Goal: Information Seeking & Learning: Check status

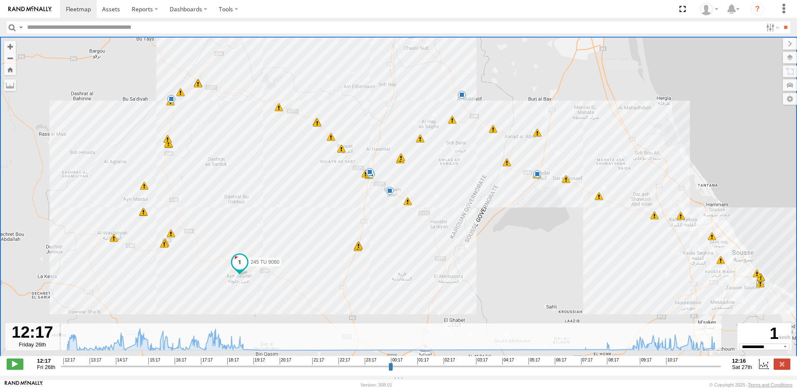
select select "**********"
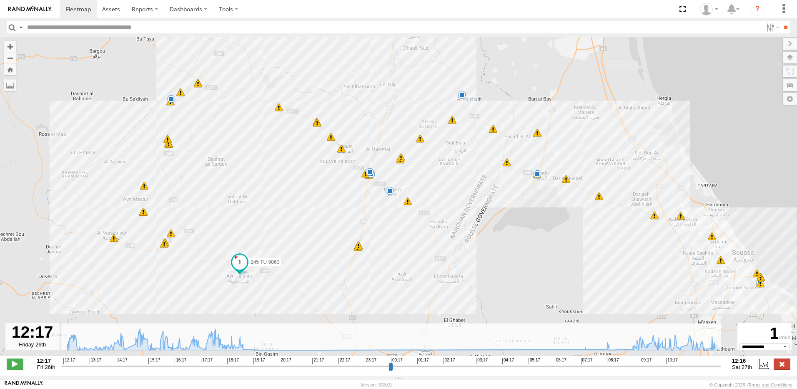
click at [785, 365] on label at bounding box center [782, 363] width 17 height 11
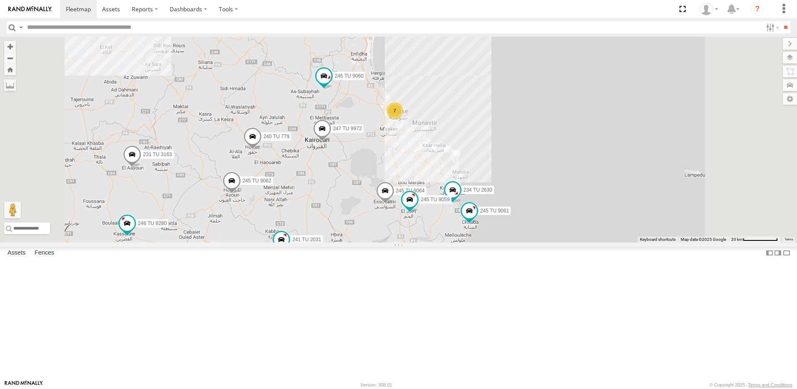
click at [424, 242] on div "245 TU 9060 247 TU 9972 240 TU 779 4 7 245 TU 4330 234 TU 2630 231 TU 3163 245 …" at bounding box center [398, 140] width 797 height 206
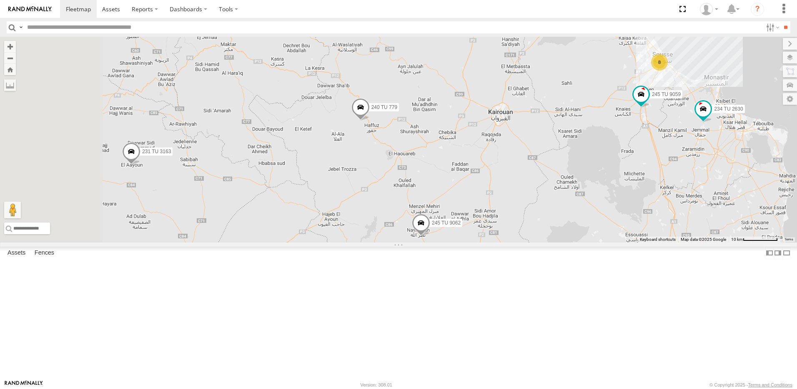
drag, startPoint x: 361, startPoint y: 206, endPoint x: 563, endPoint y: 217, distance: 202.6
click at [563, 217] on div "245 TU 4330 234 TU 2630 231 TU 3163 245 TU 9061 245 TU 9063 245 TU 9062 246 TU …" at bounding box center [398, 140] width 797 height 206
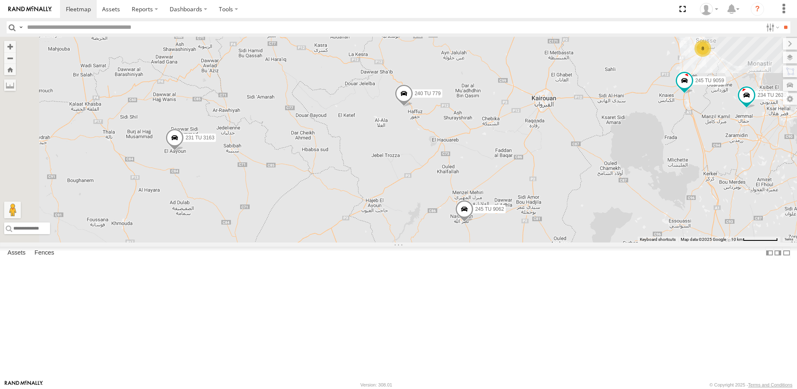
drag, startPoint x: 451, startPoint y: 190, endPoint x: 474, endPoint y: 189, distance: 22.5
click at [474, 189] on div "245 TU 4330 234 TU 2630 231 TU 3163 245 TU 9061 245 TU 9063 245 TU 9062 246 TU …" at bounding box center [398, 140] width 797 height 206
click at [413, 107] on span at bounding box center [404, 95] width 18 height 23
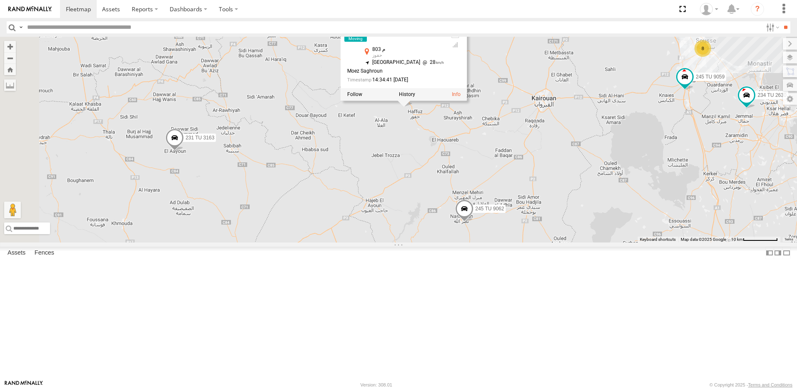
click at [492, 202] on div "245 TU 4330 234 TU 2630 231 TU 3163 245 TU 9061 245 TU 9063 245 TU 9062 246 TU …" at bounding box center [398, 140] width 797 height 206
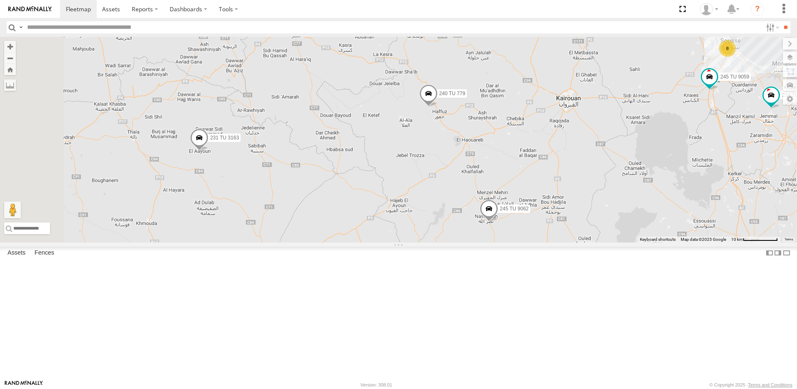
drag, startPoint x: 401, startPoint y: 269, endPoint x: 432, endPoint y: 269, distance: 31.7
click at [432, 242] on div "245 TU 4330 234 TU 2630 231 TU 3163 245 TU 9061 245 TU 9063 245 TU 9062 246 TU …" at bounding box center [398, 140] width 797 height 206
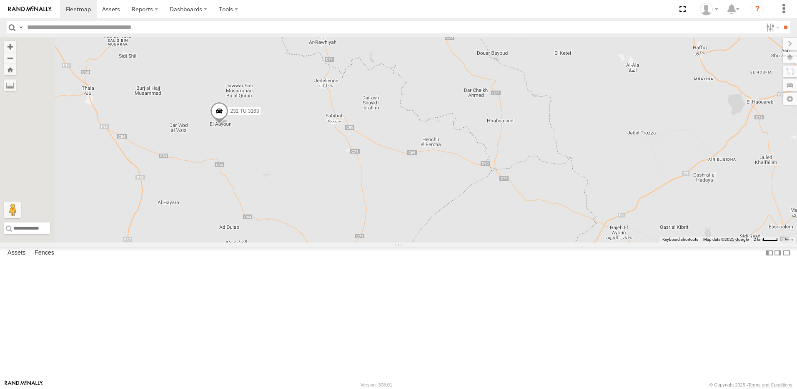
drag, startPoint x: 337, startPoint y: 223, endPoint x: 394, endPoint y: 241, distance: 59.9
click at [394, 241] on div "245 TU 4330 234 TU 2630 231 TU 3163 245 TU 9061 245 TU 9063 245 TU 9062 246 TU …" at bounding box center [398, 140] width 797 height 206
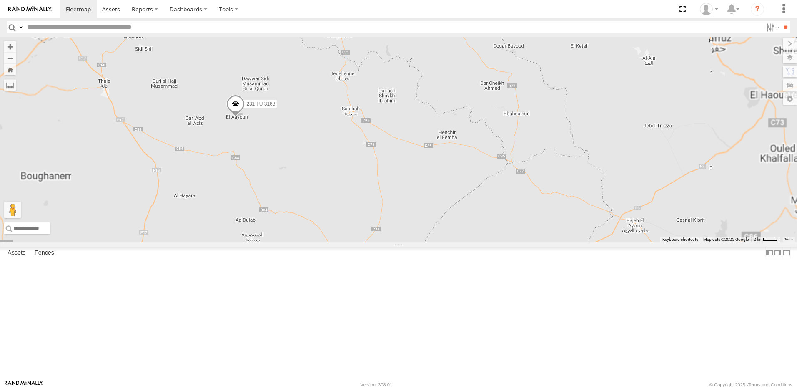
drag, startPoint x: 353, startPoint y: 212, endPoint x: 357, endPoint y: 205, distance: 8.0
click at [357, 205] on div "245 TU 4330 234 TU 2630 231 TU 3163 245 TU 9061 245 TU 9063 245 TU 9062 246 TU …" at bounding box center [398, 140] width 797 height 206
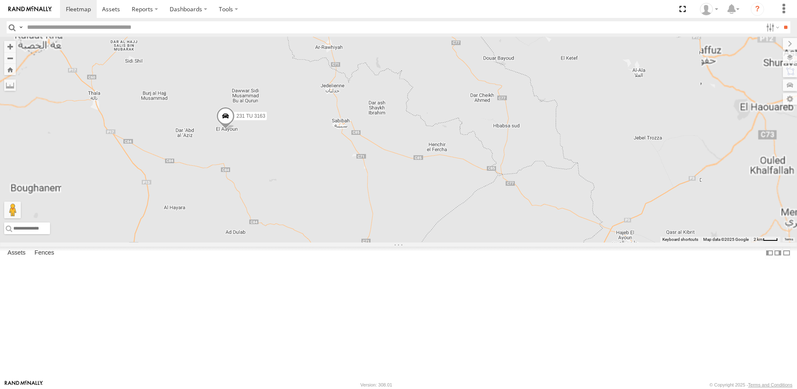
drag, startPoint x: 390, startPoint y: 196, endPoint x: 380, endPoint y: 209, distance: 16.1
click at [380, 209] on div "245 TU 4330 234 TU 2630 231 TU 3163 245 TU 9061 245 TU 9063 245 TU 9062 246 TU …" at bounding box center [398, 140] width 797 height 206
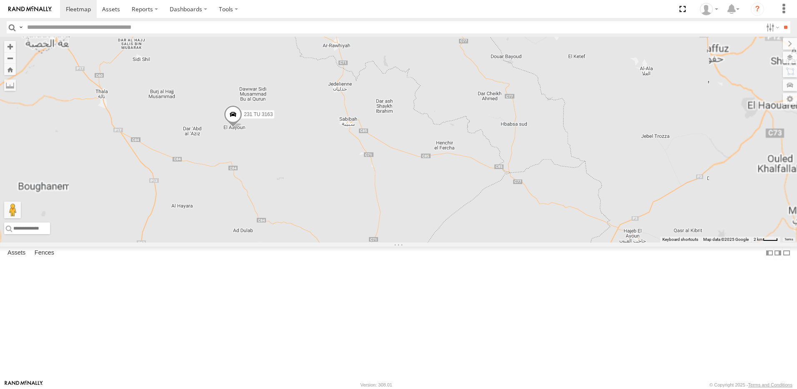
drag, startPoint x: 390, startPoint y: 204, endPoint x: 407, endPoint y: 199, distance: 17.8
click at [407, 199] on div "245 TU 4330 234 TU 2630 231 TU 3163 245 TU 9061 245 TU 9063 245 TU 9062 246 TU …" at bounding box center [398, 140] width 797 height 206
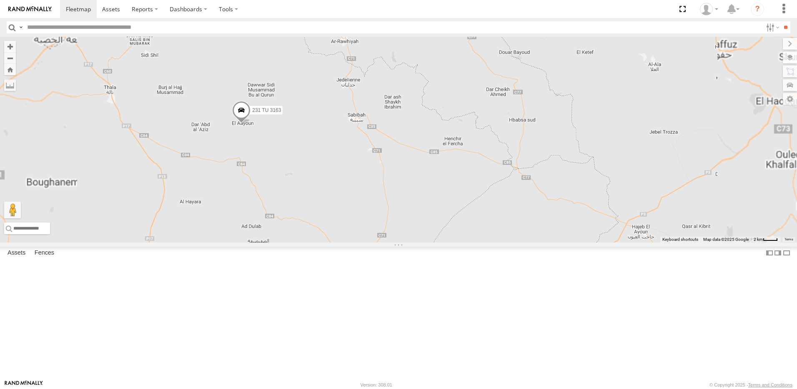
click at [349, 202] on div "245 TU 4330 234 TU 2630 231 TU 3163 245 TU 9061 245 TU 9063 245 TU 9062 246 TU …" at bounding box center [398, 140] width 797 height 206
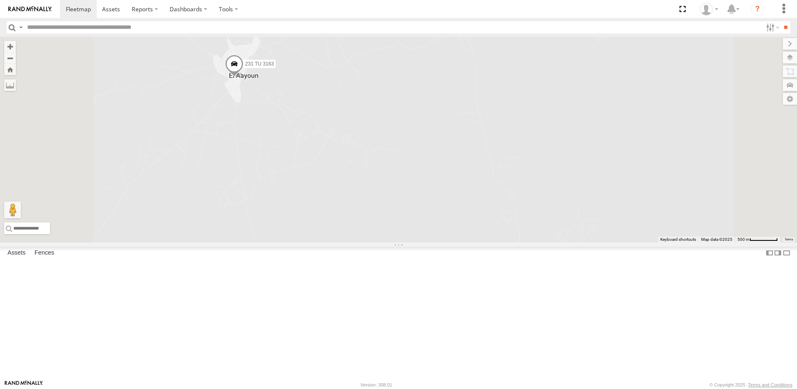
drag, startPoint x: 338, startPoint y: 159, endPoint x: 341, endPoint y: 217, distance: 58.0
click at [340, 217] on div "245 TU 4330 234 TU 2630 231 TU 3163 245 TU 9061 245 TU 9063 245 TU 9062 246 TU …" at bounding box center [398, 140] width 797 height 206
drag, startPoint x: 343, startPoint y: 144, endPoint x: 348, endPoint y: 205, distance: 61.1
click at [249, 142] on span at bounding box center [239, 130] width 18 height 23
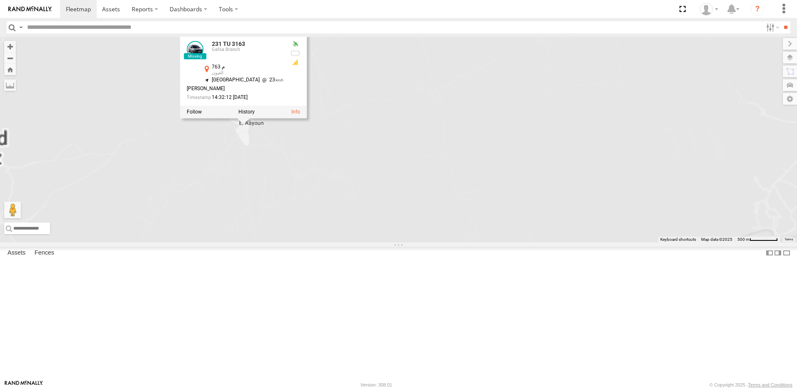
click at [356, 235] on div "245 TU 4330 234 TU 2630 231 TU 3163 245 TU 9061 245 TU 9063 245 TU 9062 246 TU …" at bounding box center [398, 140] width 797 height 206
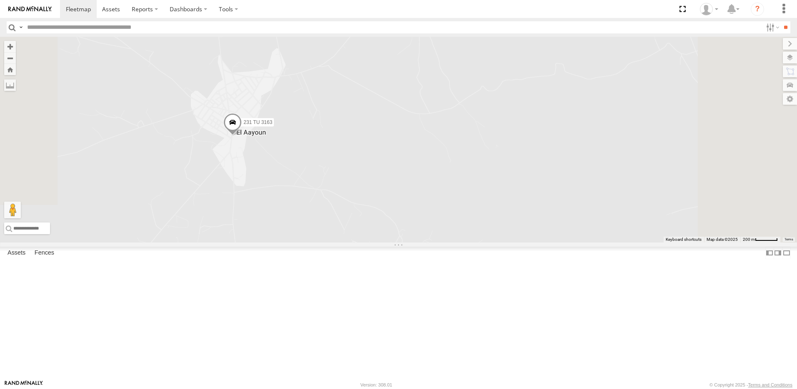
drag, startPoint x: 349, startPoint y: 201, endPoint x: 345, endPoint y: 267, distance: 66.4
click at [343, 242] on div "245 TU 4330 234 TU 2630 231 TU 3163 245 TU 9061 245 TU 9063 245 TU 9062 246 TU …" at bounding box center [398, 140] width 797 height 206
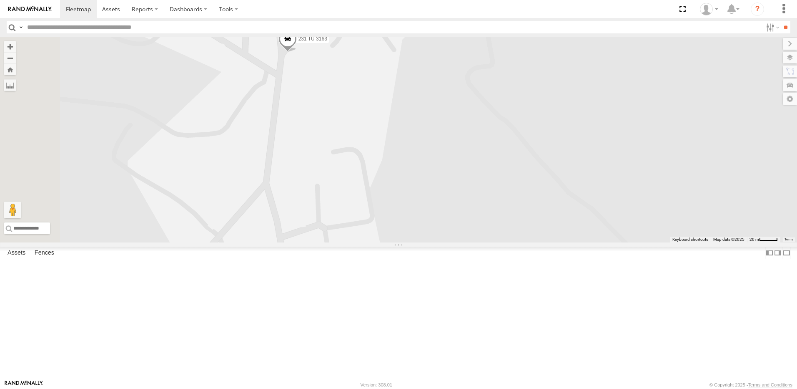
drag, startPoint x: 344, startPoint y: 220, endPoint x: 427, endPoint y: 385, distance: 184.8
click at [426, 385] on body at bounding box center [398, 194] width 797 height 389
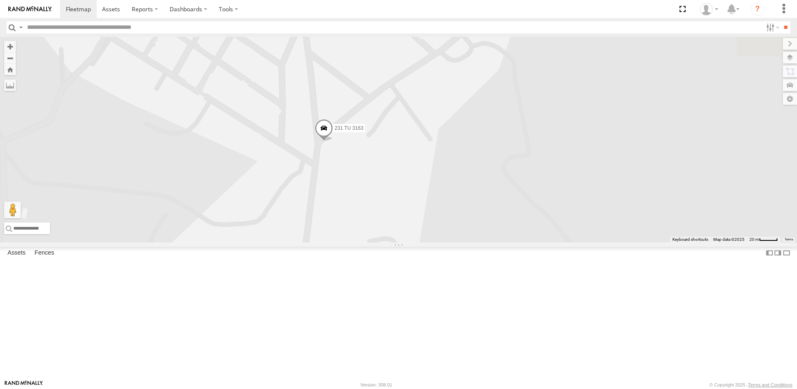
drag, startPoint x: 405, startPoint y: 267, endPoint x: 384, endPoint y: 286, distance: 27.5
click at [384, 242] on div "245 TU 4330 234 TU 2630 231 TU 3163 245 TU 9061 245 TU 9063 245 TU 9062 246 TU …" at bounding box center [398, 140] width 797 height 206
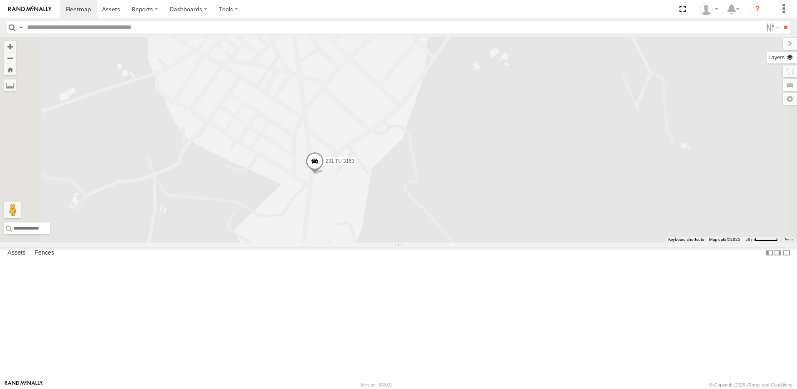
click at [791, 60] on label at bounding box center [782, 58] width 30 height 12
click at [0, 0] on span "Overlays" at bounding box center [0, 0] width 0 height 0
click at [0, 0] on span "Basemaps" at bounding box center [0, 0] width 0 height 0
click at [0, 0] on span "Satellite" at bounding box center [0, 0] width 0 height 0
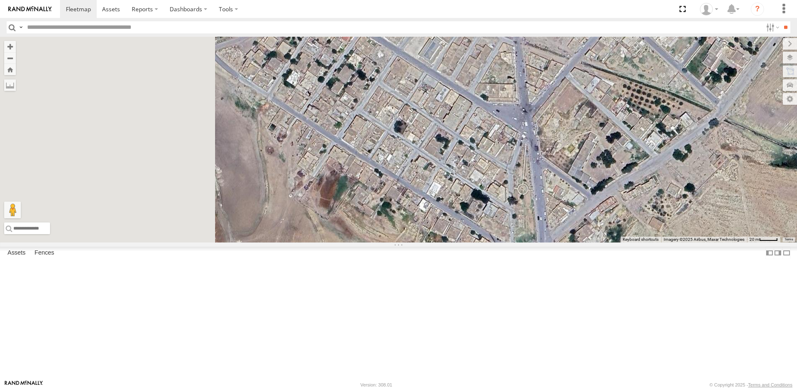
drag, startPoint x: 378, startPoint y: 185, endPoint x: 572, endPoint y: 199, distance: 194.8
click at [572, 199] on div "245 TU 4330 234 TU 2630 231 TU 3163 245 TU 9061 245 TU 9063 245 TU 9062 246 TU …" at bounding box center [398, 140] width 797 height 206
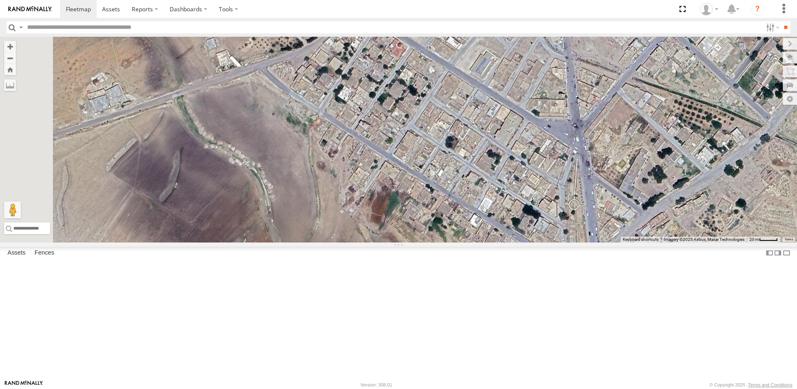
drag, startPoint x: 512, startPoint y: 186, endPoint x: 506, endPoint y: 198, distance: 13.2
click at [556, 203] on div "245 TU 4330 234 TU 2630 231 TU 3163 245 TU 9061 245 TU 9063 245 TU 9062 246 TU …" at bounding box center [398, 140] width 797 height 206
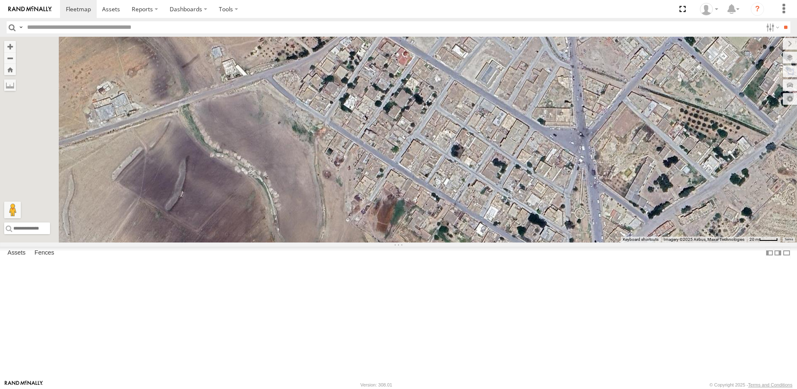
click at [74, 28] on input "text" at bounding box center [393, 27] width 739 height 12
type input "****"
click at [781, 21] on input "**" at bounding box center [786, 27] width 10 height 12
click at [0, 0] on span at bounding box center [0, 0] width 0 height 0
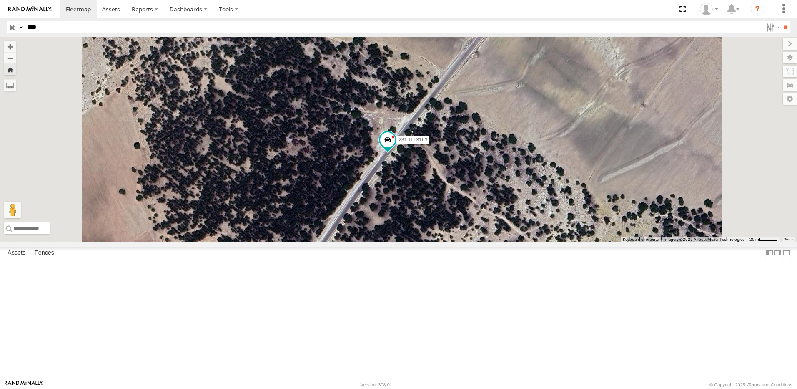
click at [614, 173] on div "231 TU 3163" at bounding box center [398, 140] width 797 height 206
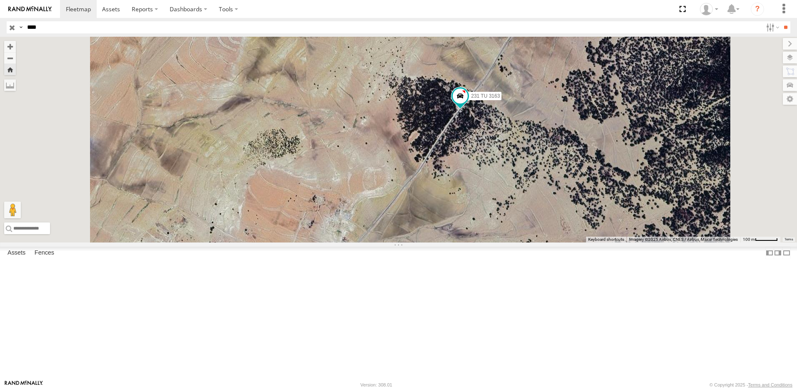
drag, startPoint x: 565, startPoint y: 234, endPoint x: 582, endPoint y: 178, distance: 58.6
click at [582, 181] on div "231 TU 3163" at bounding box center [398, 140] width 797 height 206
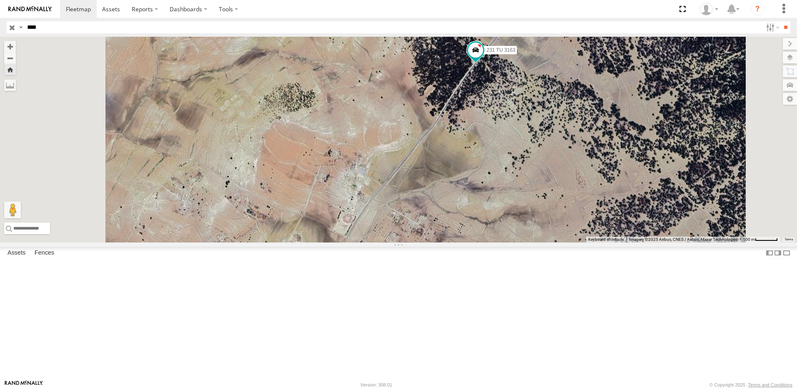
drag, startPoint x: 553, startPoint y: 251, endPoint x: 565, endPoint y: 207, distance: 45.0
click at [565, 208] on div "231 TU 3163" at bounding box center [398, 140] width 797 height 206
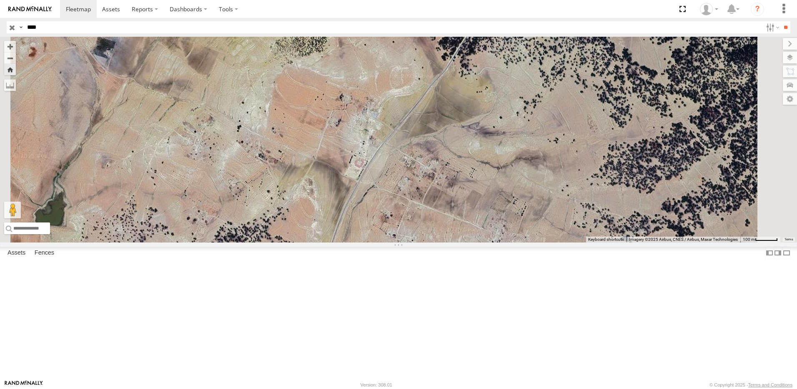
drag, startPoint x: 535, startPoint y: 261, endPoint x: 548, endPoint y: 169, distance: 92.9
click at [548, 171] on div "231 TU 3163" at bounding box center [398, 140] width 797 height 206
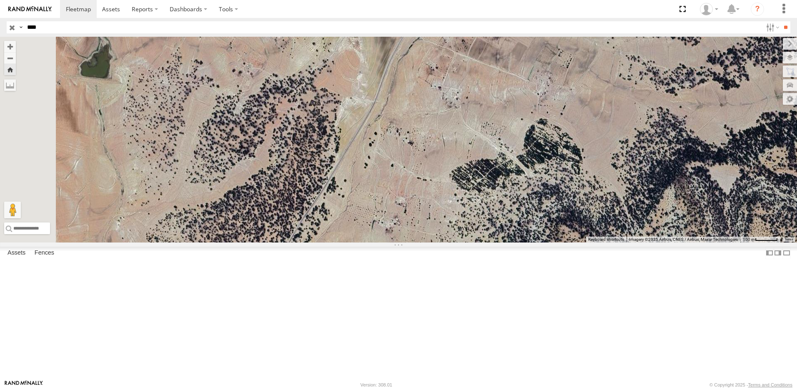
drag, startPoint x: 490, startPoint y: 246, endPoint x: 530, endPoint y: 190, distance: 68.9
click at [530, 191] on div "231 TU 3163" at bounding box center [398, 140] width 797 height 206
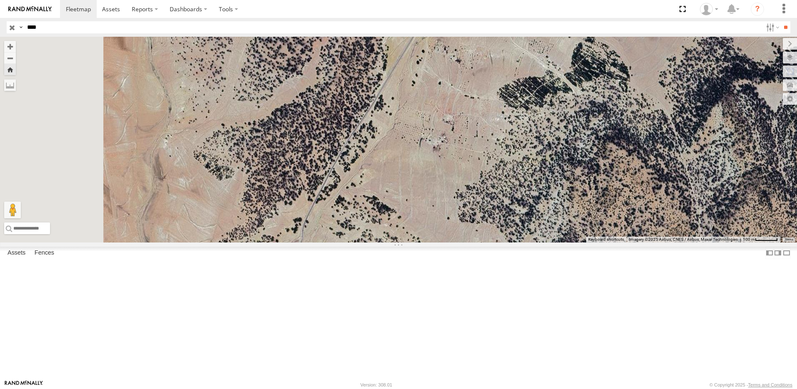
drag, startPoint x: 478, startPoint y: 245, endPoint x: 520, endPoint y: 194, distance: 65.5
click at [533, 146] on div "231 TU 3163" at bounding box center [398, 140] width 797 height 206
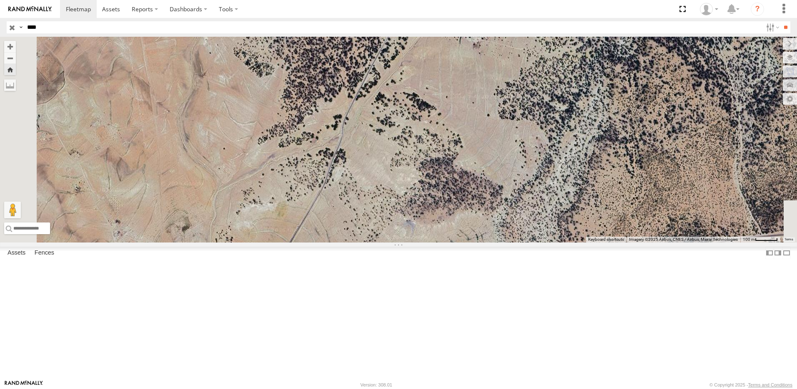
drag, startPoint x: 497, startPoint y: 280, endPoint x: 517, endPoint y: 216, distance: 67.0
click at [517, 216] on div "231 TU 3163" at bounding box center [398, 140] width 797 height 206
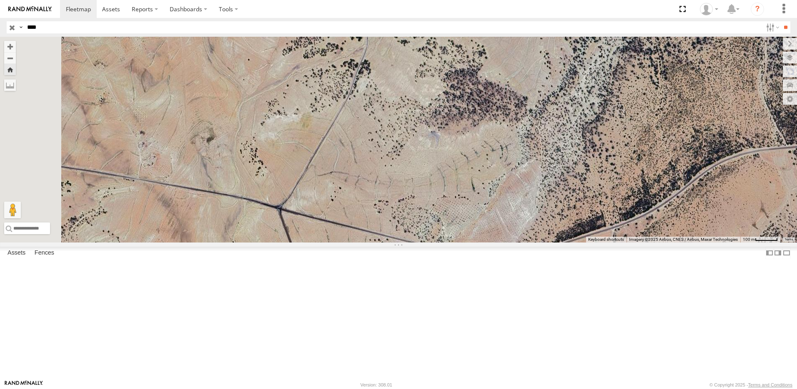
drag, startPoint x: 486, startPoint y: 276, endPoint x: 504, endPoint y: 205, distance: 72.7
click at [504, 205] on div "231 TU 3163" at bounding box center [398, 140] width 797 height 206
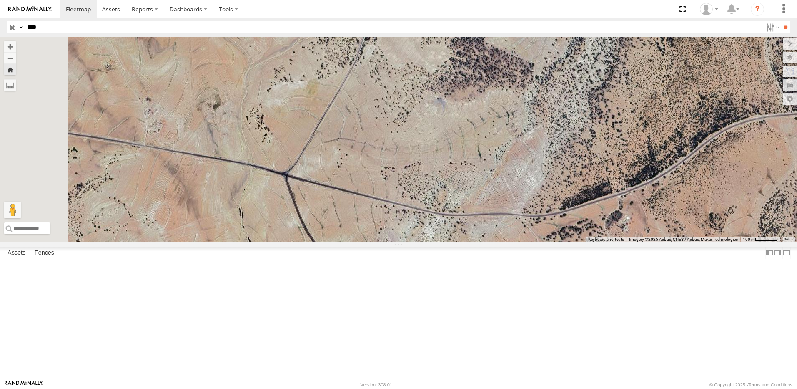
drag, startPoint x: 428, startPoint y: 284, endPoint x: 443, endPoint y: 207, distance: 78.2
click at [442, 209] on div "231 TU 3163" at bounding box center [398, 140] width 797 height 206
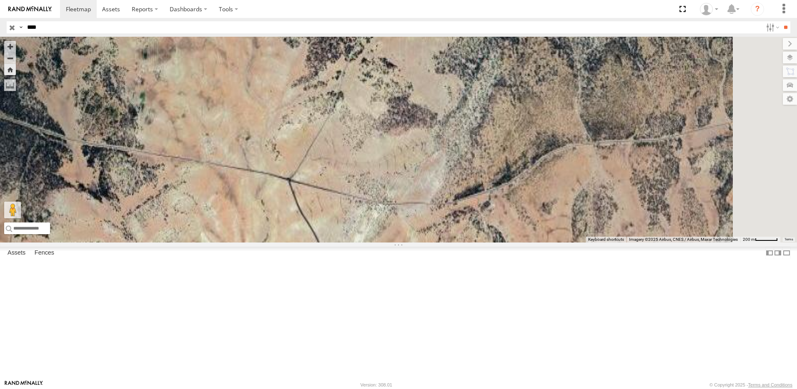
drag, startPoint x: 457, startPoint y: 284, endPoint x: 427, endPoint y: 237, distance: 56.0
click at [427, 239] on div at bounding box center [398, 140] width 797 height 206
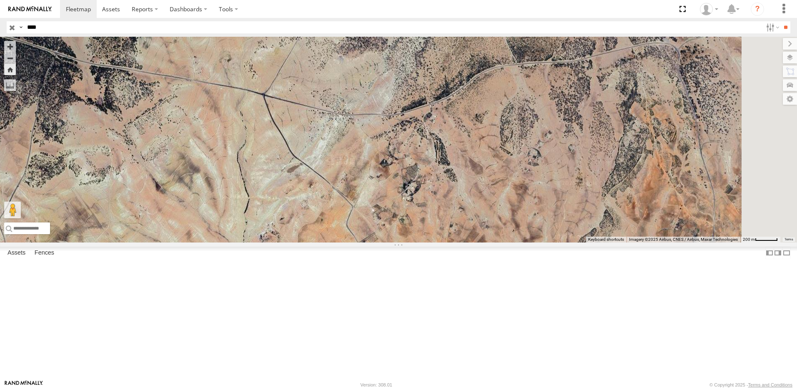
drag, startPoint x: 449, startPoint y: 279, endPoint x: 440, endPoint y: 254, distance: 26.0
click at [440, 242] on div at bounding box center [398, 140] width 797 height 206
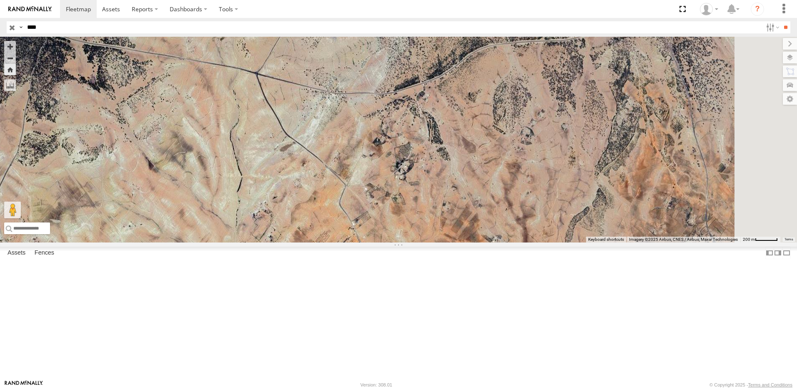
drag, startPoint x: 487, startPoint y: 293, endPoint x: 483, endPoint y: 279, distance: 13.9
click at [483, 242] on div at bounding box center [398, 140] width 797 height 206
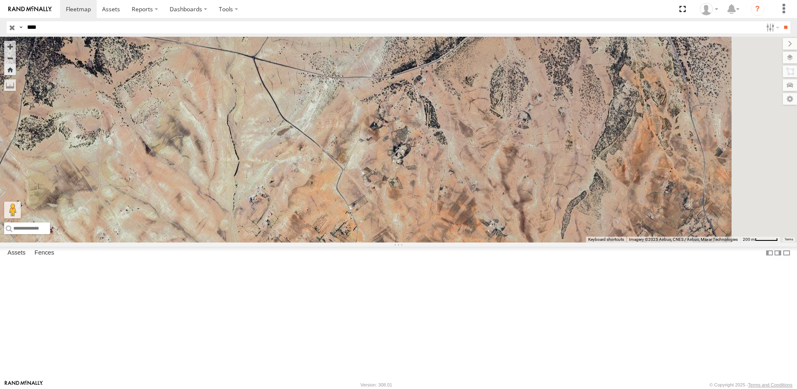
drag, startPoint x: 477, startPoint y: 284, endPoint x: 477, endPoint y: 273, distance: 11.7
click at [477, 242] on div at bounding box center [398, 140] width 797 height 206
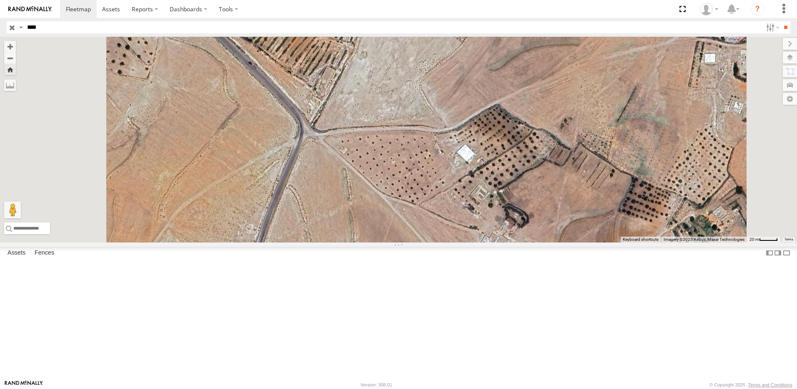
drag, startPoint x: 404, startPoint y: 224, endPoint x: 426, endPoint y: 202, distance: 31.3
click at [423, 204] on div at bounding box center [398, 140] width 797 height 206
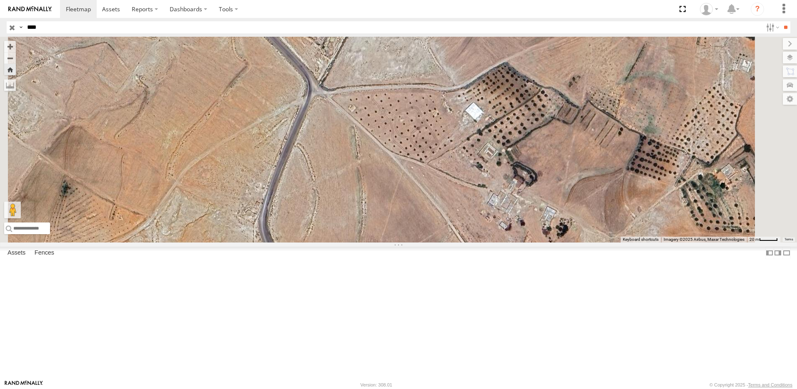
drag, startPoint x: 417, startPoint y: 273, endPoint x: 420, endPoint y: 237, distance: 36.0
click at [419, 240] on div at bounding box center [398, 140] width 797 height 206
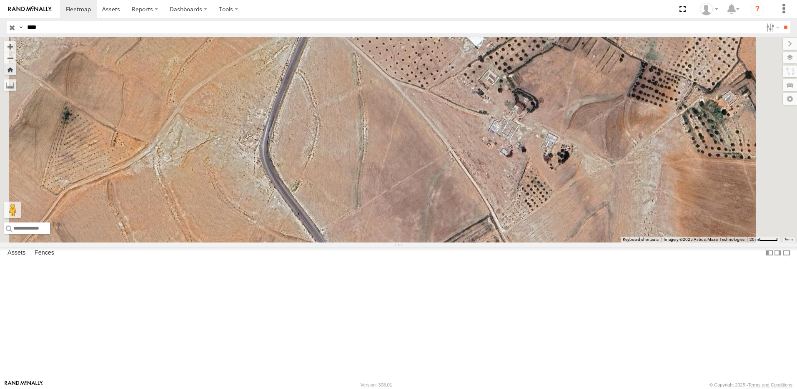
drag, startPoint x: 413, startPoint y: 274, endPoint x: 411, endPoint y: 252, distance: 22.2
click at [411, 242] on div at bounding box center [398, 140] width 797 height 206
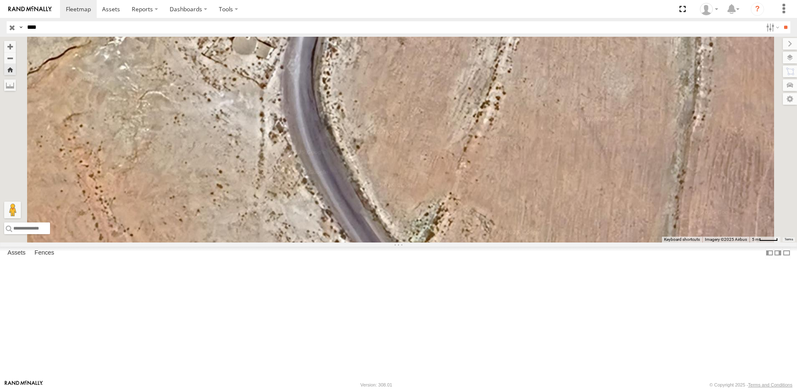
drag, startPoint x: 417, startPoint y: 224, endPoint x: 384, endPoint y: 141, distance: 89.9
click at [384, 146] on div at bounding box center [398, 140] width 797 height 206
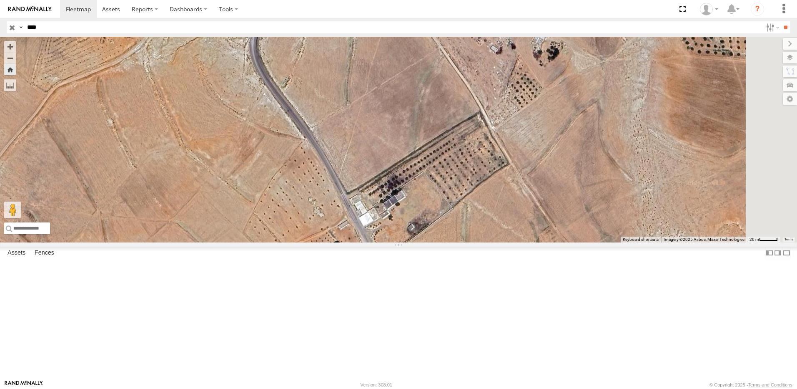
drag, startPoint x: 411, startPoint y: 213, endPoint x: 394, endPoint y: 170, distance: 45.7
click at [394, 170] on div at bounding box center [398, 140] width 797 height 206
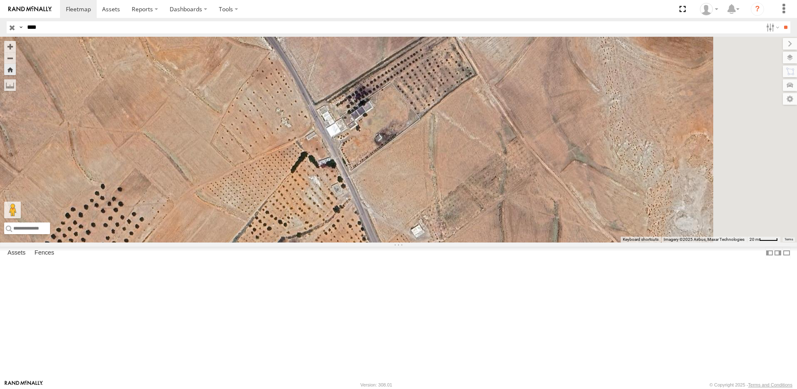
drag, startPoint x: 422, startPoint y: 236, endPoint x: 411, endPoint y: 198, distance: 39.2
click at [411, 199] on div at bounding box center [398, 140] width 797 height 206
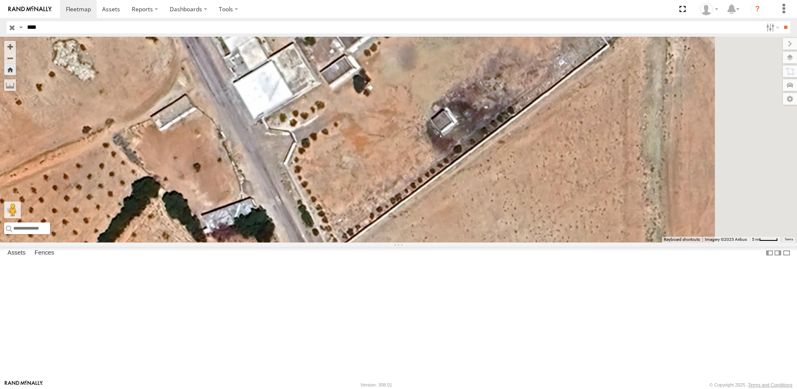
drag, startPoint x: 495, startPoint y: 118, endPoint x: 453, endPoint y: 195, distance: 87.7
click at [444, 208] on div at bounding box center [398, 140] width 797 height 206
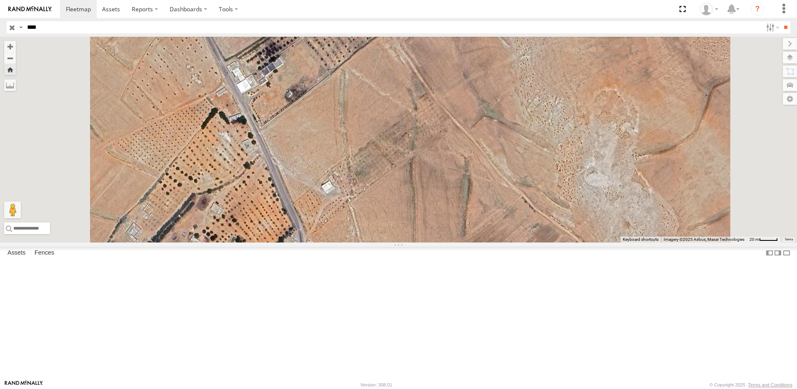
drag, startPoint x: 388, startPoint y: 233, endPoint x: 379, endPoint y: 157, distance: 76.9
click at [379, 157] on div at bounding box center [398, 140] width 797 height 206
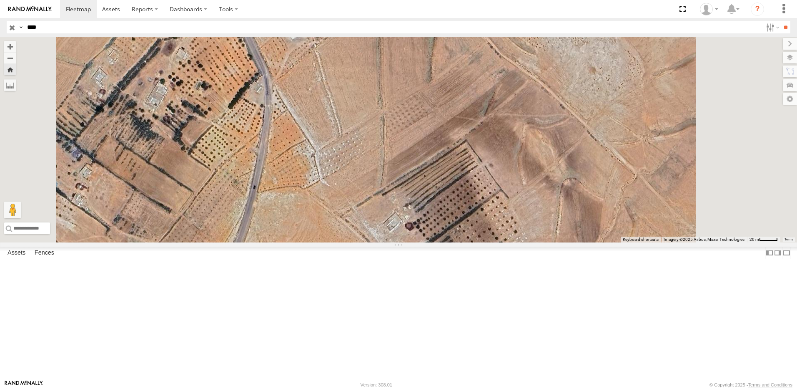
drag, startPoint x: 389, startPoint y: 237, endPoint x: 381, endPoint y: 189, distance: 48.5
click at [382, 191] on div at bounding box center [398, 140] width 797 height 206
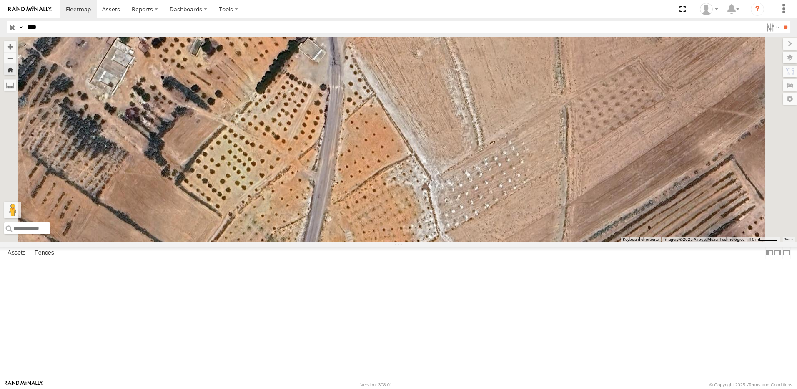
drag, startPoint x: 261, startPoint y: 164, endPoint x: 334, endPoint y: 151, distance: 74.7
click at [334, 151] on div at bounding box center [398, 140] width 797 height 206
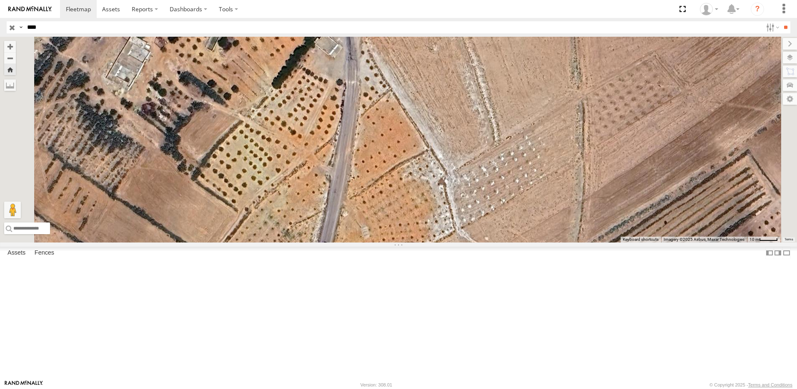
drag, startPoint x: 334, startPoint y: 188, endPoint x: 308, endPoint y: 153, distance: 43.2
click at [308, 154] on div at bounding box center [398, 140] width 797 height 206
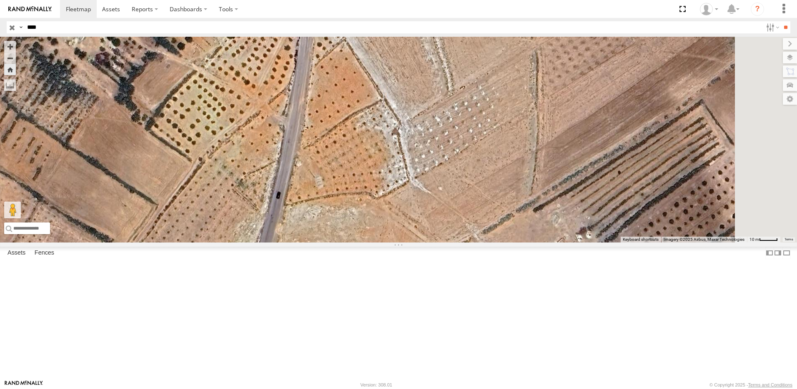
drag, startPoint x: 384, startPoint y: 180, endPoint x: 366, endPoint y: 171, distance: 20.0
click at [366, 171] on div at bounding box center [398, 140] width 797 height 206
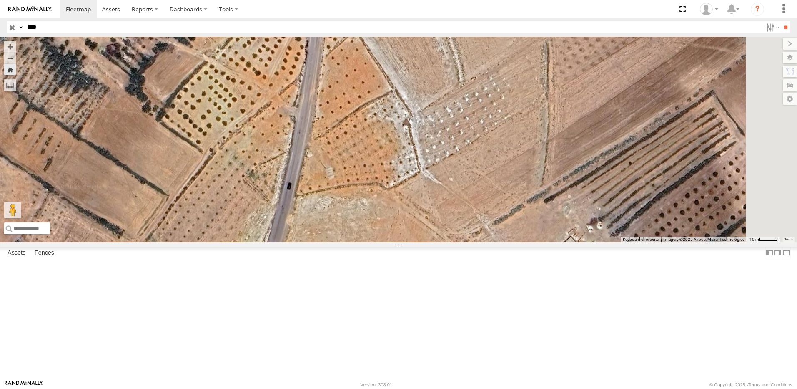
drag, startPoint x: 314, startPoint y: 242, endPoint x: 352, endPoint y: 218, distance: 45.4
click at [350, 219] on div at bounding box center [398, 140] width 797 height 206
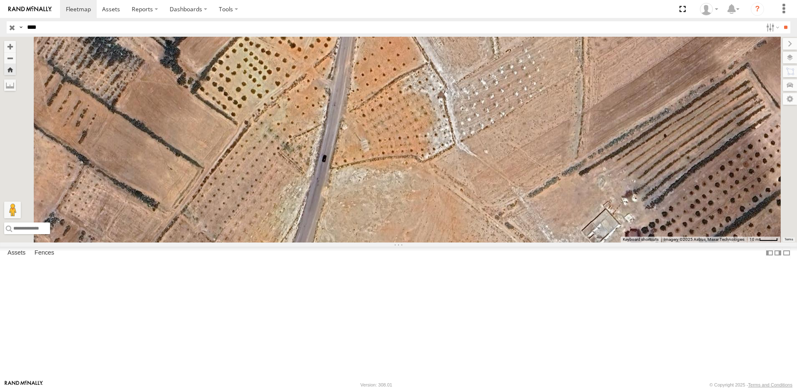
drag, startPoint x: 317, startPoint y: 260, endPoint x: 361, endPoint y: 226, distance: 56.0
click at [360, 227] on div at bounding box center [398, 140] width 797 height 206
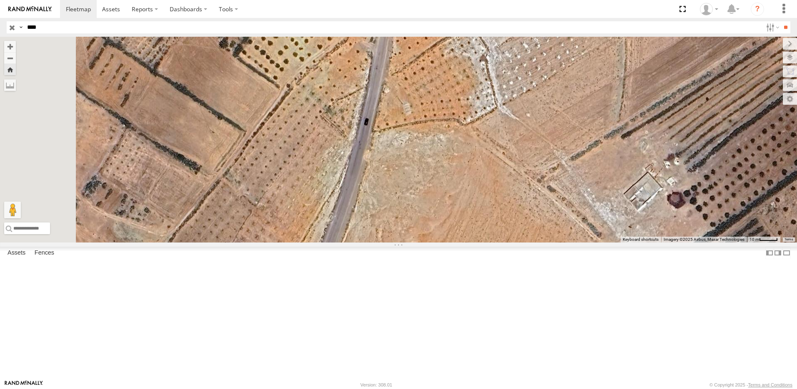
drag, startPoint x: 342, startPoint y: 282, endPoint x: 378, endPoint y: 251, distance: 47.3
click at [377, 242] on div at bounding box center [398, 140] width 797 height 206
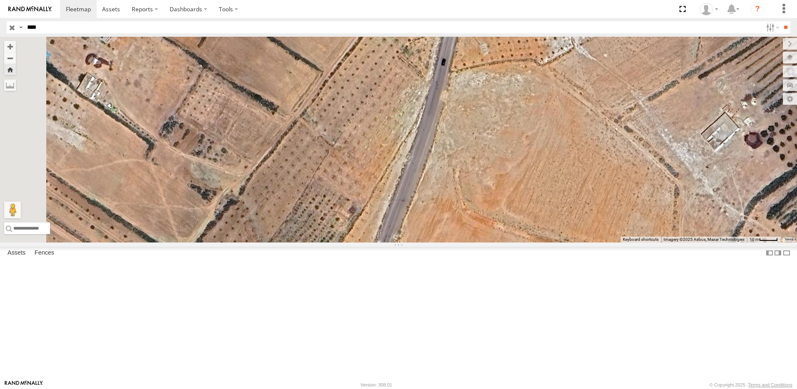
drag, startPoint x: 305, startPoint y: 286, endPoint x: 349, endPoint y: 255, distance: 53.3
click at [347, 242] on div at bounding box center [398, 140] width 797 height 206
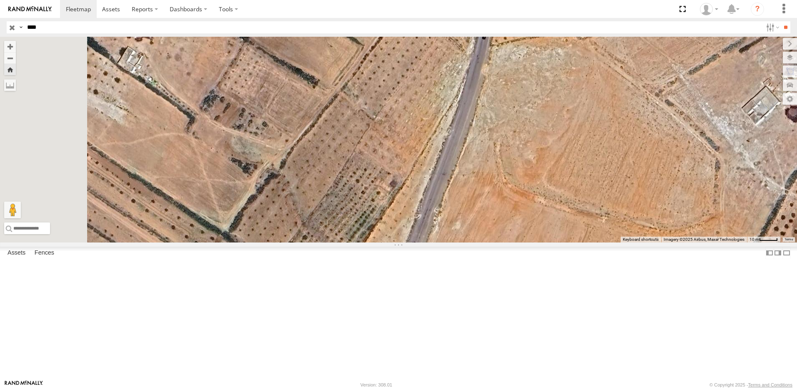
drag, startPoint x: 309, startPoint y: 277, endPoint x: 356, endPoint y: 247, distance: 55.2
click at [354, 242] on div at bounding box center [398, 140] width 797 height 206
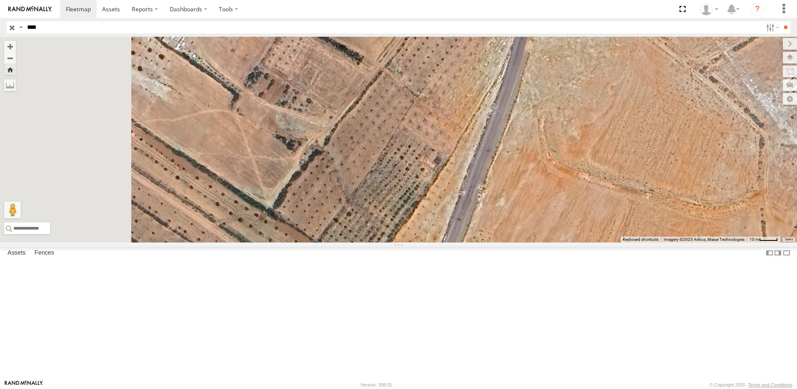
drag, startPoint x: 317, startPoint y: 262, endPoint x: 357, endPoint y: 246, distance: 43.4
click at [357, 242] on div at bounding box center [398, 140] width 797 height 206
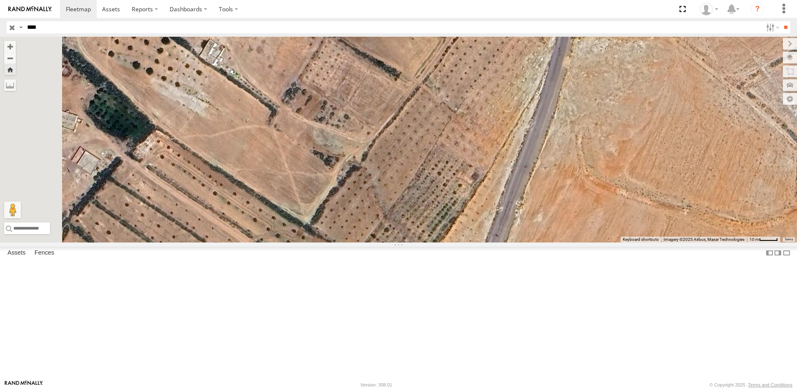
drag, startPoint x: 315, startPoint y: 214, endPoint x: 322, endPoint y: 222, distance: 10.9
click at [353, 242] on div at bounding box center [398, 140] width 797 height 206
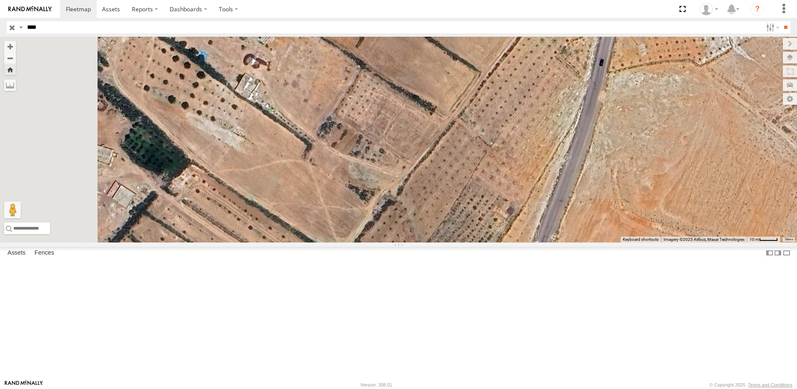
drag, startPoint x: 304, startPoint y: 198, endPoint x: 332, endPoint y: 226, distance: 40.1
click at [332, 226] on div at bounding box center [398, 140] width 797 height 206
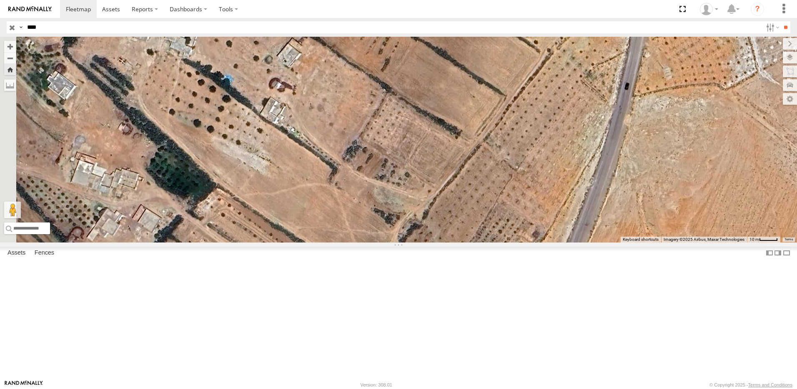
drag, startPoint x: 296, startPoint y: 201, endPoint x: 320, endPoint y: 220, distance: 29.7
click at [315, 219] on div at bounding box center [398, 140] width 797 height 206
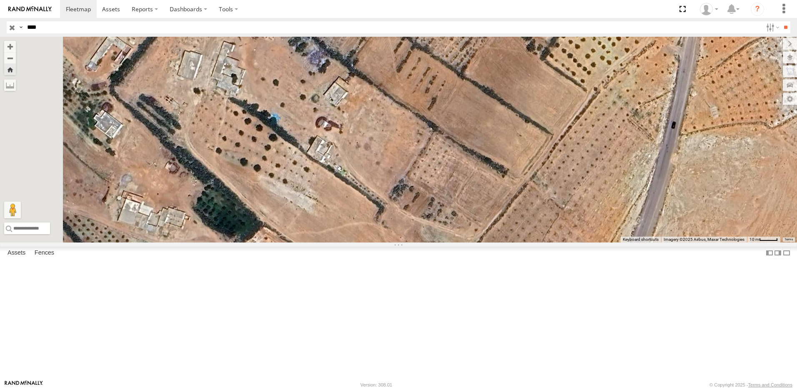
drag, startPoint x: 267, startPoint y: 170, endPoint x: 323, endPoint y: 211, distance: 69.2
click at [323, 213] on div at bounding box center [398, 140] width 797 height 206
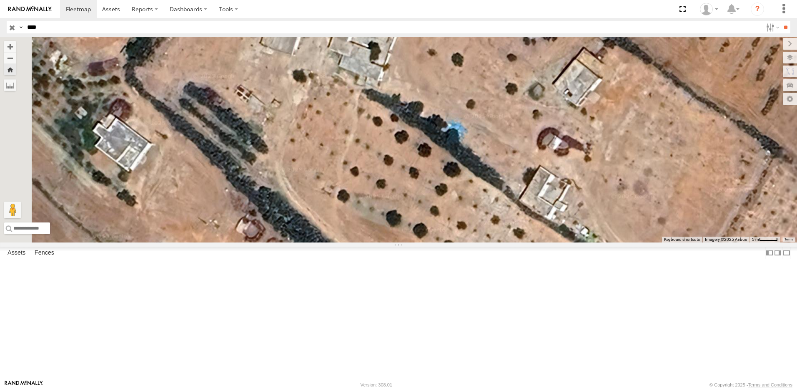
drag, startPoint x: 296, startPoint y: 173, endPoint x: 372, endPoint y: 174, distance: 75.5
click at [372, 174] on div at bounding box center [398, 140] width 797 height 206
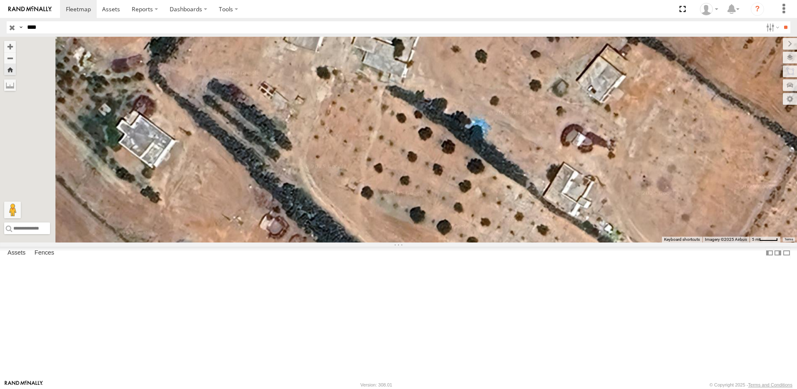
drag, startPoint x: 366, startPoint y: 170, endPoint x: 399, endPoint y: 169, distance: 33.0
click at [399, 169] on div at bounding box center [398, 140] width 797 height 206
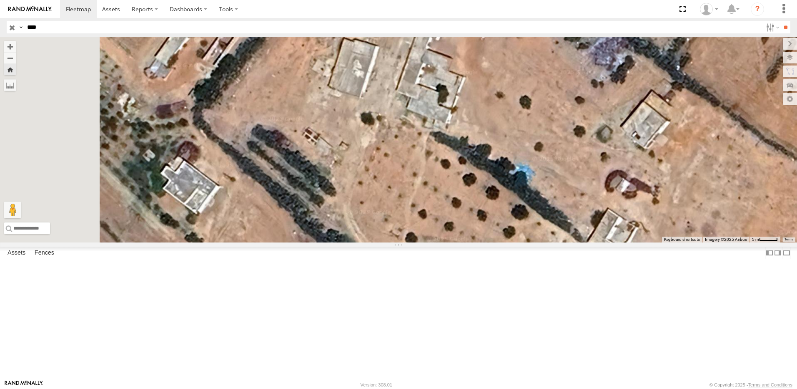
drag, startPoint x: 356, startPoint y: 167, endPoint x: 374, endPoint y: 217, distance: 53.5
click at [374, 217] on div at bounding box center [398, 140] width 797 height 206
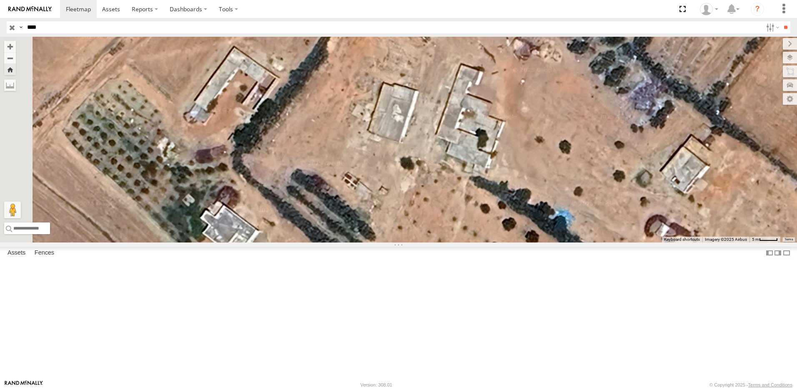
drag, startPoint x: 354, startPoint y: 182, endPoint x: 397, endPoint y: 219, distance: 56.9
click at [394, 228] on div at bounding box center [398, 140] width 797 height 206
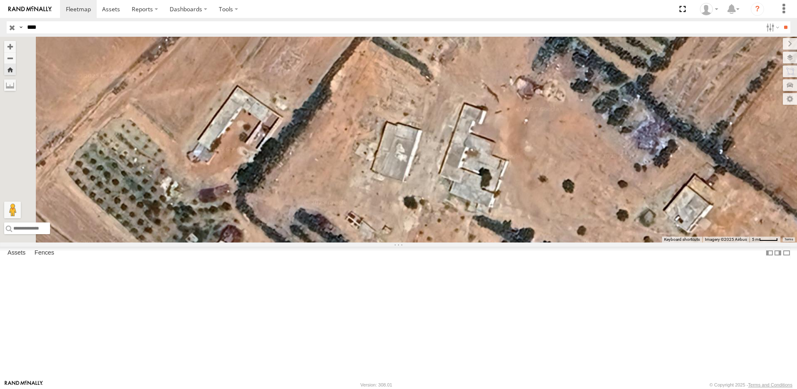
click at [410, 242] on div at bounding box center [398, 140] width 797 height 206
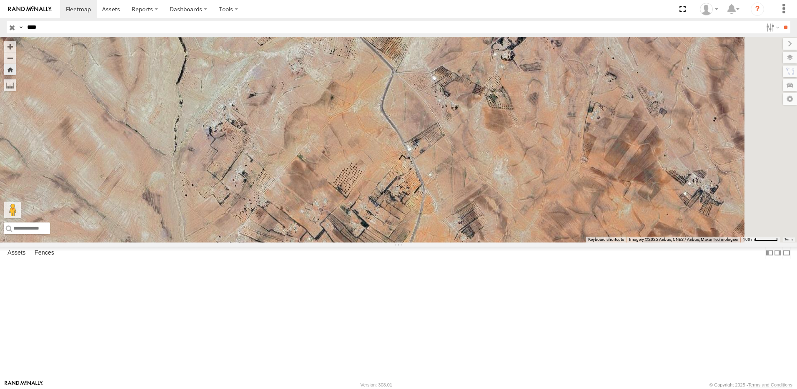
click at [0, 0] on span at bounding box center [0, 0] width 0 height 0
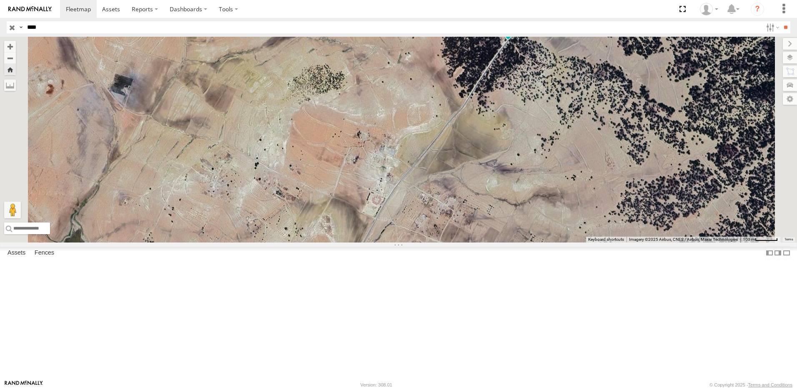
drag, startPoint x: 550, startPoint y: 337, endPoint x: 621, endPoint y: 251, distance: 111.0
click at [622, 242] on div "231 TU 3163" at bounding box center [398, 140] width 797 height 206
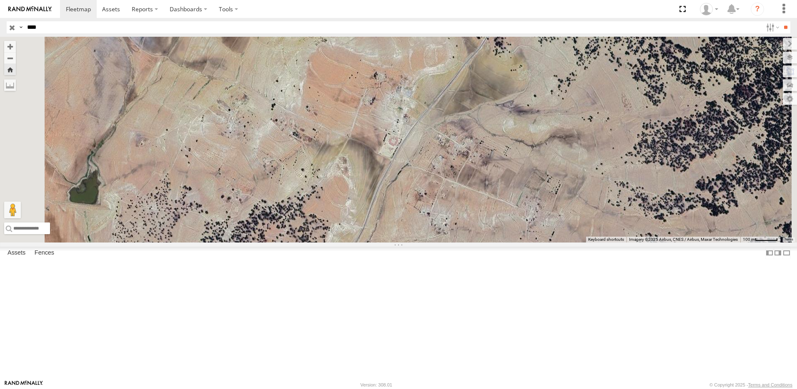
drag, startPoint x: 540, startPoint y: 310, endPoint x: 542, endPoint y: 242, distance: 68.0
click at [542, 242] on div "231 TU 3163" at bounding box center [398, 140] width 797 height 206
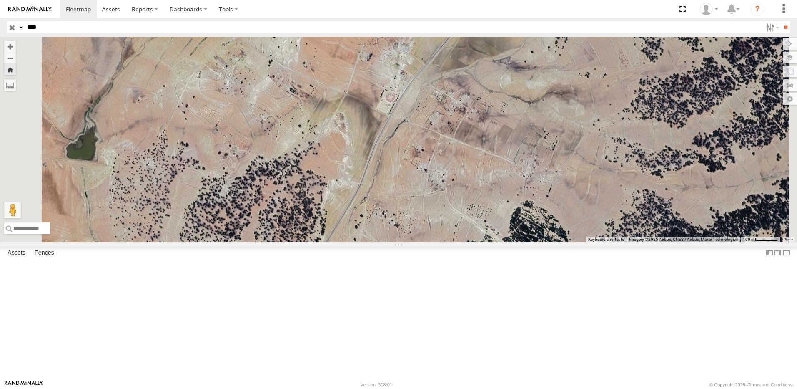
drag, startPoint x: 527, startPoint y: 280, endPoint x: 518, endPoint y: 165, distance: 115.9
click at [516, 175] on div "231 TU 3163" at bounding box center [398, 140] width 797 height 206
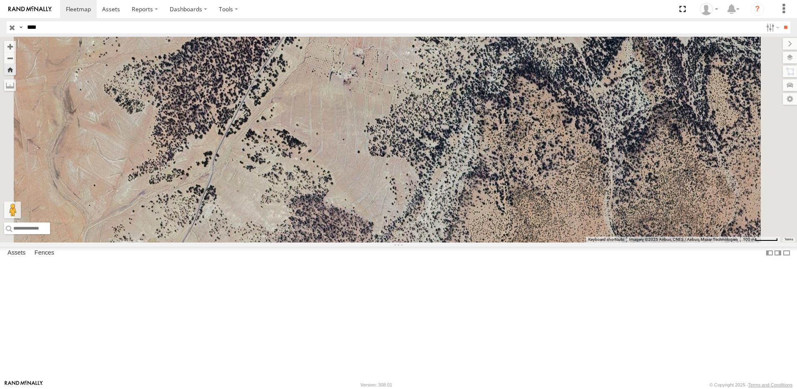
drag, startPoint x: 441, startPoint y: 242, endPoint x: 488, endPoint y: 148, distance: 105.0
click at [483, 151] on div "231 TU 3163" at bounding box center [398, 140] width 797 height 206
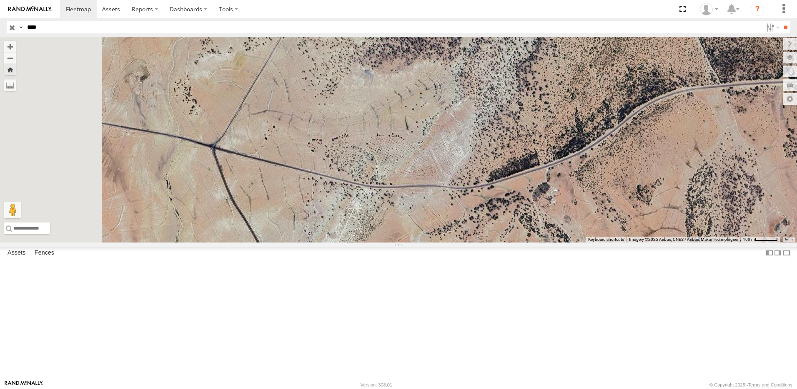
drag, startPoint x: 420, startPoint y: 235, endPoint x: 438, endPoint y: 193, distance: 46.5
click at [438, 193] on div "231 TU 3163" at bounding box center [398, 140] width 797 height 206
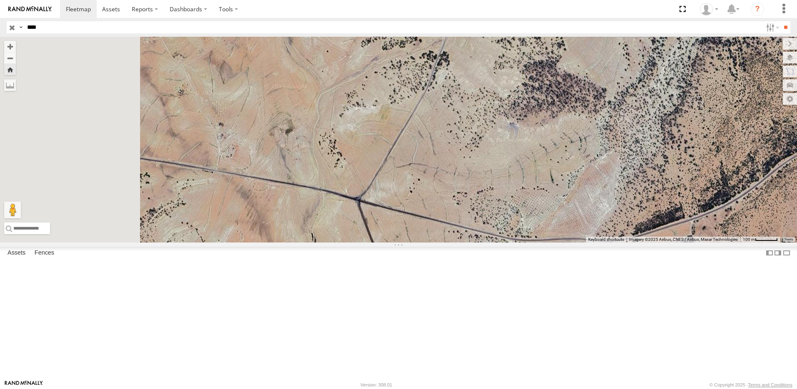
drag, startPoint x: 325, startPoint y: 210, endPoint x: 354, endPoint y: 252, distance: 50.9
click at [467, 242] on div "231 TU 3163" at bounding box center [398, 140] width 797 height 206
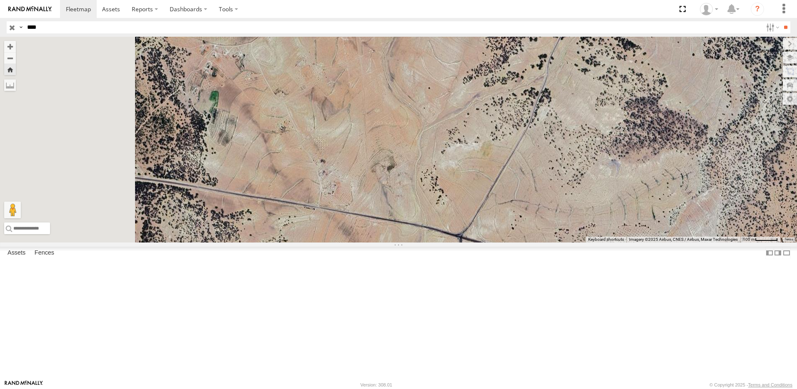
drag, startPoint x: 347, startPoint y: 274, endPoint x: 466, endPoint y: 304, distance: 123.0
click at [466, 242] on div "231 TU 3163" at bounding box center [398, 140] width 797 height 206
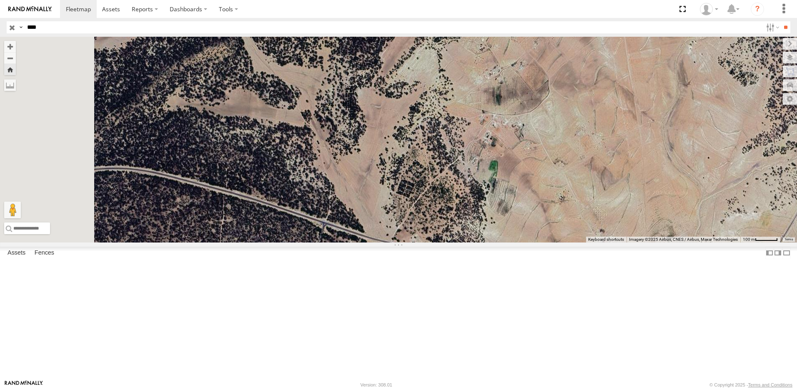
drag, startPoint x: 442, startPoint y: 301, endPoint x: 425, endPoint y: 293, distance: 19.1
click at [528, 242] on div "231 TU 3163" at bounding box center [398, 140] width 797 height 206
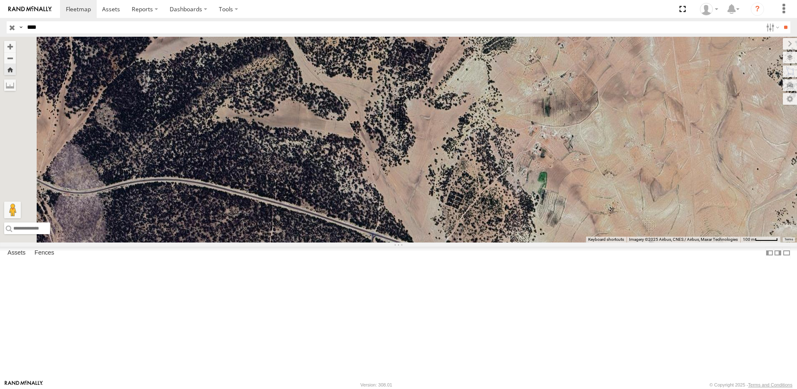
drag, startPoint x: 358, startPoint y: 280, endPoint x: 489, endPoint y: 317, distance: 136.0
click at [490, 242] on div "231 TU 3163" at bounding box center [398, 140] width 797 height 206
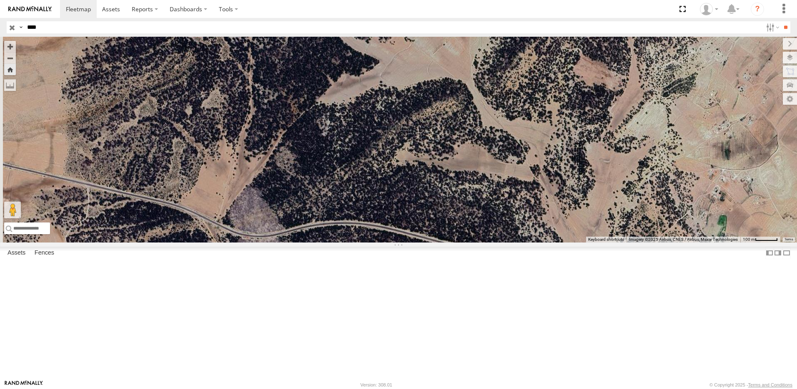
drag, startPoint x: 440, startPoint y: 309, endPoint x: 489, endPoint y: 322, distance: 50.1
click at [489, 242] on div "231 TU 3163" at bounding box center [398, 140] width 797 height 206
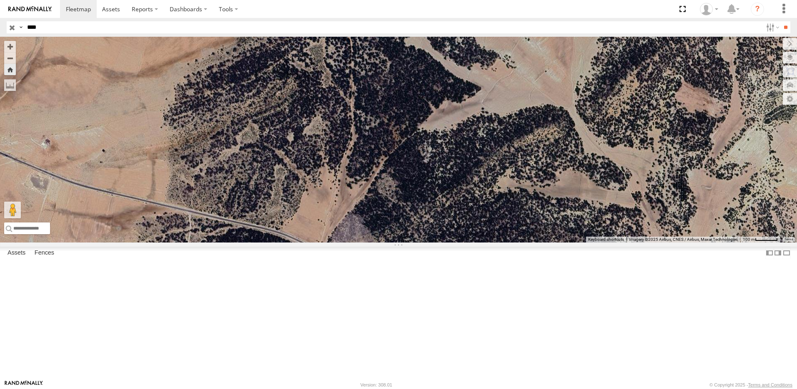
drag, startPoint x: 317, startPoint y: 298, endPoint x: 422, endPoint y: 330, distance: 110.8
click at [422, 242] on div "231 TU 3163" at bounding box center [398, 140] width 797 height 206
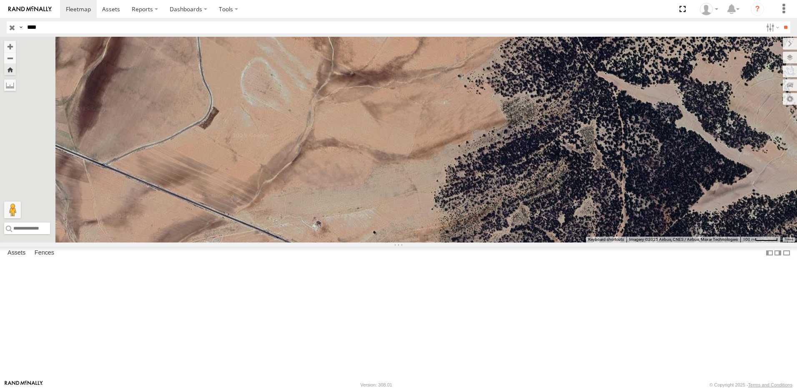
drag, startPoint x: 325, startPoint y: 304, endPoint x: 422, endPoint y: 334, distance: 101.3
click at [422, 242] on div "231 TU 3163" at bounding box center [398, 140] width 797 height 206
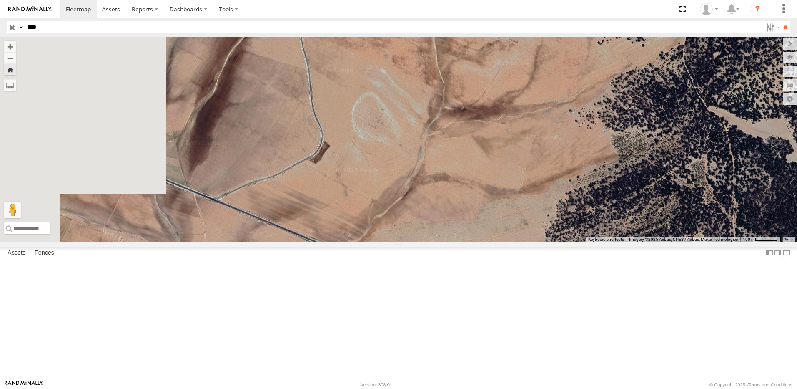
drag, startPoint x: 378, startPoint y: 319, endPoint x: 432, endPoint y: 336, distance: 56.7
click at [432, 242] on div "231 TU 3163" at bounding box center [398, 140] width 797 height 206
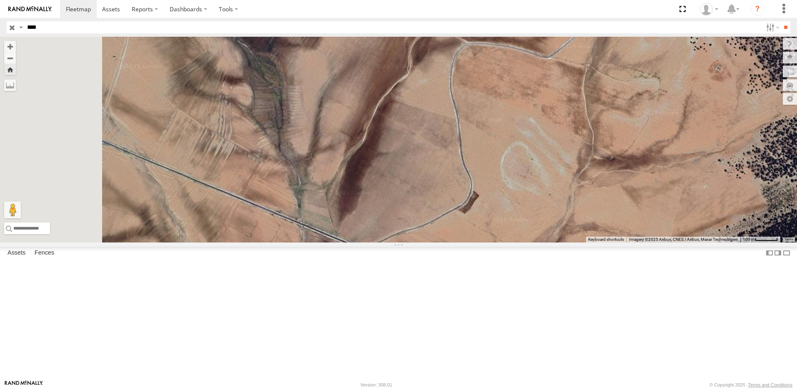
drag, startPoint x: 357, startPoint y: 305, endPoint x: 447, endPoint y: 339, distance: 96.3
click at [447, 242] on div "231 TU 3163" at bounding box center [398, 140] width 797 height 206
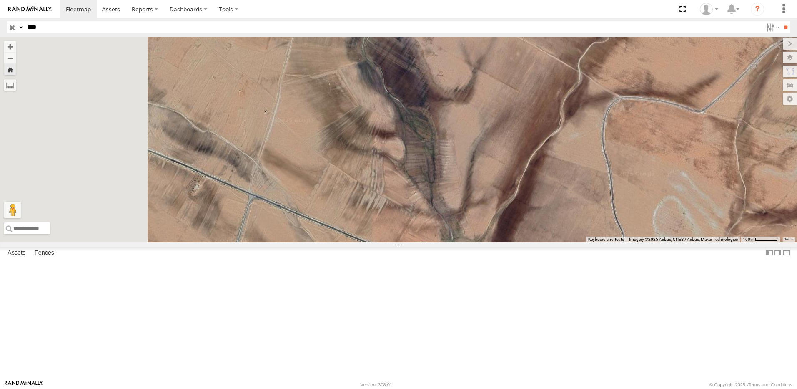
drag, startPoint x: 377, startPoint y: 304, endPoint x: 455, endPoint y: 332, distance: 83.6
click at [455, 242] on div "231 TU 3163" at bounding box center [398, 140] width 797 height 206
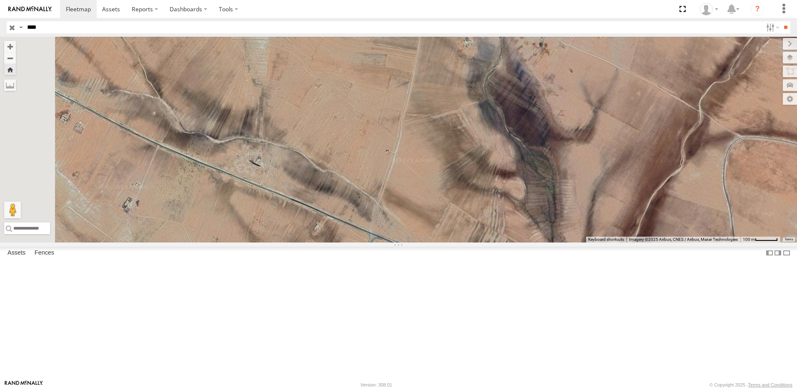
drag, startPoint x: 372, startPoint y: 290, endPoint x: 454, endPoint y: 317, distance: 86.4
click at [454, 242] on div "231 TU 3163" at bounding box center [398, 140] width 797 height 206
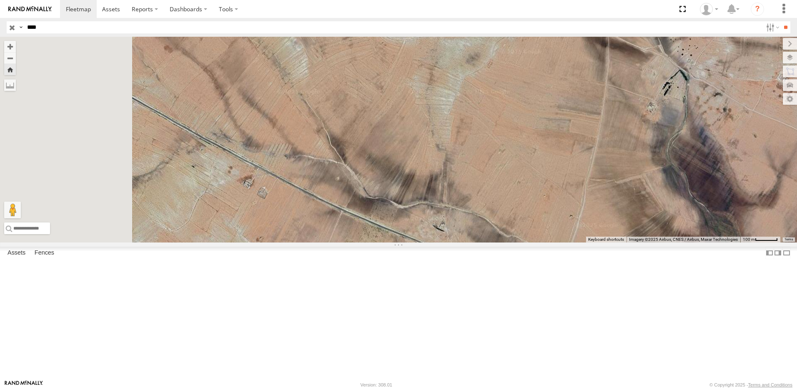
drag, startPoint x: 437, startPoint y: 315, endPoint x: 471, endPoint y: 324, distance: 35.1
click at [471, 242] on div "231 TU 3163" at bounding box center [398, 140] width 797 height 206
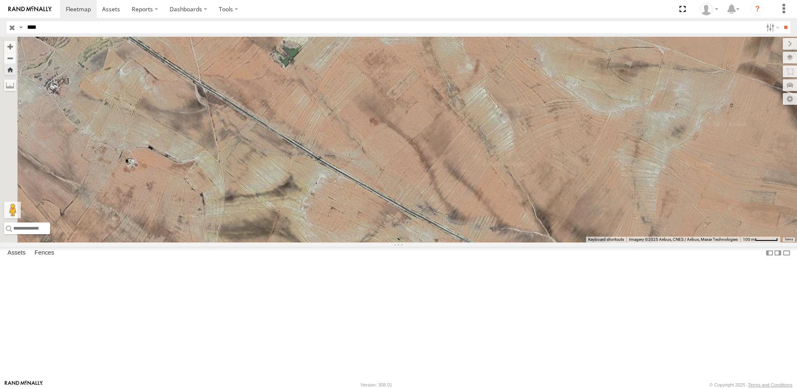
drag, startPoint x: 402, startPoint y: 285, endPoint x: 485, endPoint y: 325, distance: 92.5
click at [485, 242] on div "231 TU 3163" at bounding box center [398, 140] width 797 height 206
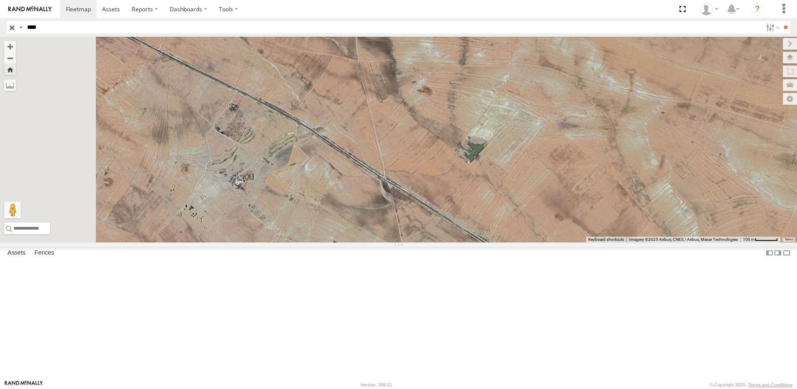
drag, startPoint x: 371, startPoint y: 209, endPoint x: 441, endPoint y: 250, distance: 81.3
click at [486, 242] on div "231 TU 3163" at bounding box center [398, 140] width 797 height 206
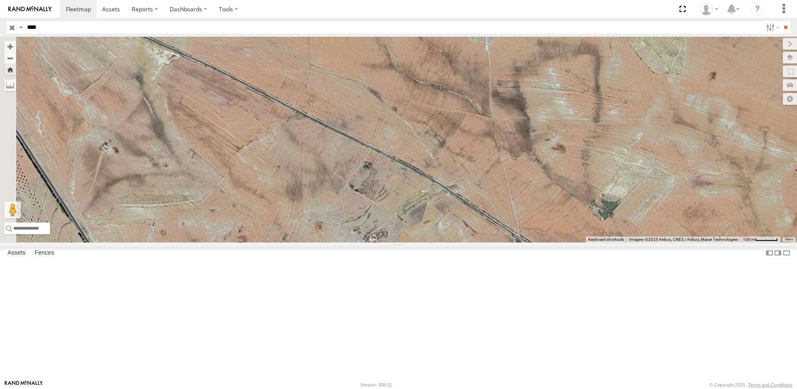
drag, startPoint x: 384, startPoint y: 218, endPoint x: 487, endPoint y: 268, distance: 114.7
click at [480, 242] on div "231 TU 3163" at bounding box center [398, 140] width 797 height 206
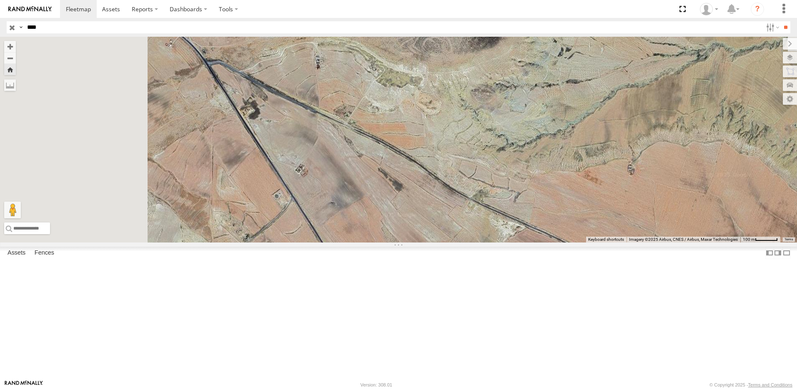
drag, startPoint x: 430, startPoint y: 240, endPoint x: 462, endPoint y: 256, distance: 35.8
click at [462, 242] on div "231 TU 3163" at bounding box center [398, 140] width 797 height 206
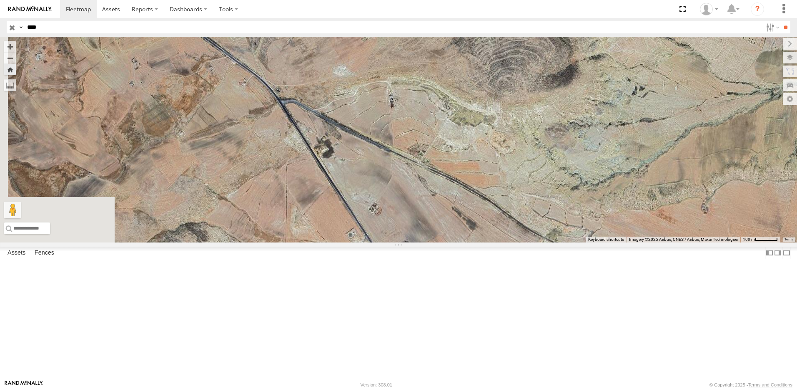
drag, startPoint x: 416, startPoint y: 219, endPoint x: 482, endPoint y: 251, distance: 73.9
click at [482, 242] on div "231 TU 3163" at bounding box center [398, 140] width 797 height 206
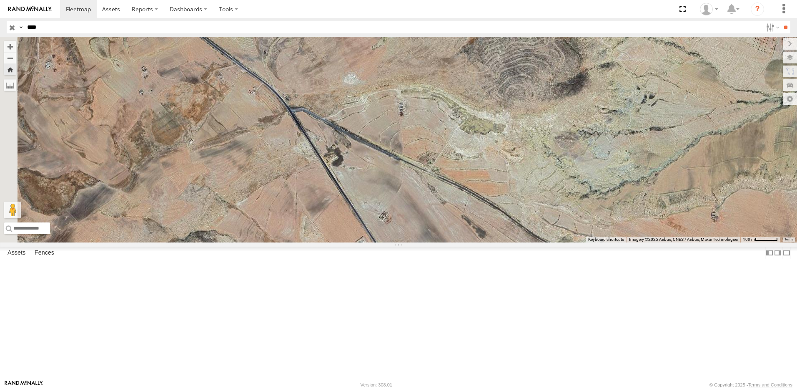
drag, startPoint x: 437, startPoint y: 214, endPoint x: 460, endPoint y: 229, distance: 28.1
click at [460, 229] on div "231 TU 3163" at bounding box center [398, 140] width 797 height 206
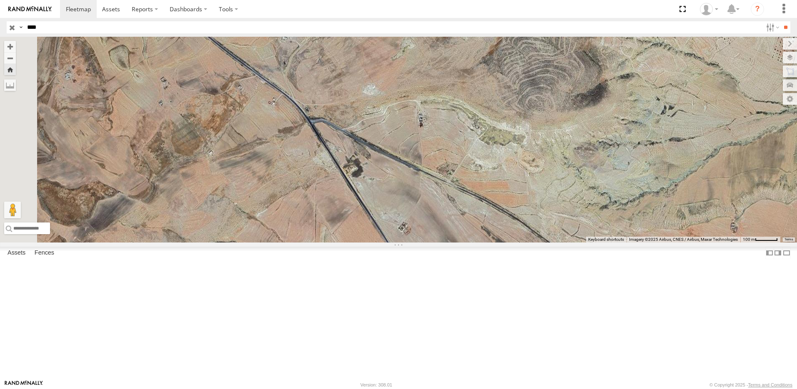
drag, startPoint x: 374, startPoint y: 166, endPoint x: 465, endPoint y: 240, distance: 116.8
click at [465, 239] on div "231 TU 3163" at bounding box center [398, 140] width 797 height 206
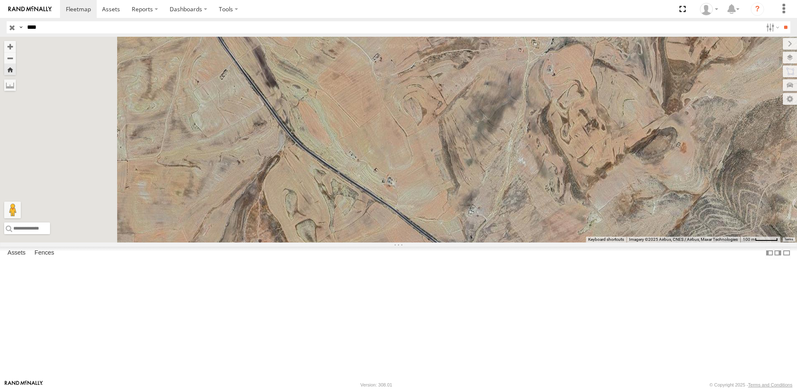
drag, startPoint x: 343, startPoint y: 138, endPoint x: 392, endPoint y: 198, distance: 78.0
click at [392, 198] on div "231 TU 3163" at bounding box center [398, 140] width 797 height 206
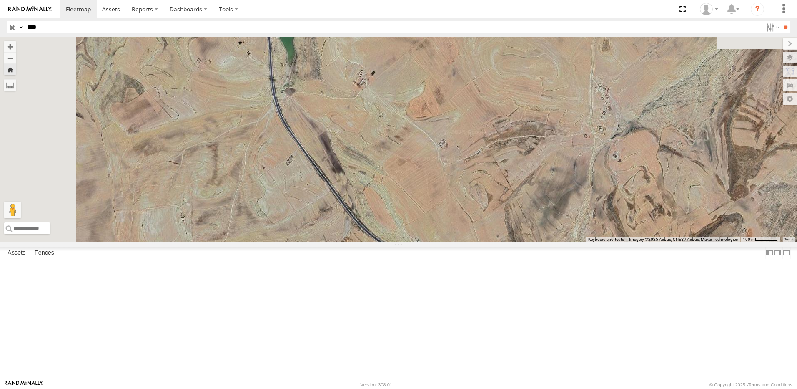
drag, startPoint x: 356, startPoint y: 155, endPoint x: 381, endPoint y: 214, distance: 64.3
click at [381, 221] on div "231 TU 3163" at bounding box center [398, 140] width 797 height 206
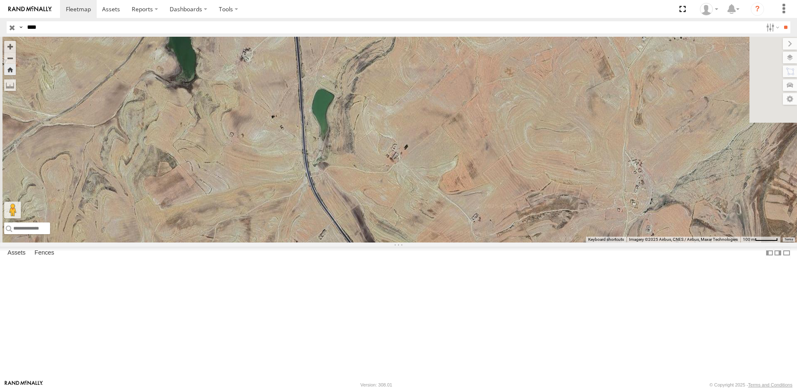
click at [372, 234] on div "231 TU 3163" at bounding box center [398, 140] width 797 height 206
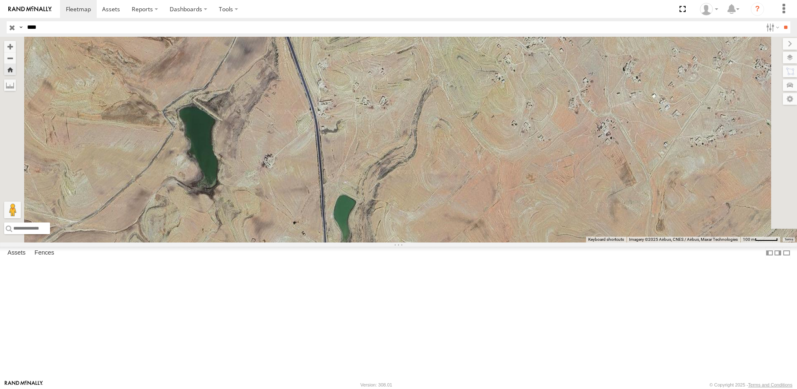
drag, startPoint x: 387, startPoint y: 181, endPoint x: 389, endPoint y: 205, distance: 23.9
click at [387, 205] on div "231 TU 3163" at bounding box center [398, 140] width 797 height 206
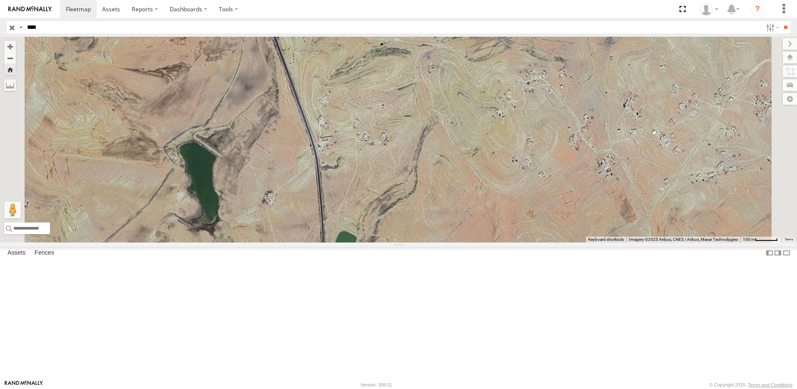
drag, startPoint x: 368, startPoint y: 167, endPoint x: 374, endPoint y: 265, distance: 97.8
click at [373, 242] on div "231 TU 3163" at bounding box center [398, 140] width 797 height 206
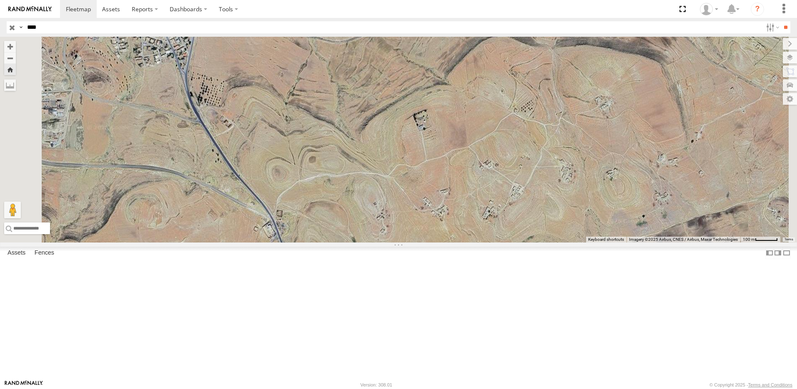
drag, startPoint x: 312, startPoint y: 173, endPoint x: 325, endPoint y: 248, distance: 75.9
click at [325, 242] on div "231 TU 3163" at bounding box center [398, 140] width 797 height 206
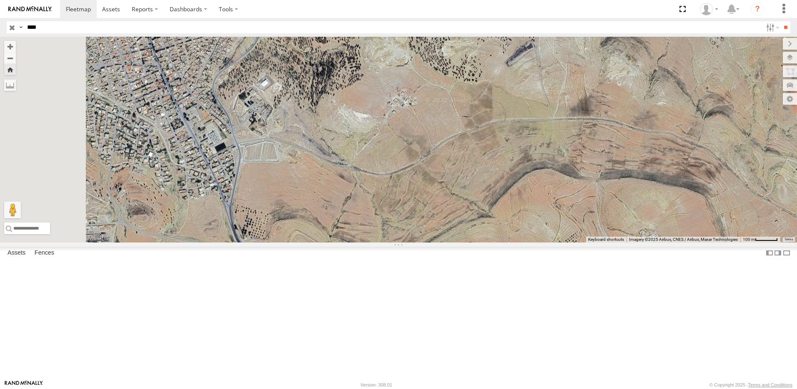
drag, startPoint x: 276, startPoint y: 153, endPoint x: 324, endPoint y: 199, distance: 66.4
click at [320, 196] on div "231 TU 3163" at bounding box center [398, 140] width 797 height 206
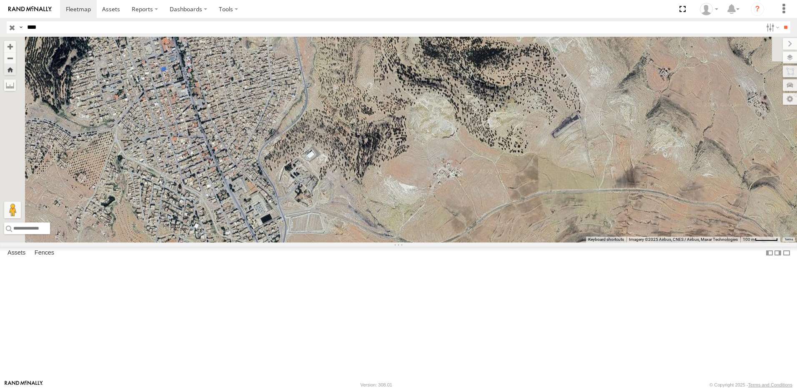
drag
click at [376, 238] on div "231 TU 3163" at bounding box center [398, 140] width 797 height 206
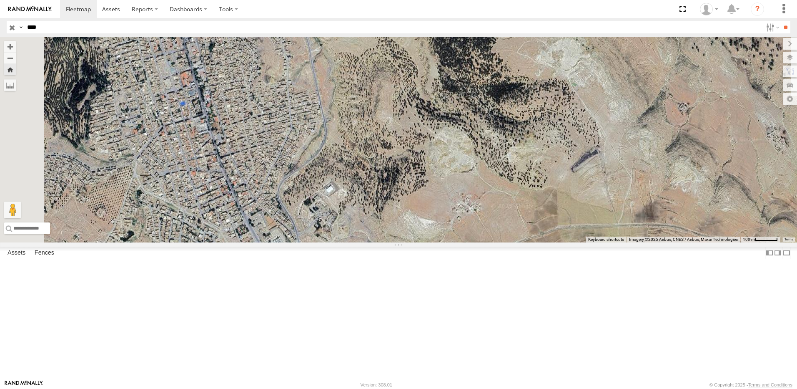
click at [362, 195] on div "231 TU 3163" at bounding box center [398, 140] width 797 height 206
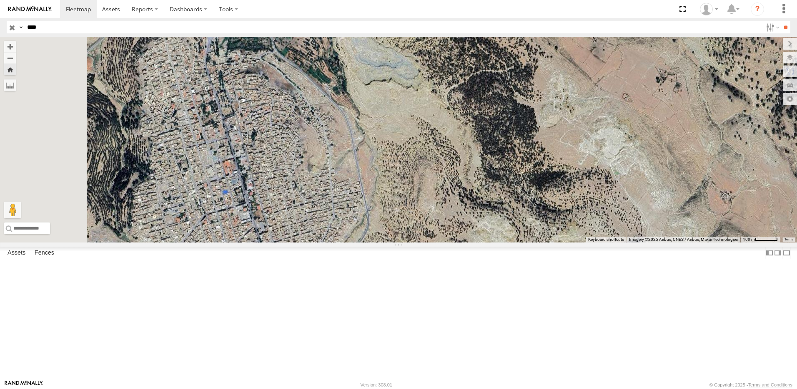
click at [351, 205] on div "231 TU 3163" at bounding box center [398, 140] width 797 height 206
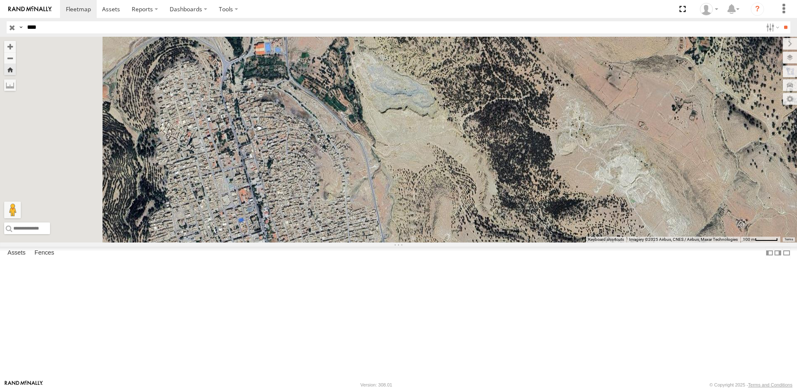
click at [342, 198] on div "231 TU 3163" at bounding box center [398, 140] width 797 height 206
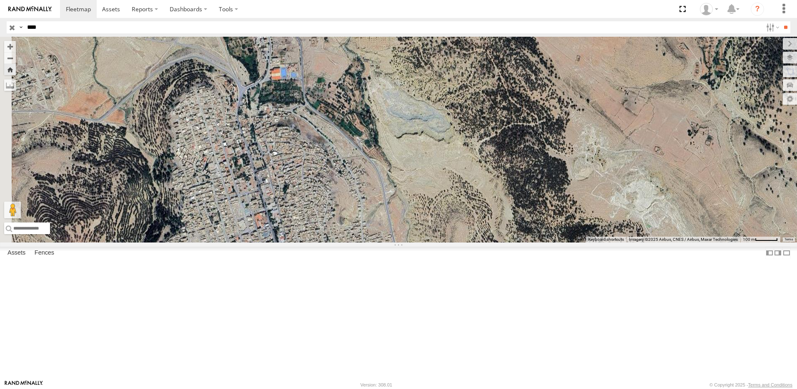
click at [334, 192] on div "231 TU 3163" at bounding box center [398, 140] width 797 height 206
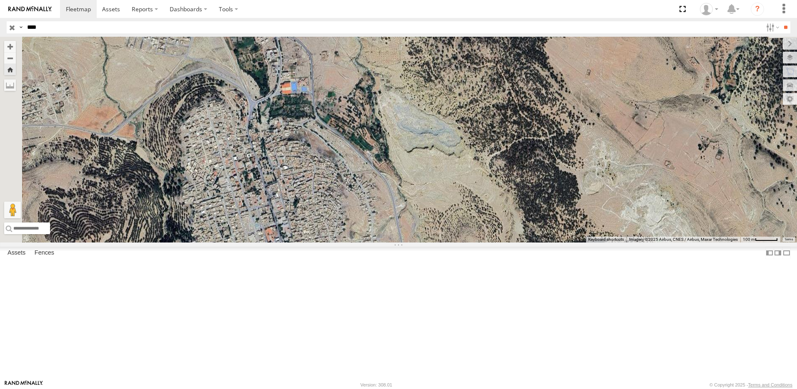
click at [337, 181] on div "231 TU 3163" at bounding box center [398, 140] width 797 height 206
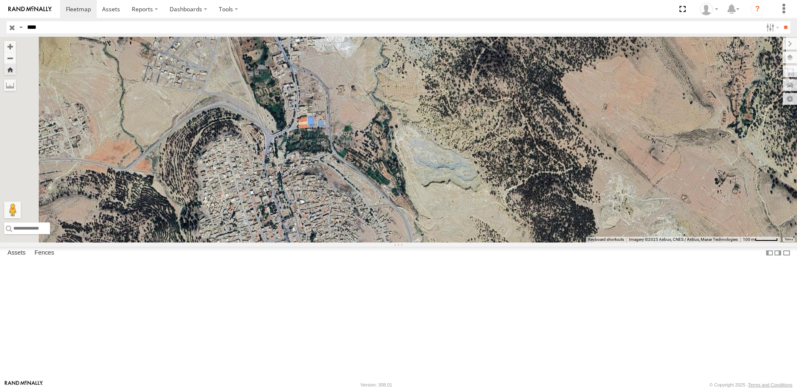
click at [336, 173] on div "231 TU 3163" at bounding box center [398, 140] width 797 height 206
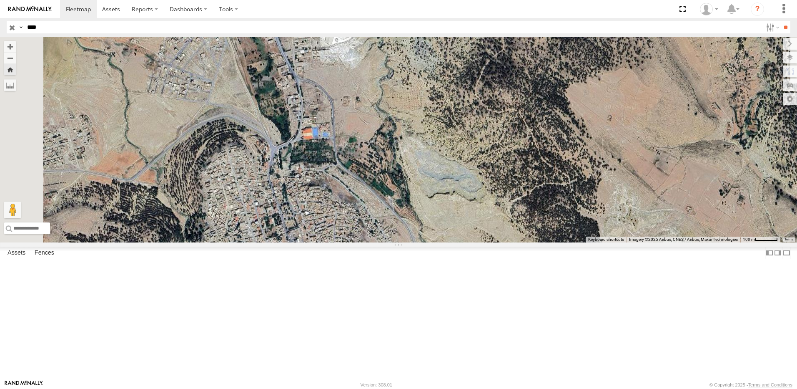
click at [331, 163] on div "231 TU 3163" at bounding box center [398, 140] width 797 height 206
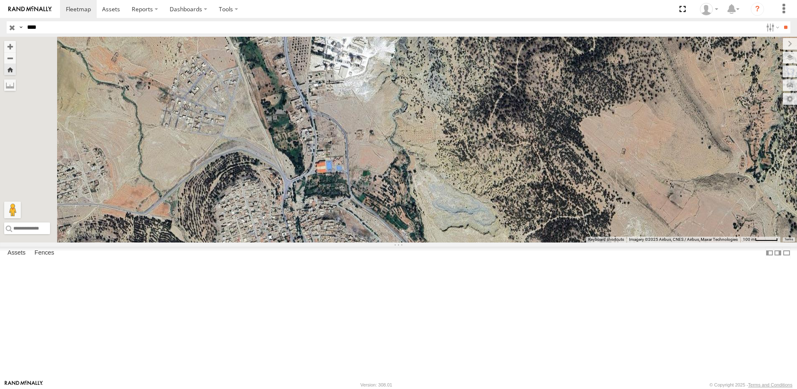
click at [358, 141] on div "231 TU 3163" at bounding box center [398, 140] width 797 height 206
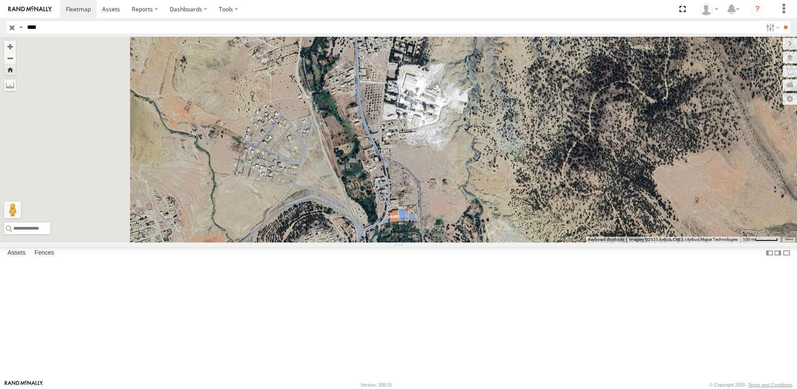
click at [349, 156] on div "231 TU 3163" at bounding box center [398, 140] width 797 height 206
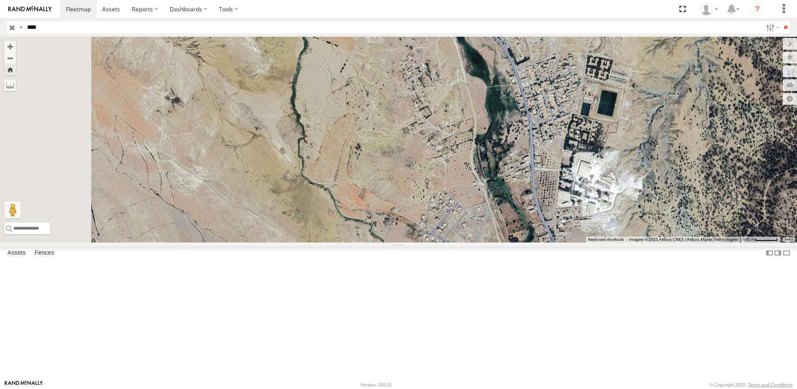
click at [367, 168] on div "231 TU 3163" at bounding box center [398, 140] width 797 height 206
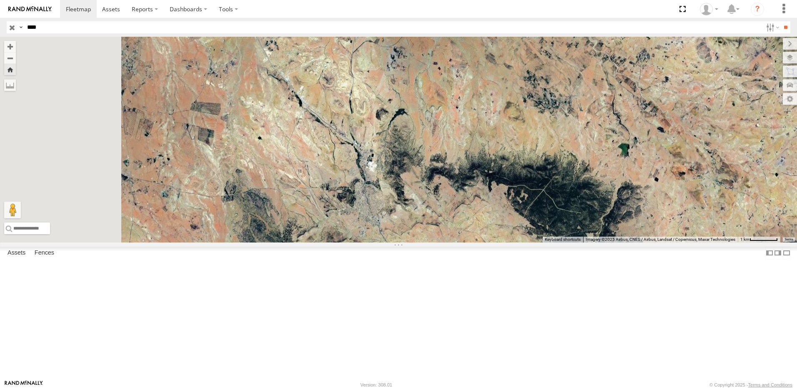
click at [388, 198] on div "231 TU 3163" at bounding box center [398, 140] width 797 height 206
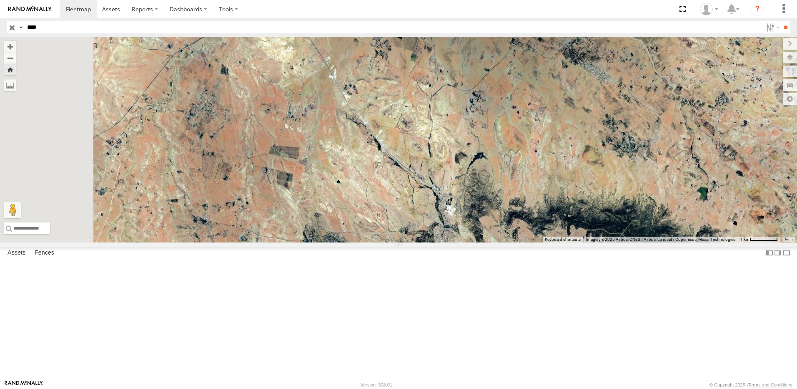
click at [369, 196] on div "231 TU 3163" at bounding box center [398, 140] width 797 height 206
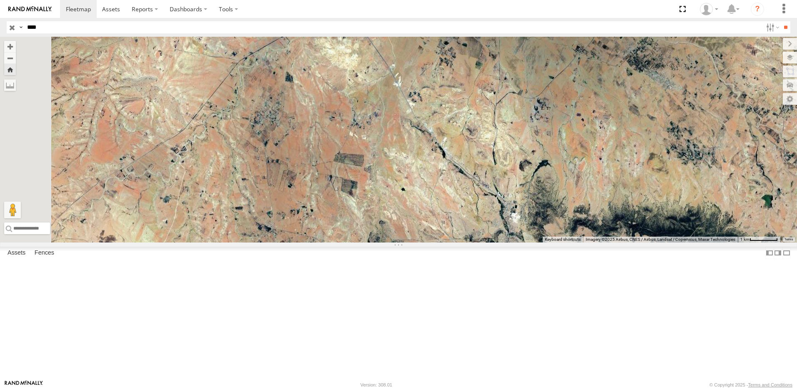
click at [406, 242] on div "231 TU 3163" at bounding box center [398, 140] width 797 height 206
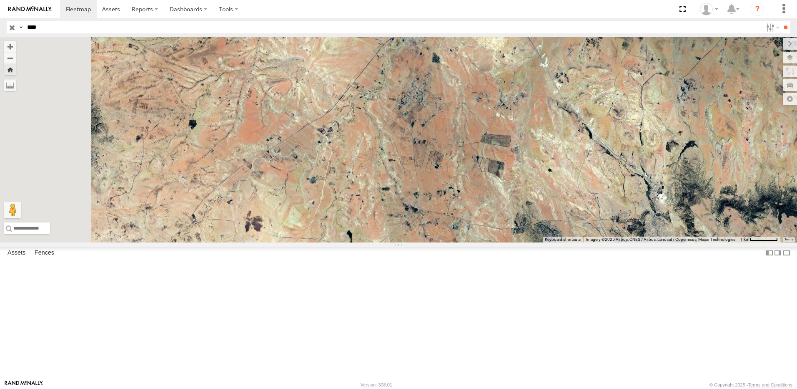
click at [421, 242] on div "231 TU 3163" at bounding box center [398, 140] width 797 height 206
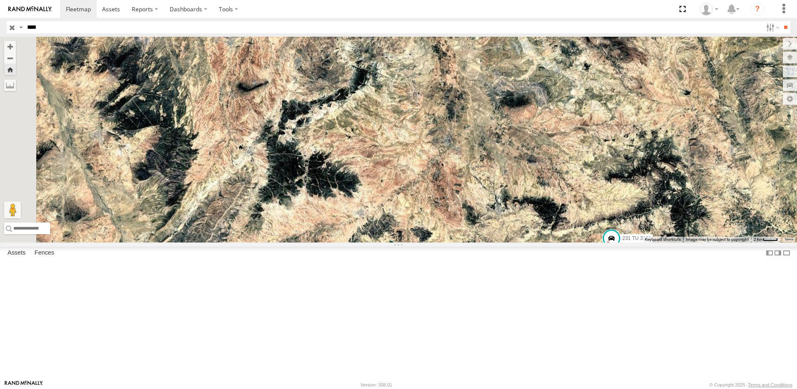
click at [467, 242] on div "231 TU 3163" at bounding box center [398, 140] width 797 height 206
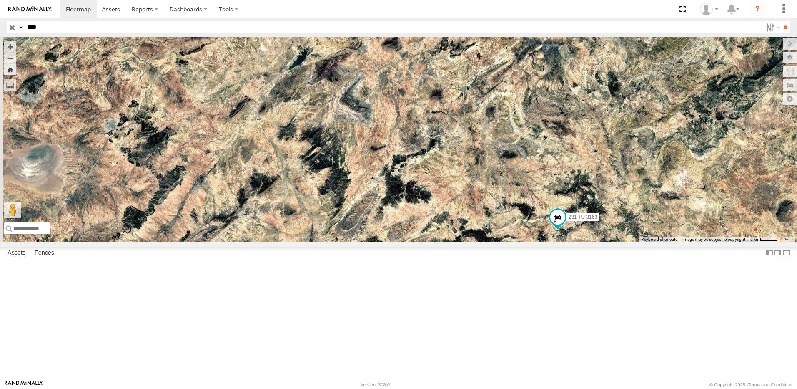
click at [413, 242] on div "231 TU 3163" at bounding box center [398, 140] width 797 height 206
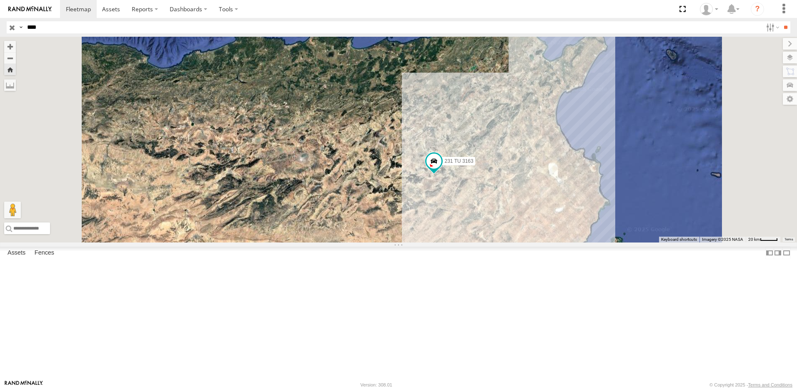
click at [13, 30] on input "button" at bounding box center [12, 27] width 11 height 12
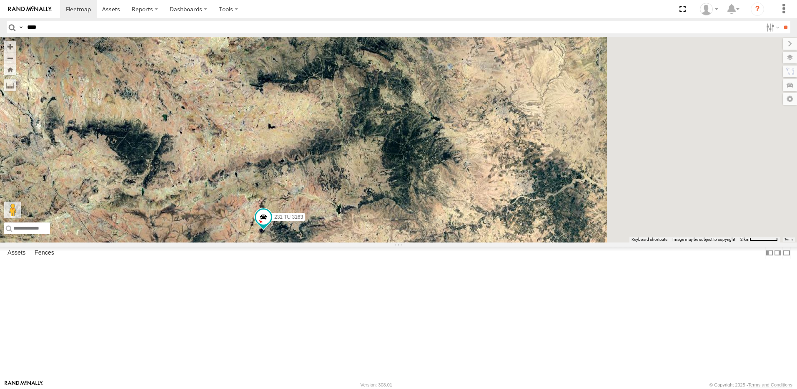
click at [380, 242] on div "231 TU 3163" at bounding box center [398, 140] width 797 height 206
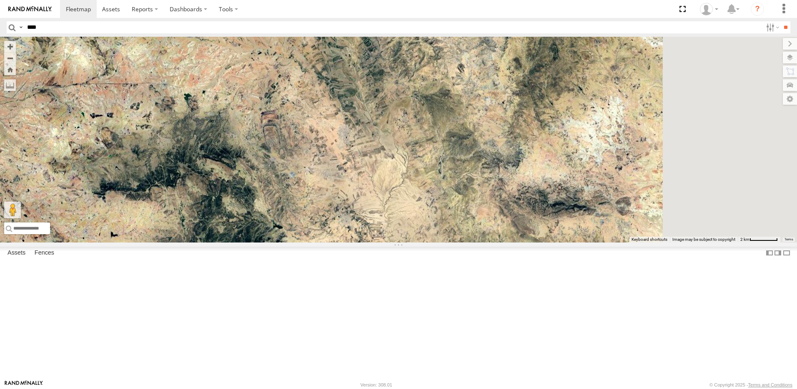
click at [412, 242] on div "231 TU 3163" at bounding box center [398, 140] width 797 height 206
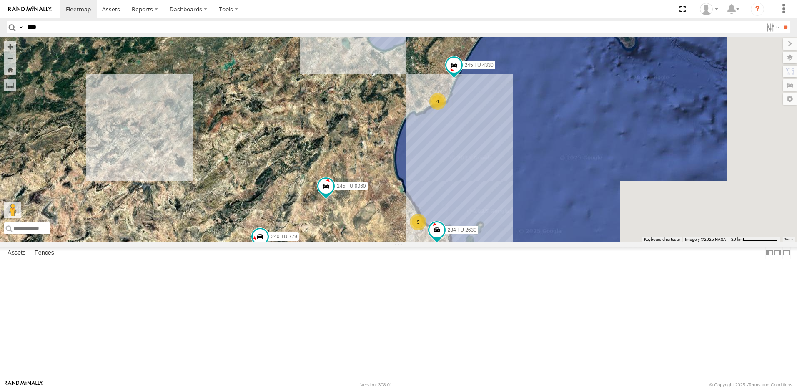
click at [387, 242] on div "231 TU 3163 4 9 245 TU 4330 241 TU 8769 234 TU 2630 245 TU 9061 245 TU 9062 246…" at bounding box center [398, 140] width 797 height 206
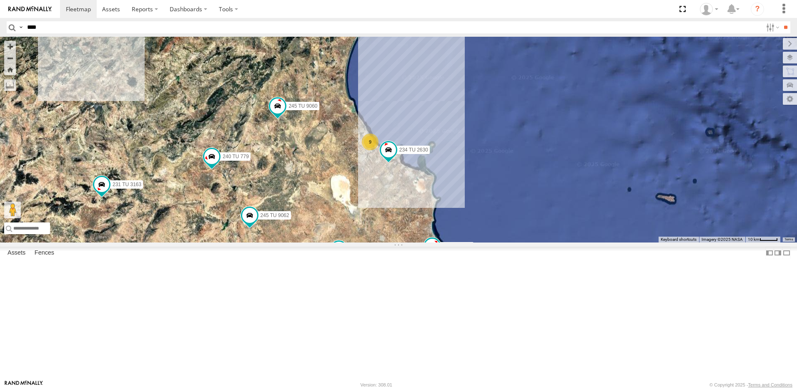
click at [457, 161] on div "231 TU 3163 4 9 245 TU 4330 241 TU 8769 234 TU 2630 245 TU 9061 245 TU 9062 246…" at bounding box center [398, 140] width 797 height 206
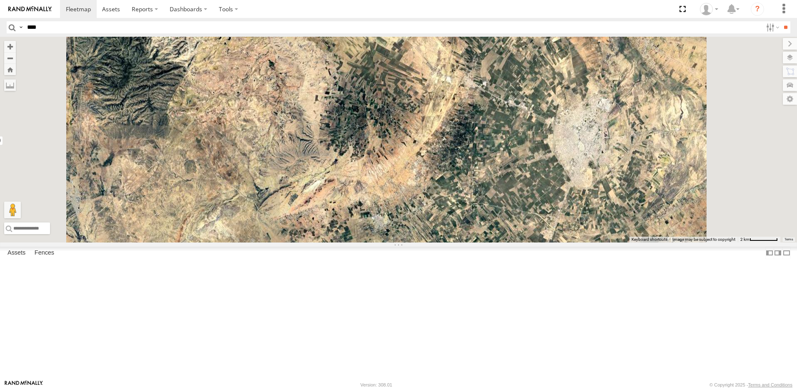
click at [565, 242] on div "231 TU 3163 245 TU 4330 241 TU 8769 234 TU 2630 245 TU 9061 245 TU 9062 246 TU …" at bounding box center [398, 140] width 797 height 206
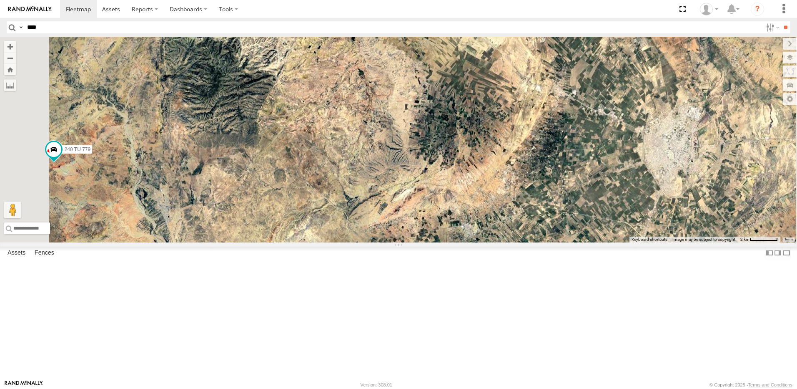
click at [0, 0] on div "Satellite" at bounding box center [0, 0] width 0 height 0
click at [0, 0] on span "Satellite" at bounding box center [0, 0] width 0 height 0
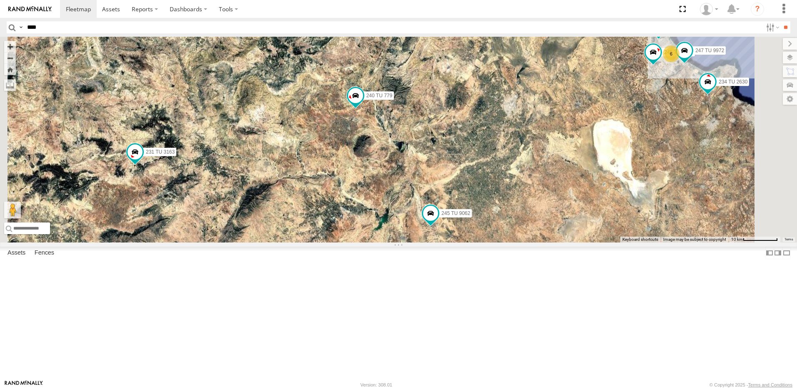
drag, startPoint x: 523, startPoint y: 168, endPoint x: 415, endPoint y: 253, distance: 137.2
click at [415, 242] on div "231 TU 3163 245 TU 4330 241 TU 8769 234 TU 2630 245 TU 9061 245 TU 9062 246 TU …" at bounding box center [398, 140] width 797 height 206
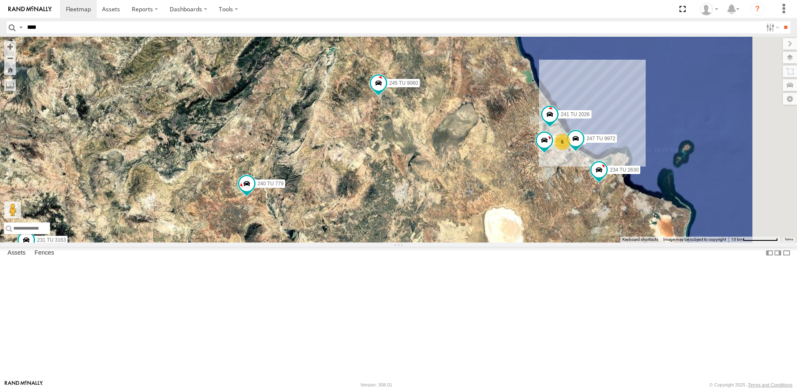
click at [386, 90] on span at bounding box center [378, 82] width 15 height 15
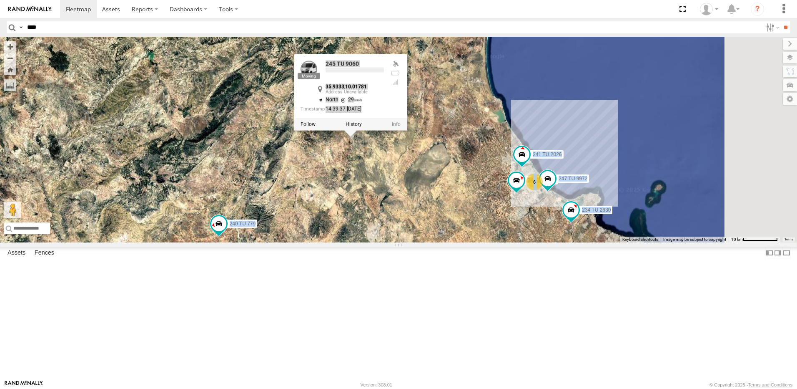
click at [425, 242] on div "231 TU 3163 245 TU 4330 241 TU 8769 234 TU 2630 245 TU 9061 245 TU 9062 246 TU …" at bounding box center [398, 140] width 797 height 206
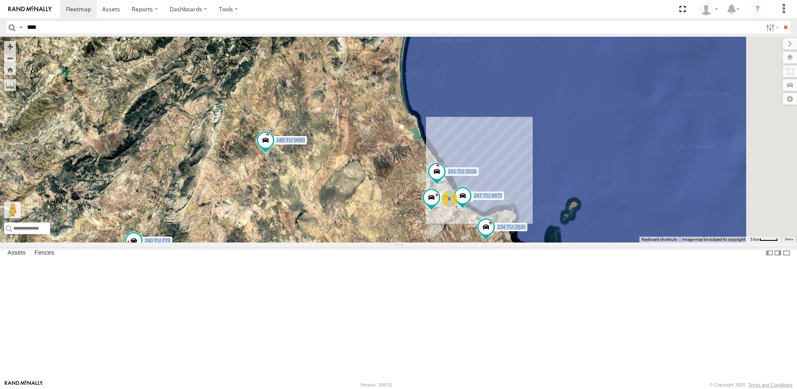
drag, startPoint x: 425, startPoint y: 247, endPoint x: 468, endPoint y: 250, distance: 42.6
click at [468, 242] on div "231 TU 3163 245 TU 4330 241 TU 8769 234 TU 2630 245 TU 9061 245 TU 9062 246 TU …" at bounding box center [398, 140] width 797 height 206
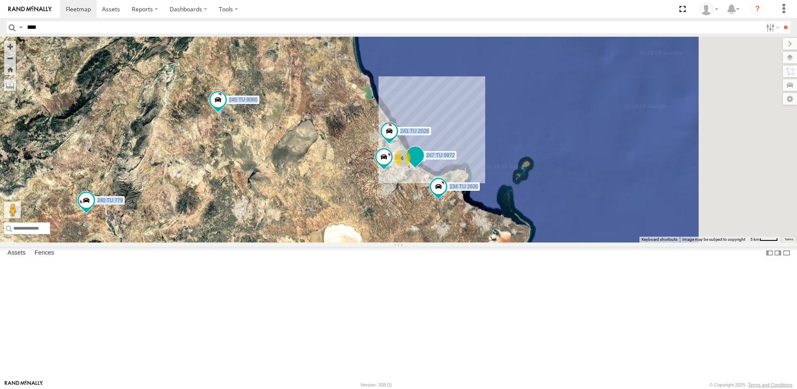
drag, startPoint x: 519, startPoint y: 259, endPoint x: 517, endPoint y: 226, distance: 33.4
click at [423, 163] on span at bounding box center [415, 155] width 15 height 15
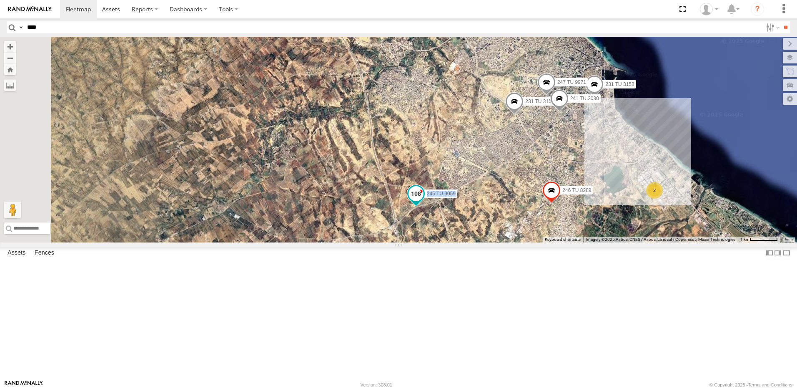
click at [424, 201] on span at bounding box center [416, 193] width 15 height 15
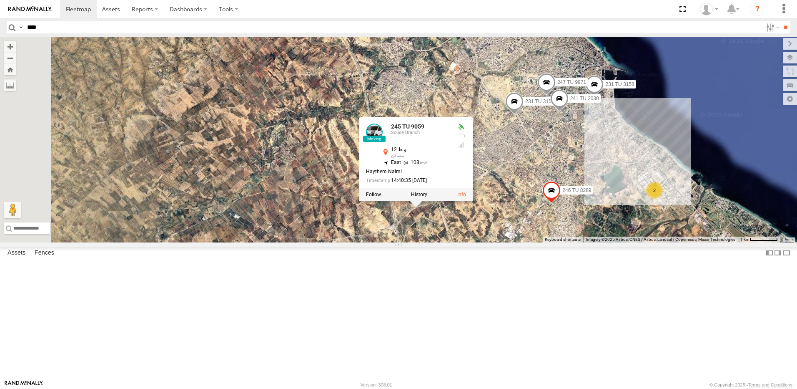
click at [517, 242] on div "231 TU 3163 245 TU 4330 241 TU 8769 234 TU 2630 245 TU 9061 245 TU 9062 246 TU …" at bounding box center [398, 140] width 797 height 206
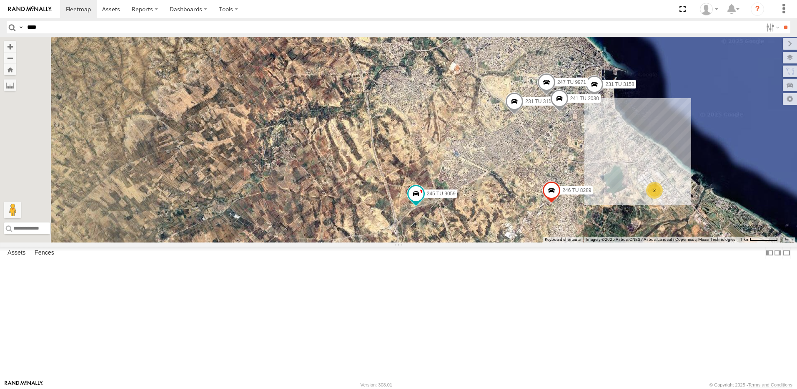
drag, startPoint x: 512, startPoint y: 196, endPoint x: 512, endPoint y: 209, distance: 12.5
click at [512, 209] on div "231 TU 3163 245 TU 4330 241 TU 8769 234 TU 2630 245 TU 9061 245 TU 9062 246 TU …" at bounding box center [398, 140] width 797 height 206
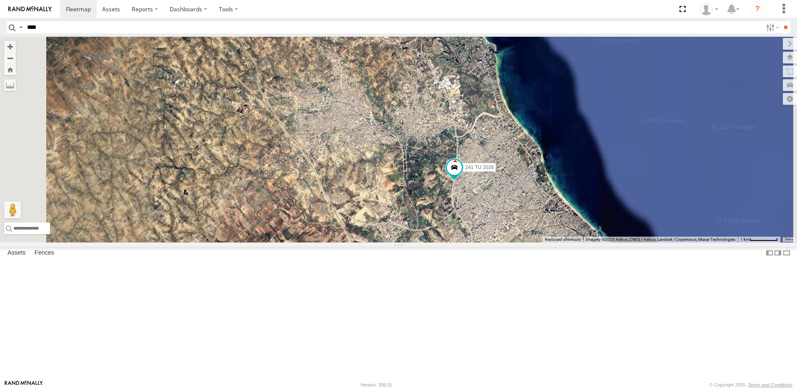
drag, startPoint x: 507, startPoint y: 235, endPoint x: 504, endPoint y: 219, distance: 16.6
click at [507, 236] on div "231 TU 3163 245 TU 4330 241 TU 8769 234 TU 2630 245 TU 9061 245 TU 9062 246 TU …" at bounding box center [398, 140] width 797 height 206
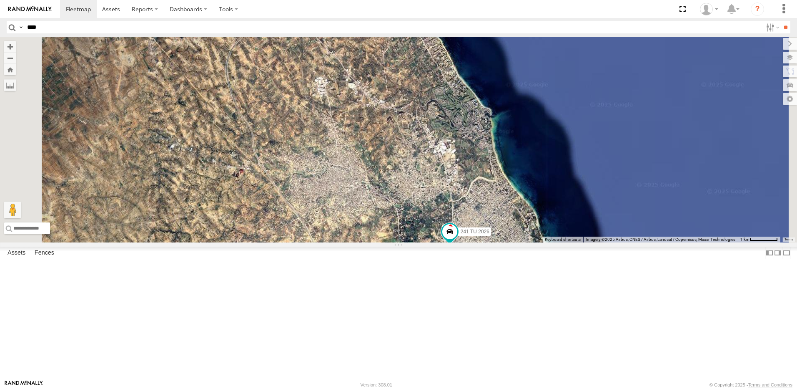
drag, startPoint x: 499, startPoint y: 256, endPoint x: 500, endPoint y: 277, distance: 20.9
click at [500, 242] on div "231 TU 3163 245 TU 4330 241 TU 8769 234 TU 2630 245 TU 9061 245 TU 9062 246 TU …" at bounding box center [398, 140] width 797 height 206
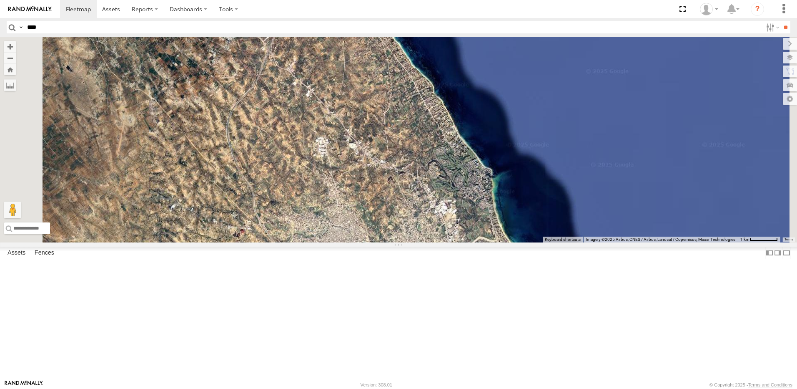
drag, startPoint x: 500, startPoint y: 309, endPoint x: 505, endPoint y: 305, distance: 6.4
click at [507, 242] on div "231 TU 3163 245 TU 4330 241 TU 8769 234 TU 2630 245 TU 9061 245 TU 9062 246 TU …" at bounding box center [398, 140] width 797 height 206
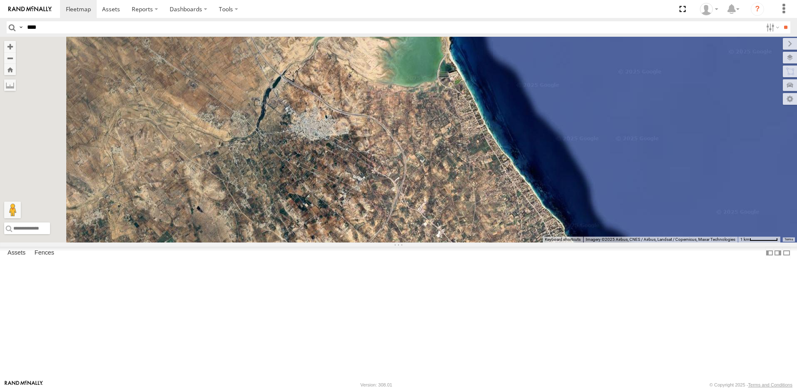
drag, startPoint x: 468, startPoint y: 270, endPoint x: 498, endPoint y: 283, distance: 32.7
click at [498, 242] on div "231 TU 3163 245 TU 4330 241 TU 8769 234 TU 2630 245 TU 9061 245 TU 9062 246 TU …" at bounding box center [398, 140] width 797 height 206
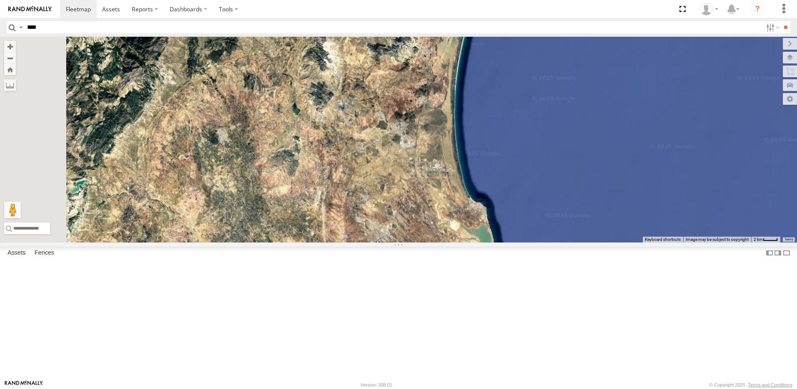
drag, startPoint x: 427, startPoint y: 175, endPoint x: 543, endPoint y: 313, distance: 180.3
click at [543, 242] on div "231 TU 3163 245 TU 4330 241 TU 8769 234 TU 2630 245 TU 9061 245 TU 9062 246 TU …" at bounding box center [398, 140] width 797 height 206
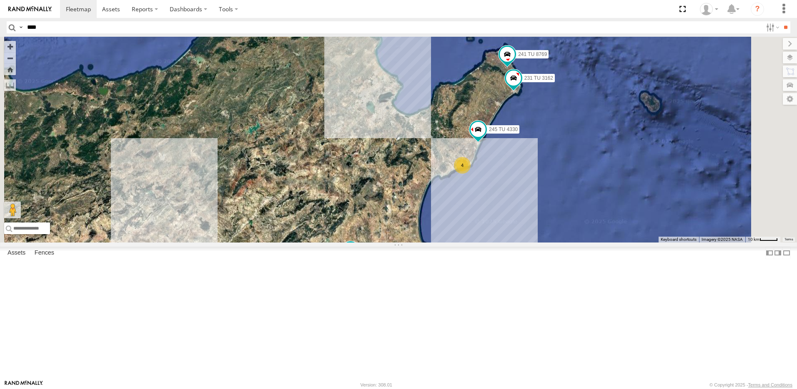
drag, startPoint x: 516, startPoint y: 194, endPoint x: 477, endPoint y: 243, distance: 62.1
click at [477, 242] on div "231 TU 3163 245 TU 4330 241 TU 8769 234 TU 2630 245 TU 9061 245 TU 9062 246 TU …" at bounding box center [398, 140] width 797 height 206
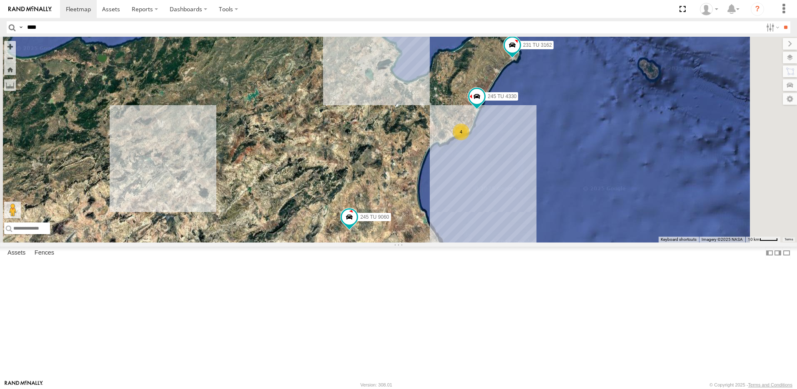
drag, startPoint x: 492, startPoint y: 201, endPoint x: 491, endPoint y: 195, distance: 5.9
click at [494, 187] on div "231 TU 3163 245 TU 4330 241 TU 8769 234 TU 2630 245 TU 9061 245 TU 9062 246 TU …" at bounding box center [398, 140] width 797 height 206
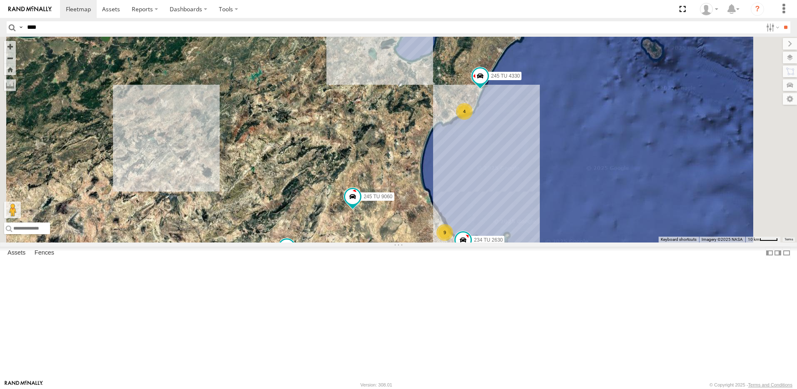
drag, startPoint x: 480, startPoint y: 230, endPoint x: 485, endPoint y: 200, distance: 30.4
click at [485, 200] on div "231 TU 3163 245 TU 4330 241 TU 8769 234 TU 2630 245 TU 9061 245 TU 9062 246 TU …" at bounding box center [398, 140] width 797 height 206
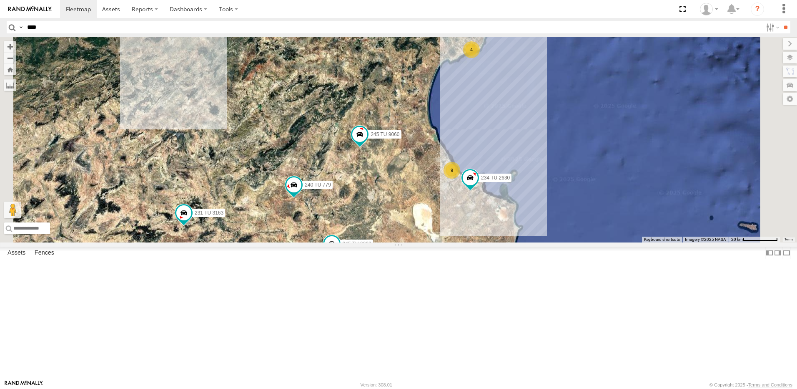
drag, startPoint x: 477, startPoint y: 231, endPoint x: 474, endPoint y: 204, distance: 26.8
click at [475, 204] on div "231 TU 3163 245 TU 4330 241 TU 8769 234 TU 2630 245 TU 9061 245 TU 9062 246 TU …" at bounding box center [398, 140] width 797 height 206
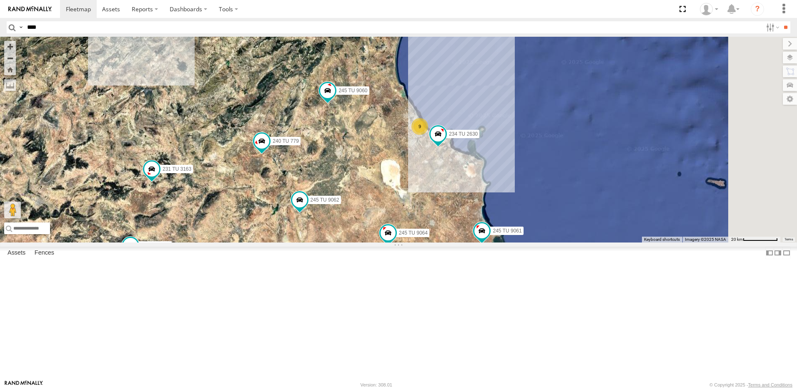
drag, startPoint x: 458, startPoint y: 234, endPoint x: 435, endPoint y: 222, distance: 25.6
click at [435, 222] on div "231 TU 3163 245 TU 4330 241 TU 8769 234 TU 2630 245 TU 9061 245 TU 9062 246 TU …" at bounding box center [398, 140] width 797 height 206
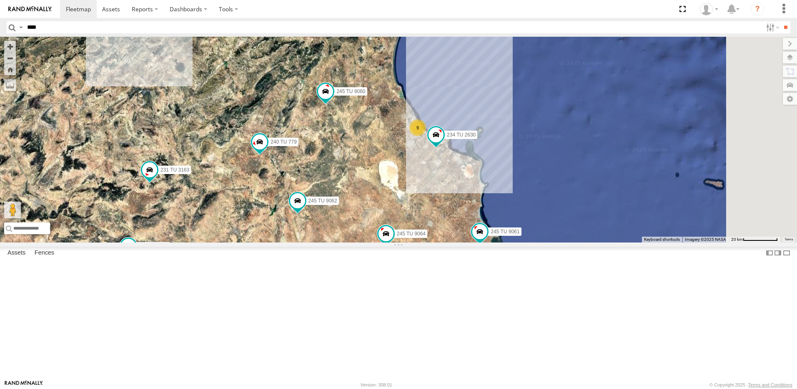
drag, startPoint x: 464, startPoint y: 239, endPoint x: 444, endPoint y: 245, distance: 20.9
click at [444, 242] on div "231 TU 3163 245 TU 4330 241 TU 8769 234 TU 2630 245 TU 9061 245 TU 9062 246 TU …" at bounding box center [398, 140] width 797 height 206
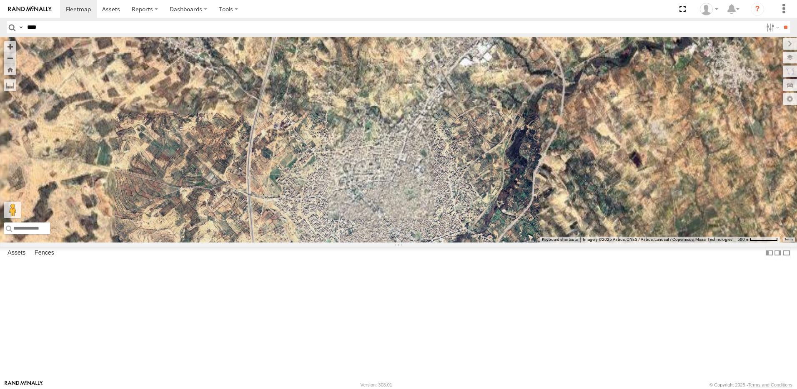
drag, startPoint x: 509, startPoint y: 161, endPoint x: 474, endPoint y: 339, distance: 180.7
click at [474, 242] on div "231 TU 3163 245 TU 4330 241 TU 8769 234 TU 2630 245 TU 9061 245 TU 9062 246 TU …" at bounding box center [398, 140] width 797 height 206
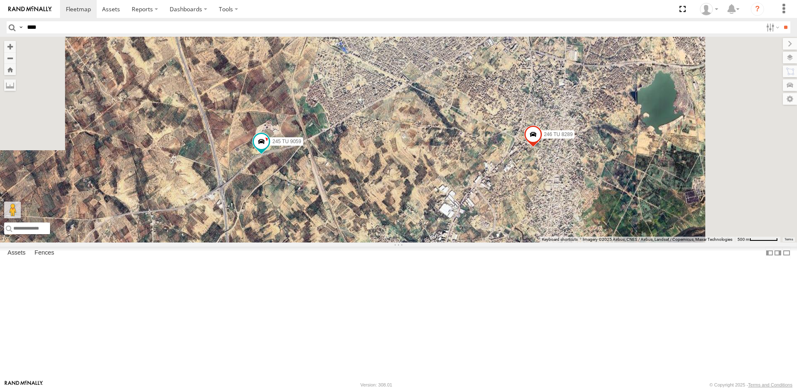
drag, startPoint x: 484, startPoint y: 269, endPoint x: 427, endPoint y: 295, distance: 63.4
click at [462, 242] on div "231 TU 3163 245 TU 4330 241 TU 8769 234 TU 2630 245 TU 9061 245 TU 9062 246 TU …" at bounding box center [398, 140] width 797 height 206
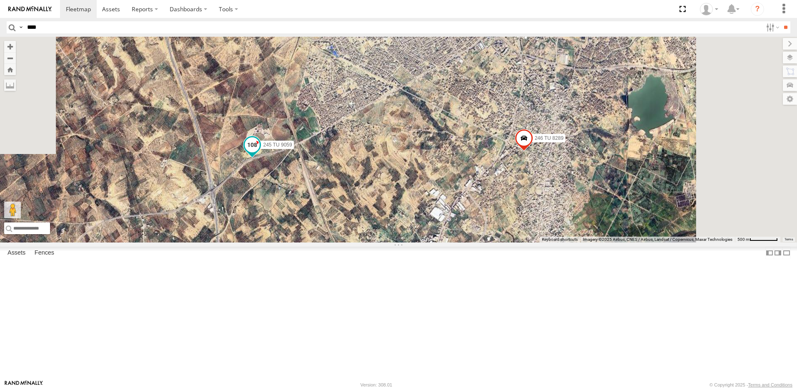
click at [260, 152] on span at bounding box center [252, 144] width 15 height 15
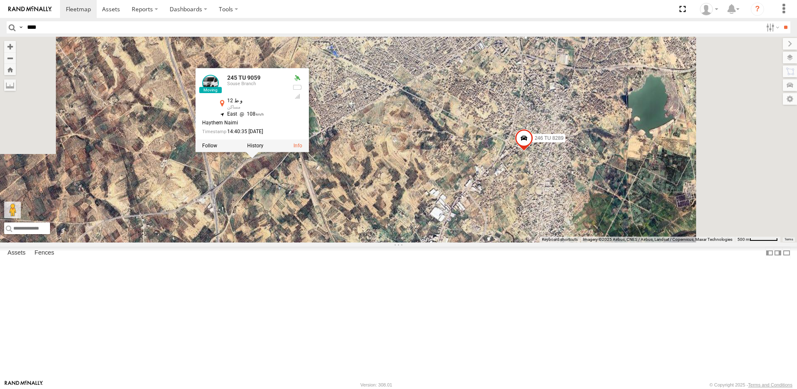
click at [403, 234] on div "231 TU 3163 245 TU 4330 241 TU 8769 234 TU 2630 245 TU 9061 245 TU 9062 246 TU …" at bounding box center [398, 140] width 797 height 206
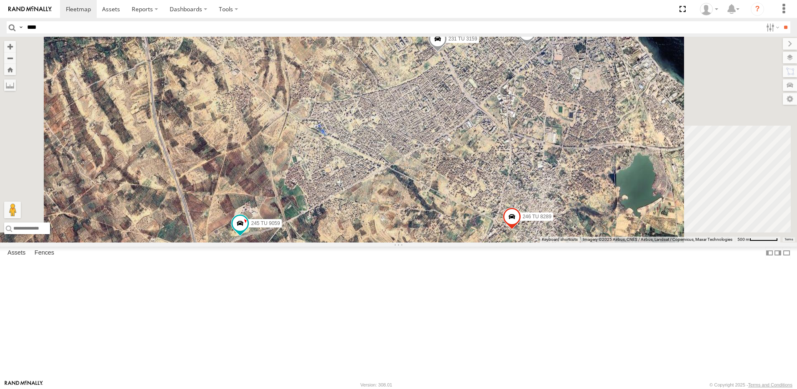
drag, startPoint x: 445, startPoint y: 240, endPoint x: 440, endPoint y: 333, distance: 92.7
click at [440, 242] on div "231 TU 3163 245 TU 4330 241 TU 8769 234 TU 2630 245 TU 9061 245 TU 9062 246 TU …" at bounding box center [398, 140] width 797 height 206
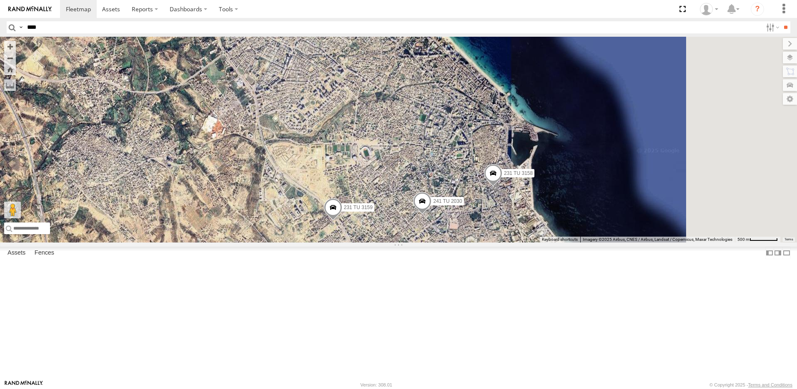
drag, startPoint x: 460, startPoint y: 286, endPoint x: 368, endPoint y: 293, distance: 92.4
click at [368, 242] on div "231 TU 3163 245 TU 4330 241 TU 8769 234 TU 2630 245 TU 9061 245 TU 9062 246 TU …" at bounding box center [398, 140] width 797 height 206
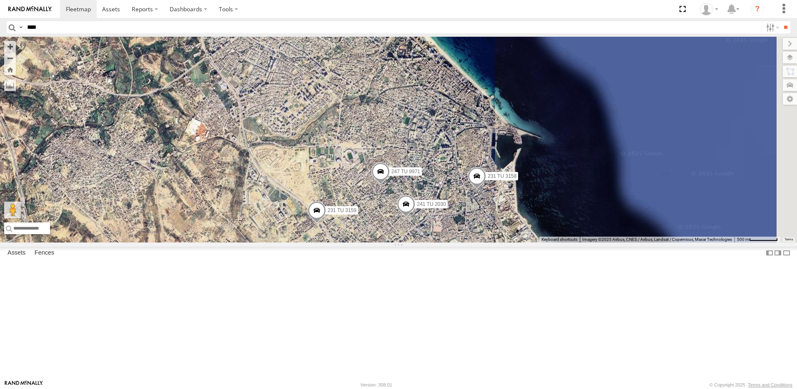
drag, startPoint x: 513, startPoint y: 292, endPoint x: 487, endPoint y: 294, distance: 26.4
click at [494, 242] on div "231 TU 3163 245 TU 4330 241 TU 8769 234 TU 2630 245 TU 9061 245 TU 9062 246 TU …" at bounding box center [398, 140] width 797 height 206
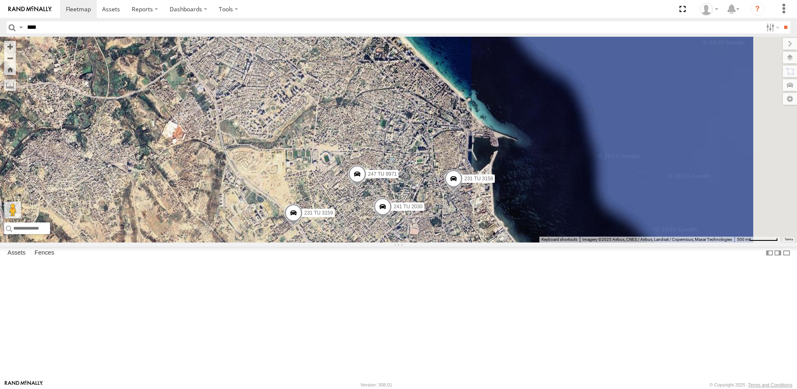
click at [392, 220] on span at bounding box center [383, 208] width 18 height 23
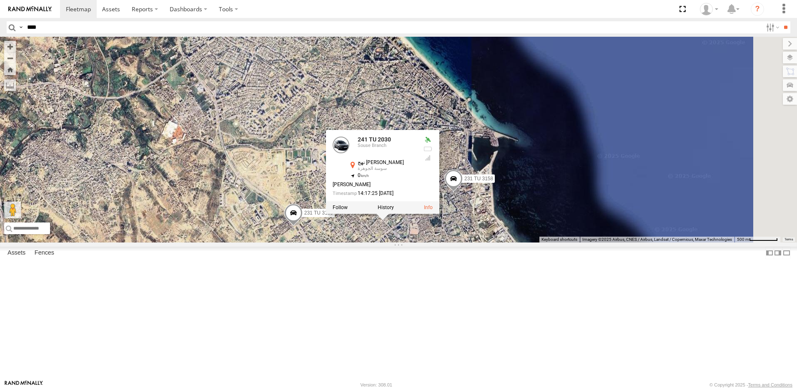
click at [440, 214] on div "241 TU 2030 Souse Branch نهج [PERSON_NAME] سوسة الجوهرة 35.81328 , 10.62442 0 […" at bounding box center [382, 172] width 113 height 84
click at [476, 242] on div "231 TU 3163 245 TU 4330 241 TU 8769 234 TU 2630 245 TU 9061 245 TU 9062 246 TU …" at bounding box center [398, 140] width 797 height 206
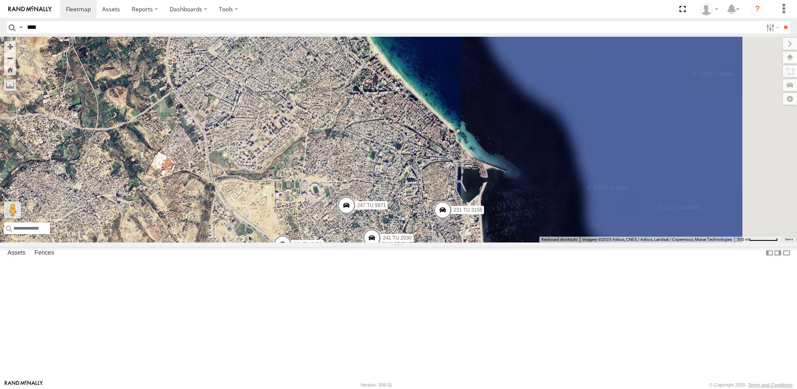
drag, startPoint x: 485, startPoint y: 256, endPoint x: 474, endPoint y: 290, distance: 35.7
click at [474, 242] on div "231 TU 3163 245 TU 4330 241 TU 8769 234 TU 2630 245 TU 9061 245 TU 9062 246 TU …" at bounding box center [398, 140] width 797 height 206
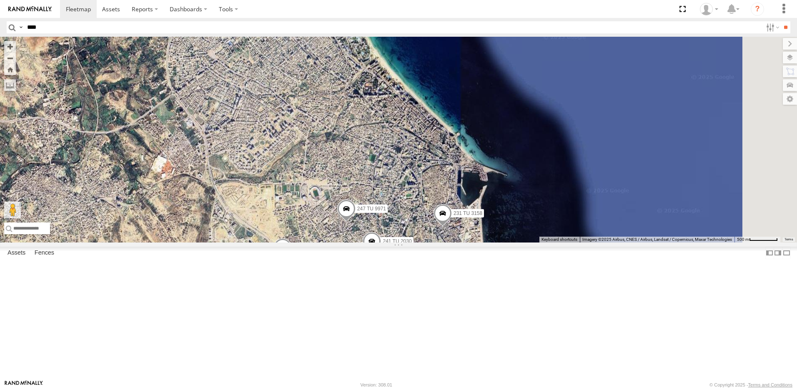
click at [356, 222] on span at bounding box center [346, 210] width 18 height 23
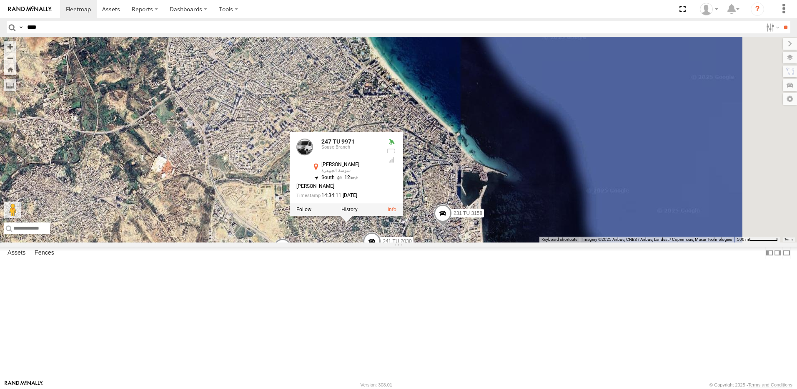
click at [459, 242] on div "231 TU 3163 245 TU 4330 241 TU 8769 234 TU 2630 245 TU 9061 245 TU 9062 246 TU …" at bounding box center [398, 140] width 797 height 206
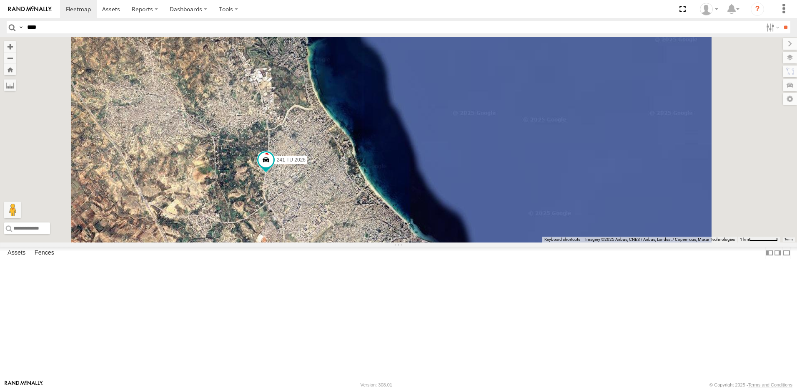
drag, startPoint x: 413, startPoint y: 237, endPoint x: 419, endPoint y: 281, distance: 44.2
click at [419, 242] on div "231 TU 3163 245 TU 4330 241 TU 8769 234 TU 2630 245 TU 9061 245 TU 9062 246 TU …" at bounding box center [398, 140] width 797 height 206
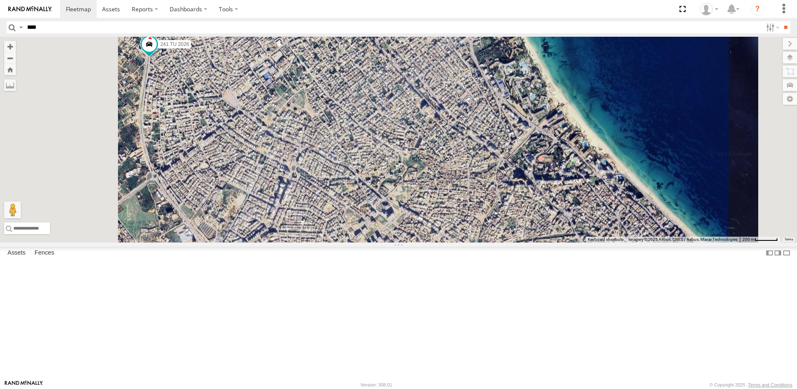
drag, startPoint x: 411, startPoint y: 282, endPoint x: 474, endPoint y: 243, distance: 74.7
click at [472, 242] on div "231 TU 3163 245 TU 4330 241 TU 8769 234 TU 2630 245 TU 9061 245 TU 9062 246 TU …" at bounding box center [398, 140] width 797 height 206
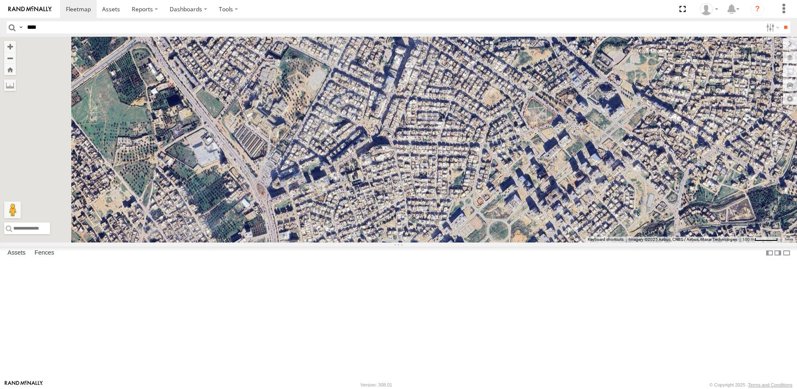
drag, startPoint x: 435, startPoint y: 257, endPoint x: 515, endPoint y: 183, distance: 108.9
click at [515, 183] on div "231 TU 3163 245 TU 4330 241 TU 8769 234 TU 2630 245 TU 9061 245 TU 9062 246 TU …" at bounding box center [398, 140] width 797 height 206
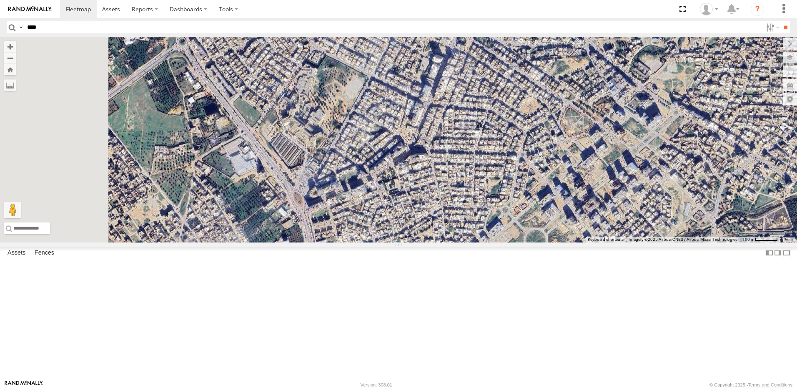
drag, startPoint x: 444, startPoint y: 208, endPoint x: 486, endPoint y: 219, distance: 43.5
click at [486, 219] on div "231 TU 3163 245 TU 4330 241 TU 8769 234 TU 2630 245 TU 9061 245 TU 9062 246 TU …" at bounding box center [398, 140] width 797 height 206
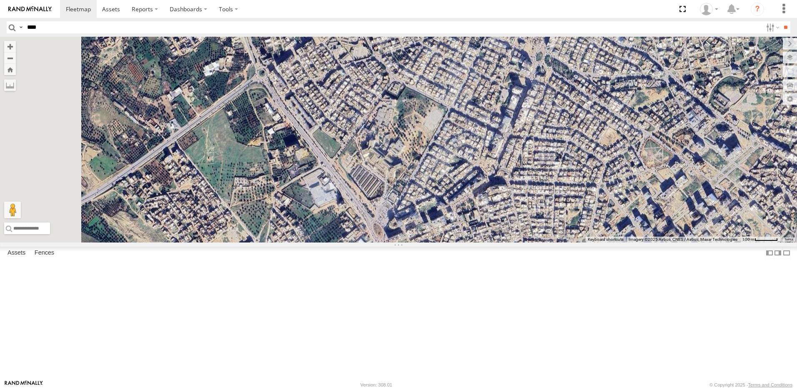
click at [431, 242] on div "231 TU 3163 245 TU 4330 241 TU 8769 234 TU 2630 245 TU 9061 245 TU 9062 246 TU …" at bounding box center [398, 140] width 797 height 206
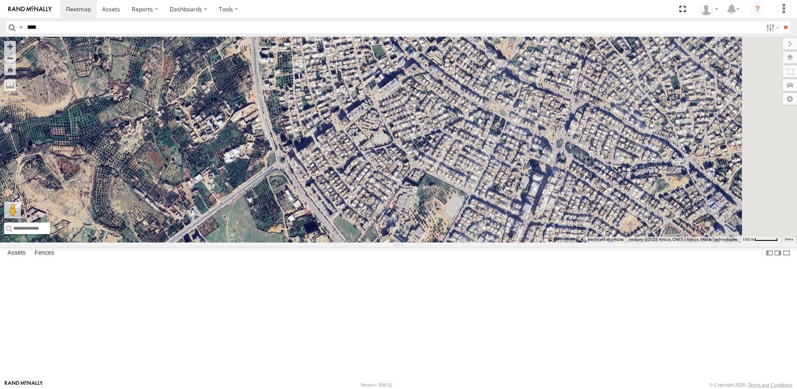
click at [388, 242] on div "231 TU 3163 245 TU 4330 241 TU 8769 234 TU 2630 245 TU 9061 245 TU 9062 246 TU …" at bounding box center [398, 140] width 797 height 206
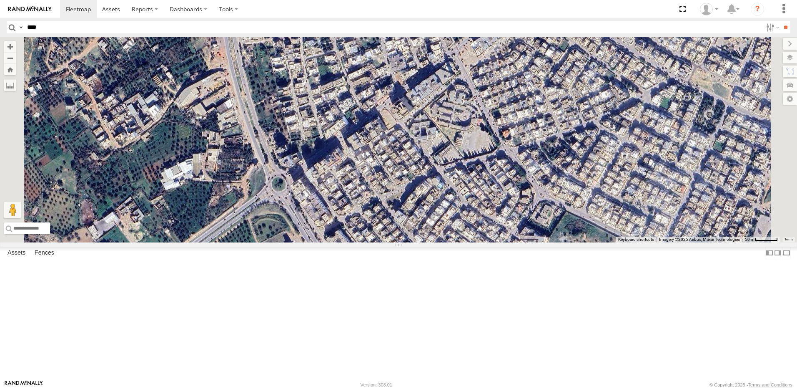
click at [429, 242] on div "231 TU 3163 245 TU 4330 241 TU 8769 234 TU 2630 245 TU 9061 245 TU 9062 246 TU …" at bounding box center [398, 140] width 797 height 206
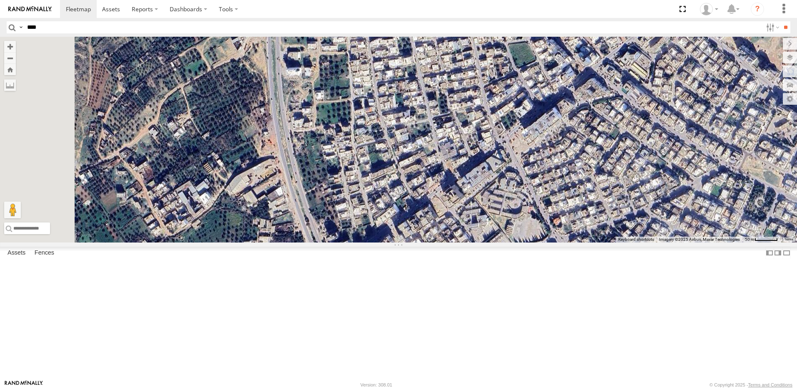
click at [410, 242] on div "231 TU 3163 245 TU 4330 241 TU 8769 234 TU 2630 245 TU 9061 245 TU 9062 246 TU …" at bounding box center [398, 140] width 797 height 206
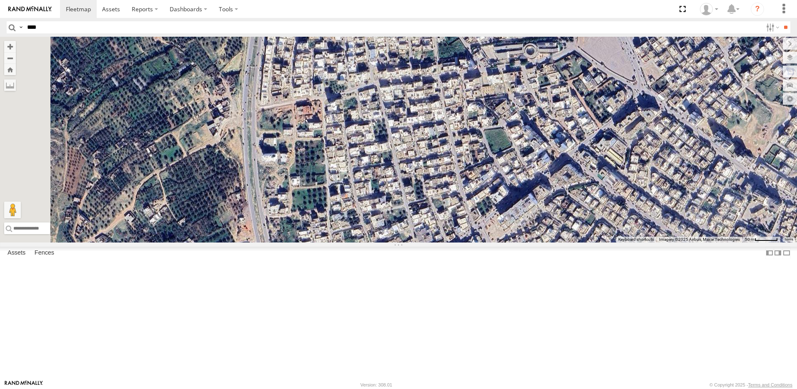
click at [383, 242] on div "231 TU 3163 245 TU 4330 241 TU 8769 234 TU 2630 245 TU 9061 245 TU 9062 246 TU …" at bounding box center [398, 140] width 797 height 206
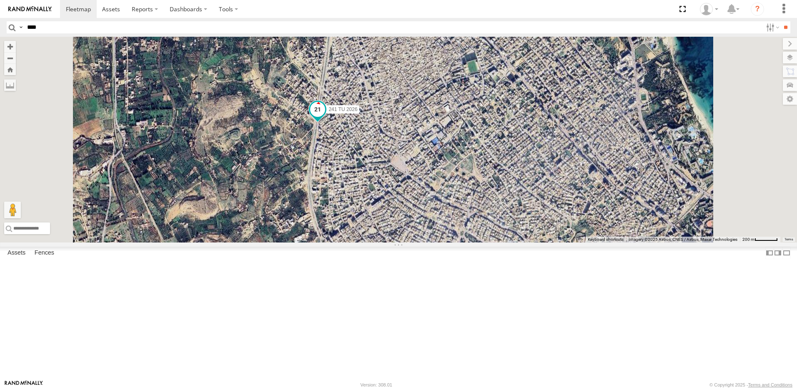
click at [325, 117] on span at bounding box center [317, 109] width 15 height 15
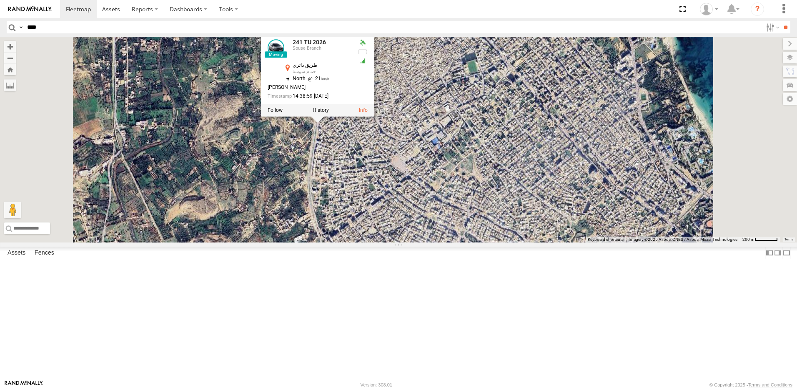
click at [421, 203] on div "231 TU 3163 245 TU 4330 241 TU 8769 234 TU 2630 245 TU 9061 245 TU 9062 246 TU …" at bounding box center [398, 140] width 797 height 206
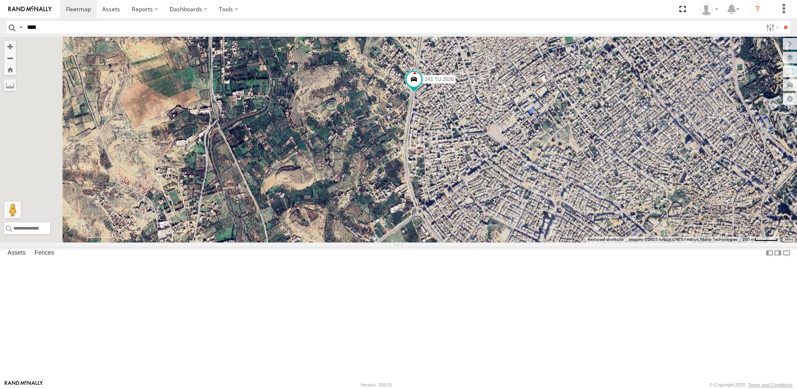
click at [498, 186] on div "231 TU 3163 245 TU 4330 241 TU 8769 234 TU 2630 245 TU 9061 245 TU 9062 246 TU …" at bounding box center [398, 140] width 797 height 206
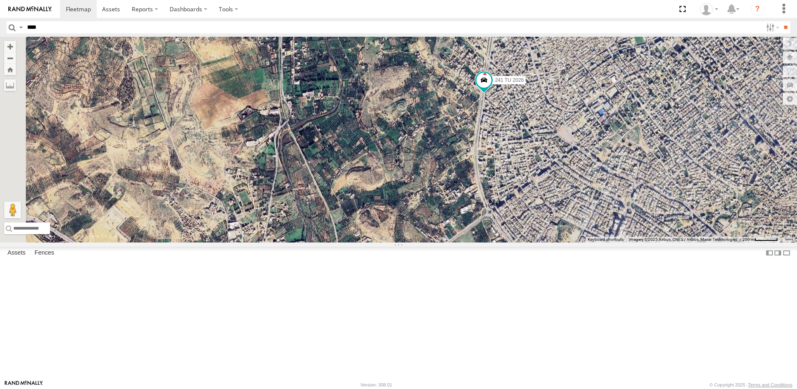
click at [492, 198] on div "231 TU 3163 245 TU 4330 241 TU 8769 234 TU 2630 245 TU 9061 245 TU 9062 246 TU …" at bounding box center [398, 140] width 797 height 206
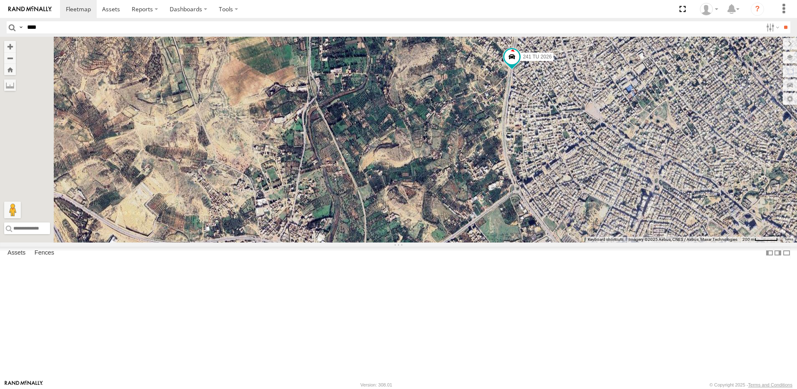
click at [473, 163] on div "231 TU 3163 245 TU 4330 241 TU 8769 234 TU 2630 245 TU 9061 245 TU 9062 246 TU …" at bounding box center [398, 140] width 797 height 206
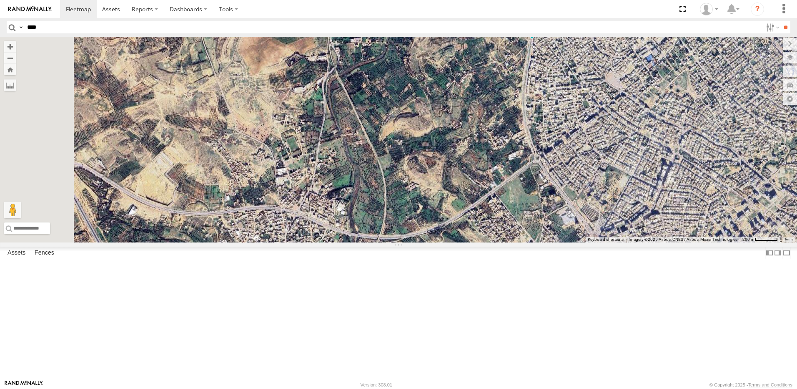
click at [452, 196] on div "231 TU 3163 245 TU 4330 241 TU 8769 234 TU 2630 245 TU 9061 245 TU 9062 246 TU …" at bounding box center [398, 140] width 797 height 206
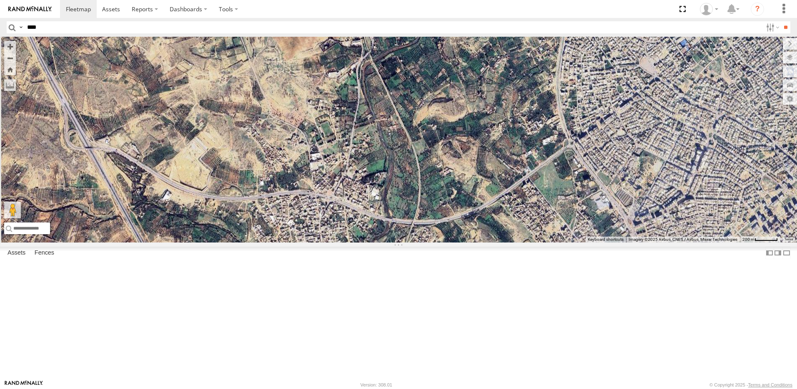
click at [445, 199] on div "231 TU 3163 245 TU 4330 241 TU 8769 234 TU 2630 245 TU 9061 245 TU 9062 246 TU …" at bounding box center [398, 140] width 797 height 206
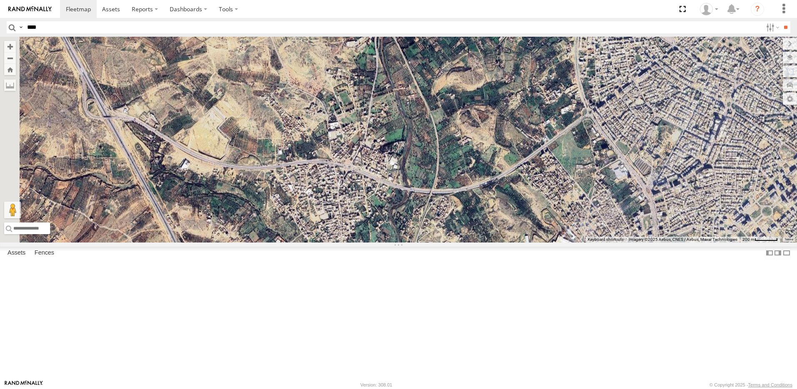
click at [473, 173] on div "231 TU 3163 245 TU 4330 241 TU 8769 234 TU 2630 245 TU 9061 245 TU 9062 246 TU …" at bounding box center [398, 140] width 797 height 206
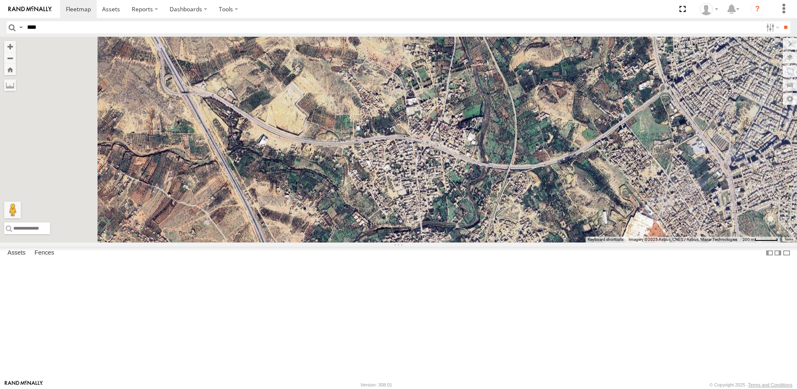
click at [456, 190] on div "231 TU 3163 245 TU 4330 241 TU 8769 234 TU 2630 245 TU 9061 245 TU 9062 246 TU …" at bounding box center [398, 140] width 797 height 206
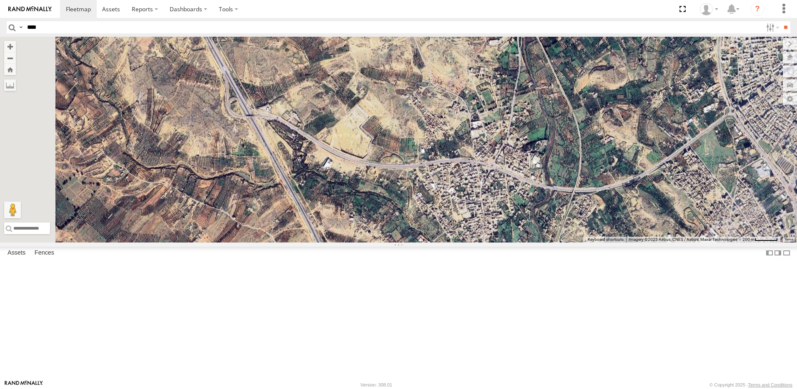
click at [451, 209] on div "231 TU 3163 245 TU 4330 241 TU 8769 234 TU 2630 245 TU 9061 245 TU 9062 246 TU …" at bounding box center [398, 140] width 797 height 206
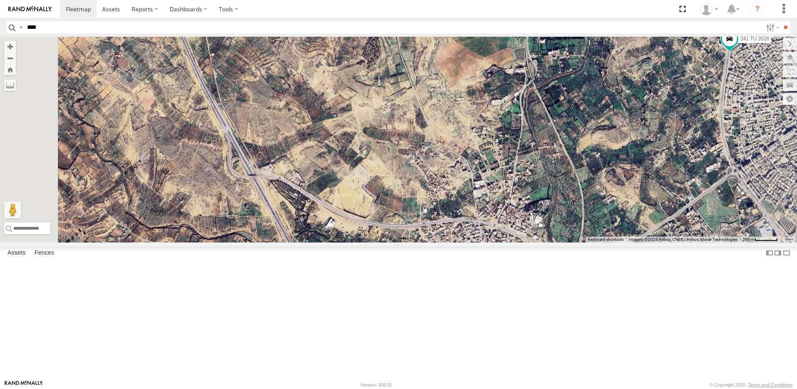
click at [361, 240] on div "231 TU 3163 245 TU 4330 241 TU 8769 234 TU 2630 245 TU 9061 245 TU 9062 246 TU …" at bounding box center [398, 140] width 797 height 206
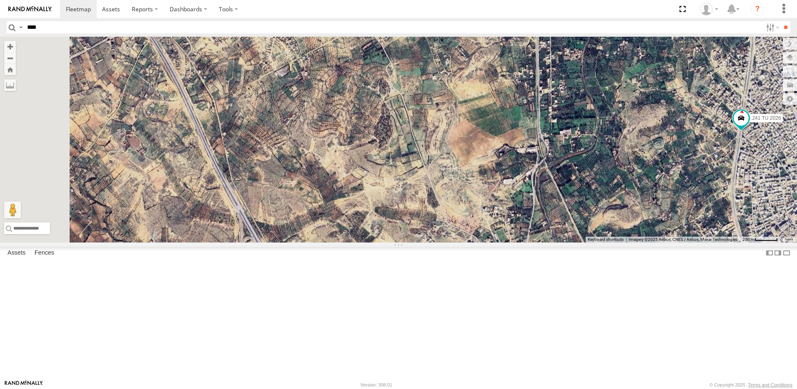
click at [354, 242] on div "231 TU 3163 245 TU 4330 241 TU 8769 234 TU 2630 245 TU 9061 245 TU 9062 246 TU …" at bounding box center [398, 140] width 797 height 206
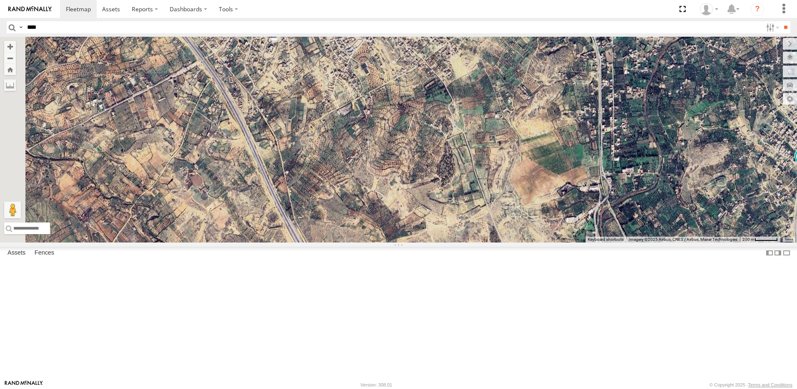
click at [381, 242] on div "231 TU 3163 245 TU 4330 241 TU 8769 234 TU 2630 245 TU 9061 245 TU 9062 246 TU …" at bounding box center [398, 140] width 797 height 206
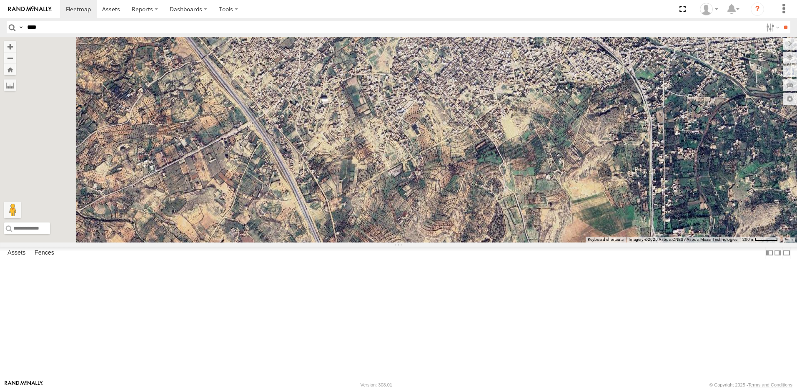
click at [390, 242] on div "231 TU 3163 245 TU 4330 241 TU 8769 234 TU 2630 245 TU 9061 245 TU 9062 246 TU …" at bounding box center [398, 140] width 797 height 206
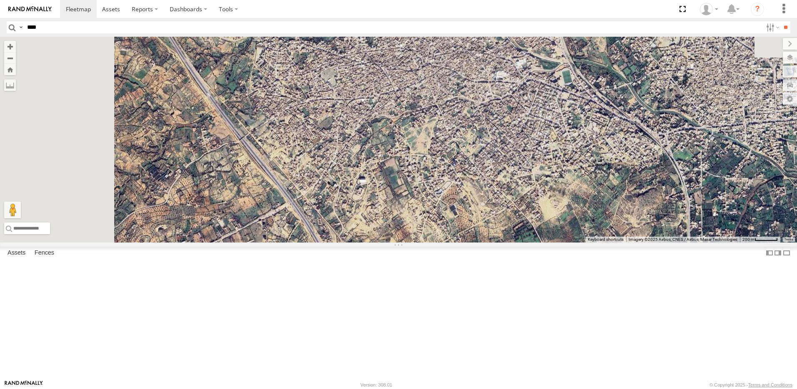
click at [384, 242] on div "231 TU 3163 245 TU 4330 241 TU 8769 234 TU 2630 245 TU 9061 245 TU 9062 246 TU …" at bounding box center [398, 140] width 797 height 206
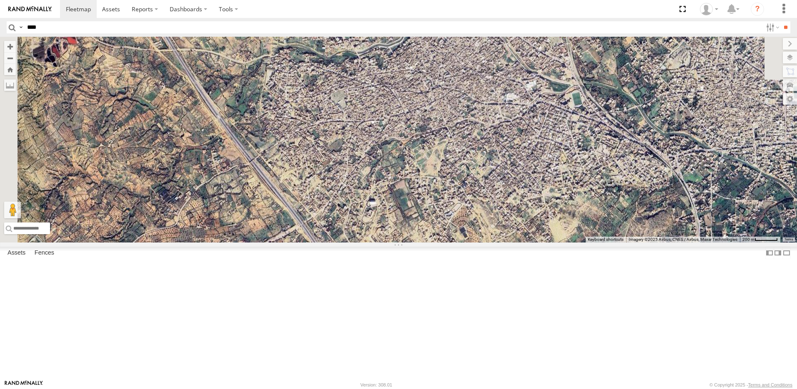
click at [372, 242] on div "231 TU 3163 245 TU 4330 241 TU 8769 234 TU 2630 245 TU 9061 245 TU 9062 246 TU …" at bounding box center [398, 140] width 797 height 206
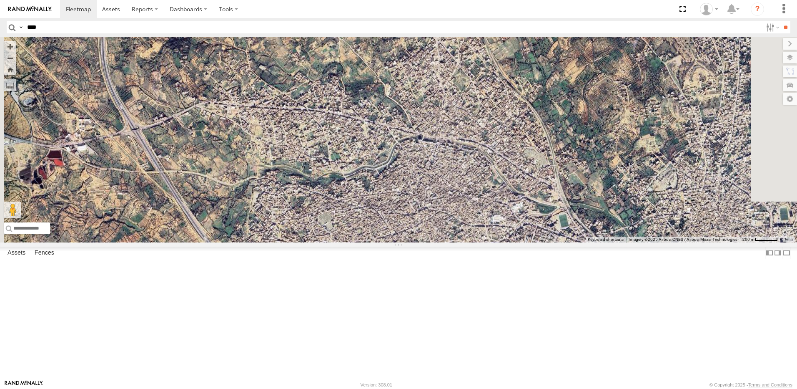
click at [310, 242] on div "231 TU 3163 245 TU 4330 241 TU 8769 234 TU 2630 245 TU 9061 245 TU 9062 246 TU …" at bounding box center [398, 140] width 797 height 206
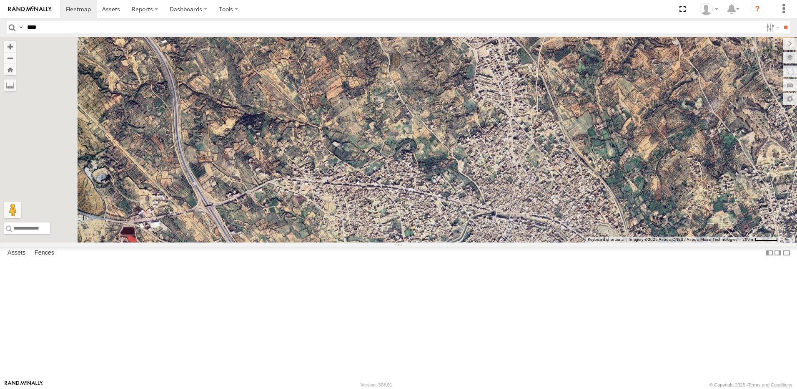
click at [427, 242] on div "231 TU 3163 245 TU 4330 241 TU 8769 234 TU 2630 245 TU 9061 245 TU 9062 246 TU …" at bounding box center [398, 140] width 797 height 206
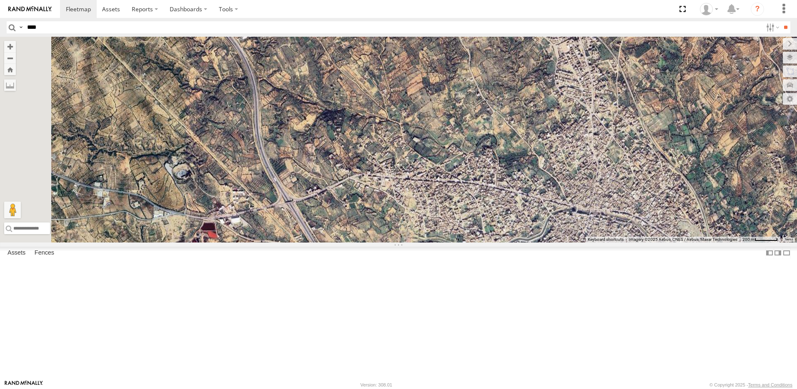
click at [468, 242] on div "231 TU 3163 245 TU 4330 241 TU 8769 234 TU 2630 245 TU 9061 245 TU 9062 246 TU …" at bounding box center [398, 140] width 797 height 206
click at [305, 242] on div "231 TU 3163 245 TU 4330 241 TU 8769 234 TU 2630 245 TU 9061 245 TU 9062 246 TU …" at bounding box center [398, 140] width 797 height 206
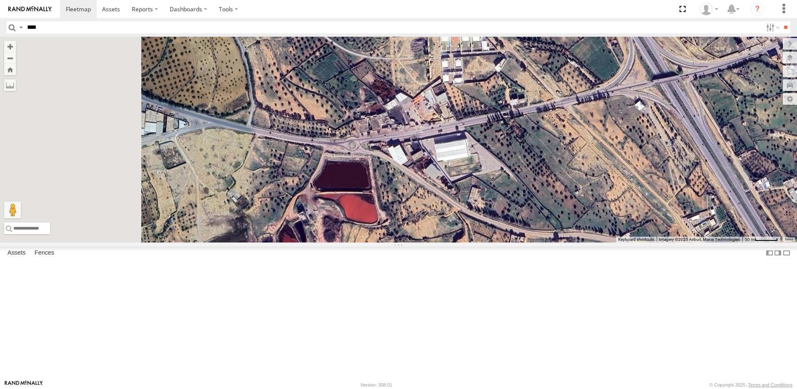
click at [459, 242] on div "231 TU 3163 245 TU 4330 241 TU 8769 234 TU 2630 245 TU 9061 245 TU 9062 246 TU …" at bounding box center [398, 140] width 797 height 206
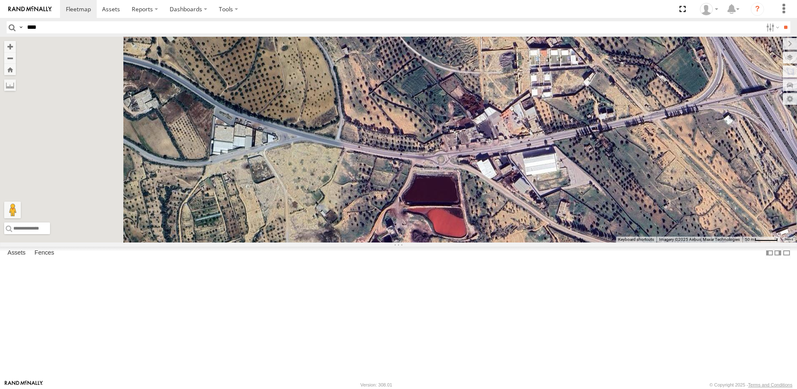
click at [501, 242] on div "231 TU 3163 245 TU 4330 241 TU 8769 234 TU 2630 245 TU 9061 245 TU 9062 246 TU …" at bounding box center [398, 140] width 797 height 206
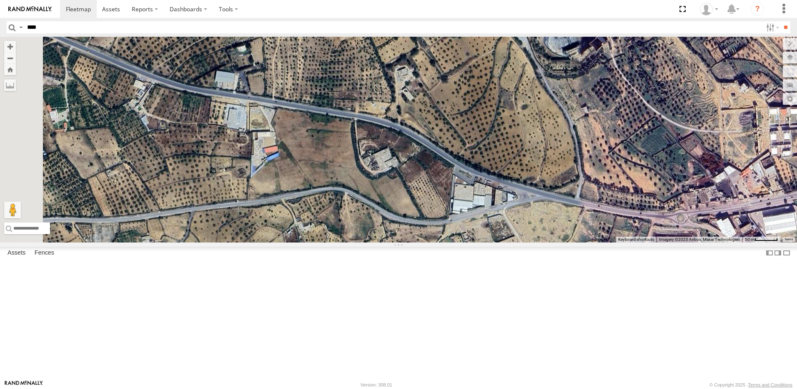
click at [509, 242] on div "231 TU 3163 245 TU 4330 241 TU 8769 234 TU 2630 245 TU 9061 245 TU 9062 246 TU …" at bounding box center [398, 140] width 797 height 206
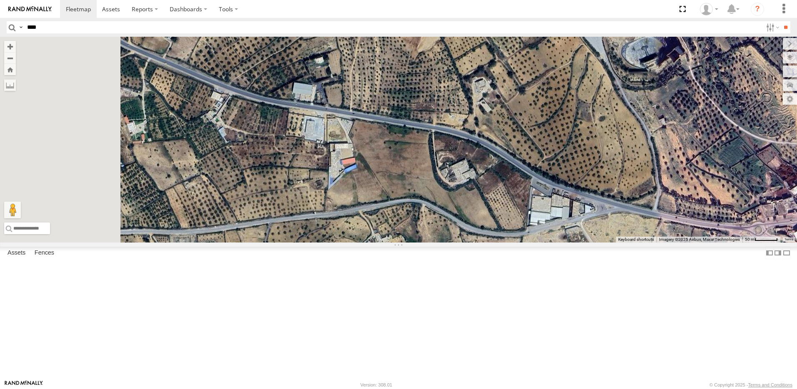
click at [505, 220] on div "231 TU 3163 245 TU 4330 241 TU 8769 234 TU 2630 245 TU 9061 245 TU 9062 246 TU …" at bounding box center [398, 140] width 797 height 206
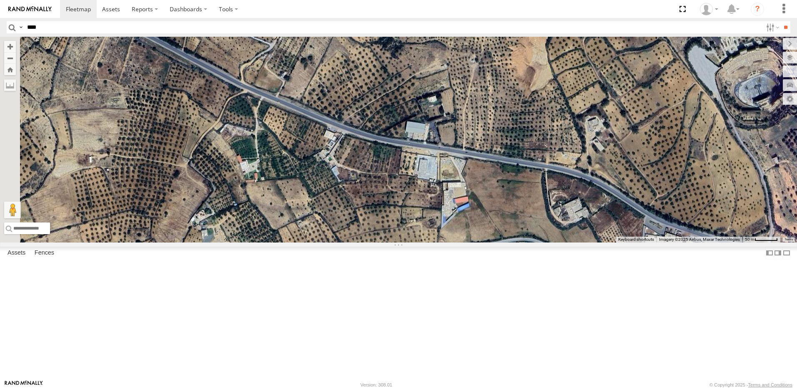
click at [483, 238] on div "231 TU 3163 245 TU 4330 241 TU 8769 234 TU 2630 245 TU 9061 245 TU 9062 246 TU …" at bounding box center [398, 140] width 797 height 206
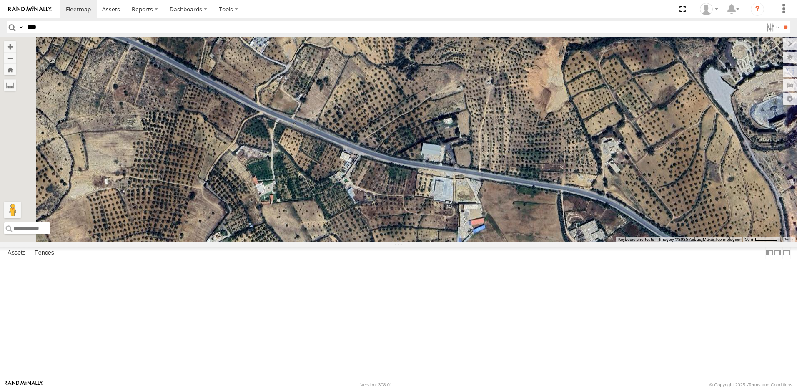
click at [384, 242] on div "231 TU 3163 245 TU 4330 241 TU 8769 234 TU 2630 245 TU 9061 245 TU 9062 246 TU …" at bounding box center [398, 140] width 797 height 206
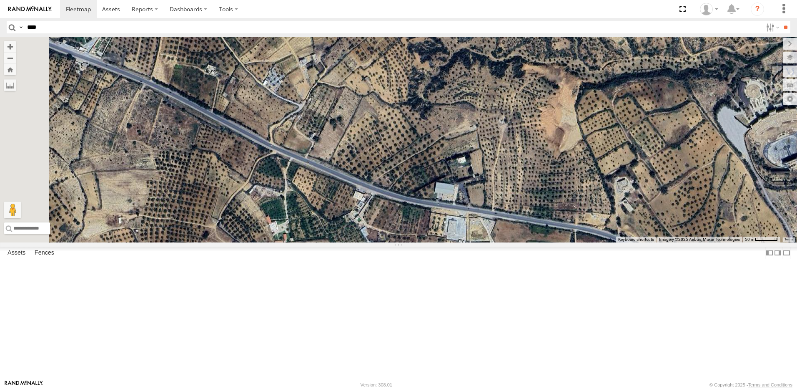
click at [399, 242] on div "231 TU 3163 245 TU 4330 241 TU 8769 234 TU 2630 245 TU 9061 245 TU 9062 246 TU …" at bounding box center [398, 140] width 797 height 206
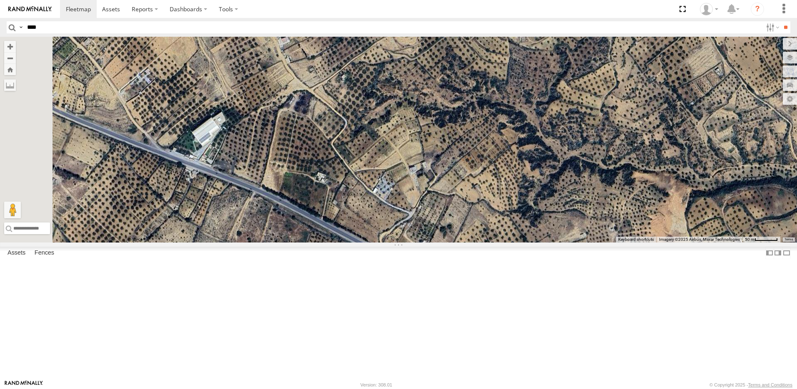
click at [480, 242] on div "231 TU 3163 245 TU 4330 241 TU 8769 234 TU 2630 245 TU 9061 245 TU 9062 246 TU …" at bounding box center [398, 140] width 797 height 206
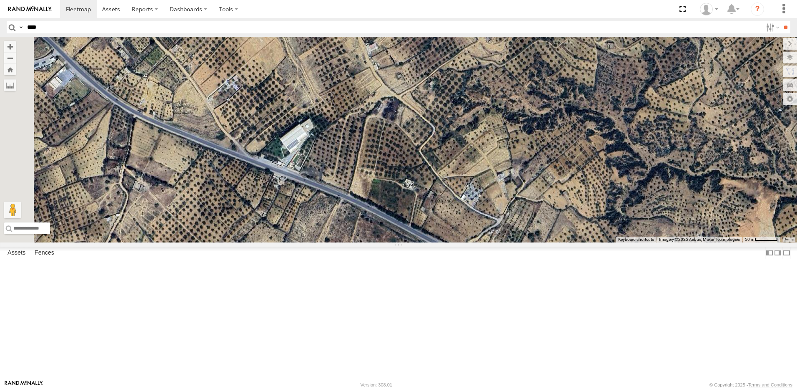
click at [397, 242] on div "231 TU 3163 245 TU 4330 241 TU 8769 234 TU 2630 245 TU 9061 245 TU 9062 246 TU …" at bounding box center [398, 140] width 797 height 206
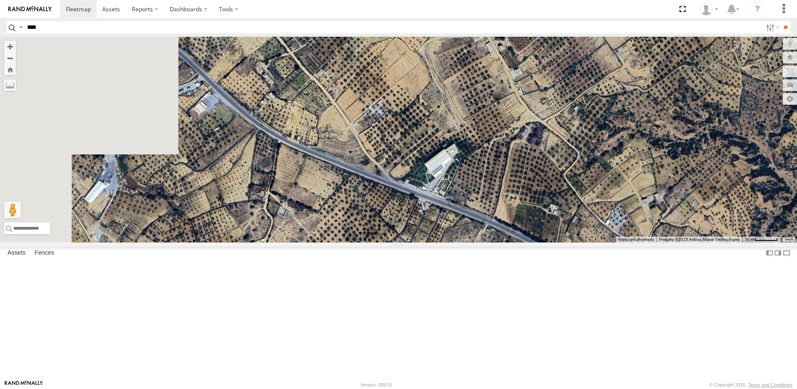
click at [501, 242] on div "231 TU 3163 245 TU 4330 241 TU 8769 234 TU 2630 245 TU 9061 245 TU 9062 246 TU …" at bounding box center [398, 140] width 797 height 206
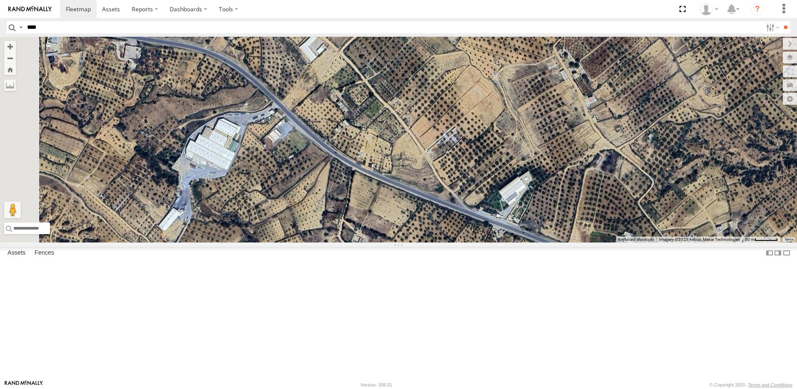
click at [455, 230] on div "231 TU 3163 245 TU 4330 241 TU 8769 234 TU 2630 245 TU 9061 245 TU 9062 246 TU …" at bounding box center [398, 140] width 797 height 206
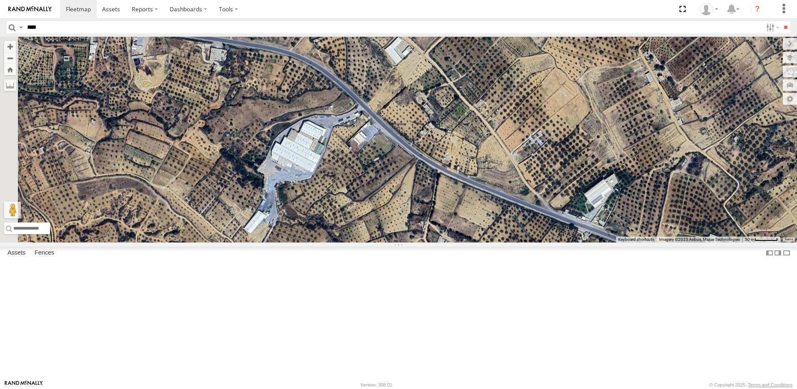
click at [458, 219] on div "231 TU 3163 245 TU 4330 241 TU 8769 234 TU 2630 245 TU 9061 245 TU 9062 246 TU …" at bounding box center [398, 140] width 797 height 206
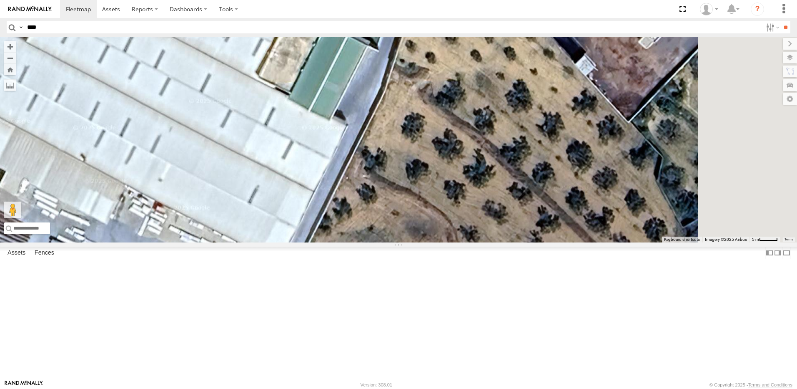
click at [367, 242] on div at bounding box center [398, 140] width 797 height 206
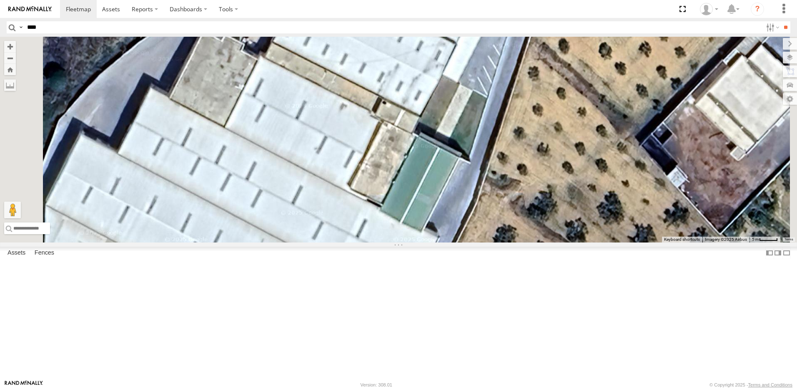
click at [494, 242] on div at bounding box center [398, 140] width 797 height 206
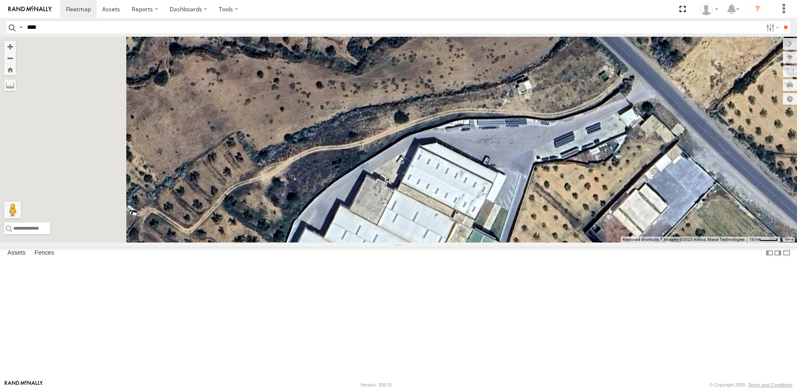
click at [516, 242] on div at bounding box center [398, 140] width 797 height 206
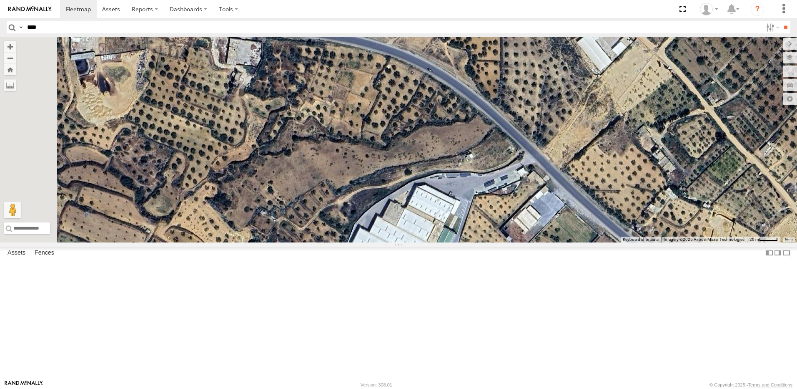
click at [439, 242] on div at bounding box center [398, 140] width 797 height 206
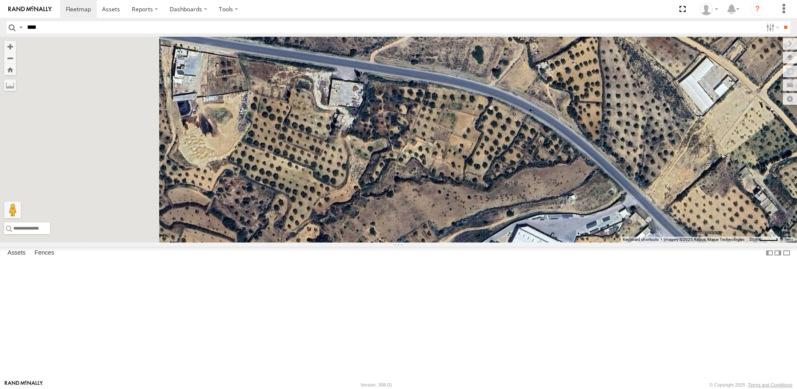
click at [503, 242] on div at bounding box center [398, 140] width 797 height 206
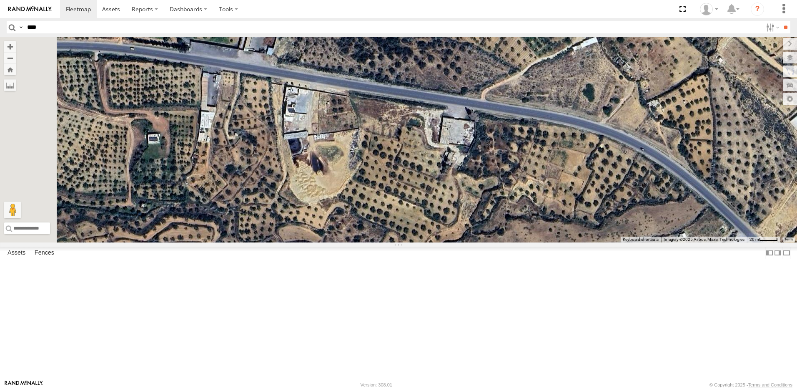
click at [479, 242] on div at bounding box center [398, 140] width 797 height 206
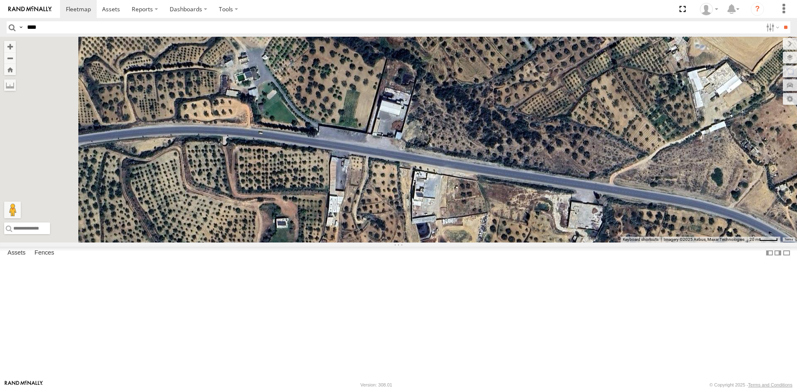
click at [490, 242] on div at bounding box center [398, 140] width 797 height 206
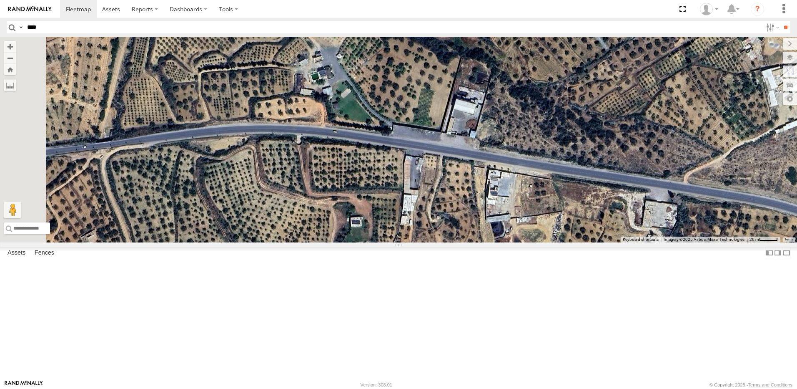
click at [450, 215] on div at bounding box center [398, 140] width 797 height 206
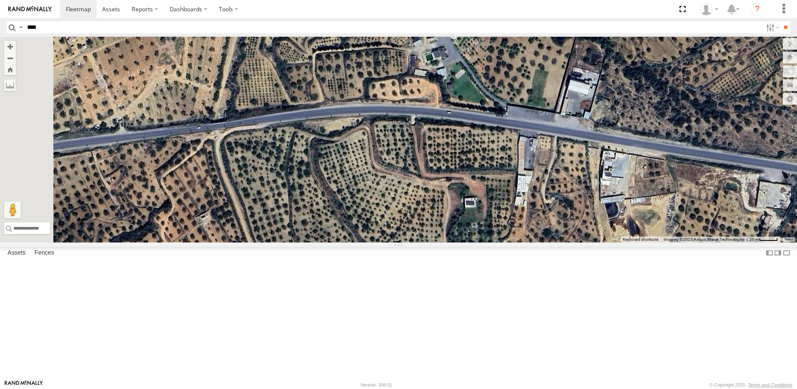
click at [427, 202] on div at bounding box center [398, 140] width 797 height 206
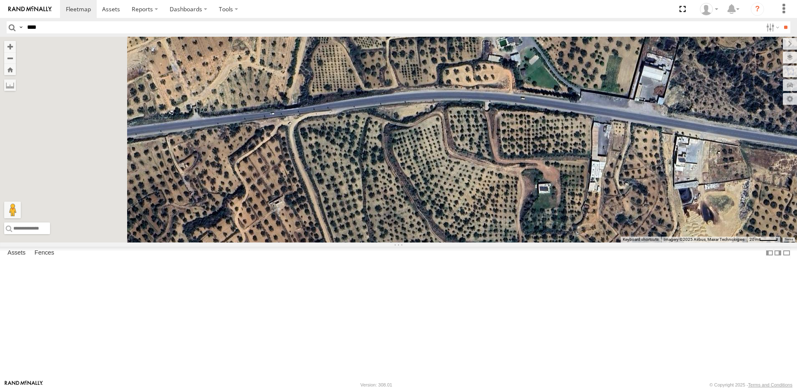
click at [438, 191] on div at bounding box center [398, 140] width 797 height 206
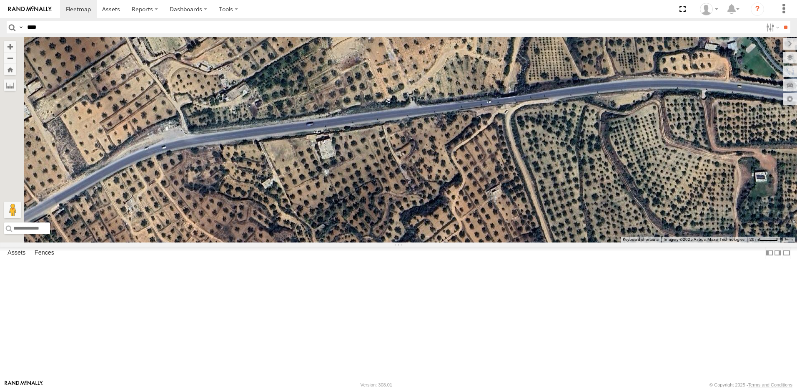
click at [415, 198] on div at bounding box center [398, 140] width 797 height 206
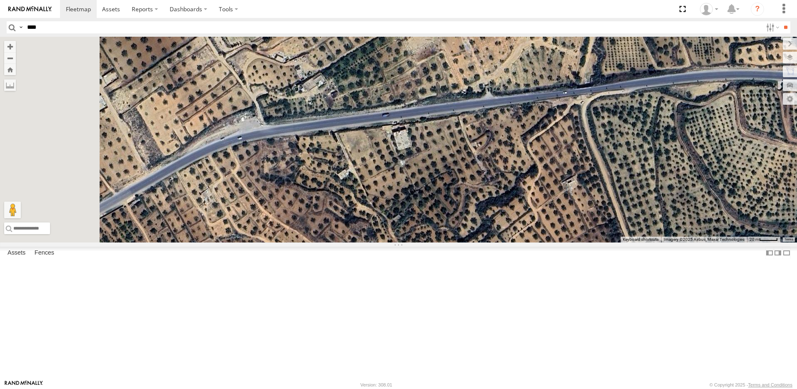
click at [430, 206] on div at bounding box center [398, 140] width 797 height 206
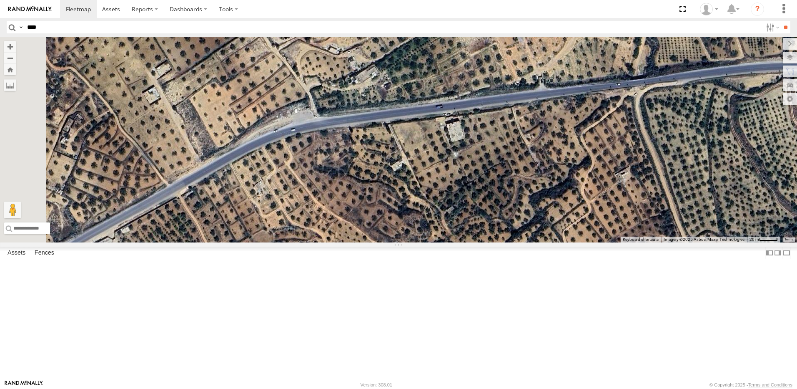
click at [430, 203] on div at bounding box center [398, 140] width 797 height 206
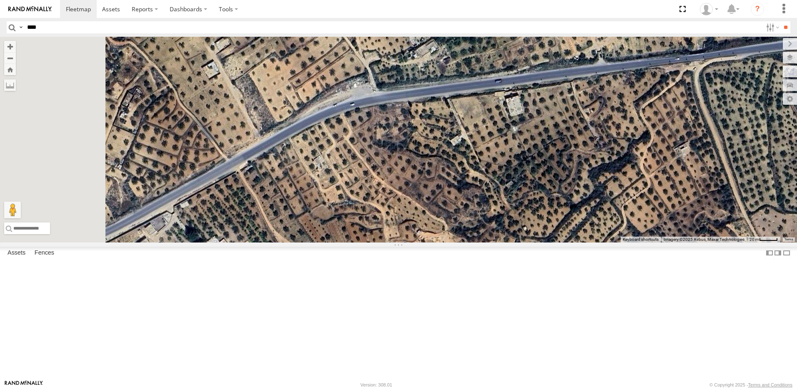
click at [418, 185] on div at bounding box center [398, 140] width 797 height 206
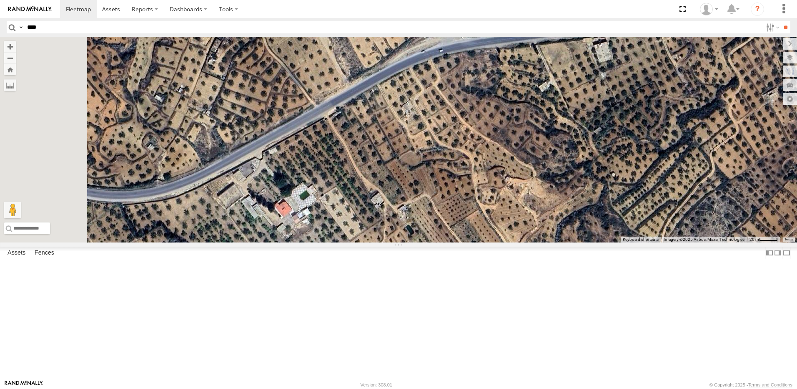
click at [439, 174] on div at bounding box center [398, 140] width 797 height 206
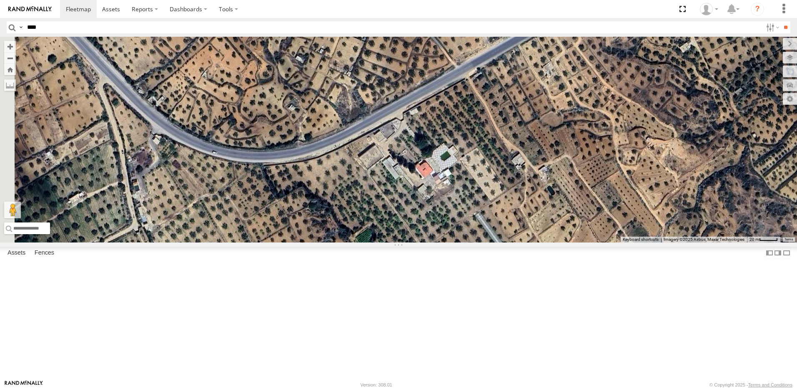
click at [411, 216] on div at bounding box center [398, 140] width 797 height 206
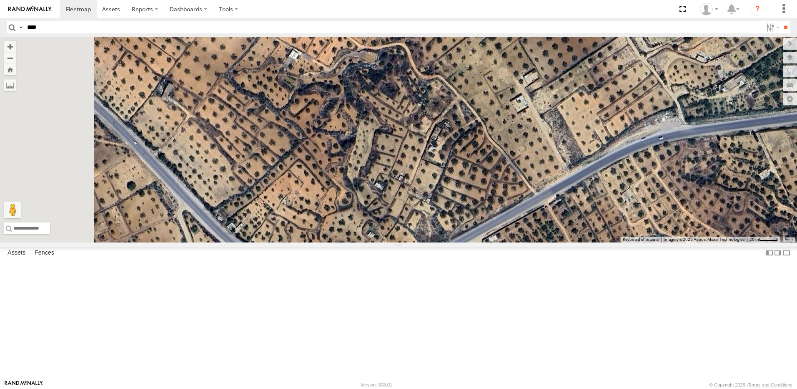
click at [387, 242] on div at bounding box center [398, 140] width 797 height 206
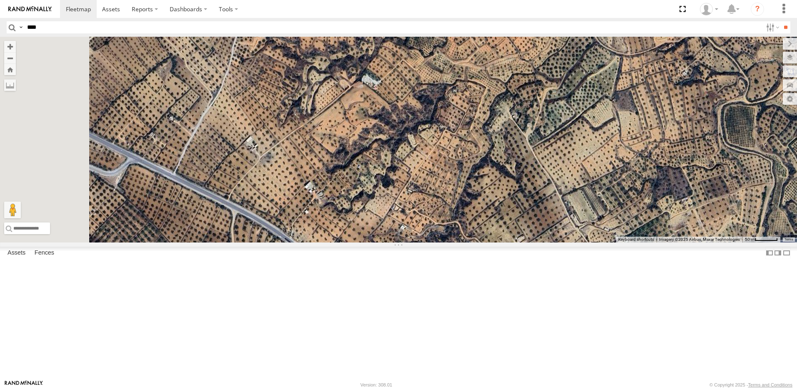
click at [477, 242] on div at bounding box center [398, 140] width 797 height 206
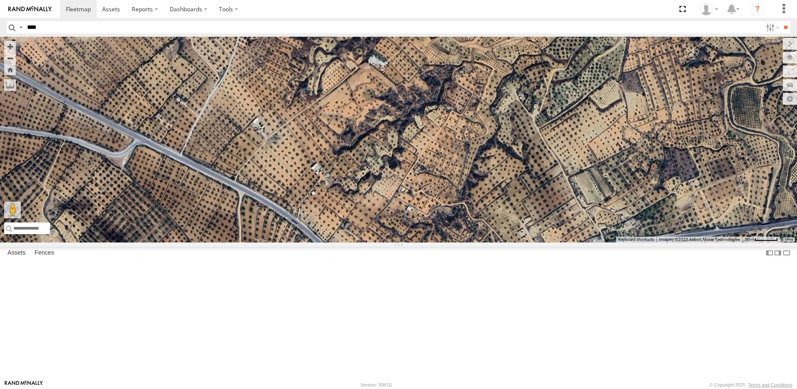
click at [365, 242] on div at bounding box center [398, 140] width 797 height 206
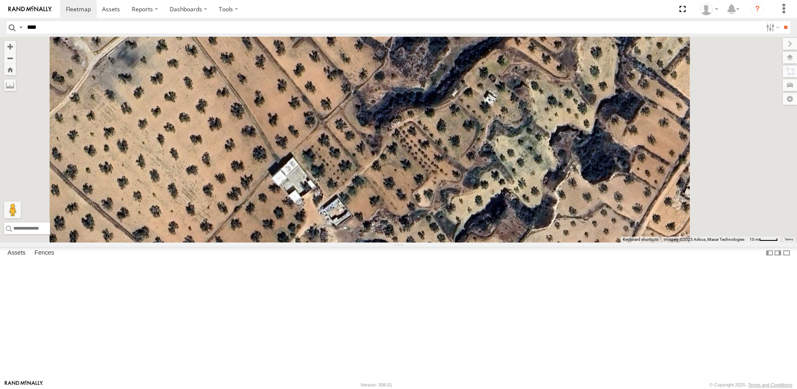
click at [365, 242] on div at bounding box center [398, 140] width 797 height 206
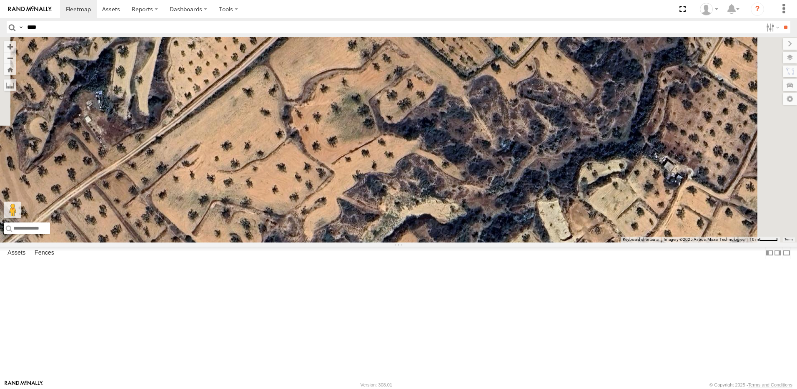
click at [397, 242] on div at bounding box center [398, 140] width 797 height 206
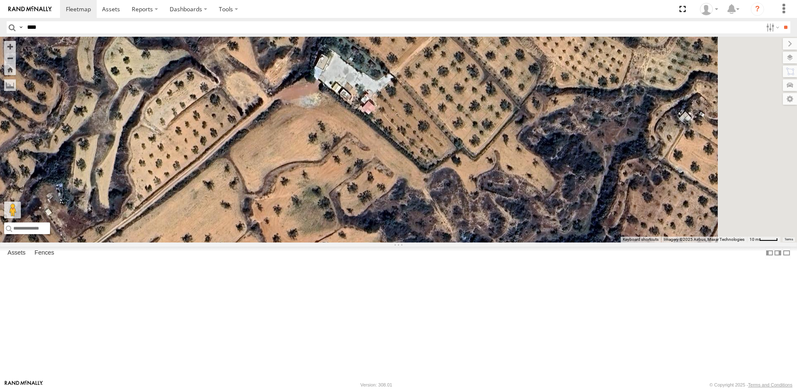
click at [352, 242] on div at bounding box center [398, 140] width 797 height 206
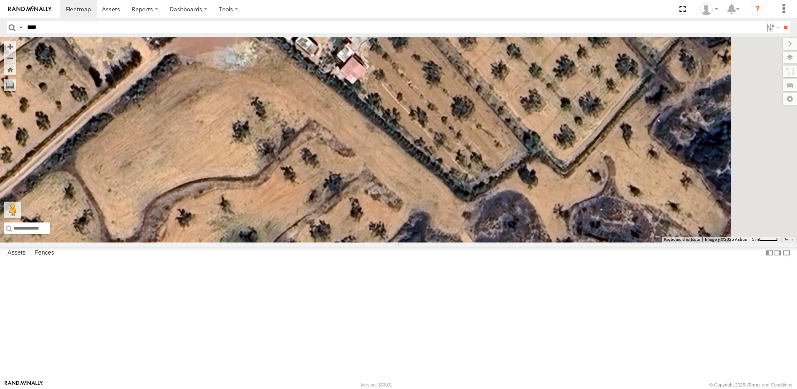
click at [401, 236] on div at bounding box center [398, 140] width 797 height 206
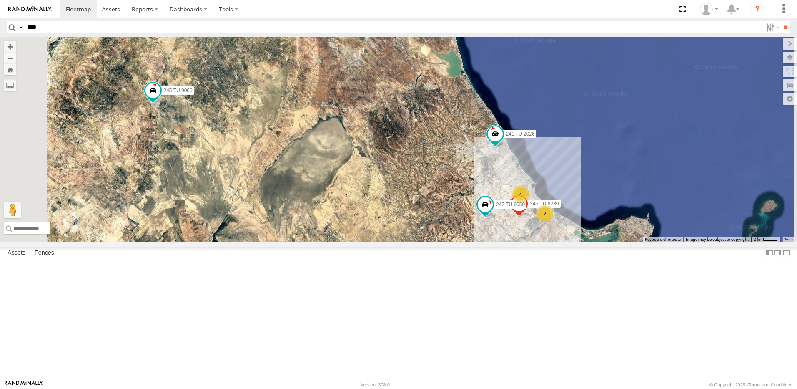
click at [473, 169] on div "4 234 TU 2630 241 TU 2026 2 245 TU 9060 246 TU 8289 245 TU 9059" at bounding box center [398, 140] width 797 height 206
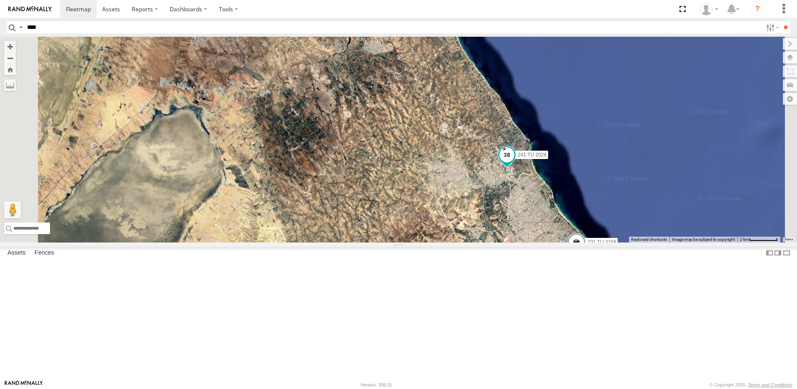
click at [516, 168] on span at bounding box center [507, 157] width 18 height 23
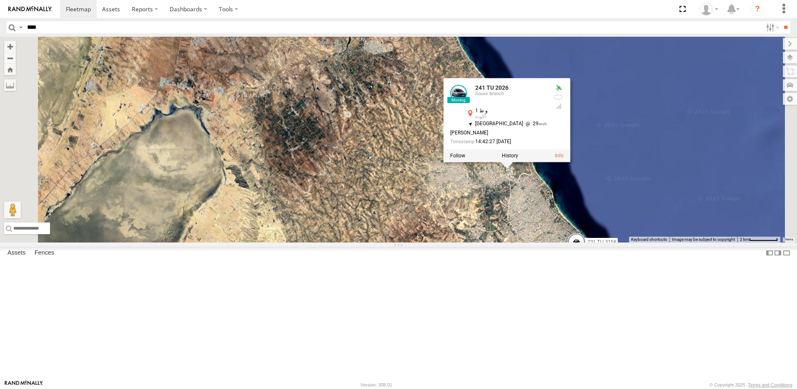
click at [596, 238] on div "234 TU 2630 241 TU 2026 245 TU 9060 245 TU 9059 240 TU 779 246 TU 8289 2 231 TU…" at bounding box center [398, 140] width 797 height 206
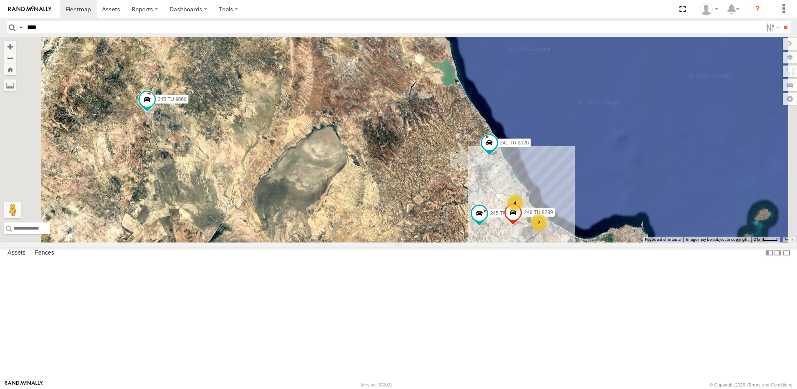
drag, startPoint x: 608, startPoint y: 271, endPoint x: 574, endPoint y: 244, distance: 43.3
click at [574, 242] on div "234 TU 2630 241 TU 2026 245 TU 9060 245 TU 9059 240 TU 779 246 TU 8289 4 2" at bounding box center [398, 140] width 797 height 206
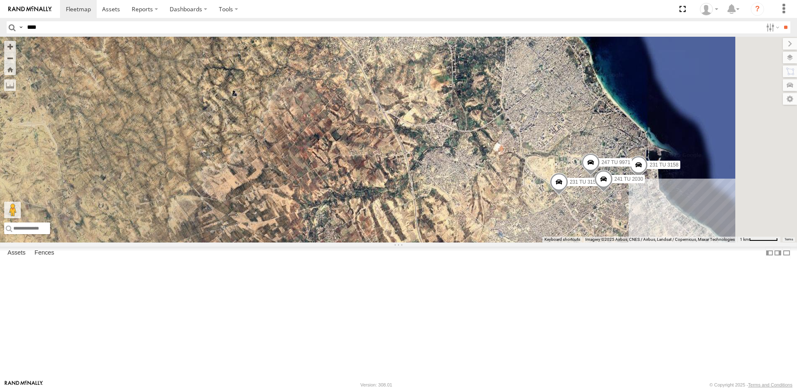
drag, startPoint x: 618, startPoint y: 223, endPoint x: 547, endPoint y: 167, distance: 90.0
click at [548, 167] on div "234 TU 2630 241 TU 2026 245 TU 9060 245 TU 9059 240 TU 779 246 TU 8289 231 TU 3…" at bounding box center [398, 140] width 797 height 206
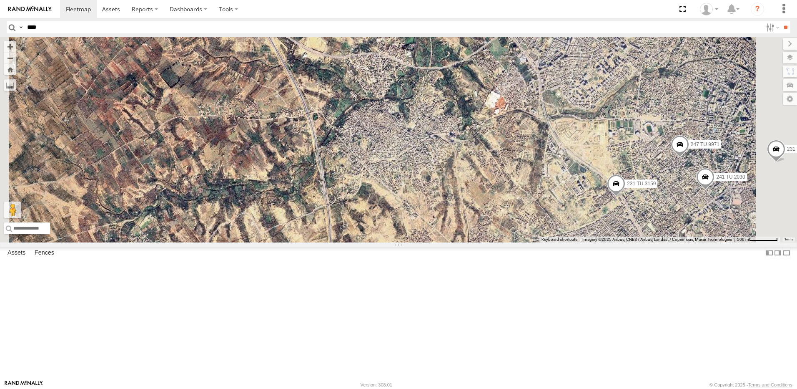
click at [523, 208] on div "234 TU 2630 241 TU 2026 245 TU 9060 245 TU 9059 240 TU 779 246 TU 8289 231 TU 3…" at bounding box center [398, 140] width 797 height 206
click at [500, 199] on div "234 TU 2630 241 TU 2026 245 TU 9060 245 TU 9059 240 TU 779 246 TU 8289 231 TU 3…" at bounding box center [398, 140] width 797 height 206
click at [494, 199] on div "234 TU 2630 241 TU 2026 245 TU 9060 245 TU 9059 240 TU 779 246 TU 8289 231 TU 3…" at bounding box center [398, 140] width 797 height 206
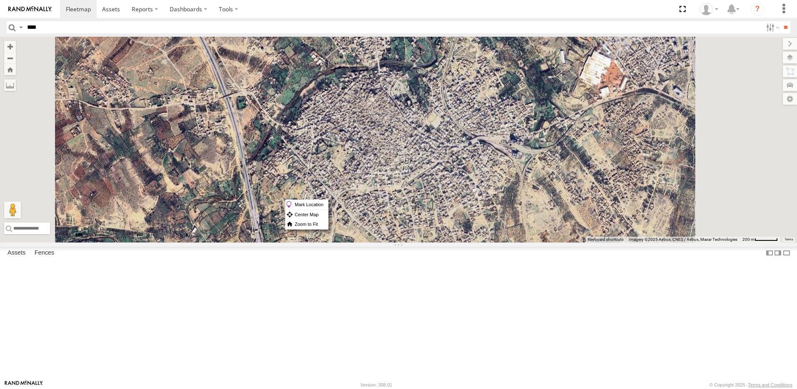
drag, startPoint x: 494, startPoint y: 199, endPoint x: 485, endPoint y: 190, distance: 13.0
click at [485, 190] on div "234 TU 2630 241 TU 2026 245 TU 9060 245 TU 9059 240 TU 779 246 TU 8289 231 TU 3…" at bounding box center [398, 140] width 797 height 206
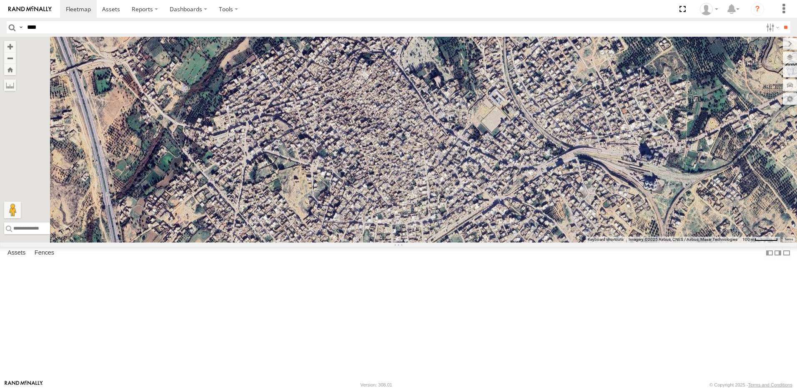
click at [452, 190] on div "234 TU 2630 241 TU 2026 245 TU 9060 245 TU 9059 240 TU 779 246 TU 8289 231 TU 3…" at bounding box center [398, 140] width 797 height 206
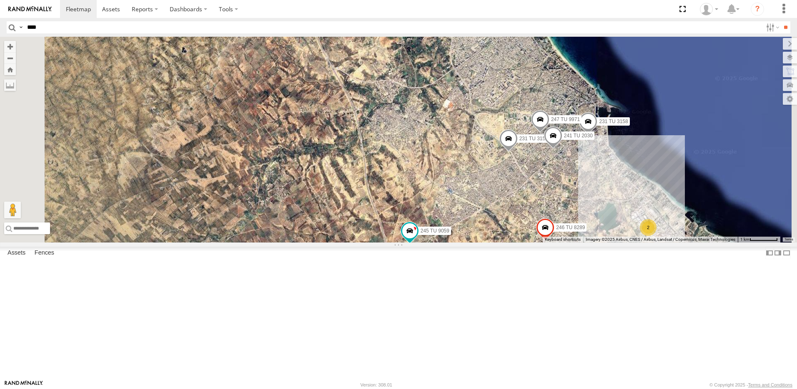
click at [0, 0] on span "Roadmap" at bounding box center [0, 0] width 0 height 0
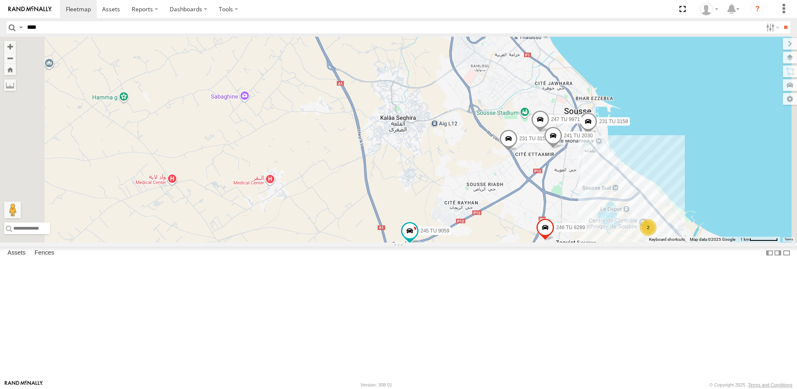
click at [503, 193] on div "234 TU 2630 241 TU 2026 245 TU 9060 245 TU 9059 240 TU 779 246 TU 8289 231 TU 3…" at bounding box center [398, 140] width 797 height 206
click at [504, 193] on div "234 TU 2630 241 TU 2026 245 TU 9060 245 TU 9059 240 TU 779 246 TU 8289 231 TU 3…" at bounding box center [398, 140] width 797 height 206
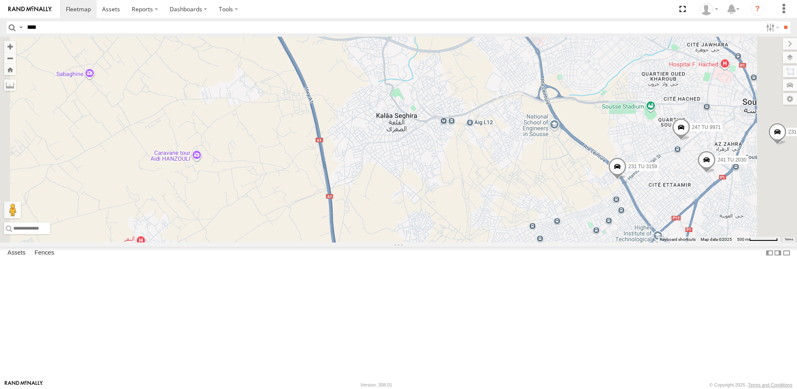
click at [0, 0] on span "Satellite + Roadmap" at bounding box center [0, 0] width 0 height 0
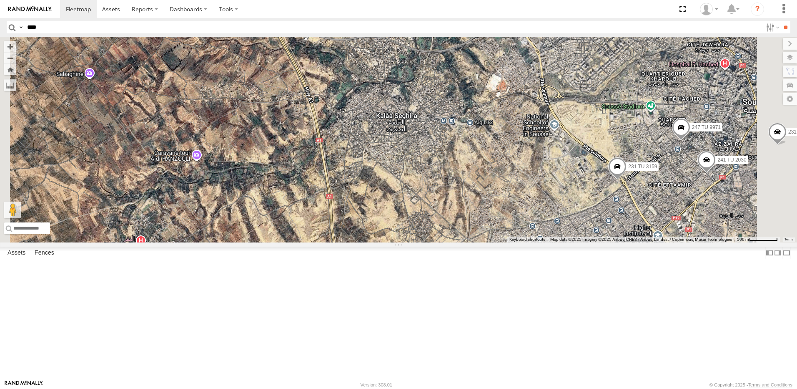
click at [503, 187] on div "234 TU 2630 241 TU 2026 245 TU 9060 245 TU 9059 240 TU 779 246 TU 8289 231 TU 3…" at bounding box center [398, 140] width 797 height 206
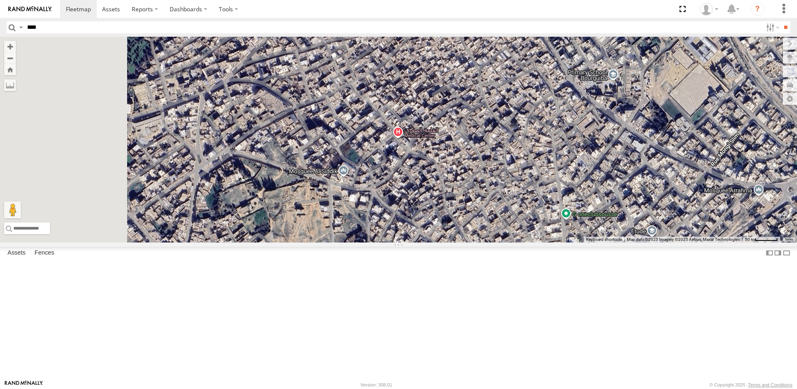
drag, startPoint x: 351, startPoint y: 157, endPoint x: 542, endPoint y: 262, distance: 218.2
click at [541, 242] on div "234 TU 2630 241 TU 2026 245 TU 9060 245 TU 9059 240 TU 779 246 TU 8289 231 TU 3…" at bounding box center [398, 140] width 797 height 206
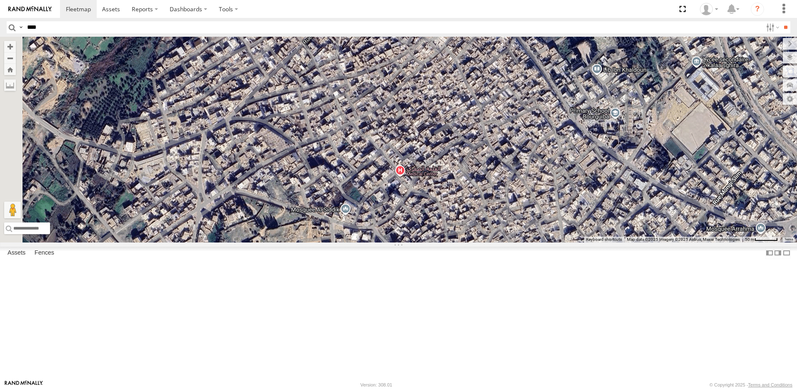
drag, startPoint x: 549, startPoint y: 86, endPoint x: 533, endPoint y: 150, distance: 65.7
click at [533, 150] on div "234 TU 2630 241 TU 2026 245 TU 9060 245 TU 9059 240 TU 779 246 TU 8289 231 TU 3…" at bounding box center [398, 140] width 797 height 206
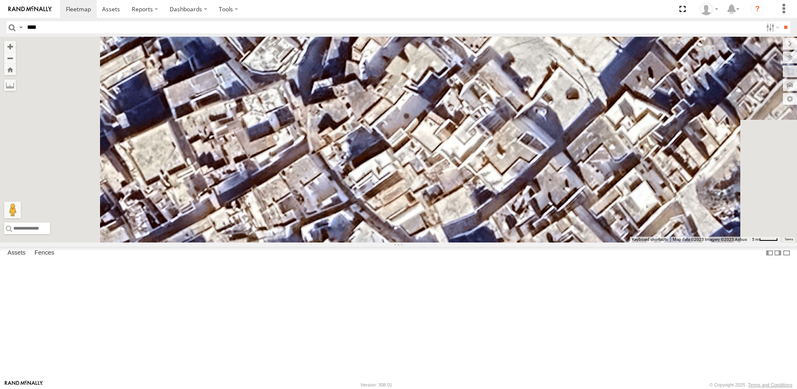
drag, startPoint x: 583, startPoint y: 98, endPoint x: 614, endPoint y: 71, distance: 41.4
click at [614, 71] on div "234 TU 2630 241 TU 2026 245 TU 9060 245 TU 9059 240 TU 779 246 TU 8289 231 TU 3…" at bounding box center [398, 140] width 797 height 206
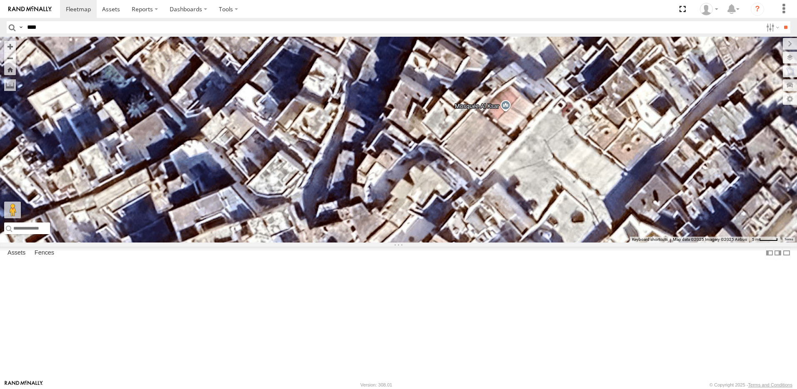
drag, startPoint x: 593, startPoint y: 96, endPoint x: 598, endPoint y: 219, distance: 123.1
click at [598, 219] on div "234 TU 2630 241 TU 2026 245 TU 9060 245 TU 9059 240 TU 779 246 TU 8289 231 TU 3…" at bounding box center [398, 140] width 797 height 206
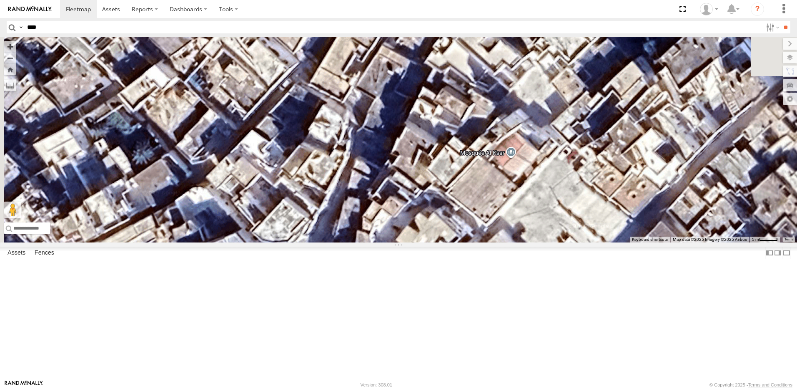
drag, startPoint x: 587, startPoint y: 199, endPoint x: 595, endPoint y: 244, distance: 45.4
click at [595, 242] on div "234 TU 2630 241 TU 2026 245 TU 9060 245 TU 9059 240 TU 779 246 TU 8289 231 TU 3…" at bounding box center [398, 140] width 797 height 206
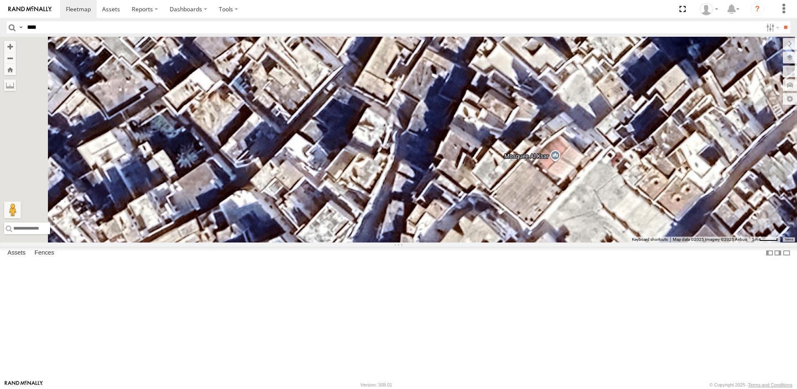
drag, startPoint x: 572, startPoint y: 224, endPoint x: 622, endPoint y: 228, distance: 50.2
click at [622, 228] on div "234 TU 2630 241 TU 2026 245 TU 9060 245 TU 9059 240 TU 779 246 TU 8289 231 TU 3…" at bounding box center [398, 140] width 797 height 206
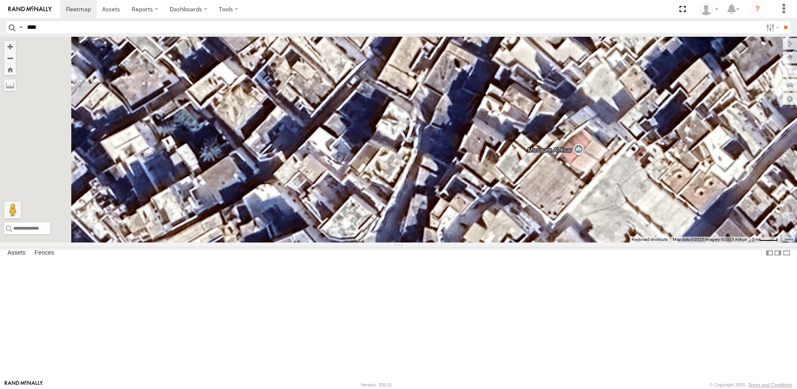
drag, startPoint x: 592, startPoint y: 232, endPoint x: 616, endPoint y: 223, distance: 25.7
click at [616, 223] on div "234 TU 2630 241 TU 2026 245 TU 9060 245 TU 9059 240 TU 779 246 TU 8289 231 TU 3…" at bounding box center [398, 140] width 797 height 206
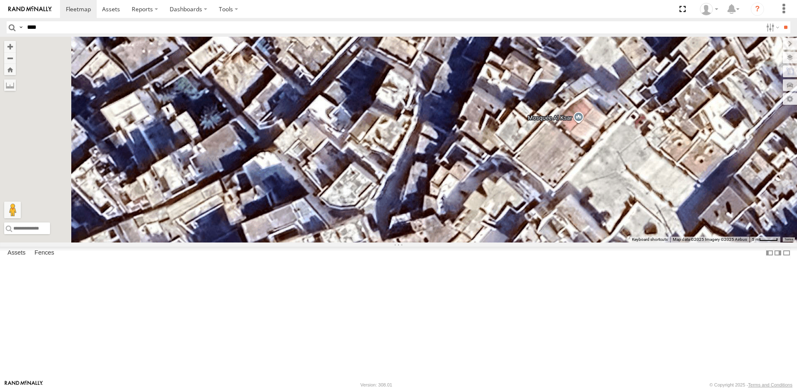
drag, startPoint x: 608, startPoint y: 230, endPoint x: 608, endPoint y: 199, distance: 30.9
click at [608, 196] on div "234 TU 2630 241 TU 2026 245 TU 9060 245 TU 9059 240 TU 779 246 TU 8289 231 TU 3…" at bounding box center [398, 140] width 797 height 206
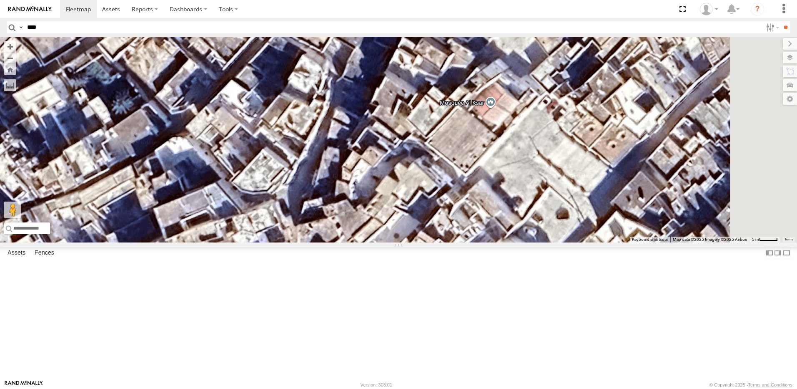
drag, startPoint x: 619, startPoint y: 206, endPoint x: 504, endPoint y: 193, distance: 116.3
click at [504, 193] on div "234 TU 2630 241 TU 2026 245 TU 9060 245 TU 9059 240 TU 779 246 TU 8289 231 TU 3…" at bounding box center [398, 140] width 797 height 206
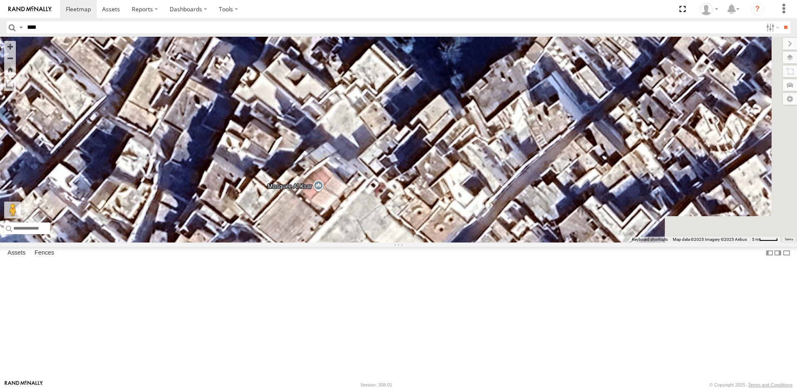
drag, startPoint x: 563, startPoint y: 175, endPoint x: 477, endPoint y: 236, distance: 106.1
click at [427, 242] on div "234 TU 2630 241 TU 2026 245 TU 9060 245 TU 9059 240 TU 779 246 TU 8289 231 TU 3…" at bounding box center [398, 140] width 797 height 206
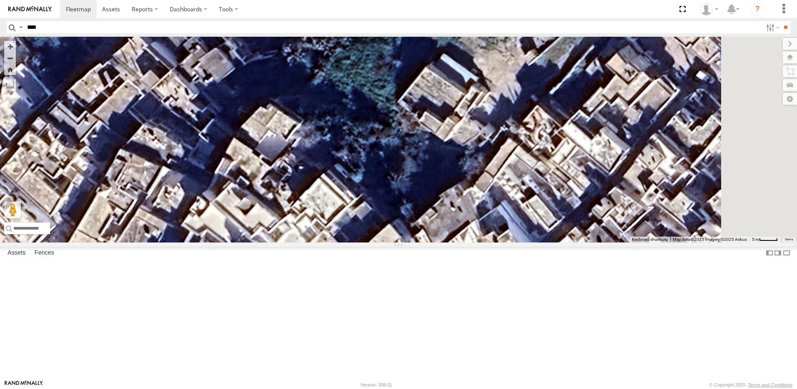
drag, startPoint x: 500, startPoint y: 225, endPoint x: 447, endPoint y: 357, distance: 142.4
click at [447, 242] on div "234 TU 2630 241 TU 2026 245 TU 9060 245 TU 9059 240 TU 779 246 TU 8289 231 TU 3…" at bounding box center [398, 140] width 797 height 206
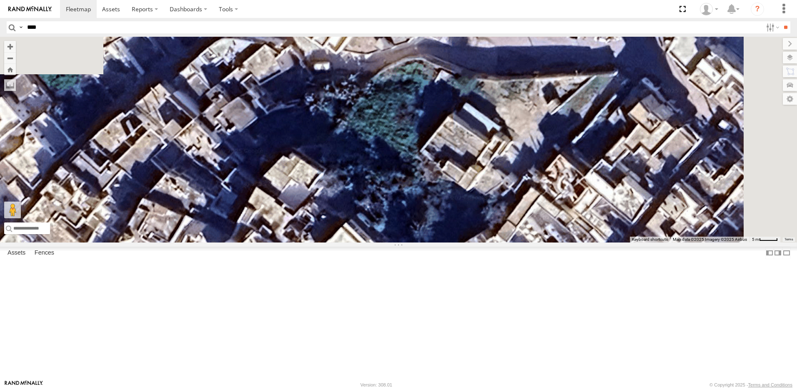
drag, startPoint x: 454, startPoint y: 285, endPoint x: 481, endPoint y: 337, distance: 58.9
click at [481, 242] on div "234 TU 2630 241 TU 2026 245 TU 9060 245 TU 9059 240 TU 779 246 TU 8289 231 TU 3…" at bounding box center [398, 140] width 797 height 206
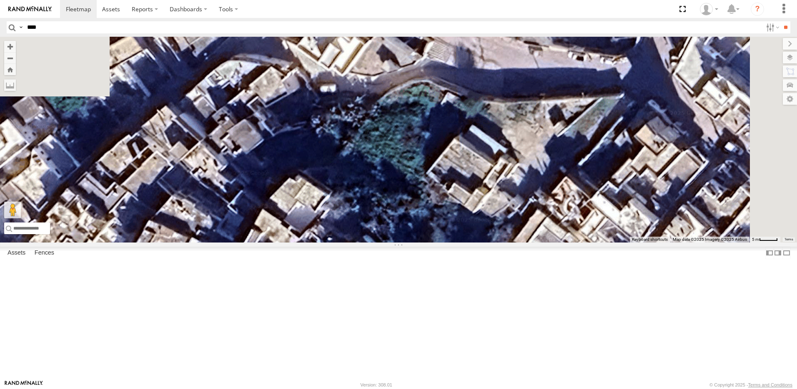
drag, startPoint x: 469, startPoint y: 287, endPoint x: 477, endPoint y: 306, distance: 20.8
click at [476, 242] on div "234 TU 2630 241 TU 2026 245 TU 9060 245 TU 9059 240 TU 779 246 TU 8289 231 TU 3…" at bounding box center [398, 140] width 797 height 206
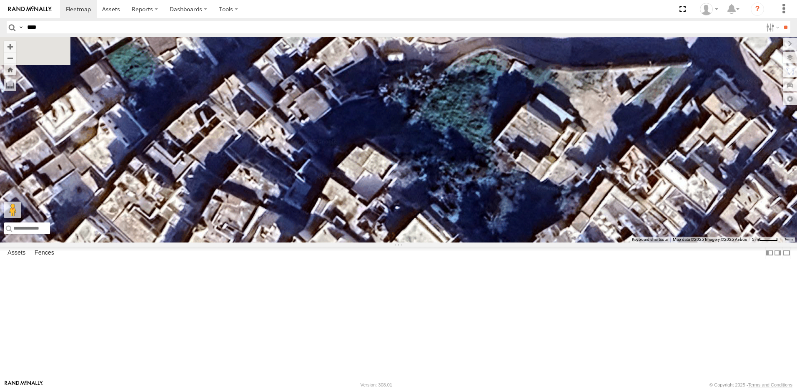
drag, startPoint x: 472, startPoint y: 253, endPoint x: 542, endPoint y: 220, distance: 77.0
click at [542, 220] on div "234 TU 2630 241 TU 2026 245 TU 9060 245 TU 9059 240 TU 779 246 TU 8289 231 TU 3…" at bounding box center [398, 140] width 797 height 206
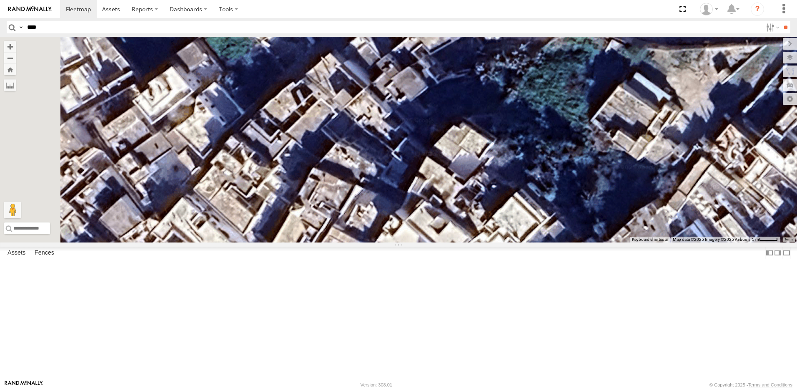
drag, startPoint x: 519, startPoint y: 215, endPoint x: 612, endPoint y: 201, distance: 94.0
click at [612, 201] on div "234 TU 2630 241 TU 2026 245 TU 9060 245 TU 9059 240 TU 779 246 TU 8289 231 TU 3…" at bounding box center [398, 140] width 797 height 206
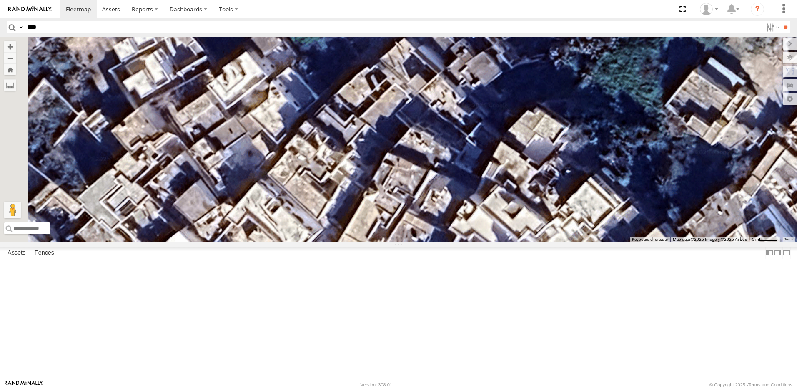
drag, startPoint x: 547, startPoint y: 215, endPoint x: 618, endPoint y: 199, distance: 73.0
click at [618, 199] on div "234 TU 2630 241 TU 2026 245 TU 9060 245 TU 9059 240 TU 779 246 TU 8289 231 TU 3…" at bounding box center [398, 140] width 797 height 206
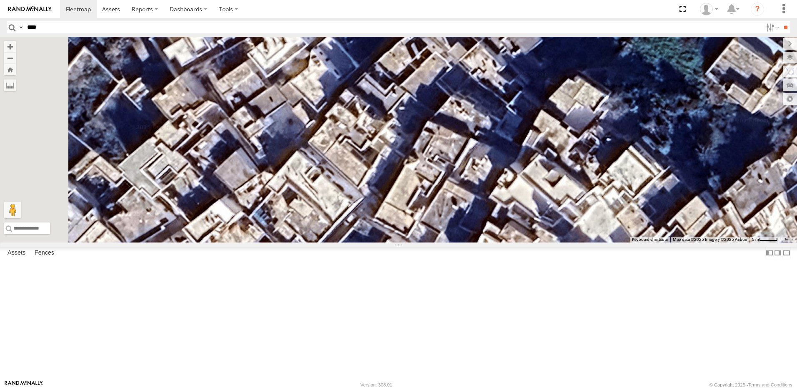
drag, startPoint x: 554, startPoint y: 227, endPoint x: 575, endPoint y: 204, distance: 31.0
click at [575, 204] on div "234 TU 2630 241 TU 2026 245 TU 9060 245 TU 9059 240 TU 779 246 TU 8289 231 TU 3…" at bounding box center [398, 140] width 797 height 206
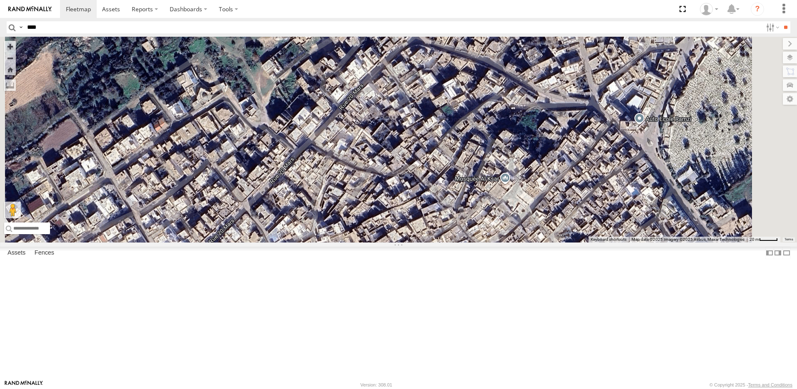
drag, startPoint x: 583, startPoint y: 242, endPoint x: 578, endPoint y: 219, distance: 23.1
click at [578, 219] on div "234 TU 2630 241 TU 2026 245 TU 9060 245 TU 9059 240 TU 779 246 TU 8289 231 TU 3…" at bounding box center [398, 140] width 797 height 206
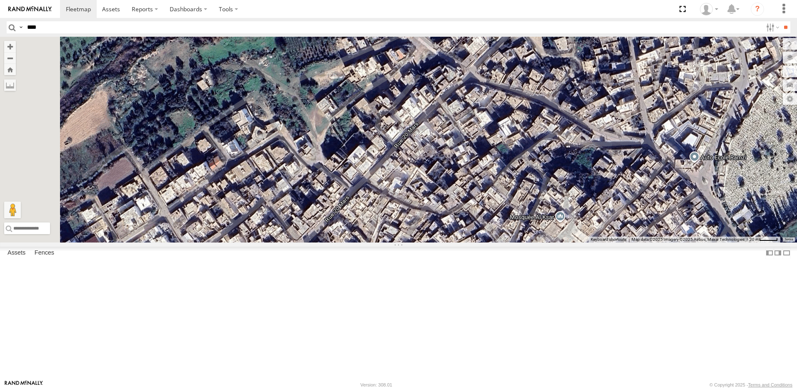
drag, startPoint x: 528, startPoint y: 222, endPoint x: 588, endPoint y: 271, distance: 77.0
click at [588, 242] on div "234 TU 2630 241 TU 2026 245 TU 9060 245 TU 9059 240 TU 779 246 TU 8289 231 TU 3…" at bounding box center [398, 140] width 797 height 206
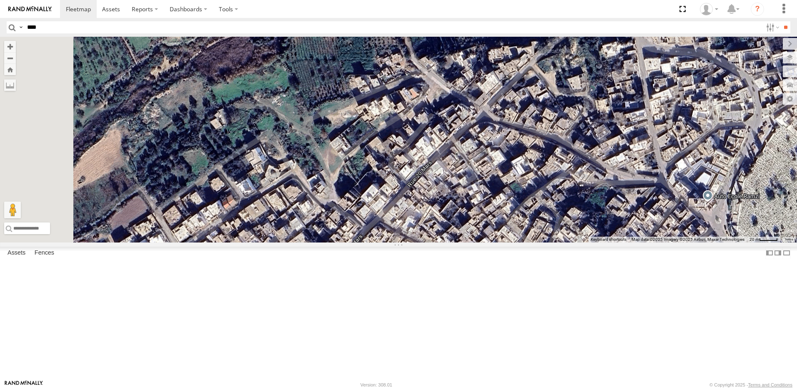
drag, startPoint x: 541, startPoint y: 259, endPoint x: 552, endPoint y: 282, distance: 25.7
click at [552, 242] on div "234 TU 2630 241 TU 2026 245 TU 9060 245 TU 9059 240 TU 779 246 TU 8289 231 TU 3…" at bounding box center [398, 140] width 797 height 206
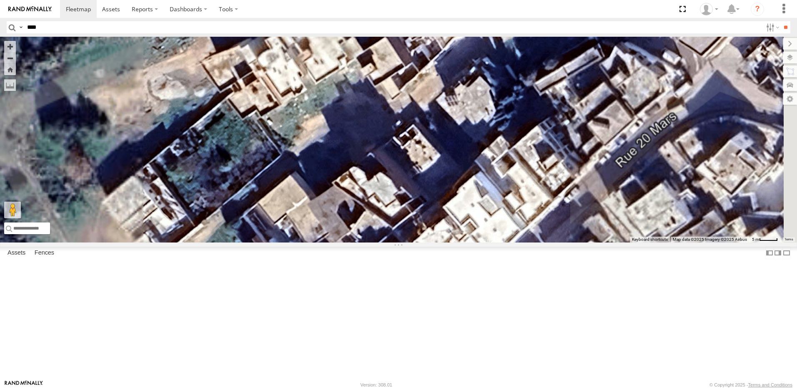
drag, startPoint x: 545, startPoint y: 261, endPoint x: 553, endPoint y: 326, distance: 65.5
click at [552, 242] on div "234 TU 2630 241 TU 2026 245 TU 9060 245 TU 9059 240 TU 779 246 TU 8289 231 TU 3…" at bounding box center [398, 140] width 797 height 206
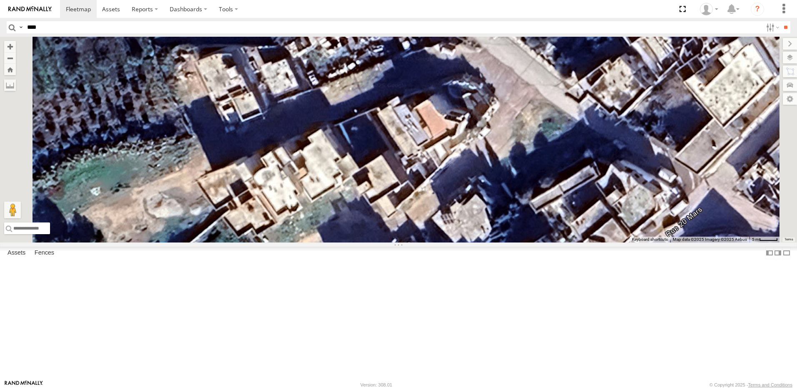
drag, startPoint x: 608, startPoint y: 131, endPoint x: 593, endPoint y: 244, distance: 113.1
click at [593, 242] on div "234 TU 2630 241 TU 2026 245 TU 9060 245 TU 9059 240 TU 779 246 TU 8289 231 TU 3…" at bounding box center [398, 140] width 797 height 206
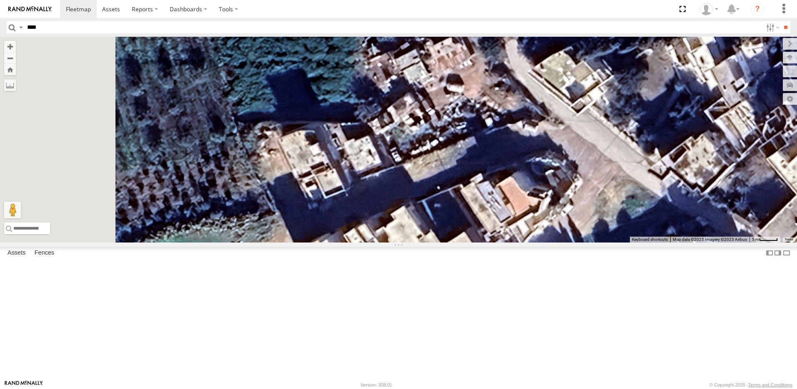
drag, startPoint x: 598, startPoint y: 206, endPoint x: 682, endPoint y: 268, distance: 104.3
click at [682, 242] on div "234 TU 2630 241 TU 2026 245 TU 9060 245 TU 9059 240 TU 779 246 TU 8289 231 TU 3…" at bounding box center [398, 140] width 797 height 206
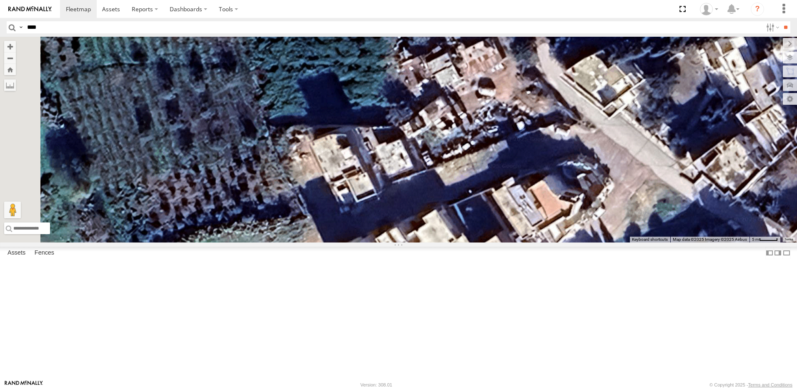
drag, startPoint x: 659, startPoint y: 224, endPoint x: 675, endPoint y: 223, distance: 15.4
click at [675, 223] on div "234 TU 2630 241 TU 2026 245 TU 9060 245 TU 9059 240 TU 779 246 TU 8289 231 TU 3…" at bounding box center [398, 140] width 797 height 206
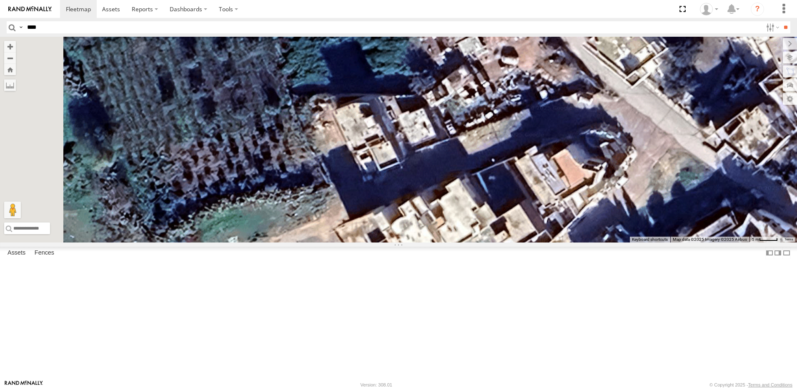
drag, startPoint x: 568, startPoint y: 245, endPoint x: 590, endPoint y: 215, distance: 36.9
click at [590, 215] on div "234 TU 2630 241 TU 2026 245 TU 9060 245 TU 9059 240 TU 779 246 TU 8289 231 TU 3…" at bounding box center [398, 140] width 797 height 206
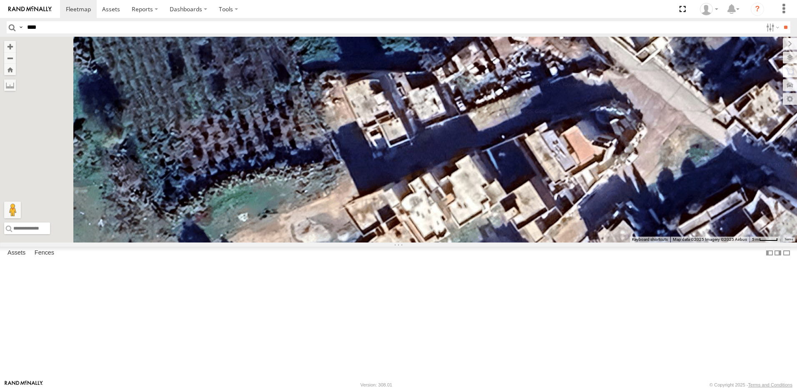
drag, startPoint x: 479, startPoint y: 247, endPoint x: 483, endPoint y: 216, distance: 31.6
click at [483, 216] on div "234 TU 2630 241 TU 2026 245 TU 9060 245 TU 9059 240 TU 779 246 TU 8289 231 TU 3…" at bounding box center [398, 140] width 797 height 206
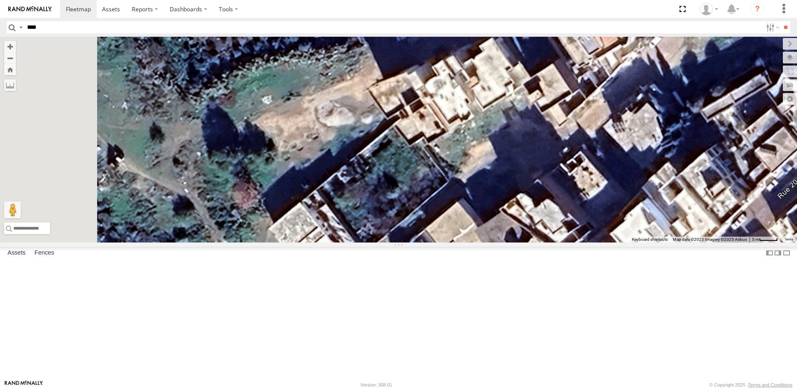
drag, startPoint x: 460, startPoint y: 239, endPoint x: 487, endPoint y: 136, distance: 107.3
click at [487, 136] on div "234 TU 2630 241 TU 2026 245 TU 9060 245 TU 9059 240 TU 779 246 TU 8289 231 TU 3…" at bounding box center [398, 140] width 797 height 206
click at [524, 180] on div "234 TU 2630 241 TU 2026 245 TU 9060 245 TU 9059 240 TU 779 246 TU 8289 231 TU 3…" at bounding box center [398, 140] width 797 height 206
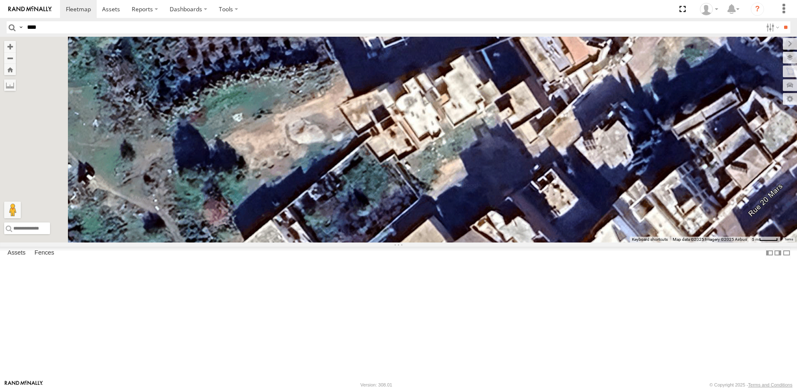
drag, startPoint x: 524, startPoint y: 180, endPoint x: 493, endPoint y: 201, distance: 37.6
click at [493, 201] on div "234 TU 2630 241 TU 2026 245 TU 9060 245 TU 9059 240 TU 779 246 TU 8289 231 TU 3…" at bounding box center [398, 140] width 797 height 206
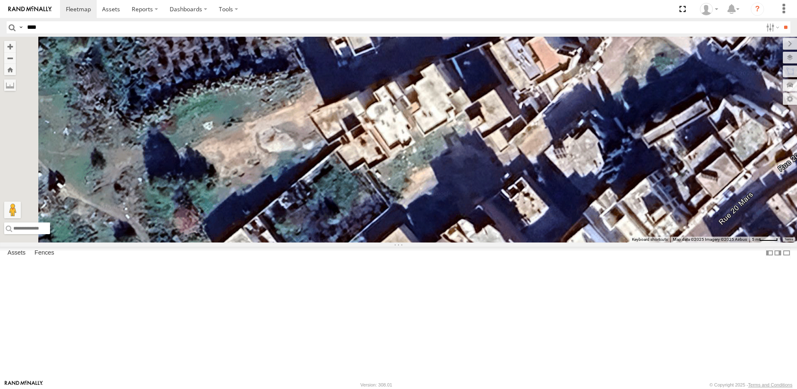
drag, startPoint x: 495, startPoint y: 197, endPoint x: 463, endPoint y: 206, distance: 32.4
click at [463, 206] on div "234 TU 2630 241 TU 2026 245 TU 9060 245 TU 9059 240 TU 779 246 TU 8289 231 TU 3…" at bounding box center [398, 140] width 797 height 206
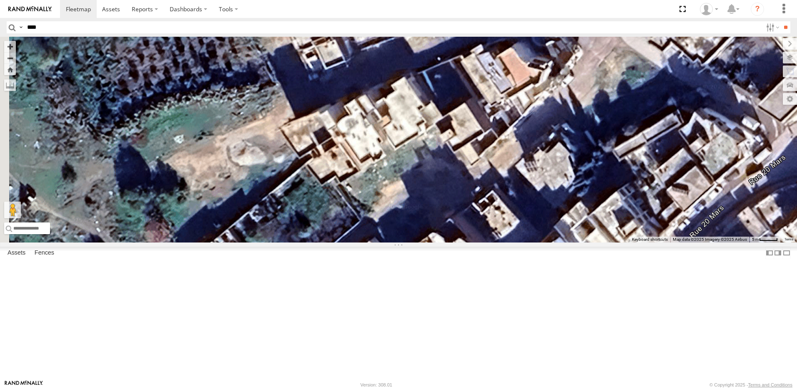
drag, startPoint x: 497, startPoint y: 181, endPoint x: 467, endPoint y: 196, distance: 34.5
click at [467, 196] on div "234 TU 2630 241 TU 2026 245 TU 9060 245 TU 9059 240 TU 779 246 TU 8289 231 TU 3…" at bounding box center [398, 140] width 797 height 206
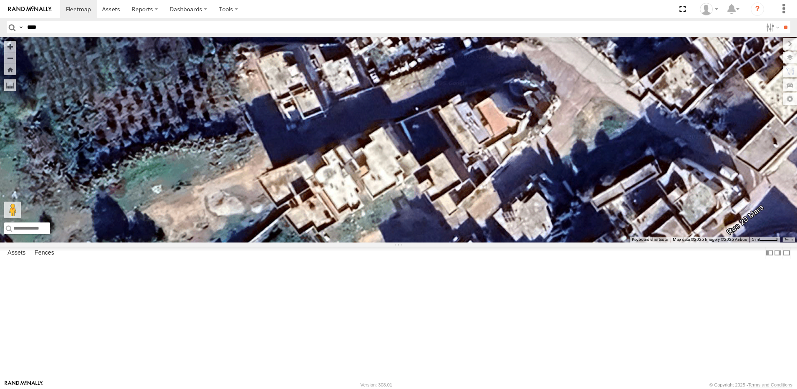
click at [447, 236] on div "234 TU 2630 241 TU 2026 245 TU 9060 245 TU 9059 240 TU 779 246 TU 8289 231 TU 3…" at bounding box center [398, 140] width 797 height 206
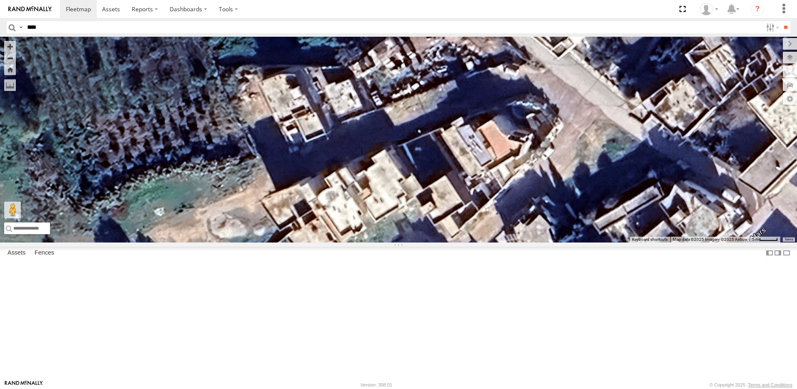
click at [469, 242] on div "234 TU 2630 241 TU 2026 245 TU 9060 245 TU 9059 240 TU 779 246 TU 8289 231 TU 3…" at bounding box center [398, 140] width 797 height 206
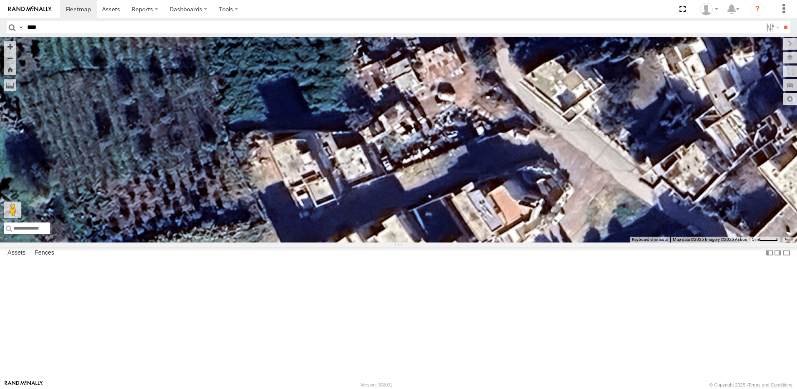
click at [469, 242] on div "234 TU 2630 241 TU 2026 245 TU 9060 245 TU 9059 240 TU 779 246 TU 8289 231 TU 3…" at bounding box center [398, 140] width 797 height 206
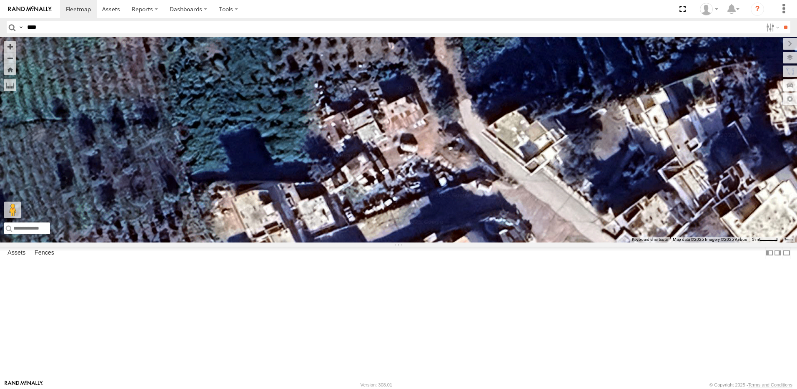
click at [439, 242] on div "234 TU 2630 241 TU 2026 245 TU 9060 245 TU 9059 240 TU 779 246 TU 8289 231 TU 3…" at bounding box center [398, 140] width 797 height 206
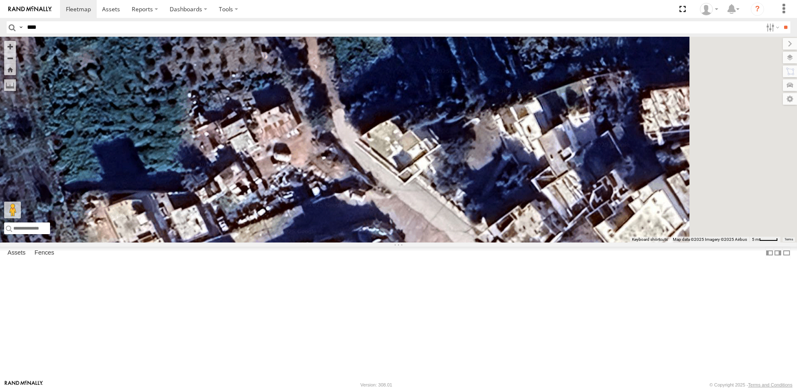
click at [376, 242] on div "234 TU 2630 241 TU 2026 245 TU 9060 245 TU 9059 240 TU 779 246 TU 8289 231 TU 3…" at bounding box center [398, 140] width 797 height 206
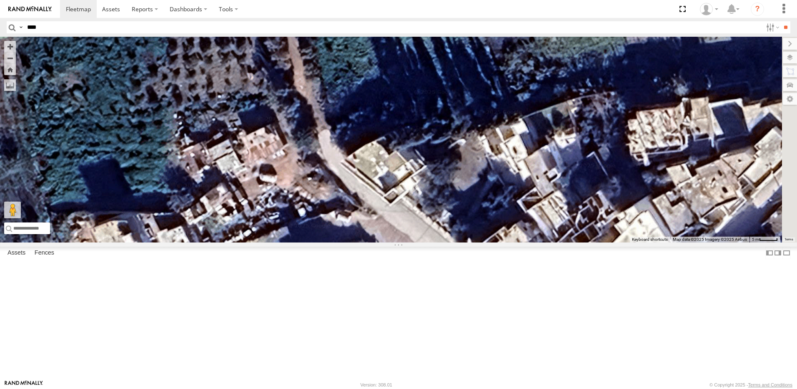
click at [396, 221] on div "234 TU 2630 241 TU 2026 245 TU 9060 245 TU 9059 240 TU 779 246 TU 8289 231 TU 3…" at bounding box center [398, 140] width 797 height 206
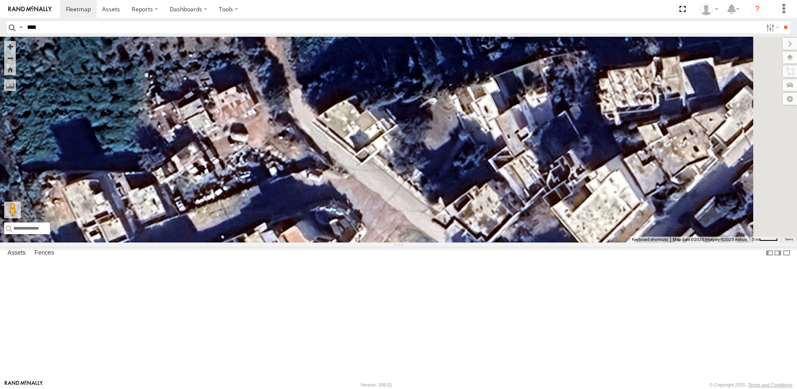
click at [518, 179] on div "234 TU 2630 241 TU 2026 245 TU 9060 245 TU 9059 240 TU 779 246 TU 8289 231 TU 3…" at bounding box center [398, 140] width 797 height 206
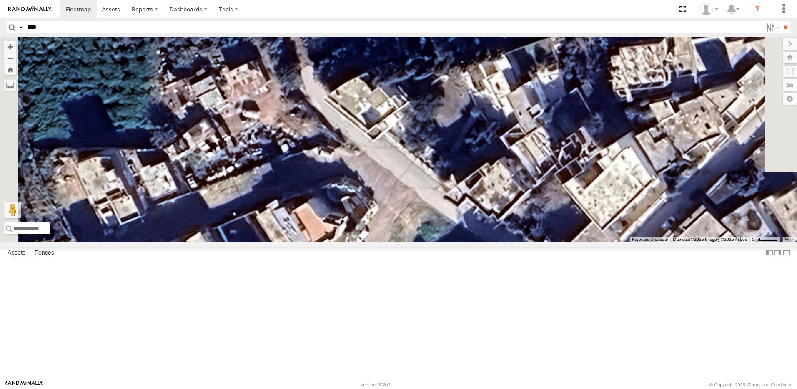
click at [545, 184] on div "234 TU 2630 241 TU 2026 245 TU 9060 245 TU 9059 240 TU 779 246 TU 8289 231 TU 3…" at bounding box center [398, 140] width 797 height 206
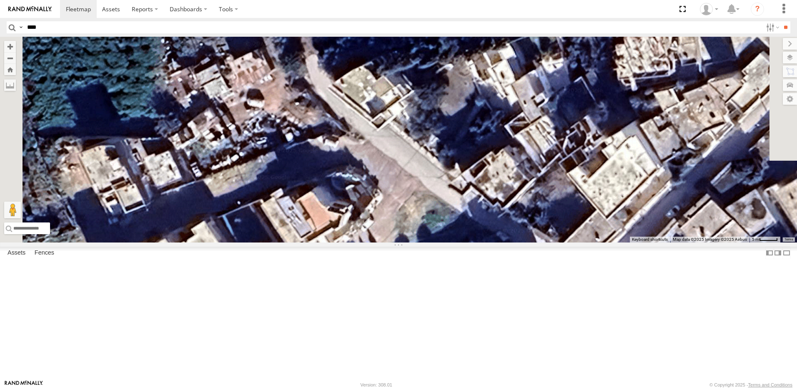
click at [476, 180] on div "234 TU 2630 241 TU 2026 245 TU 9060 245 TU 9059 240 TU 779 246 TU 8289 231 TU 3…" at bounding box center [398, 140] width 797 height 206
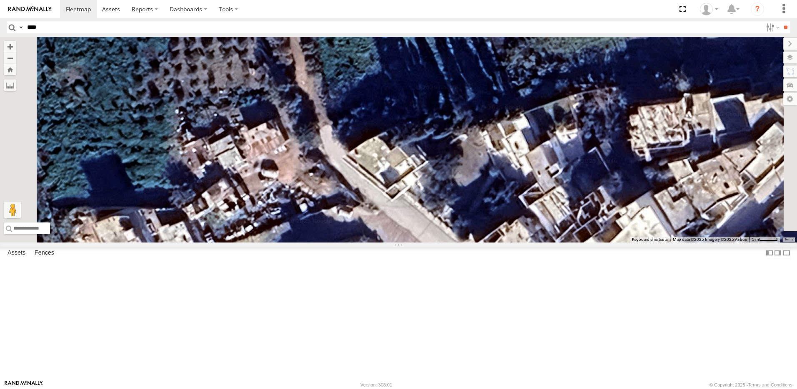
click at [493, 239] on div "234 TU 2630 241 TU 2026 245 TU 9060 245 TU 9059 240 TU 779 246 TU 8289 231 TU 3…" at bounding box center [398, 140] width 797 height 206
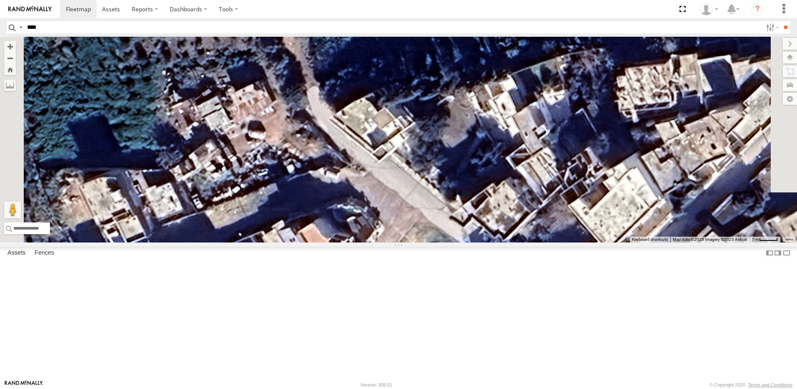
click at [490, 232] on div "234 TU 2630 241 TU 2026 245 TU 9060 245 TU 9059 240 TU 779 246 TU 8289 231 TU 3…" at bounding box center [398, 140] width 797 height 206
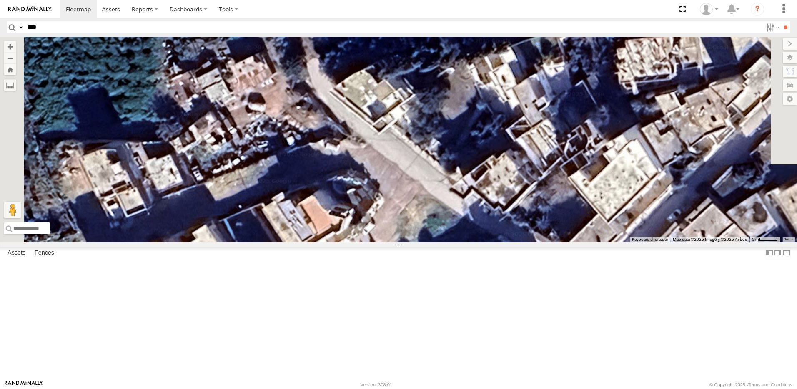
click at [486, 164] on div "234 TU 2630 241 TU 2026 245 TU 9060 245 TU 9059 240 TU 779 246 TU 8289 231 TU 3…" at bounding box center [398, 140] width 797 height 206
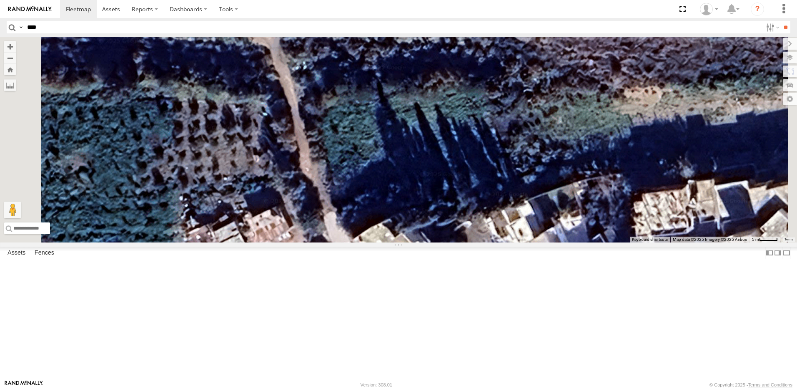
click at [498, 242] on div "234 TU 2630 241 TU 2026 245 TU 9060 245 TU 9059 240 TU 779 246 TU 8289 231 TU 3…" at bounding box center [398, 140] width 797 height 206
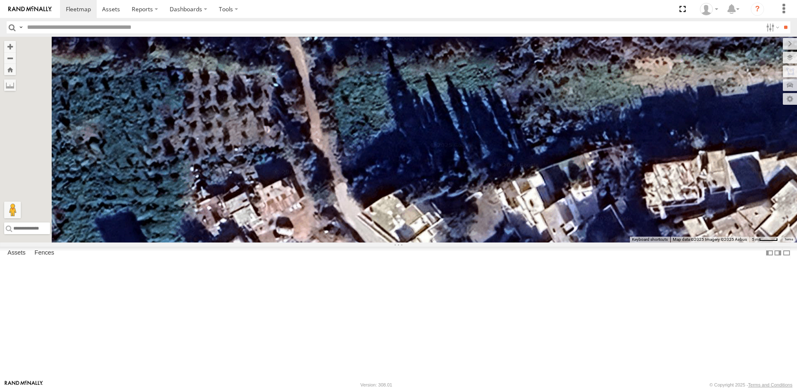
select select "**********"
click at [432, 204] on div "234 TU 2630 241 TU 2026 245 TU 9060 245 TU 9059 240 TU 779 246 TU 8289 231 TU 3…" at bounding box center [398, 140] width 797 height 206
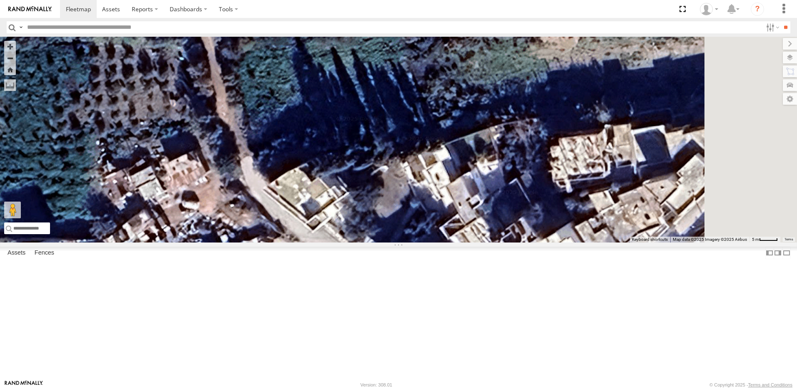
click at [423, 212] on div "234 TU 2630 241 TU 2026 245 TU 9060 245 TU 9059 240 TU 779 246 TU 8289 231 TU 3…" at bounding box center [398, 140] width 797 height 206
click at [528, 228] on div "234 TU 2630 241 TU 2026 245 TU 9060 245 TU 9059 240 TU 779 246 TU 8289 231 TU 3…" at bounding box center [398, 140] width 797 height 206
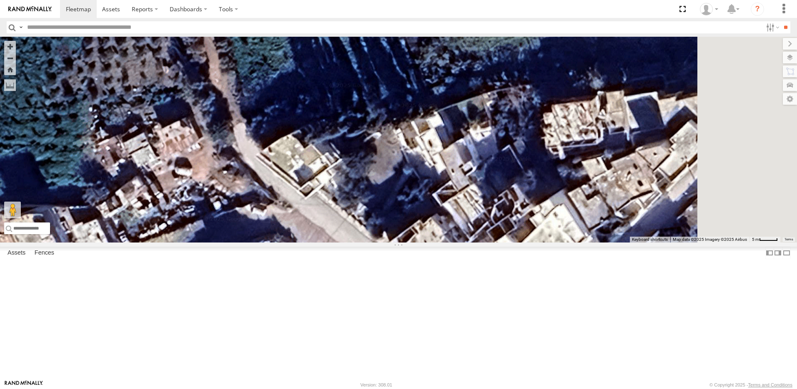
drag, startPoint x: 528, startPoint y: 246, endPoint x: 516, endPoint y: 229, distance: 21.6
click at [520, 212] on div "234 TU 2630 241 TU 2026 245 TU 9060 245 TU 9059 240 TU 779 246 TU 8289 231 TU 3…" at bounding box center [398, 140] width 797 height 206
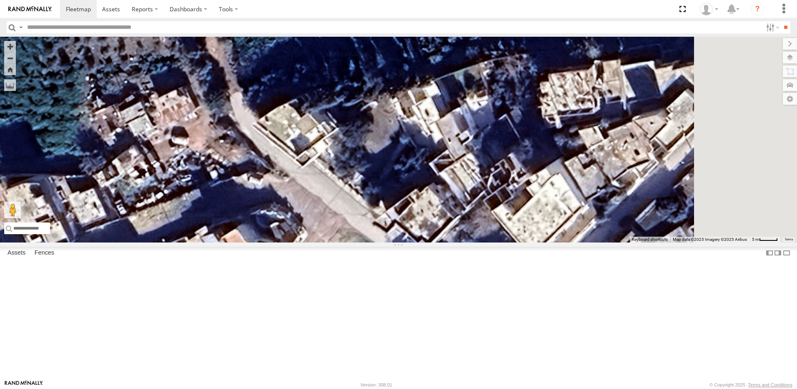
drag, startPoint x: 516, startPoint y: 232, endPoint x: 512, endPoint y: 212, distance: 20.4
click at [518, 202] on div "234 TU 2630 241 TU 2026 245 TU 9060 245 TU 9059 240 TU 779 246 TU 8289 231 TU 3…" at bounding box center [398, 140] width 797 height 206
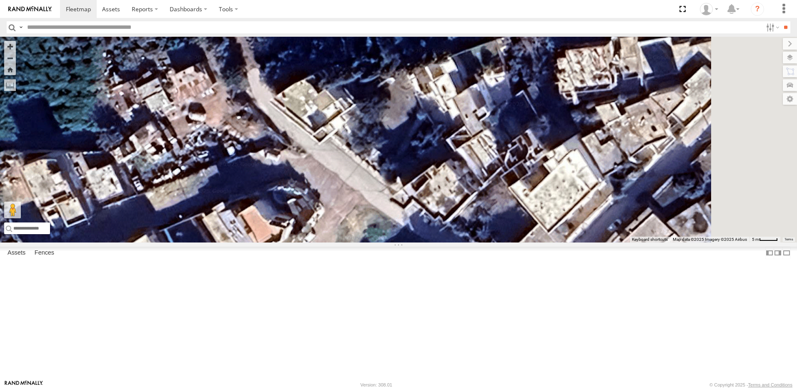
drag, startPoint x: 502, startPoint y: 224, endPoint x: 516, endPoint y: 209, distance: 21.0
click at [517, 209] on div "234 TU 2630 241 TU 2026 245 TU 9060 245 TU 9059 240 TU 779 246 TU 8289 231 TU 3…" at bounding box center [398, 140] width 797 height 206
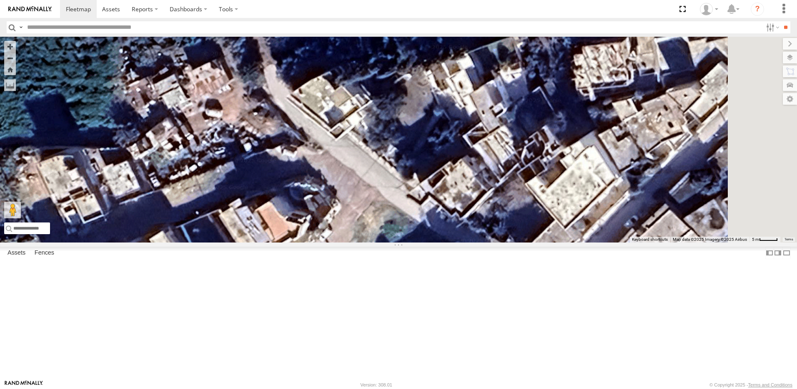
drag, startPoint x: 522, startPoint y: 210, endPoint x: 528, endPoint y: 209, distance: 6.8
click at [528, 209] on div "234 TU 2630 241 TU 2026 245 TU 9060 245 TU 9059 240 TU 779 246 TU 8289 231 TU 3…" at bounding box center [398, 140] width 797 height 206
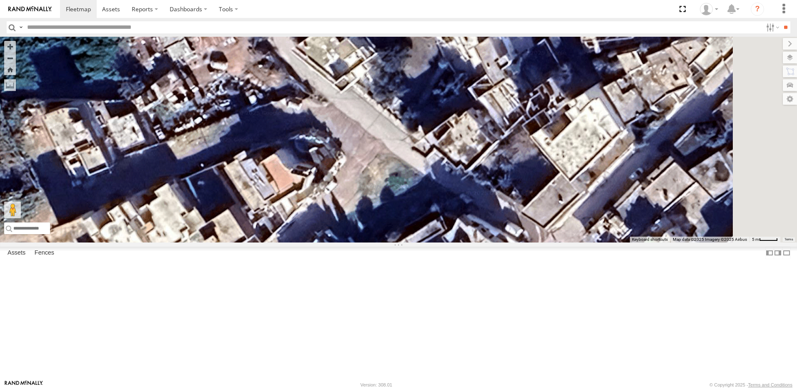
drag, startPoint x: 518, startPoint y: 238, endPoint x: 517, endPoint y: 191, distance: 46.7
click at [517, 191] on div "234 TU 2630 241 TU 2026 245 TU 9060 245 TU 9059 240 TU 779 246 TU 8289 231 TU 3…" at bounding box center [398, 140] width 797 height 206
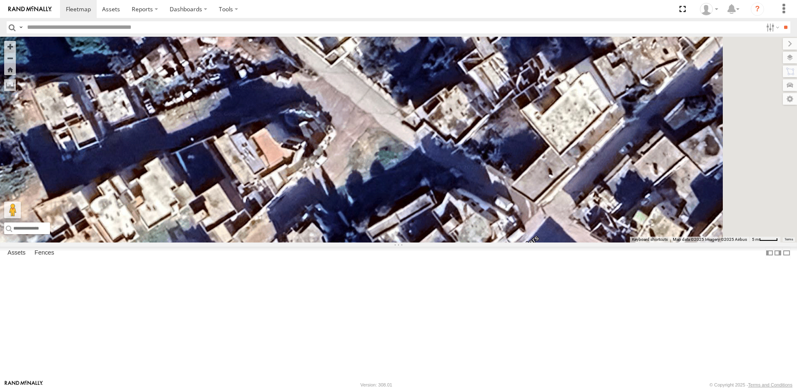
drag, startPoint x: 523, startPoint y: 211, endPoint x: 516, endPoint y: 190, distance: 21.5
click at [515, 191] on div "234 TU 2630 241 TU 2026 245 TU 9060 245 TU 9059 240 TU 779 246 TU 8289 231 TU 3…" at bounding box center [398, 140] width 797 height 206
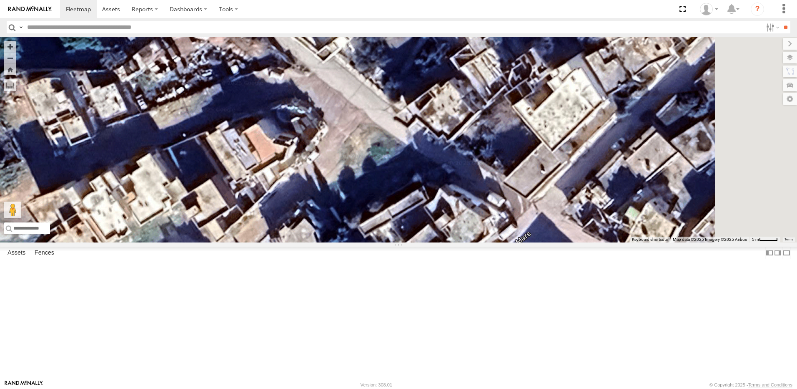
drag, startPoint x: 559, startPoint y: 207, endPoint x: 541, endPoint y: 201, distance: 18.7
click at [541, 201] on div "234 TU 2630 241 TU 2026 245 TU 9060 245 TU 9059 240 TU 779 246 TU 8289 231 TU 3…" at bounding box center [398, 140] width 797 height 206
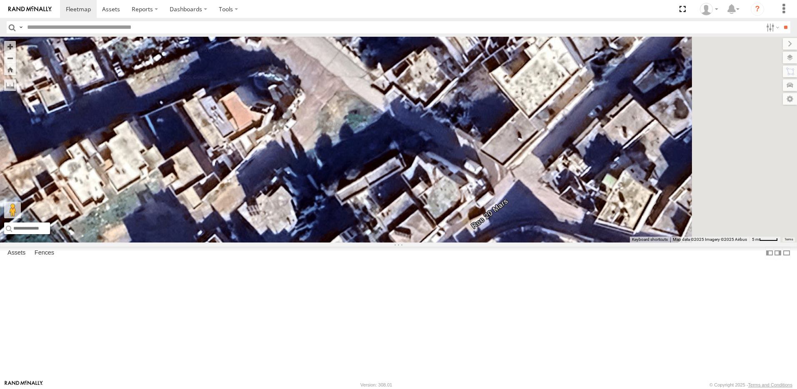
drag, startPoint x: 593, startPoint y: 254, endPoint x: 575, endPoint y: 209, distance: 47.9
click at [575, 209] on div "234 TU 2630 241 TU 2026 245 TU 9060 245 TU 9059 240 TU 779 246 TU 8289 231 TU 3…" at bounding box center [398, 140] width 797 height 206
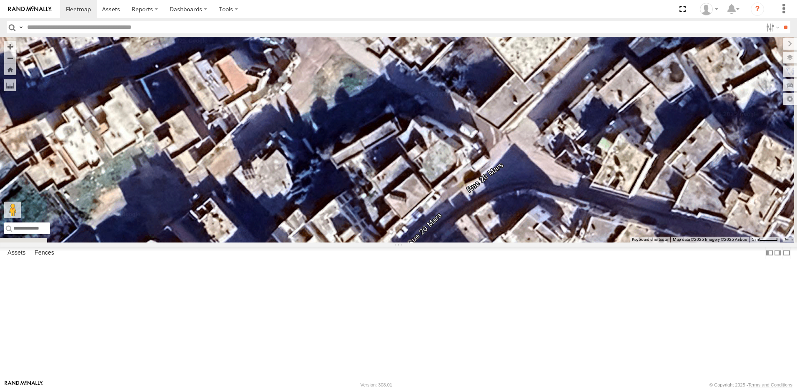
drag, startPoint x: 649, startPoint y: 266, endPoint x: 645, endPoint y: 236, distance: 30.0
click at [645, 236] on div "234 TU 2630 241 TU 2026 245 TU 9060 245 TU 9059 240 TU 779 246 TU 8289 231 TU 3…" at bounding box center [398, 140] width 797 height 206
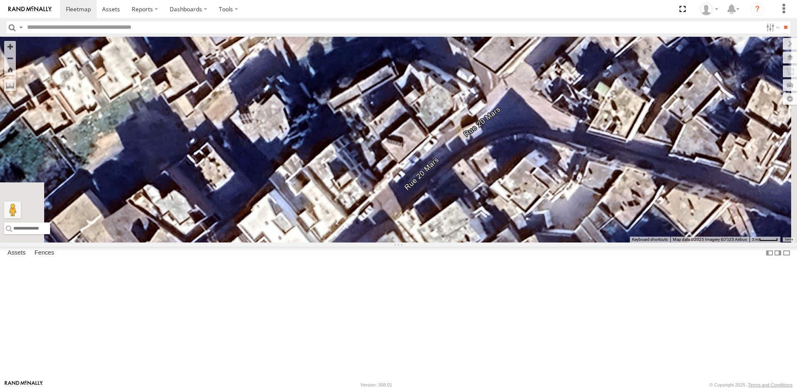
drag, startPoint x: 611, startPoint y: 241, endPoint x: 613, endPoint y: 225, distance: 15.9
click at [613, 225] on div "234 TU 2630 241 TU 2026 245 TU 9060 245 TU 9059 240 TU 779 246 TU 8289 231 TU 3…" at bounding box center [398, 140] width 797 height 206
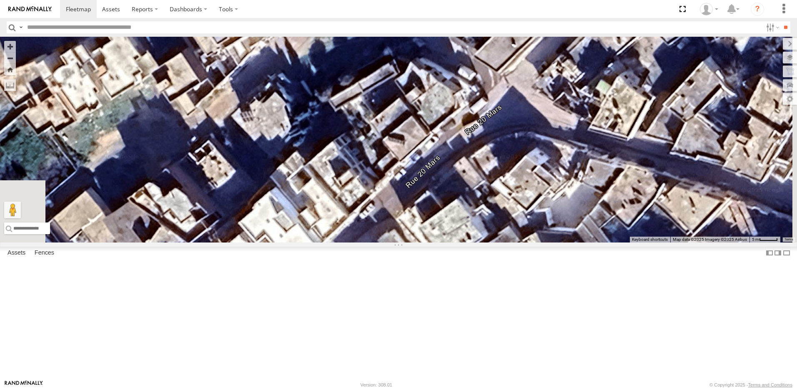
click at [613, 225] on div "234 TU 2630 241 TU 2026 245 TU 9060 245 TU 9059 240 TU 779 246 TU 8289 231 TU 3…" at bounding box center [398, 140] width 797 height 206
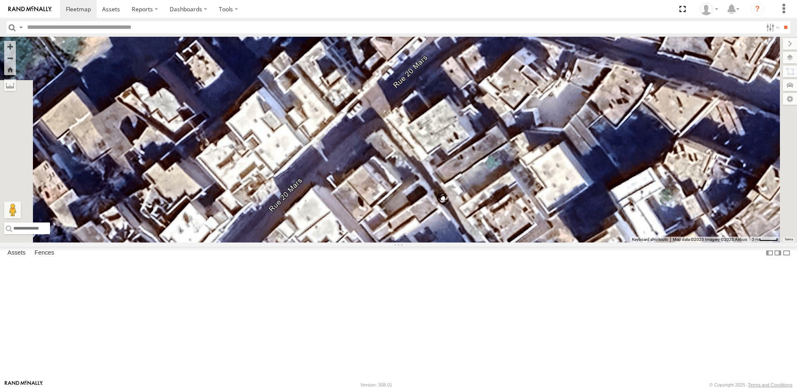
drag, startPoint x: 484, startPoint y: 316, endPoint x: 472, endPoint y: 216, distance: 100.9
click at [472, 216] on div "234 TU 2630 241 TU 2026 245 TU 9060 245 TU 9059 240 TU 779 246 TU 8289 231 TU 3…" at bounding box center [398, 140] width 797 height 206
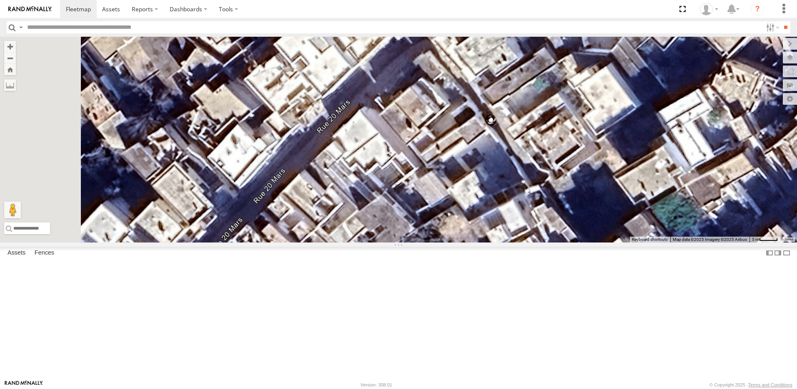
drag, startPoint x: 455, startPoint y: 208, endPoint x: 472, endPoint y: 182, distance: 30.5
click at [472, 182] on div "234 TU 2630 241 TU 2026 245 TU 9060 245 TU 9059 240 TU 779 246 TU 8289 231 TU 3…" at bounding box center [398, 140] width 797 height 206
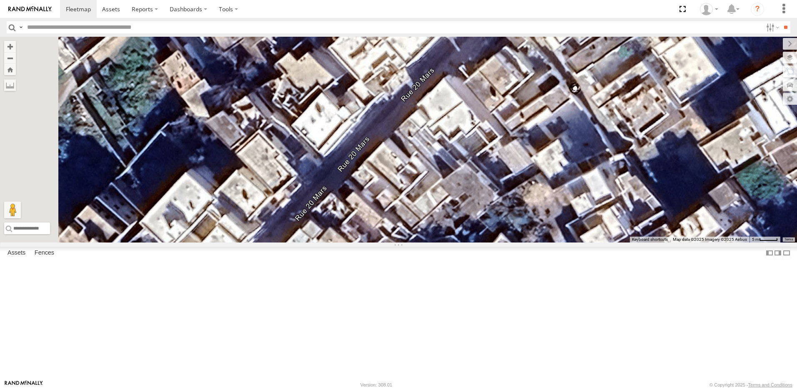
drag, startPoint x: 432, startPoint y: 207, endPoint x: 520, endPoint y: 173, distance: 94.6
click at [520, 173] on div "234 TU 2630 241 TU 2026 245 TU 9060 245 TU 9059 240 TU 779 246 TU 8289 231 TU 3…" at bounding box center [398, 140] width 797 height 206
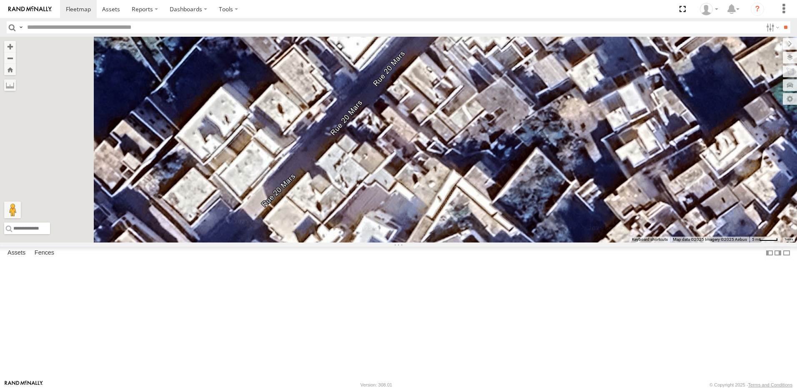
drag, startPoint x: 478, startPoint y: 219, endPoint x: 512, endPoint y: 133, distance: 92.5
click at [512, 133] on div "234 TU 2630 241 TU 2026 245 TU 9060 245 TU 9059 240 TU 779 246 TU 8289 231 TU 3…" at bounding box center [398, 140] width 797 height 206
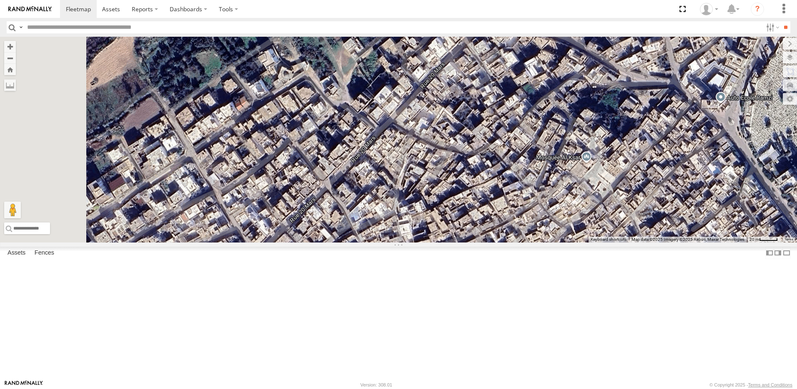
drag, startPoint x: 437, startPoint y: 241, endPoint x: 463, endPoint y: 226, distance: 29.9
click at [463, 226] on div "234 TU 2630 241 TU 2026 245 TU 9060 245 TU 9059 240 TU 779 246 TU 8289 231 TU 3…" at bounding box center [398, 140] width 797 height 206
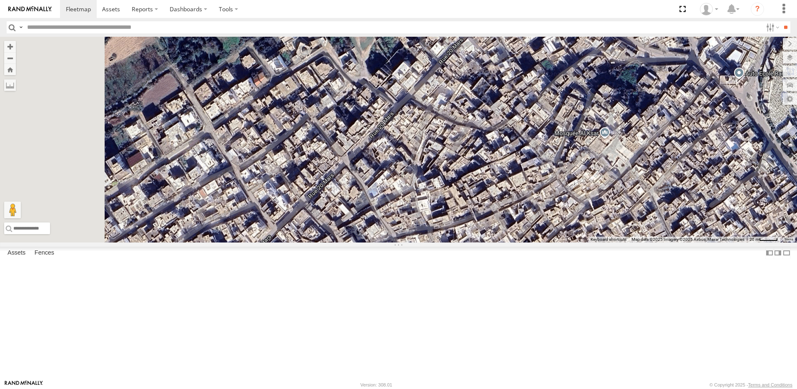
drag, startPoint x: 425, startPoint y: 250, endPoint x: 452, endPoint y: 201, distance: 56.2
click at [452, 201] on div "234 TU 2630 241 TU 2026 245 TU 9060 245 TU 9059 240 TU 779 246 TU 8289 231 TU 3…" at bounding box center [398, 140] width 797 height 206
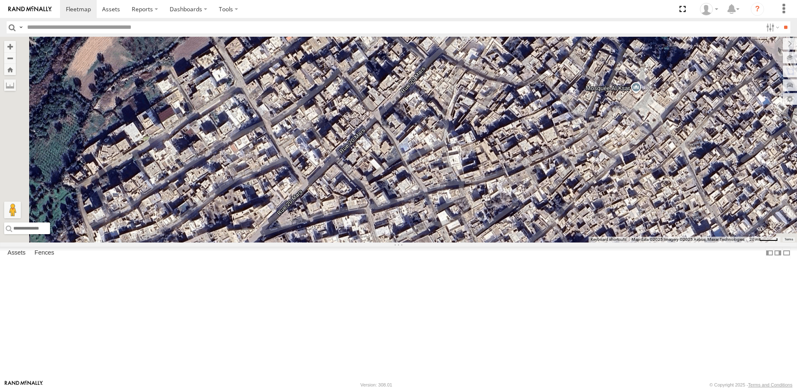
drag, startPoint x: 410, startPoint y: 254, endPoint x: 435, endPoint y: 234, distance: 31.8
click at [435, 234] on div "234 TU 2630 241 TU 2026 245 TU 9060 245 TU 9059 240 TU 779 246 TU 8289 231 TU 3…" at bounding box center [398, 140] width 797 height 206
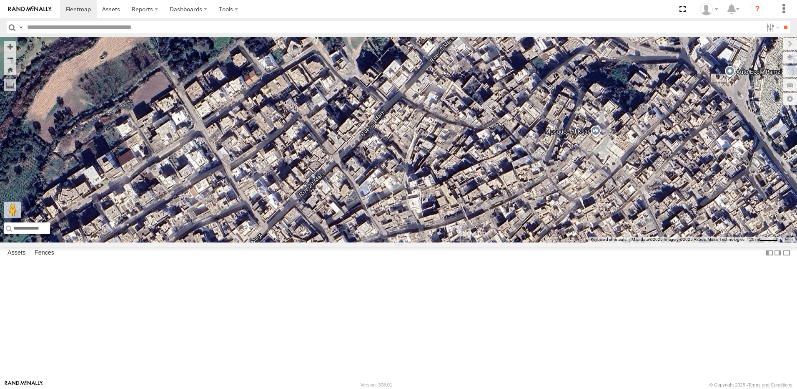
drag, startPoint x: 385, startPoint y: 279, endPoint x: 353, endPoint y: 314, distance: 47.2
click at [353, 242] on div "234 TU 2630 241 TU 2026 245 TU 9060 245 TU 9059 240 TU 779 246 TU 8289 231 TU 3…" at bounding box center [398, 140] width 797 height 206
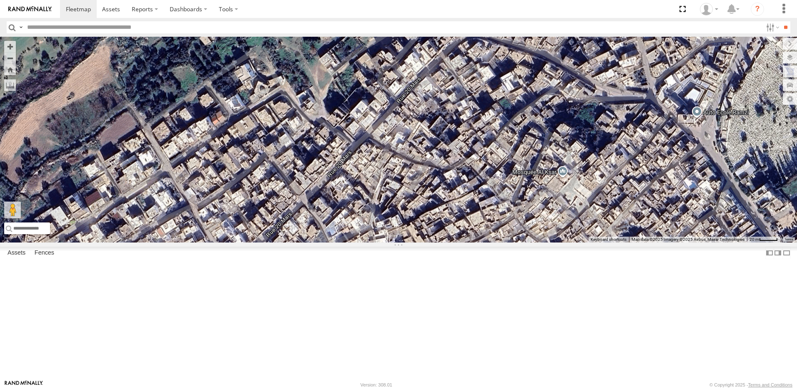
drag, startPoint x: 392, startPoint y: 279, endPoint x: 387, endPoint y: 286, distance: 8.9
click at [387, 242] on div "234 TU 2630 241 TU 2026 245 TU 9060 245 TU 9059 240 TU 779 246 TU 8289 231 TU 3…" at bounding box center [398, 140] width 797 height 206
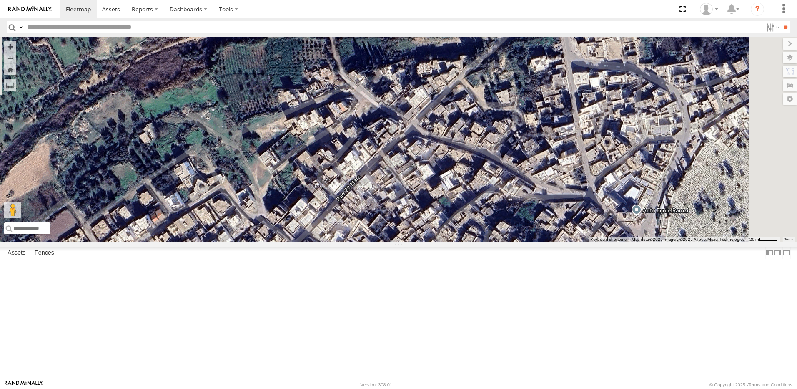
drag, startPoint x: 450, startPoint y: 236, endPoint x: 449, endPoint y: 240, distance: 4.8
click at [439, 242] on div "234 TU 2630 241 TU 2026 245 TU 9060 245 TU 9059 240 TU 779 246 TU 8289 231 TU 3…" at bounding box center [398, 140] width 797 height 206
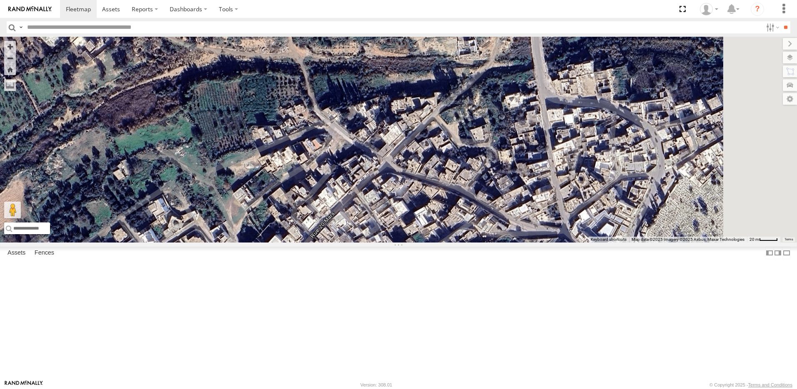
drag, startPoint x: 473, startPoint y: 227, endPoint x: 453, endPoint y: 247, distance: 28.0
click at [453, 242] on div "234 TU 2630 241 TU 2026 245 TU 9060 245 TU 9059 240 TU 779 246 TU 8289 231 TU 3…" at bounding box center [398, 140] width 797 height 206
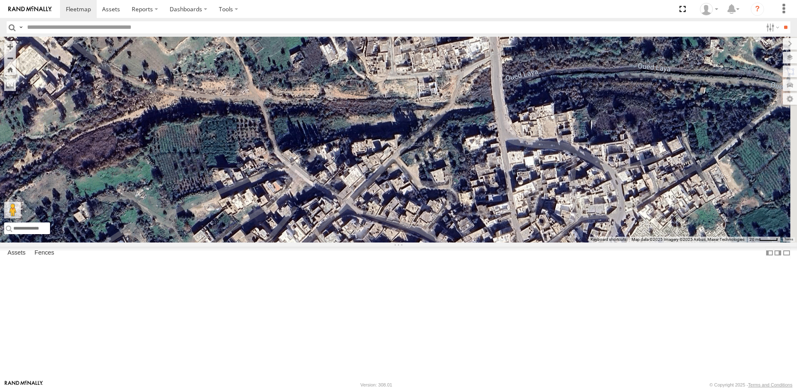
drag, startPoint x: 483, startPoint y: 224, endPoint x: 474, endPoint y: 235, distance: 14.5
click at [470, 242] on div "234 TU 2630 241 TU 2026 245 TU 9060 245 TU 9059 240 TU 779 246 TU 8289 231 TU 3…" at bounding box center [398, 140] width 797 height 206
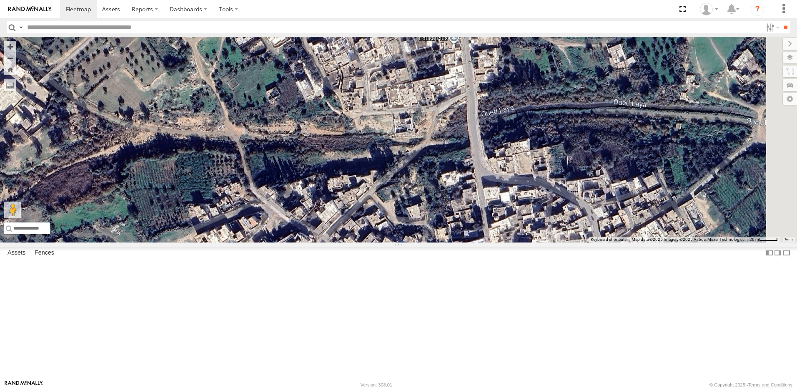
click at [470, 242] on div "234 TU 2630 241 TU 2026 245 TU 9060 245 TU 9059 240 TU 779 246 TU 8289 231 TU 3…" at bounding box center [398, 140] width 797 height 206
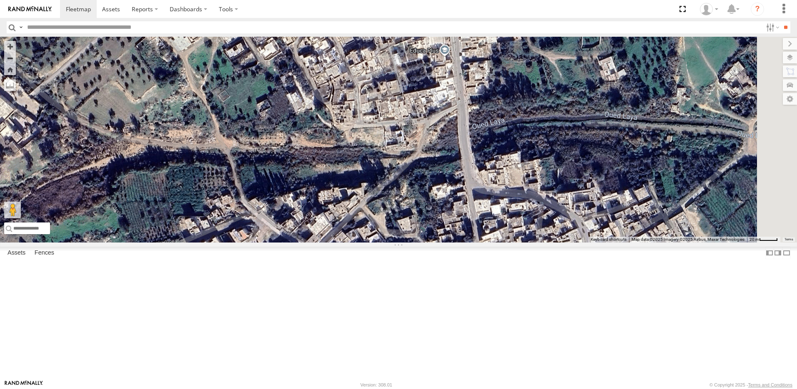
drag, startPoint x: 500, startPoint y: 225, endPoint x: 491, endPoint y: 239, distance: 16.0
click at [491, 239] on div "234 TU 2630 241 TU 2026 245 TU 9060 245 TU 9059 240 TU 779 246 TU 8289 231 TU 3…" at bounding box center [398, 140] width 797 height 206
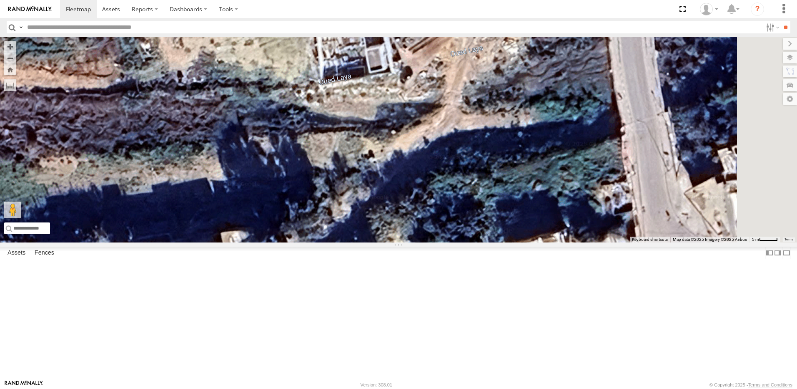
drag, startPoint x: 527, startPoint y: 222, endPoint x: 492, endPoint y: 223, distance: 34.2
click at [492, 223] on div "234 TU 2630 241 TU 2026 245 TU 9060 245 TU 9059 240 TU 779 246 TU 8289 231 TU 3…" at bounding box center [398, 140] width 797 height 206
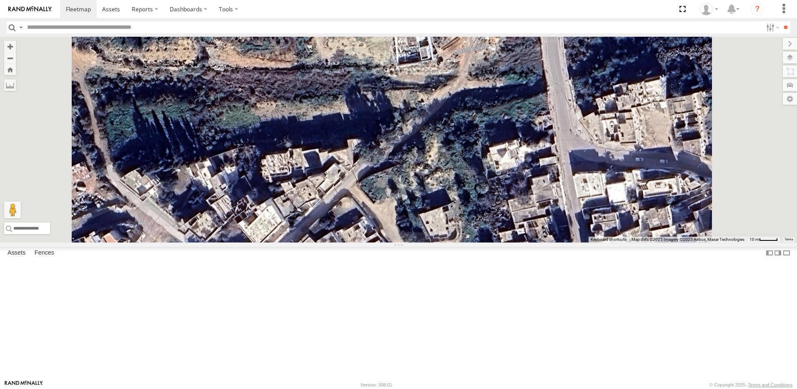
drag, startPoint x: 573, startPoint y: 136, endPoint x: 574, endPoint y: 125, distance: 11.3
click at [574, 125] on div "234 TU 2630 241 TU 2026 245 TU 9060 245 TU 9059 240 TU 779 246 TU 8289 231 TU 3…" at bounding box center [398, 140] width 797 height 206
drag, startPoint x: 527, startPoint y: 211, endPoint x: 529, endPoint y: 196, distance: 14.7
click at [543, 175] on div "234 TU 2630 241 TU 2026 245 TU 9060 245 TU 9059 240 TU 779 246 TU 8289 231 TU 3…" at bounding box center [398, 140] width 797 height 206
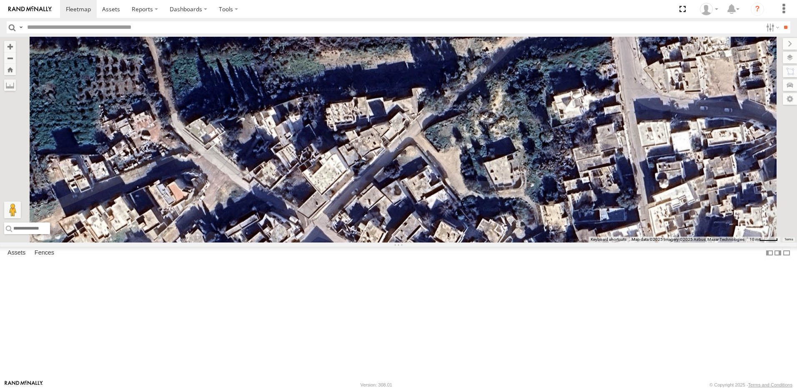
drag, startPoint x: 463, startPoint y: 225, endPoint x: 509, endPoint y: 214, distance: 46.6
click at [509, 214] on div "234 TU 2630 241 TU 2026 245 TU 9060 245 TU 9059 240 TU 779 246 TU 8289 231 TU 3…" at bounding box center [398, 140] width 797 height 206
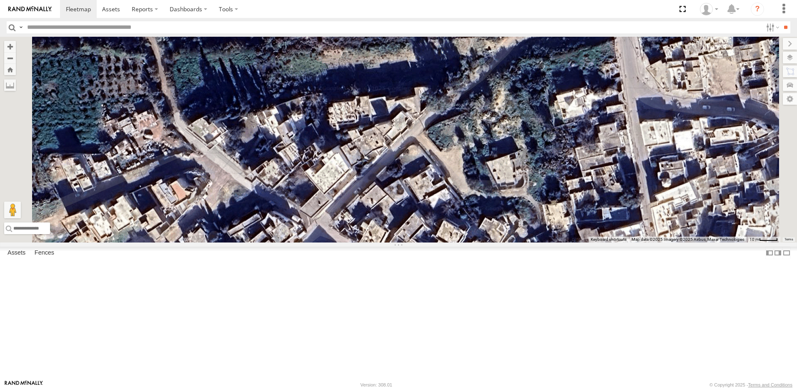
drag, startPoint x: 470, startPoint y: 229, endPoint x: 499, endPoint y: 226, distance: 28.4
click at [499, 226] on div "234 TU 2630 241 TU 2026 245 TU 9060 245 TU 9059 240 TU 779 246 TU 8289 231 TU 3…" at bounding box center [398, 140] width 797 height 206
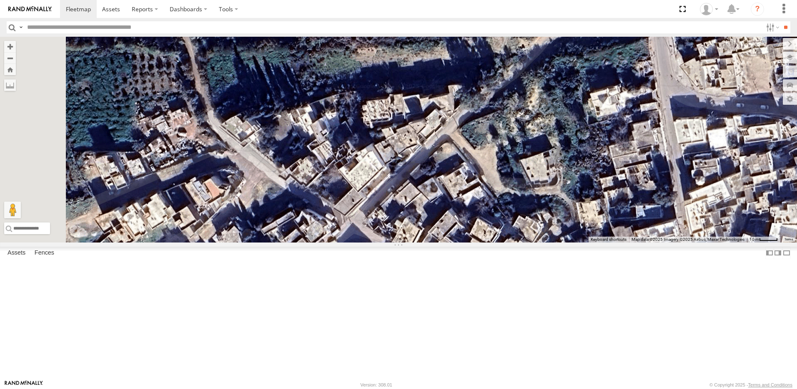
drag, startPoint x: 490, startPoint y: 241, endPoint x: 512, endPoint y: 226, distance: 25.8
click at [512, 226] on div "234 TU 2630 241 TU 2026 245 TU 9060 245 TU 9059 240 TU 779 246 TU 8289 231 TU 3…" at bounding box center [398, 140] width 797 height 206
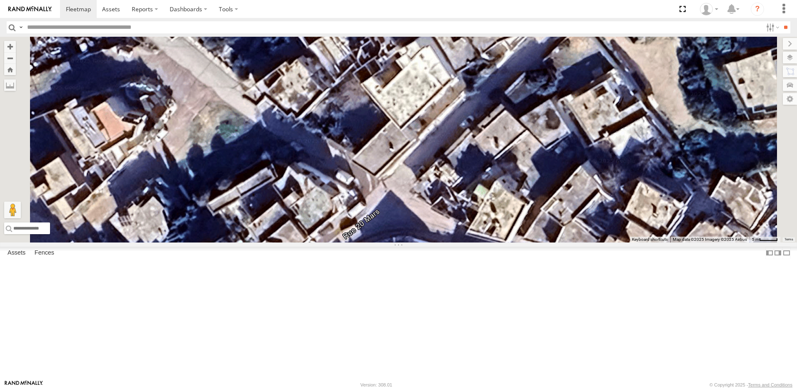
drag, startPoint x: 455, startPoint y: 270, endPoint x: 502, endPoint y: 211, distance: 75.3
click at [502, 211] on div "234 TU 2630 241 TU 2026 245 TU 9060 245 TU 9059 240 TU 779 246 TU 8289 231 TU 3…" at bounding box center [398, 140] width 797 height 206
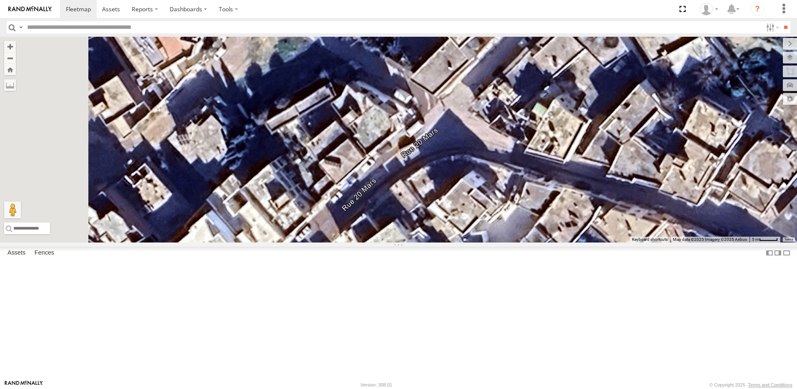
drag
click at [490, 229] on div "234 TU 2630 241 TU 2026 245 TU 9060 245 TU 9059 240 TU 779 246 TU 8289 231 TU 3…" at bounding box center [398, 140] width 797 height 206
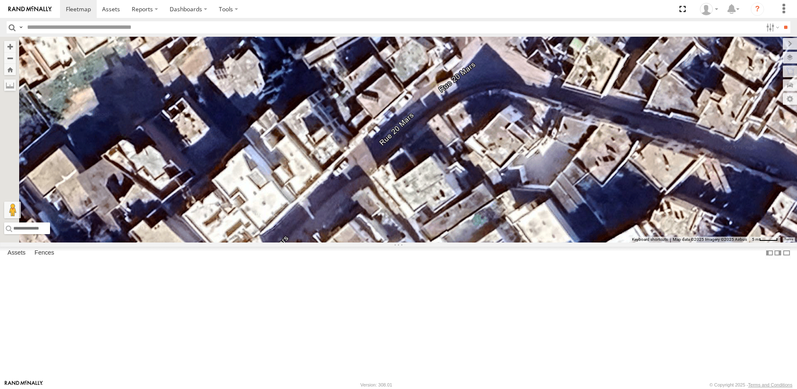
click at [456, 242] on div "234 TU 2630 241 TU 2026 245 TU 9060 245 TU 9059 240 TU 779 246 TU 8289 231 TU 3…" at bounding box center [398, 140] width 797 height 206
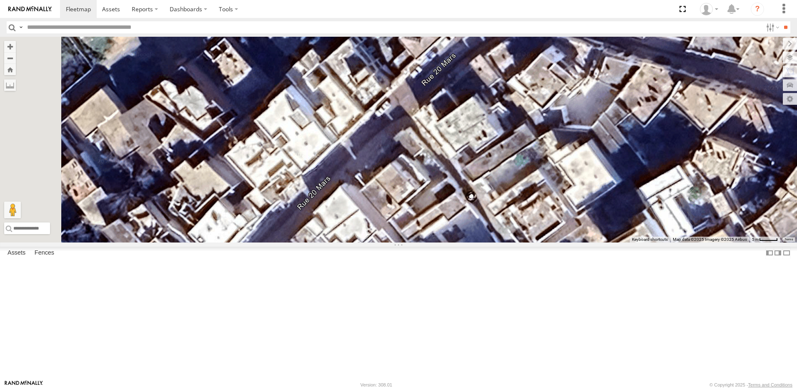
click at [470, 226] on div "234 TU 2630 241 TU 2026 245 TU 9060 245 TU 9059 240 TU 779 246 TU 8289 231 TU 3…" at bounding box center [398, 140] width 797 height 206
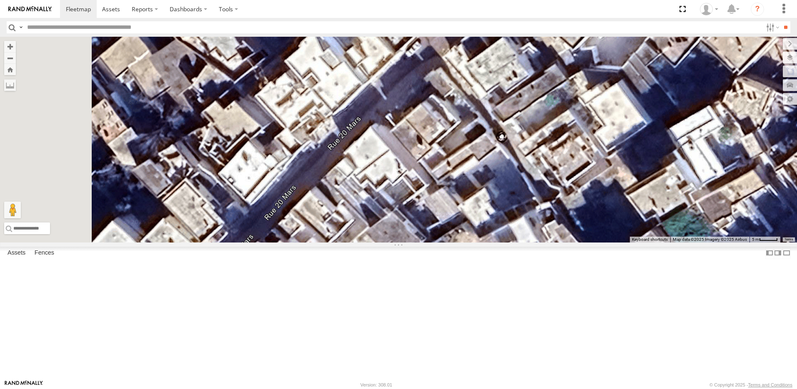
click at [477, 219] on div "234 TU 2630 241 TU 2026 245 TU 9060 245 TU 9059 240 TU 779 246 TU 8289 231 TU 3…" at bounding box center [398, 140] width 797 height 206
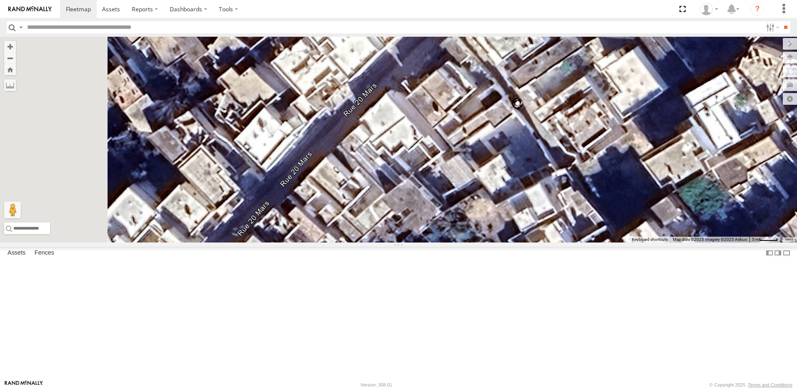
click at [460, 217] on div "234 TU 2630 241 TU 2026 245 TU 9060 245 TU 9059 240 TU 779 246 TU 8289 231 TU 3…" at bounding box center [398, 140] width 797 height 206
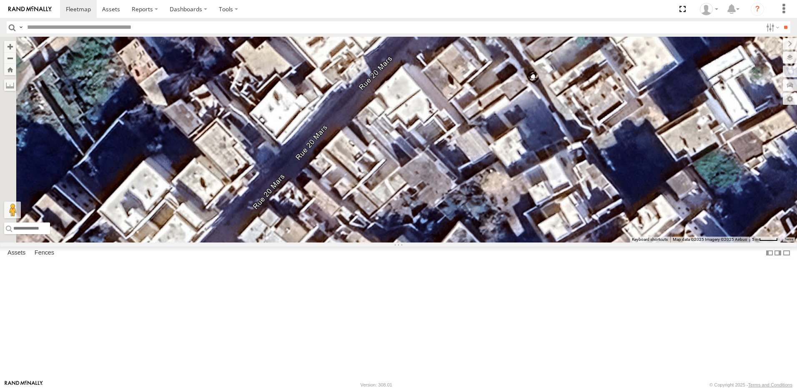
click at [448, 198] on div "234 TU 2630 241 TU 2026 245 TU 9060 245 TU 9059 240 TU 779 246 TU 8289 231 TU 3…" at bounding box center [398, 140] width 797 height 206
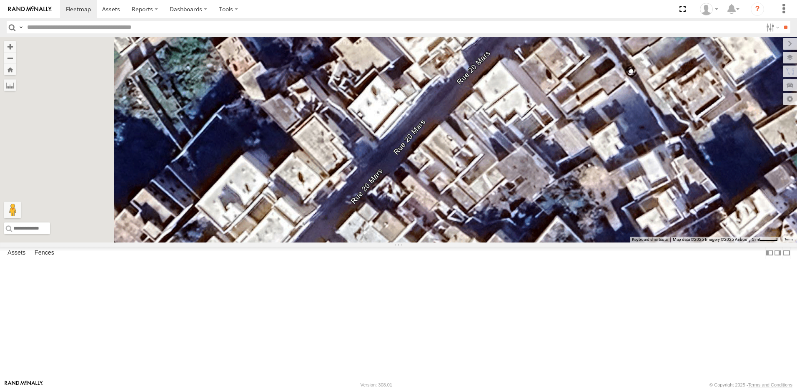
click at [480, 242] on div "234 TU 2630 241 TU 2026 245 TU 9060 245 TU 9059 240 TU 779 246 TU 8289 231 TU 3…" at bounding box center [398, 140] width 797 height 206
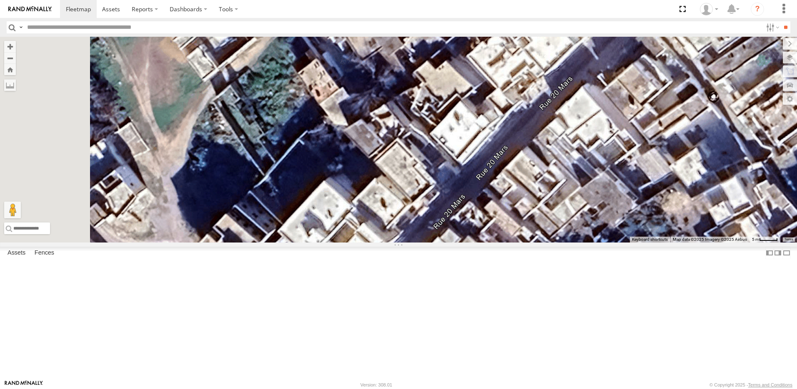
click at [477, 242] on div "234 TU 2630 241 TU 2026 245 TU 9060 245 TU 9059 240 TU 779 246 TU 8289 231 TU 3…" at bounding box center [398, 140] width 797 height 206
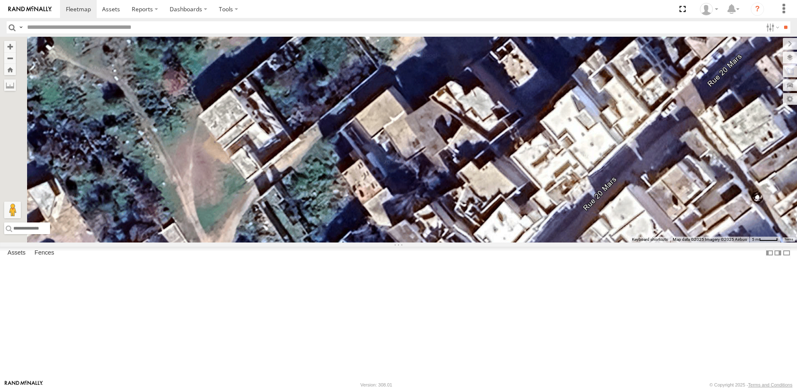
click at [409, 242] on div "234 TU 2630 241 TU 2026 245 TU 9060 245 TU 9059 240 TU 779 246 TU 8289 231 TU 3…" at bounding box center [398, 140] width 797 height 206
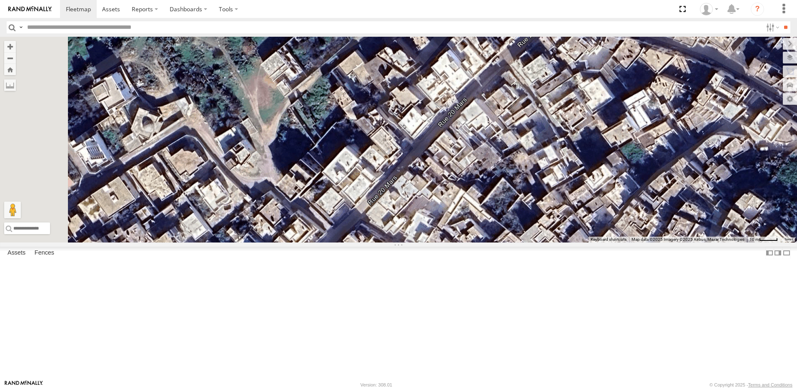
click at [410, 162] on div "234 TU 2630 241 TU 2026 245 TU 9060 245 TU 9059 240 TU 779 246 TU 8289 231 TU 3…" at bounding box center [398, 140] width 797 height 206
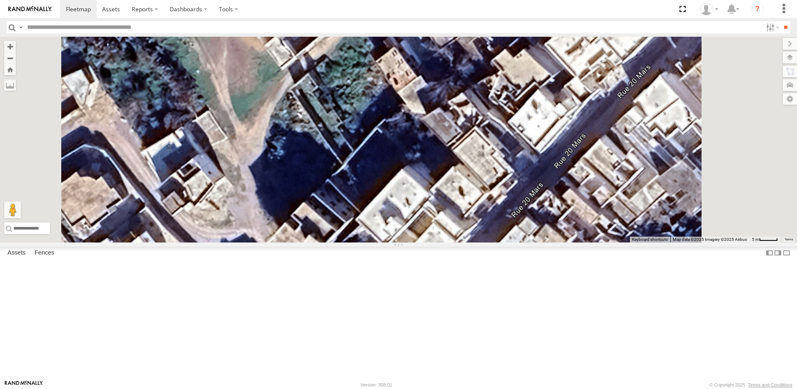
click at [392, 210] on div "234 TU 2630 241 TU 2026 245 TU 9060 245 TU 9059 240 TU 779 246 TU 8289 231 TU 3…" at bounding box center [398, 140] width 797 height 206
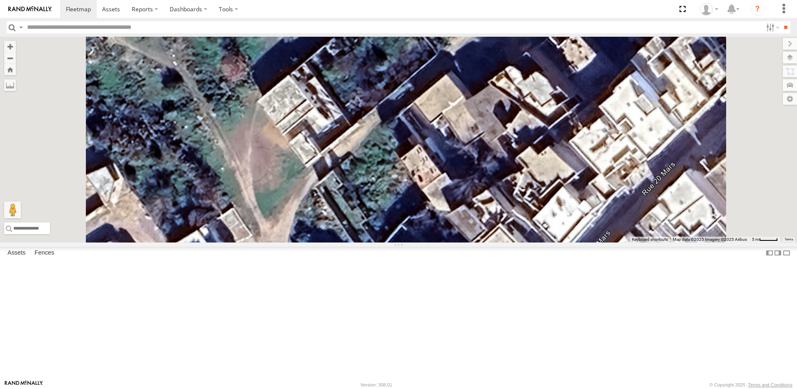
click at [401, 214] on div "234 TU 2630 241 TU 2026 245 TU 9060 245 TU 9059 240 TU 779 246 TU 8289 231 TU 3…" at bounding box center [398, 140] width 797 height 206
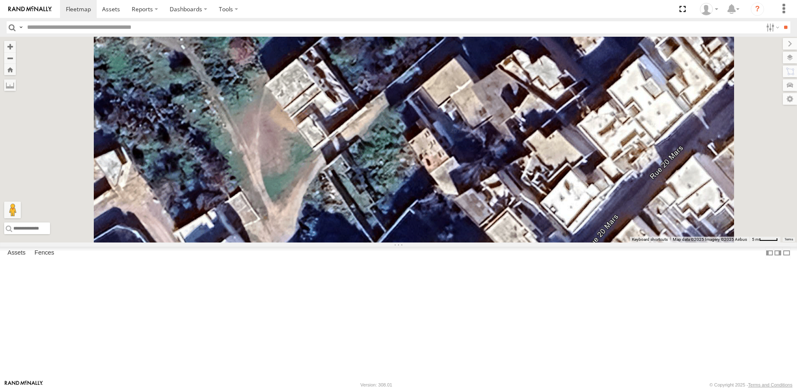
click at [406, 171] on div "234 TU 2630 241 TU 2026 245 TU 9060 245 TU 9059 240 TU 779 246 TU 8289 231 TU 3…" at bounding box center [398, 140] width 797 height 206
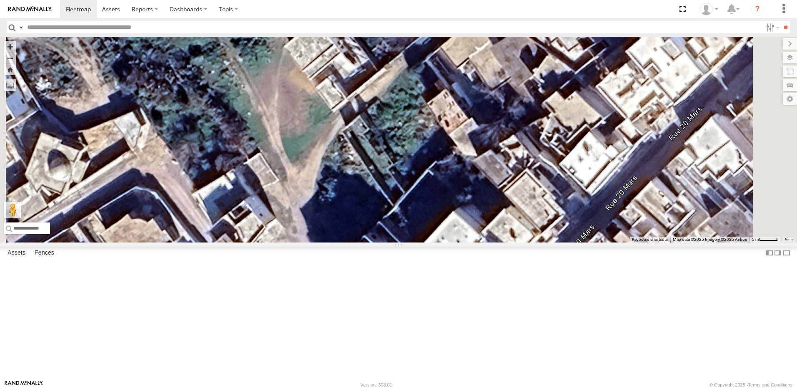
click at [425, 178] on div "234 TU 2630 241 TU 2026 245 TU 9060 245 TU 9059 240 TU 779 246 TU 8289 231 TU 3…" at bounding box center [398, 140] width 797 height 206
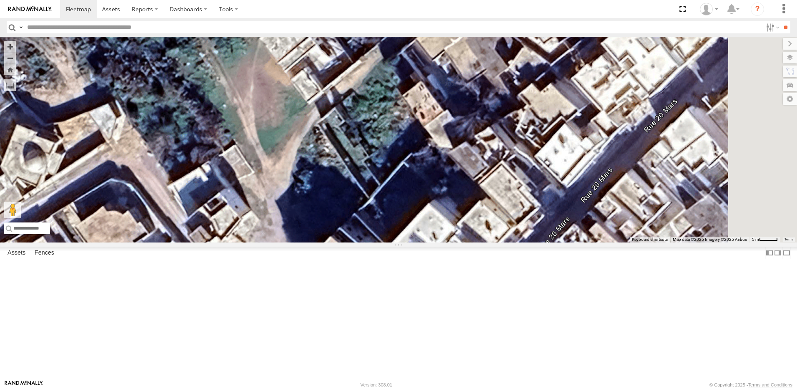
click at [412, 236] on div "234 TU 2630 241 TU 2026 245 TU 9060 245 TU 9059 240 TU 779 246 TU 8289 231 TU 3…" at bounding box center [398, 140] width 797 height 206
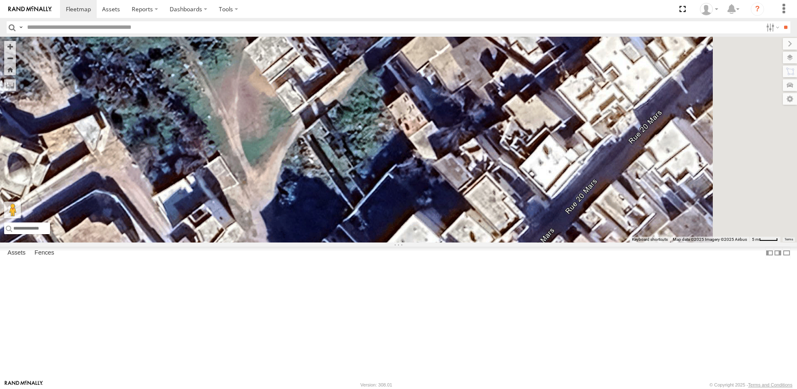
click at [388, 242] on div "234 TU 2630 241 TU 2026 245 TU 9060 245 TU 9059 240 TU 779 246 TU 8289 231 TU 3…" at bounding box center [398, 140] width 797 height 206
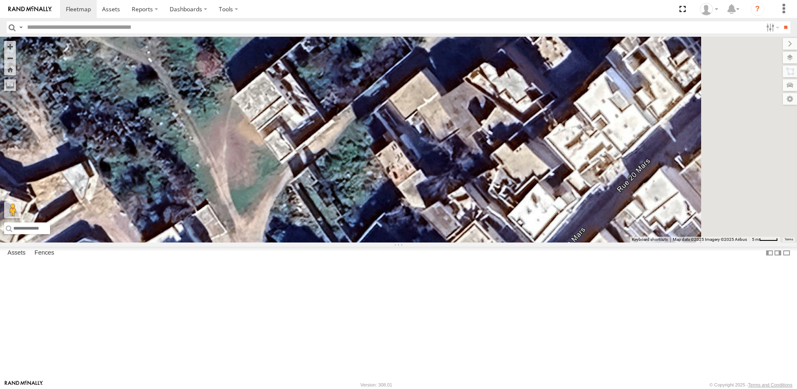
click at [394, 242] on div "234 TU 2630 241 TU 2026 245 TU 9060 245 TU 9059 240 TU 779 246 TU 8289 231 TU 3…" at bounding box center [398, 140] width 797 height 206
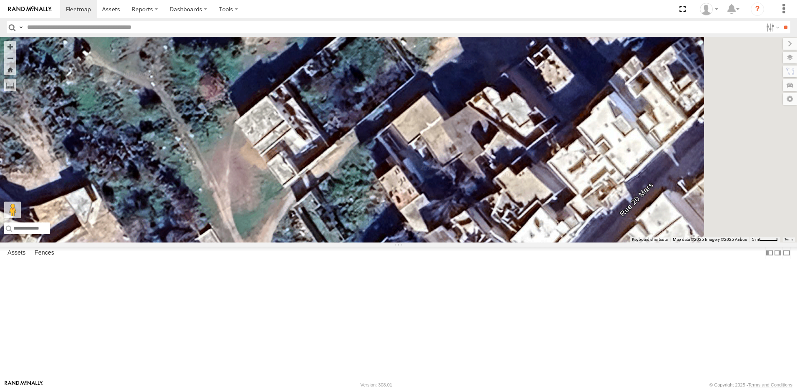
click at [329, 242] on div "234 TU 2630 241 TU 2026 245 TU 9060 245 TU 9059 240 TU 779 246 TU 8289 231 TU 3…" at bounding box center [398, 140] width 797 height 206
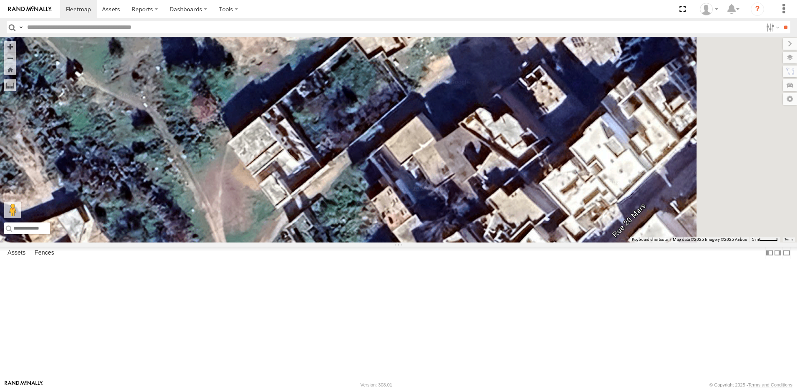
click at [320, 242] on div "234 TU 2630 241 TU 2026 245 TU 9060 245 TU 9059 240 TU 779 246 TU 8289 231 TU 3…" at bounding box center [398, 140] width 797 height 206
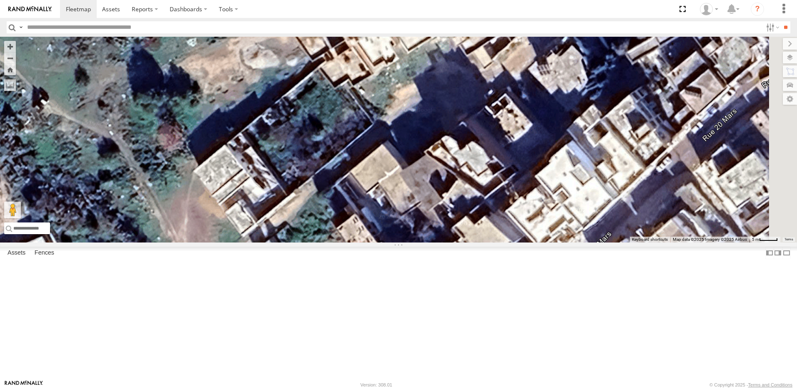
click at [332, 242] on div "234 TU 2630 241 TU 2026 245 TU 9060 245 TU 9059 240 TU 779 246 TU 8289 231 TU 3…" at bounding box center [398, 140] width 797 height 206
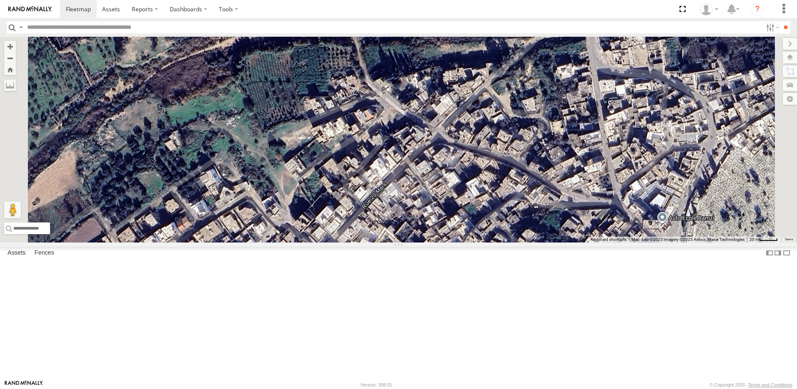
click at [389, 241] on div "234 TU 2630 241 TU 2026 245 TU 9060 245 TU 9059 240 TU 779 246 TU 8289 231 TU 3…" at bounding box center [398, 140] width 797 height 206
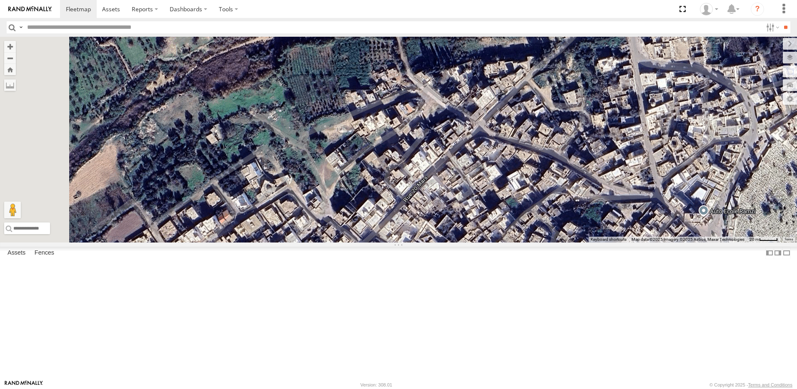
click at [389, 228] on div "234 TU 2630 241 TU 2026 245 TU 9060 245 TU 9059 240 TU 779 246 TU 8289 231 TU 3…" at bounding box center [398, 140] width 797 height 206
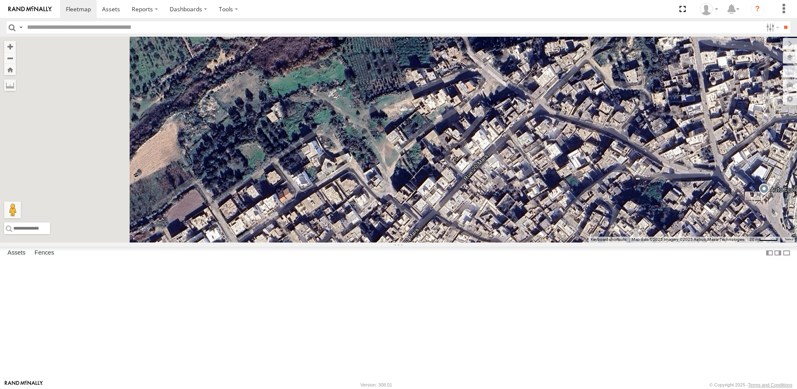
click at [325, 150] on div "234 TU 2630 241 TU 2026 245 TU 9060 245 TU 9059 240 TU 779 246 TU 8289 231 TU 3…" at bounding box center [398, 140] width 797 height 206
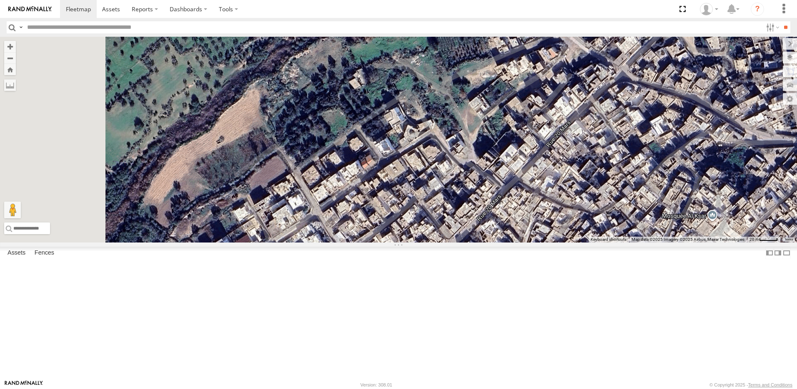
click at [342, 151] on div "234 TU 2630 241 TU 2026 245 TU 9060 245 TU 9059 240 TU 779 246 TU 8289 231 TU 3…" at bounding box center [398, 140] width 797 height 206
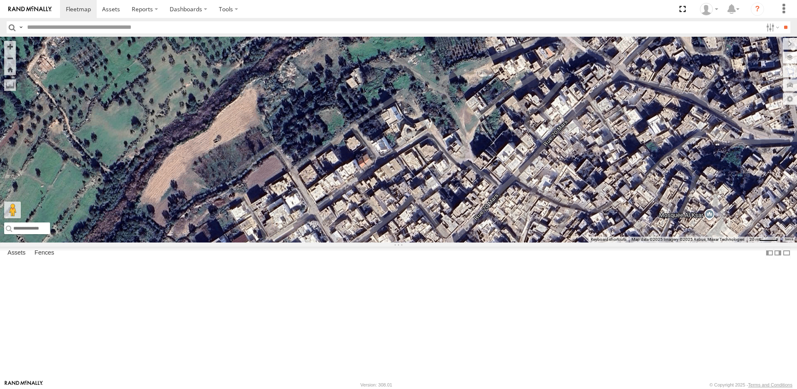
click at [459, 93] on div "234 TU 2630 241 TU 2026 245 TU 9060 245 TU 9059 240 TU 779 246 TU 8289 231 TU 3…" at bounding box center [398, 140] width 797 height 206
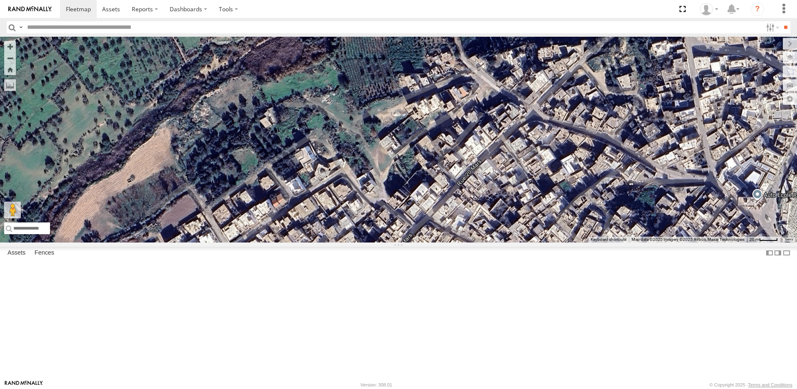
click at [452, 97] on div "234 TU 2630 241 TU 2026 245 TU 9060 245 TU 9059 240 TU 779 246 TU 8289 231 TU 3…" at bounding box center [398, 140] width 797 height 206
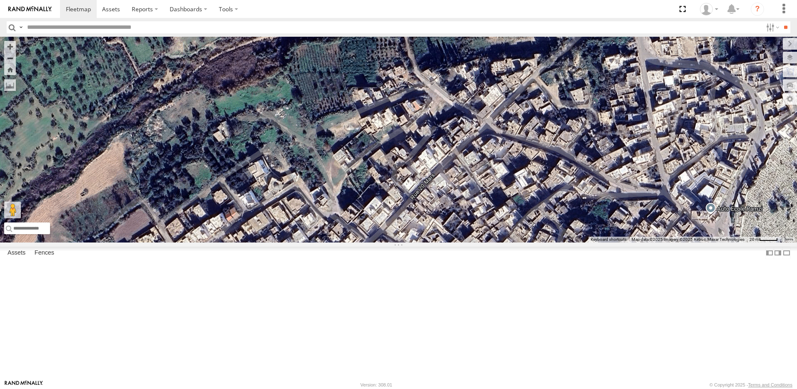
click at [443, 100] on div "234 TU 2630 241 TU 2026 245 TU 9060 245 TU 9059 240 TU 779 246 TU 8289 231 TU 3…" at bounding box center [398, 140] width 797 height 206
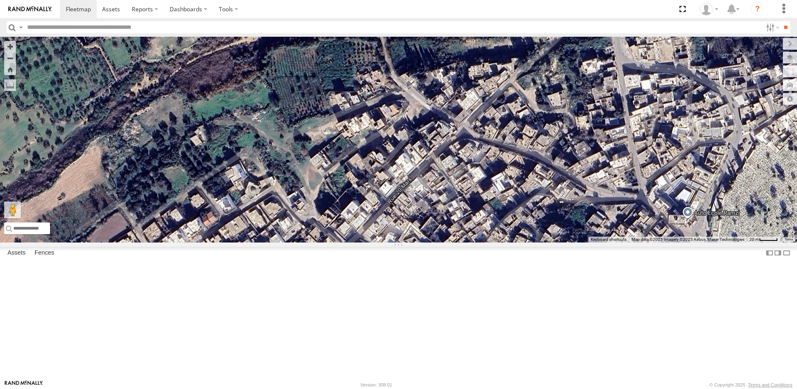
click at [478, 108] on div "234 TU 2630 241 TU 2026 245 TU 9060 245 TU 9059 240 TU 779 246 TU 8289 231 TU 3…" at bounding box center [398, 140] width 797 height 206
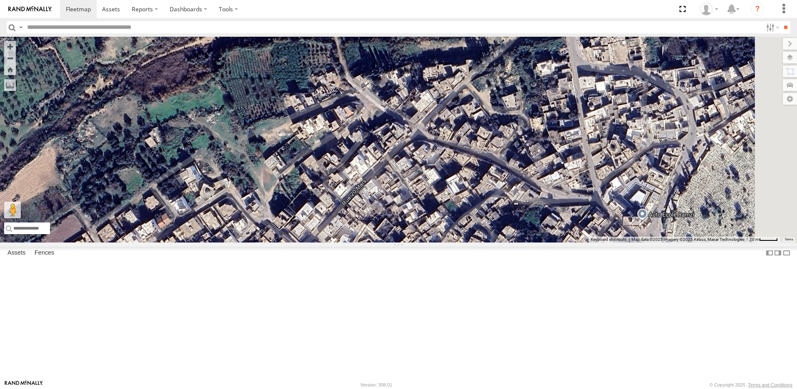
click at [509, 115] on div "234 TU 2630 241 TU 2026 245 TU 9060 245 TU 9059 240 TU 779 246 TU 8289 231 TU 3…" at bounding box center [398, 140] width 797 height 206
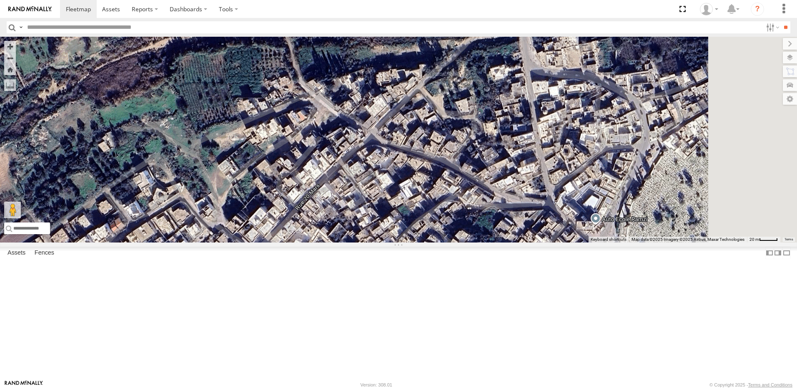
click at [472, 115] on div "234 TU 2630 241 TU 2026 245 TU 9060 245 TU 9059 240 TU 779 246 TU 8289 231 TU 3…" at bounding box center [398, 140] width 797 height 206
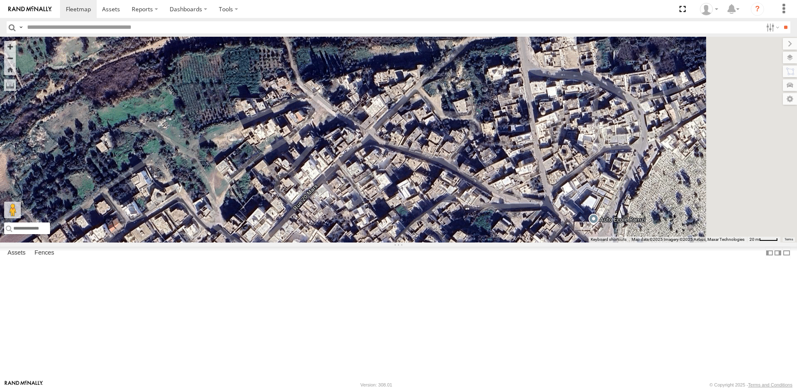
click at [453, 115] on div "234 TU 2630 241 TU 2026 245 TU 9060 245 TU 9059 240 TU 779 246 TU 8289 231 TU 3…" at bounding box center [398, 140] width 797 height 206
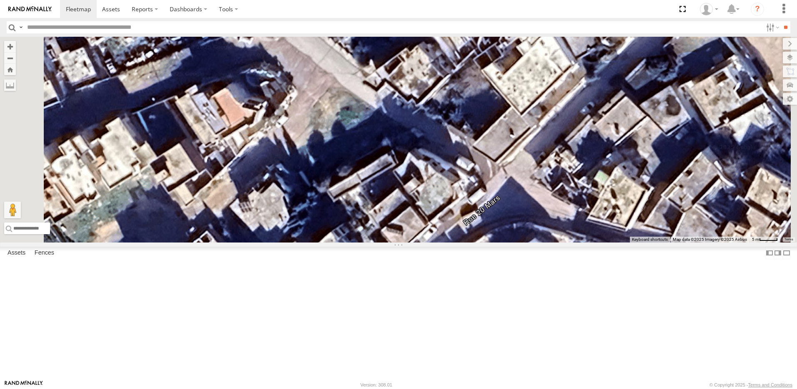
click at [498, 146] on div "234 TU 2630 241 TU 2026 245 TU 9060 245 TU 9059 240 TU 779 246 TU 8289 231 TU 3…" at bounding box center [398, 140] width 797 height 206
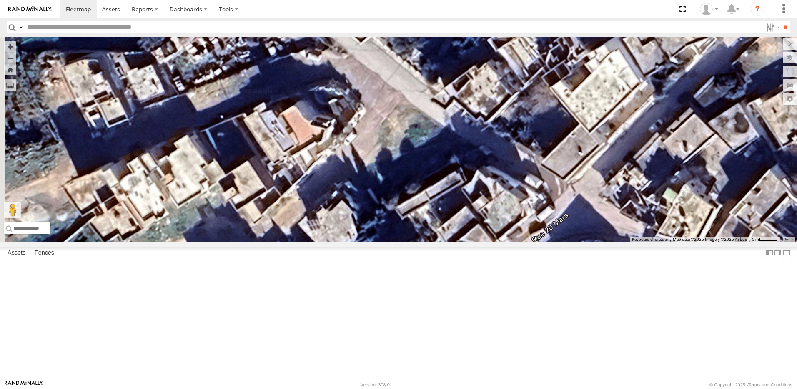
click at [479, 242] on div "234 TU 2630 241 TU 2026 245 TU 9060 245 TU 9059 240 TU 779 246 TU 8289 231 TU 3…" at bounding box center [398, 140] width 797 height 206
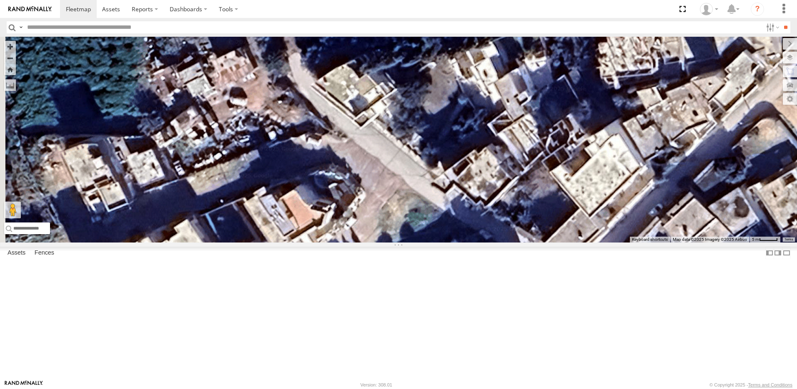
click at [499, 154] on div "234 TU 2630 241 TU 2026 245 TU 9060 245 TU 9059 240 TU 779 246 TU 8289 231 TU 3…" at bounding box center [398, 140] width 797 height 206
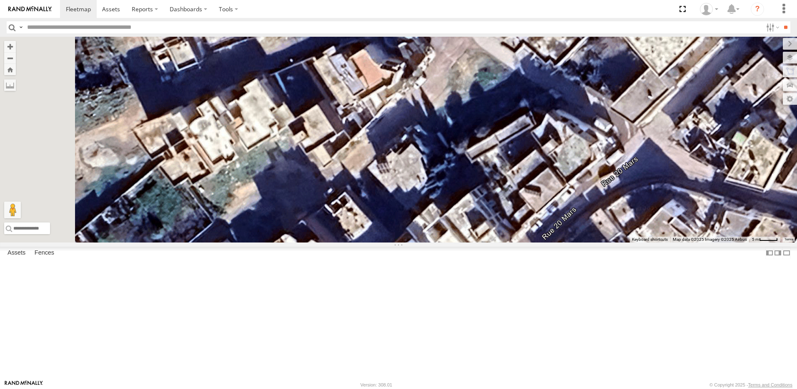
click at [536, 144] on div "234 TU 2630 241 TU 2026 245 TU 9060 245 TU 9059 240 TU 779 246 TU 8289 231 TU 3…" at bounding box center [398, 140] width 797 height 206
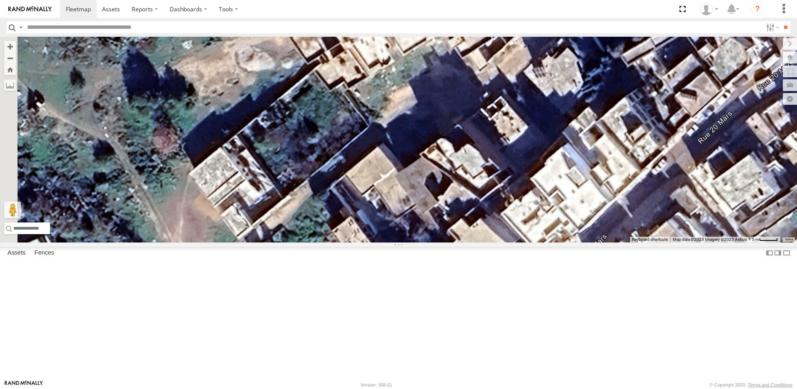
click at [497, 136] on div "234 TU 2630 241 TU 2026 245 TU 9060 245 TU 9059 240 TU 779 246 TU 8289 231 TU 3…" at bounding box center [398, 140] width 797 height 206
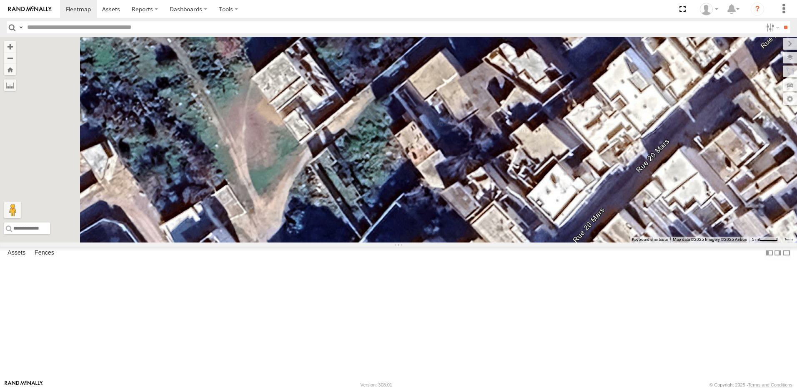
click at [489, 147] on div "234 TU 2630 241 TU 2026 245 TU 9060 245 TU 9059 240 TU 779 246 TU 8289 231 TU 3…" at bounding box center [398, 140] width 797 height 206
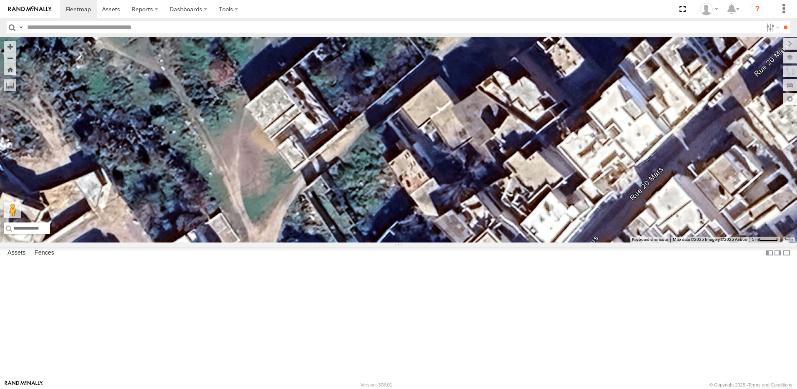
click at [422, 205] on div "234 TU 2630 241 TU 2026 245 TU 9060 245 TU 9059 240 TU 779 246 TU 8289 231 TU 3…" at bounding box center [398, 140] width 797 height 206
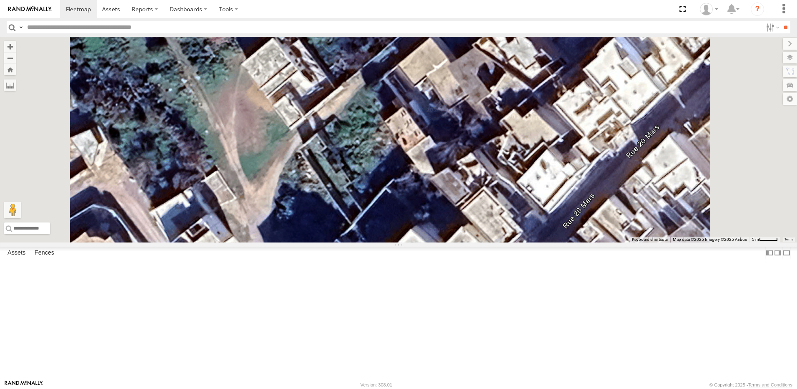
click at [432, 174] on div "234 TU 2630 241 TU 2026 245 TU 9060 245 TU 9059 240 TU 779 246 TU 8289 231 TU 3…" at bounding box center [398, 140] width 797 height 206
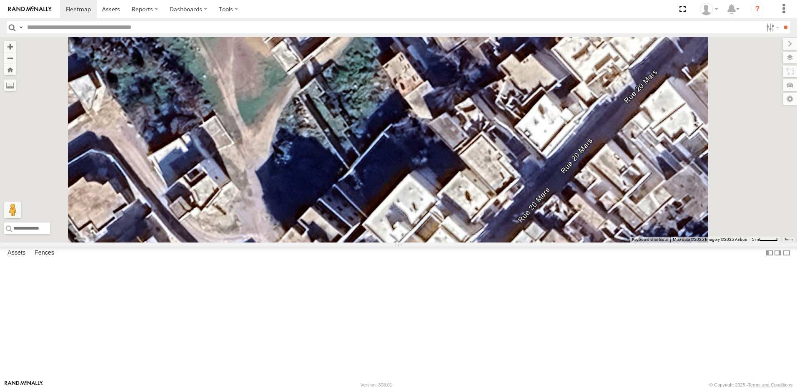
click at [431, 148] on div "234 TU 2630 241 TU 2026 245 TU 9060 245 TU 9059 240 TU 779 246 TU 8289 231 TU 3…" at bounding box center [398, 140] width 797 height 206
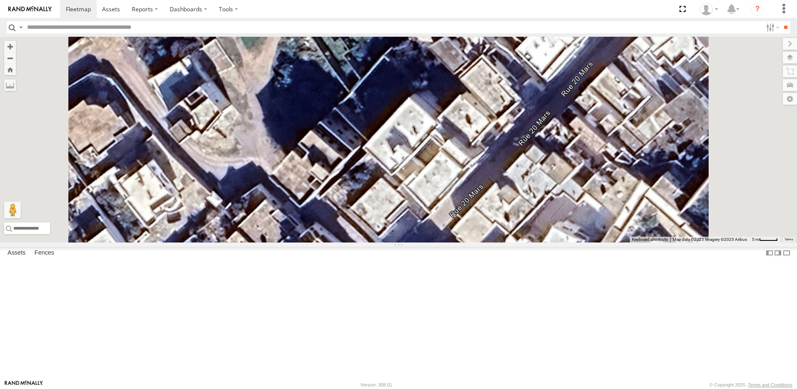
click at [435, 183] on div "234 TU 2630 241 TU 2026 245 TU 9060 245 TU 9059 240 TU 779 246 TU 8289 231 TU 3…" at bounding box center [398, 140] width 797 height 206
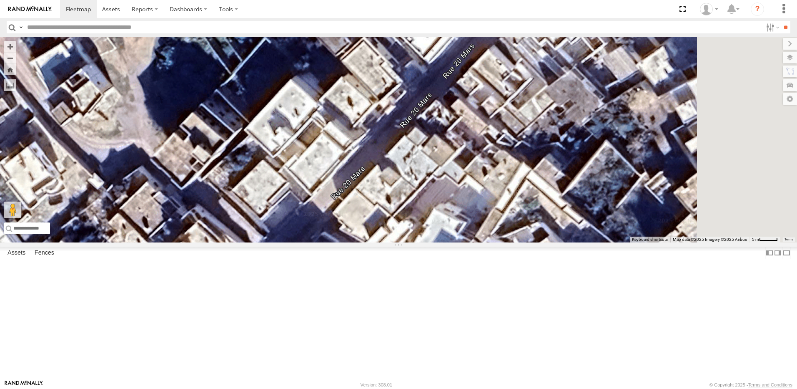
click at [403, 209] on div "234 TU 2630 241 TU 2026 245 TU 9060 245 TU 9059 240 TU 779 246 TU 8289 231 TU 3…" at bounding box center [398, 140] width 797 height 206
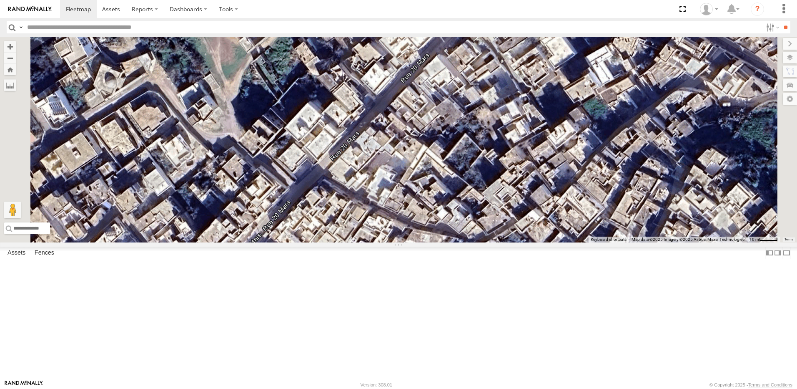
click at [464, 214] on div "234 TU 2630 241 TU 2026 245 TU 9060 245 TU 9059 240 TU 779 246 TU 8289 231 TU 3…" at bounding box center [398, 140] width 797 height 206
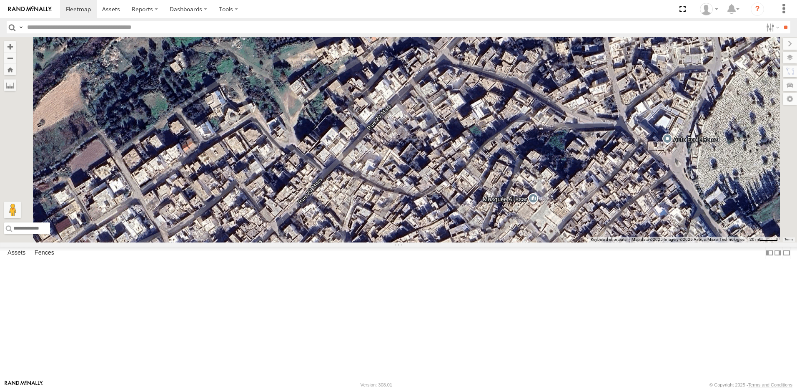
click at [447, 219] on div "234 TU 2630 241 TU 2026 245 TU 9060 245 TU 9059 240 TU 779 246 TU 8289 231 TU 3…" at bounding box center [398, 140] width 797 height 206
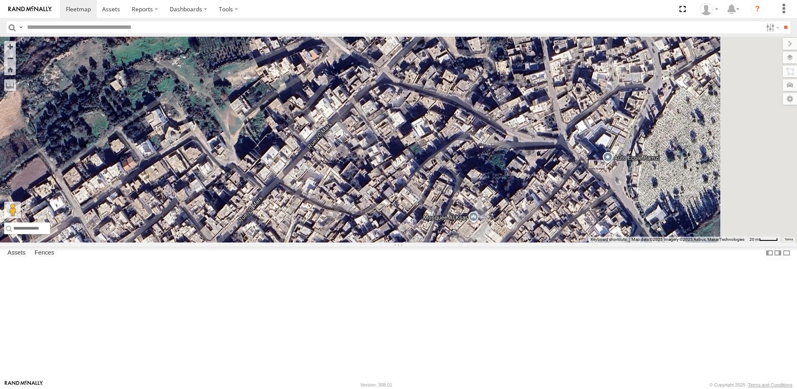
click at [437, 214] on div "234 TU 2630 241 TU 2026 245 TU 9060 245 TU 9059 240 TU 779 246 TU 8289 231 TU 3…" at bounding box center [398, 140] width 797 height 206
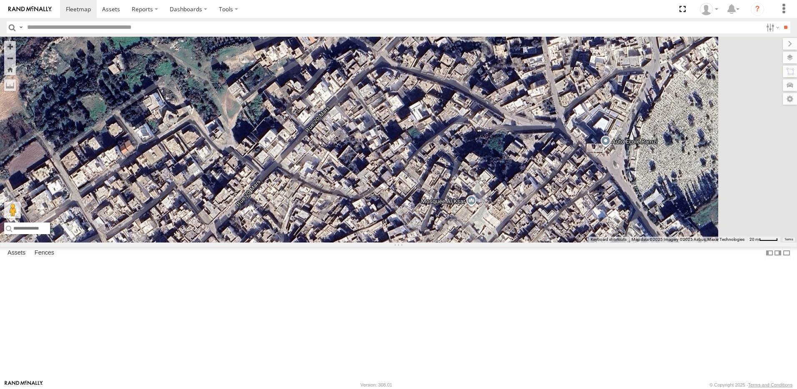
click at [491, 227] on div "234 TU 2630 241 TU 2026 245 TU 9060 245 TU 9059 240 TU 779 246 TU 8289 231 TU 3…" at bounding box center [398, 140] width 797 height 206
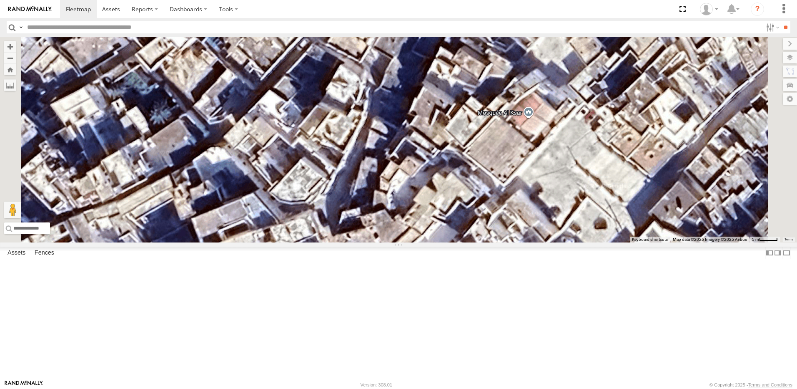
click at [623, 199] on div "234 TU 2630 241 TU 2026 245 TU 9060 245 TU 9059 240 TU 779 246 TU 8289 231 TU 3…" at bounding box center [398, 140] width 797 height 206
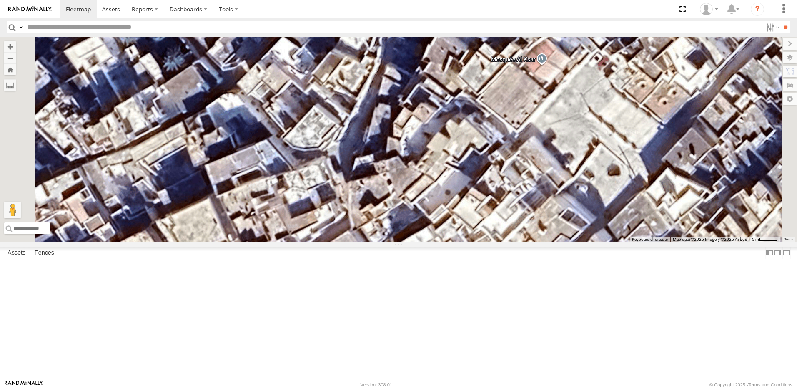
click at [621, 154] on div "234 TU 2630 241 TU 2026 245 TU 9060 245 TU 9059 240 TU 779 246 TU 8289 231 TU 3…" at bounding box center [398, 140] width 797 height 206
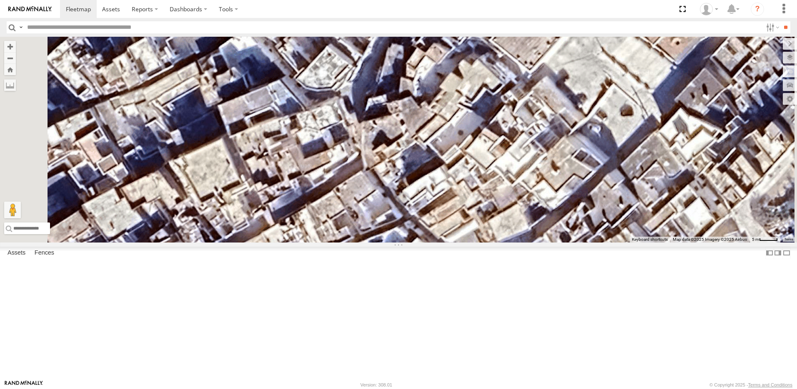
click at [597, 207] on div "234 TU 2630 241 TU 2026 245 TU 9060 245 TU 9059 240 TU 779 246 TU 8289 231 TU 3…" at bounding box center [398, 140] width 797 height 206
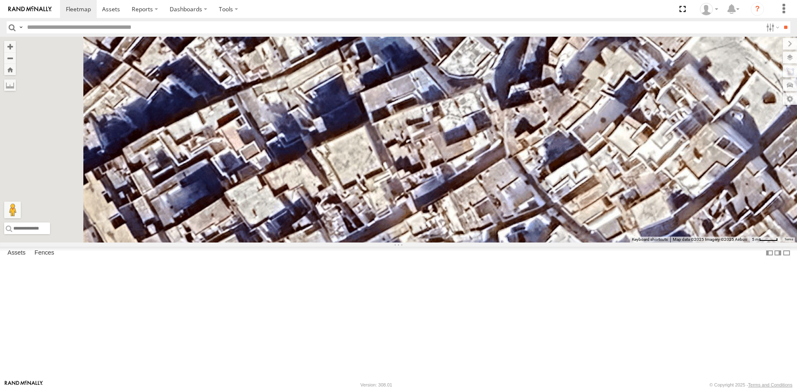
drag, startPoint x: 555, startPoint y: 220, endPoint x: 696, endPoint y: 210, distance: 141.7
click at [696, 211] on div "← Move left → Move right ↑ Move up ↓ Move down + Zoom in - Zoom out Home Jump l…" at bounding box center [398, 140] width 797 height 206
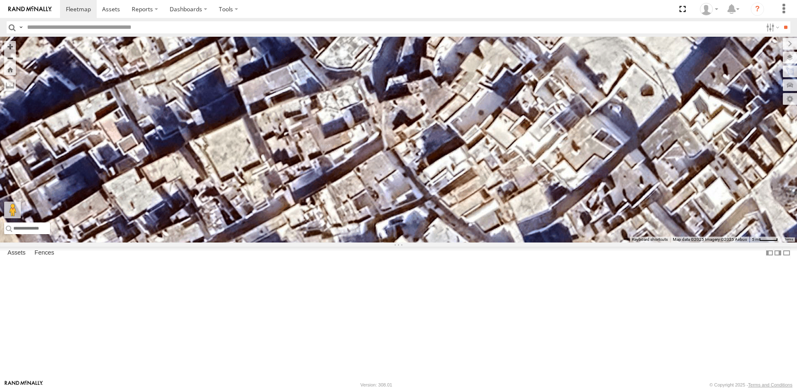
drag, startPoint x: 649, startPoint y: 232, endPoint x: 520, endPoint y: 231, distance: 129.3
click at [518, 240] on div at bounding box center [398, 140] width 797 height 206
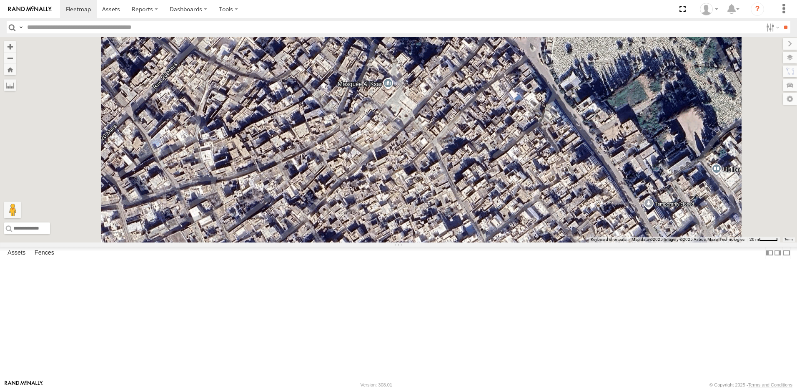
click at [225, 65] on div at bounding box center [398, 140] width 797 height 206
click at [16, 61] on button "Zoom out" at bounding box center [10, 58] width 12 height 12
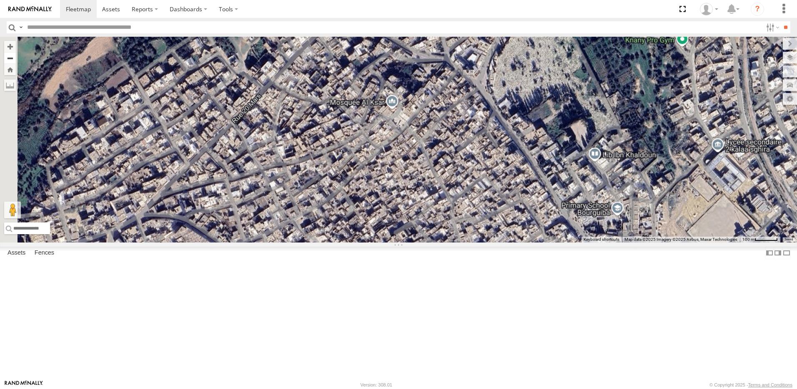
click at [16, 61] on button "Zoom out" at bounding box center [10, 58] width 12 height 12
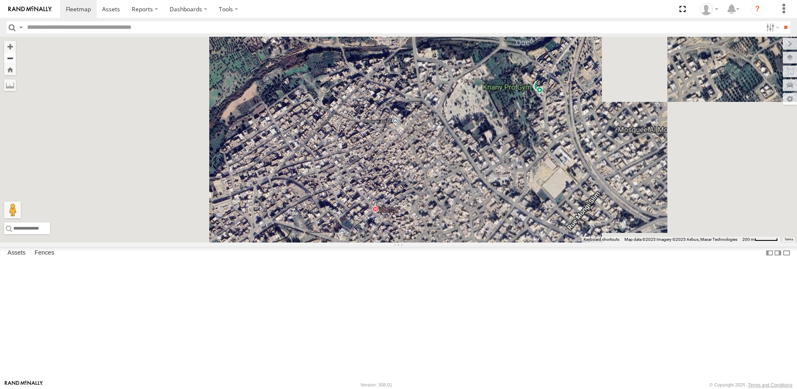
click at [16, 61] on button "Zoom out" at bounding box center [10, 58] width 12 height 12
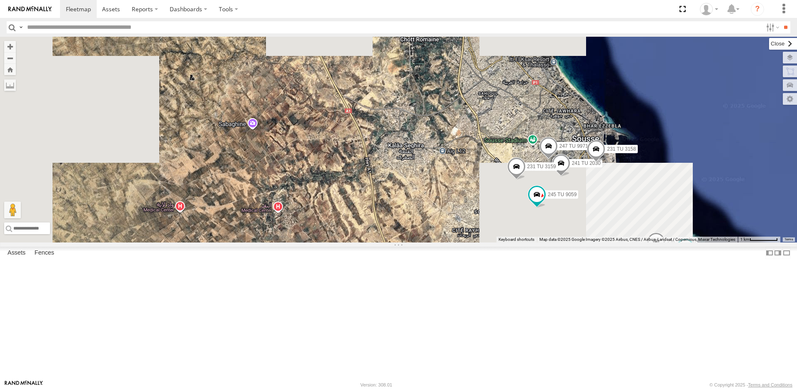
click at [769, 46] on label at bounding box center [783, 44] width 28 height 12
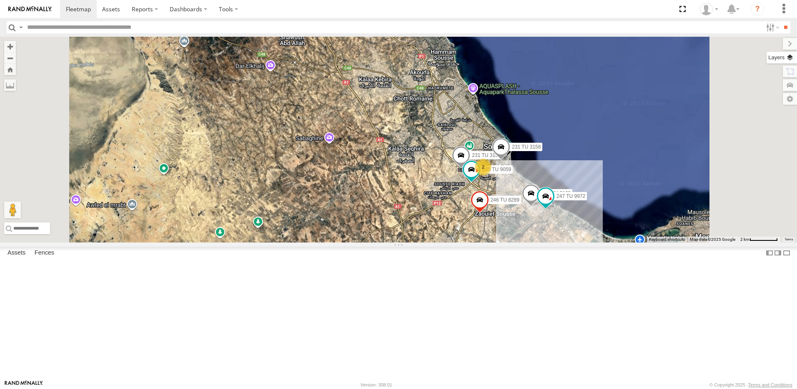
click at [787, 61] on label at bounding box center [782, 58] width 30 height 12
click at [0, 0] on span "Satellite" at bounding box center [0, 0] width 0 height 0
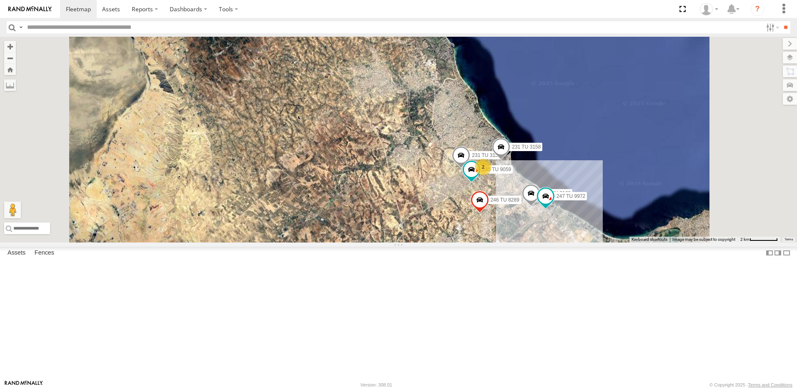
click at [0, 0] on label "Satellite + Roadmap" at bounding box center [0, 0] width 0 height 0
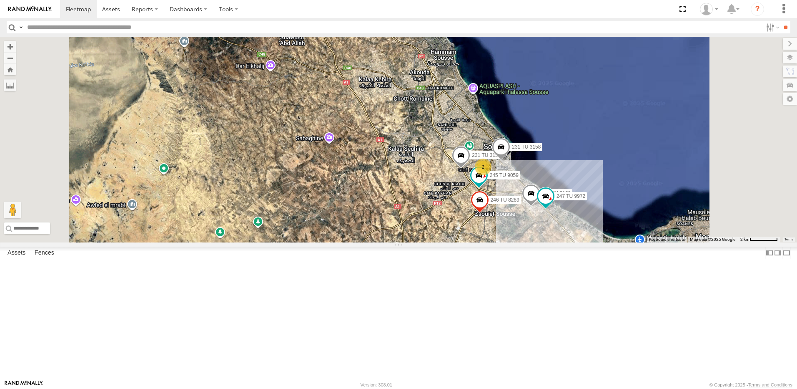
click at [0, 0] on span "Assets" at bounding box center [0, 0] width 0 height 0
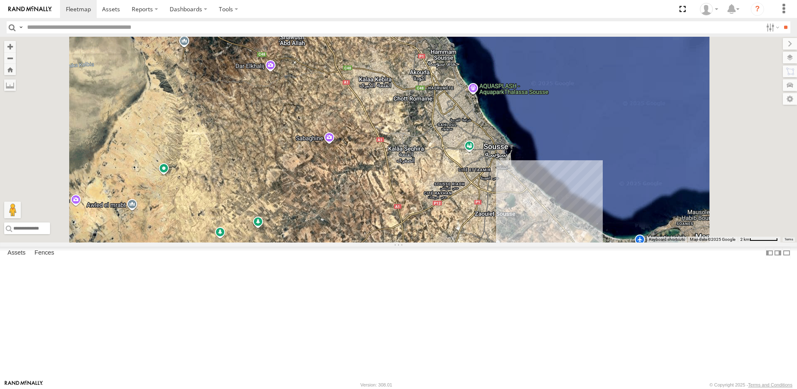
click at [0, 0] on span "Assets" at bounding box center [0, 0] width 0 height 0
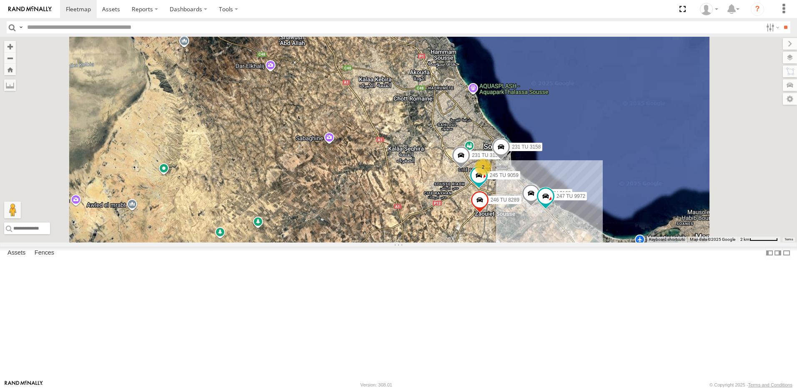
click at [0, 0] on span "Fences" at bounding box center [0, 0] width 0 height 0
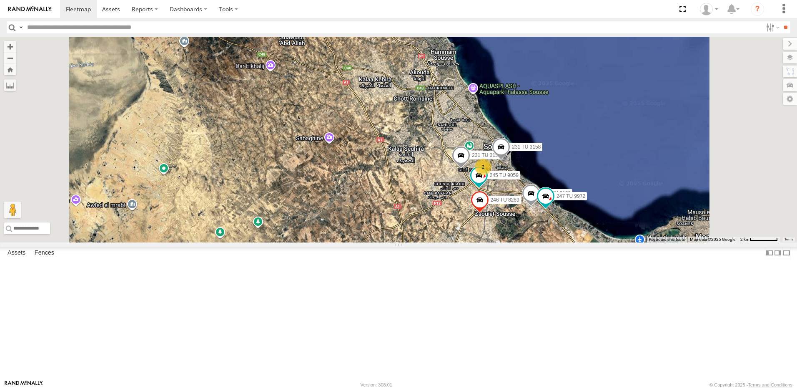
click at [0, 0] on span "Fences" at bounding box center [0, 0] width 0 height 0
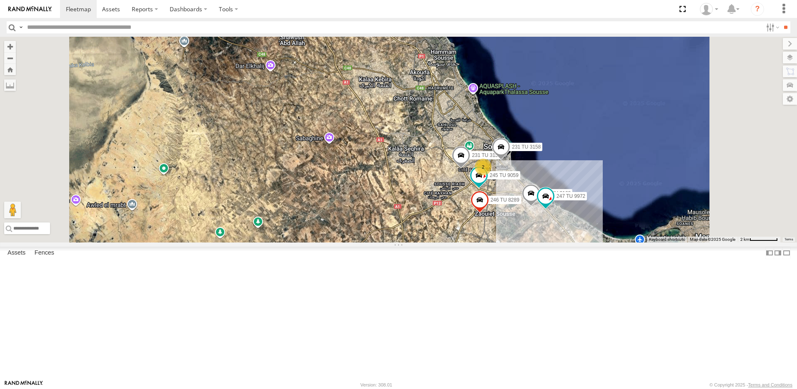
click at [0, 0] on span "Fences" at bounding box center [0, 0] width 0 height 0
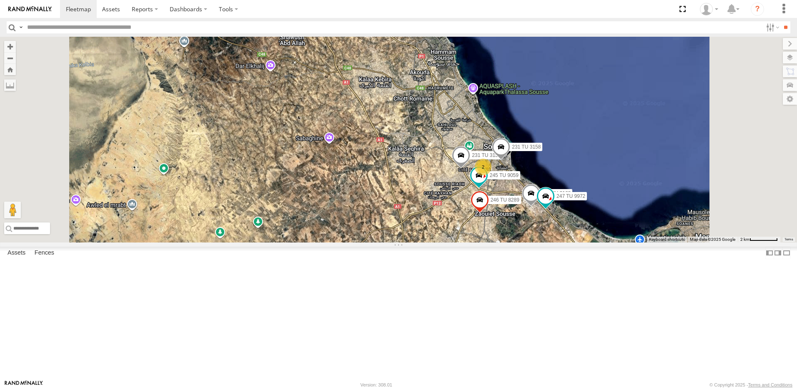
click at [0, 0] on span "Fences" at bounding box center [0, 0] width 0 height 0
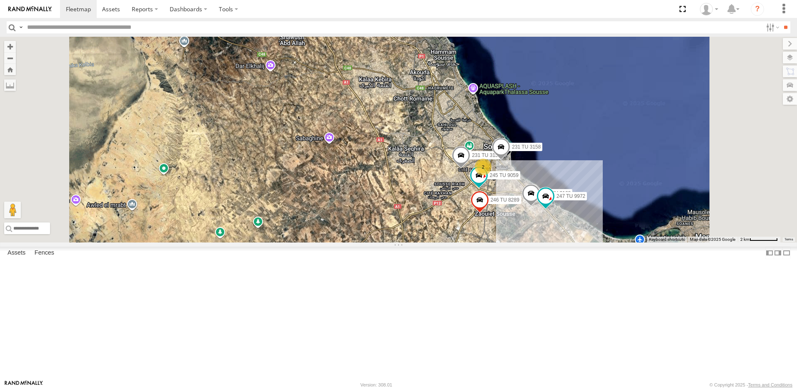
click at [0, 0] on div "Traffic" at bounding box center [0, 0] width 0 height 0
click at [0, 0] on span "Terrain" at bounding box center [0, 0] width 0 height 0
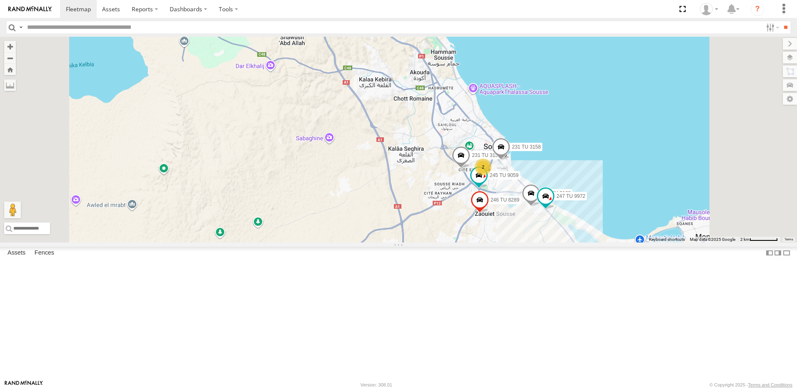
click at [0, 0] on span "Roadmap" at bounding box center [0, 0] width 0 height 0
click at [0, 0] on span "Terrain" at bounding box center [0, 0] width 0 height 0
click at [0, 0] on span "Satellite + Roadmap" at bounding box center [0, 0] width 0 height 0
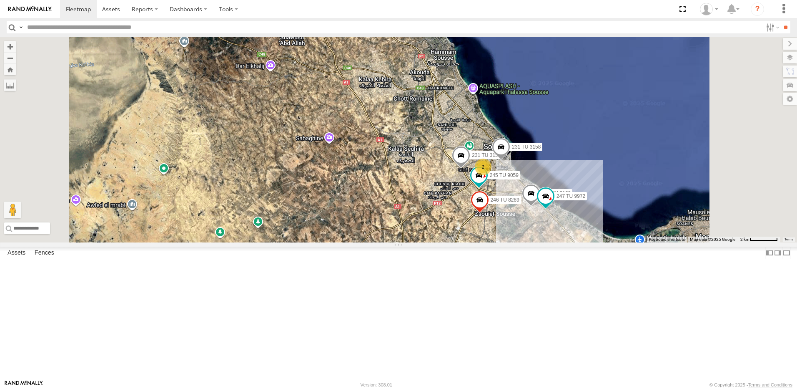
click at [0, 0] on span "Night" at bounding box center [0, 0] width 0 height 0
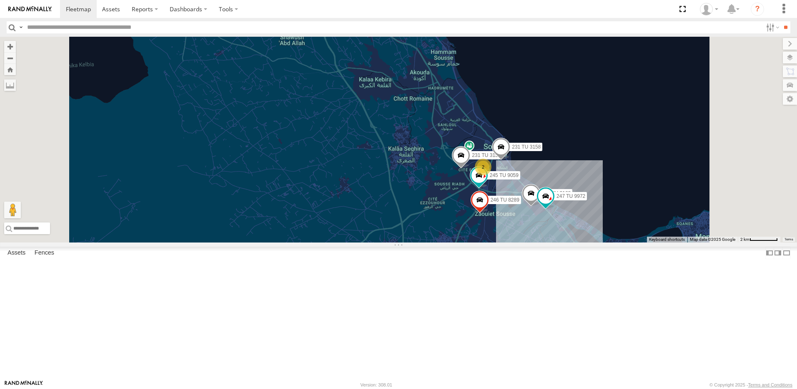
click at [0, 0] on span "Grayscale" at bounding box center [0, 0] width 0 height 0
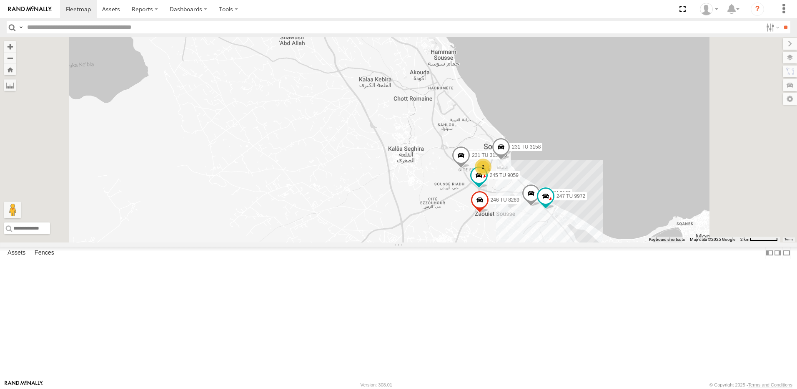
click at [0, 0] on span "Default" at bounding box center [0, 0] width 0 height 0
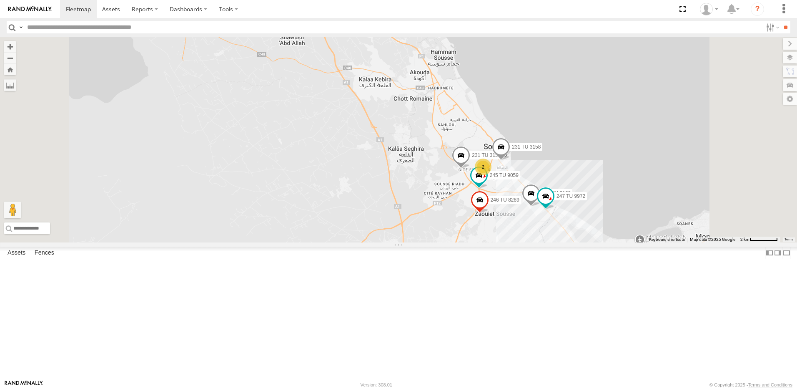
click at [0, 0] on div "Terrain" at bounding box center [0, 0] width 0 height 0
click at [0, 0] on span "Roadmap" at bounding box center [0, 0] width 0 height 0
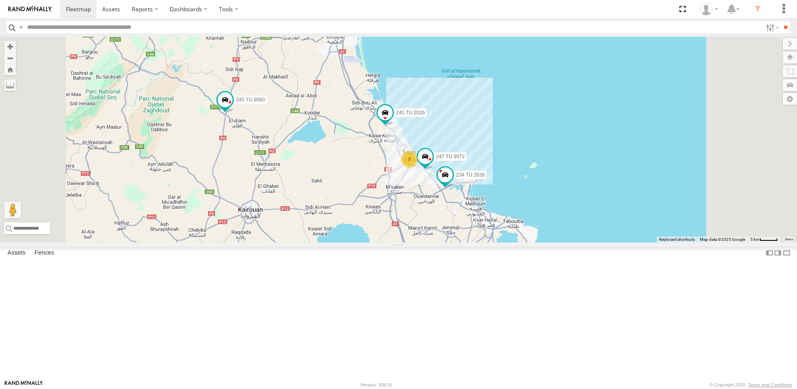
click at [225, 61] on div "234 TU 2630 241 TU 2026 245 TU 9060 7 247 TU 9972" at bounding box center [398, 140] width 797 height 206
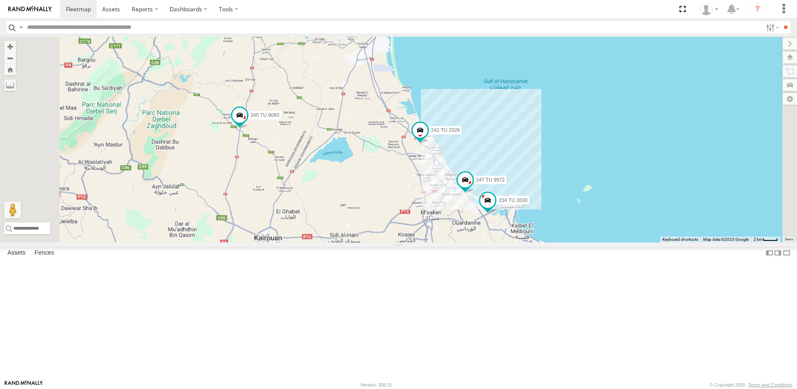
click at [225, 61] on div "234 TU 2630 241 TU 2026 245 TU 9060 247 TU 9972" at bounding box center [398, 140] width 797 height 206
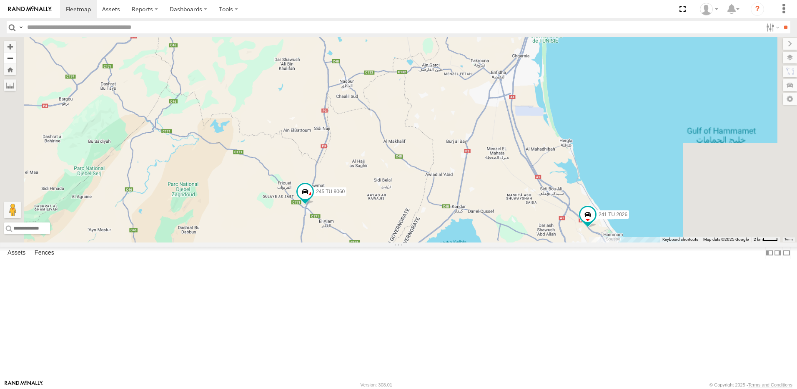
click at [16, 61] on button "Zoom out" at bounding box center [10, 58] width 12 height 12
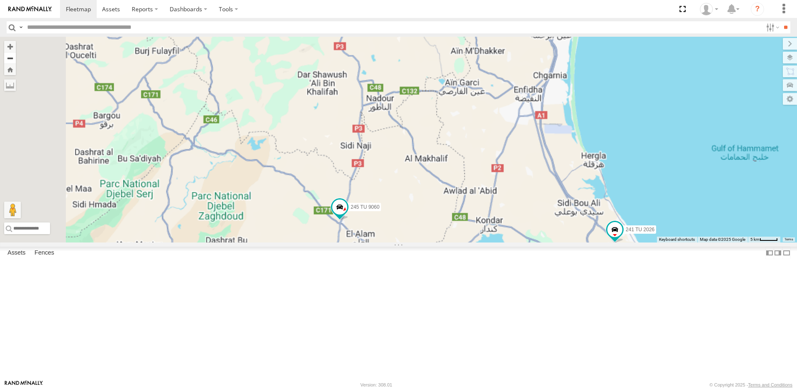
click at [16, 61] on button "Zoom out" at bounding box center [10, 58] width 12 height 12
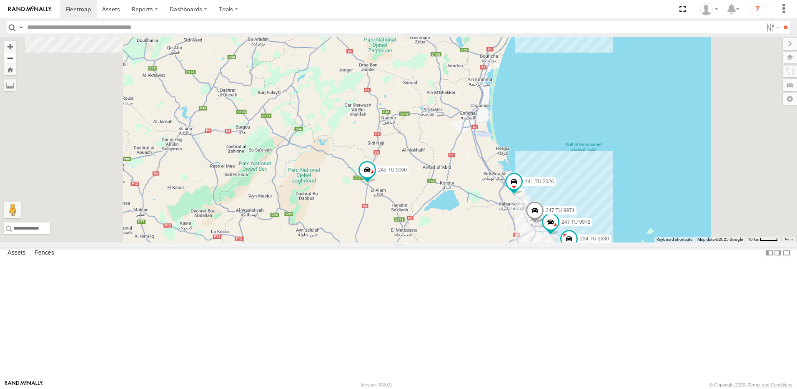
click at [16, 61] on button "Zoom out" at bounding box center [10, 58] width 12 height 12
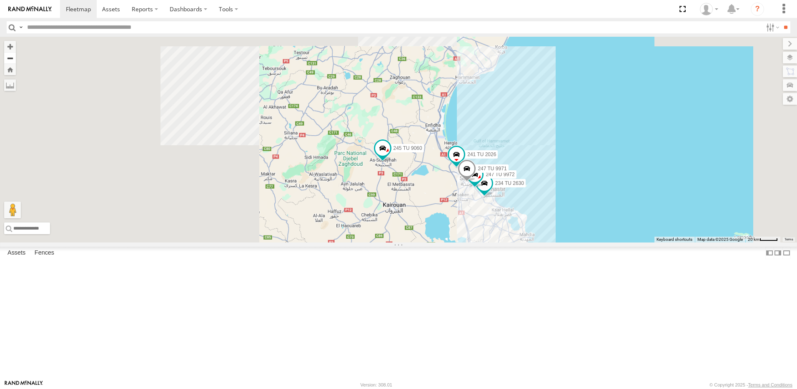
click at [16, 61] on button "Zoom out" at bounding box center [10, 58] width 12 height 12
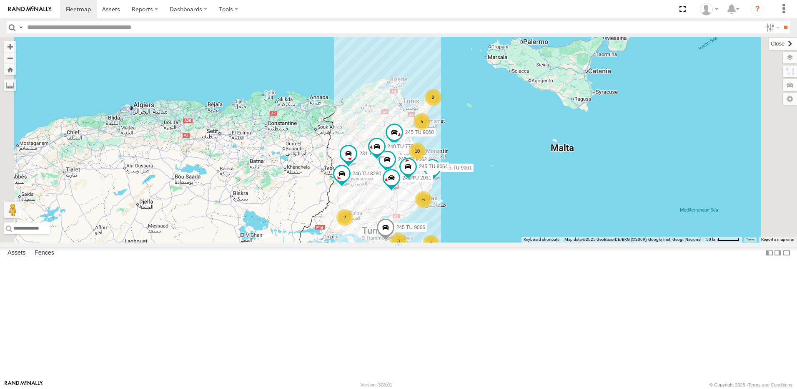
click at [769, 40] on label at bounding box center [783, 44] width 28 height 12
